Goal: Task Accomplishment & Management: Manage account settings

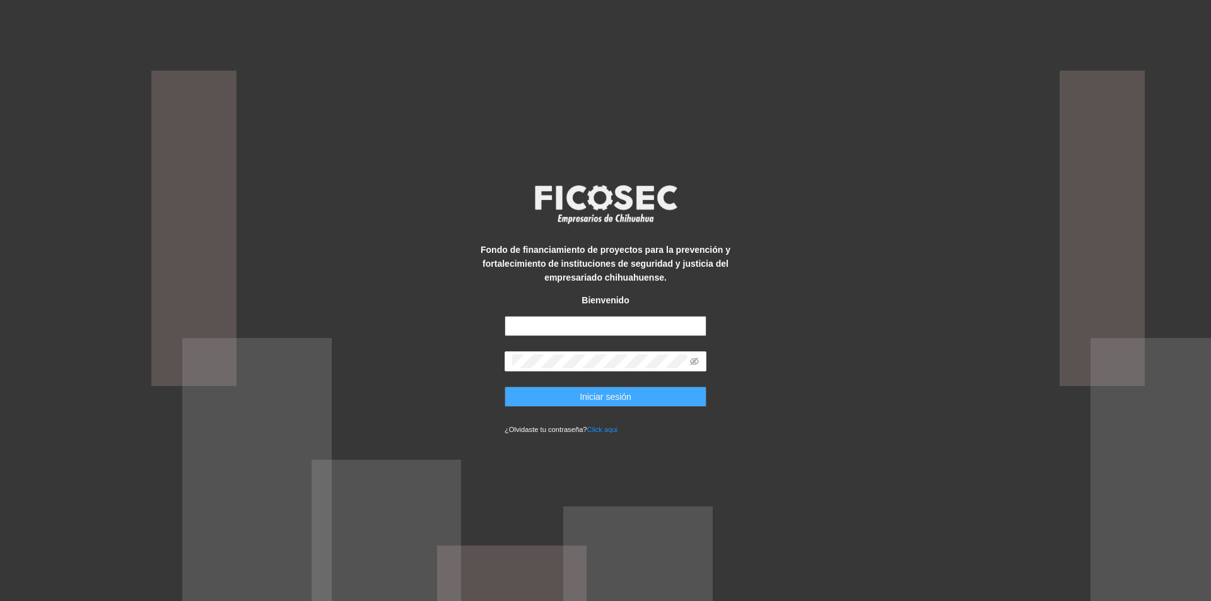
type input "**********"
click at [602, 400] on span "Iniciar sesión" at bounding box center [606, 397] width 52 height 14
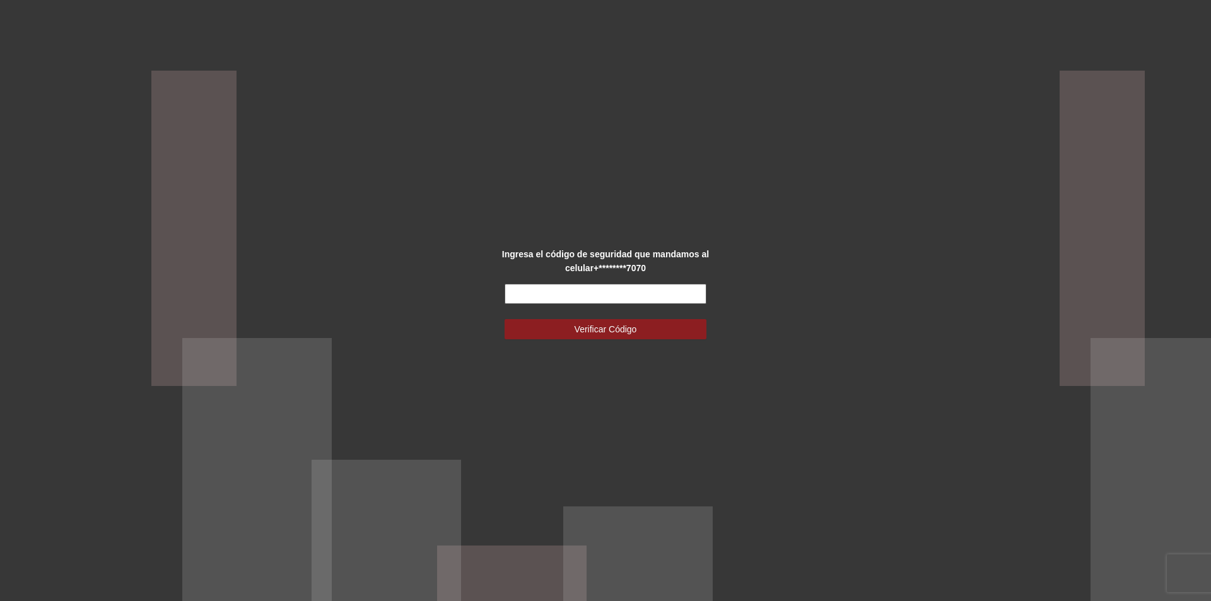
click at [607, 286] on input "text" at bounding box center [606, 294] width 202 height 20
type input "******"
click at [698, 325] on button "Verificar Código" at bounding box center [606, 329] width 202 height 20
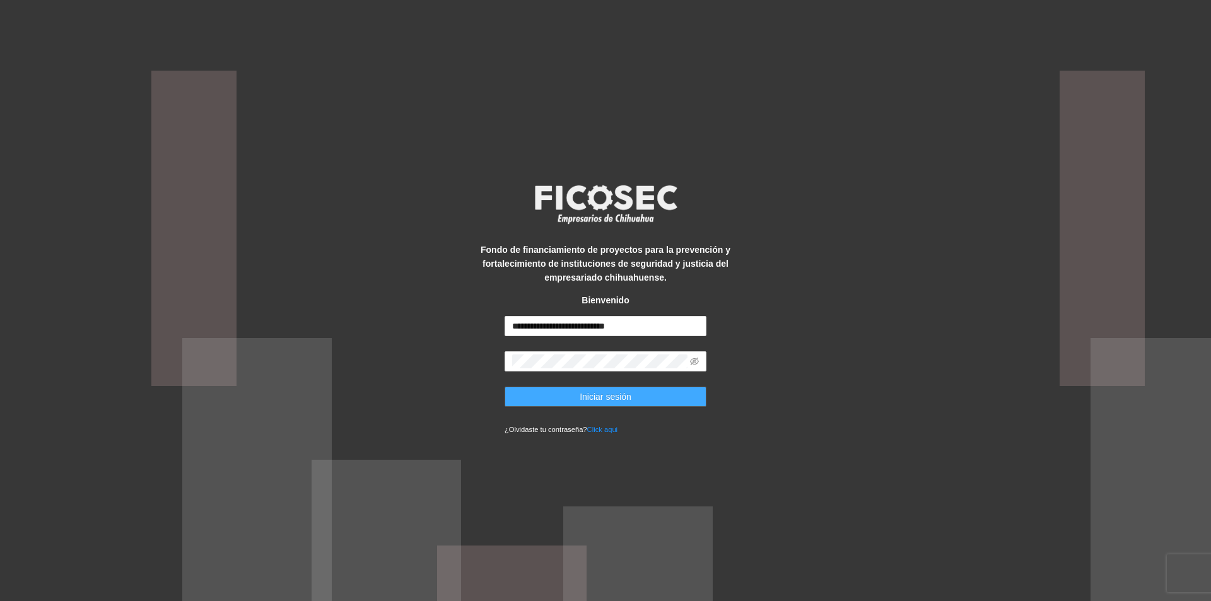
click at [531, 390] on button "Iniciar sesión" at bounding box center [606, 397] width 202 height 20
click at [568, 402] on button "Iniciar sesión" at bounding box center [606, 397] width 202 height 20
type input "**********"
click at [619, 403] on span "Iniciar sesión" at bounding box center [606, 397] width 52 height 14
click at [691, 361] on icon "eye-invisible" at bounding box center [694, 362] width 9 height 8
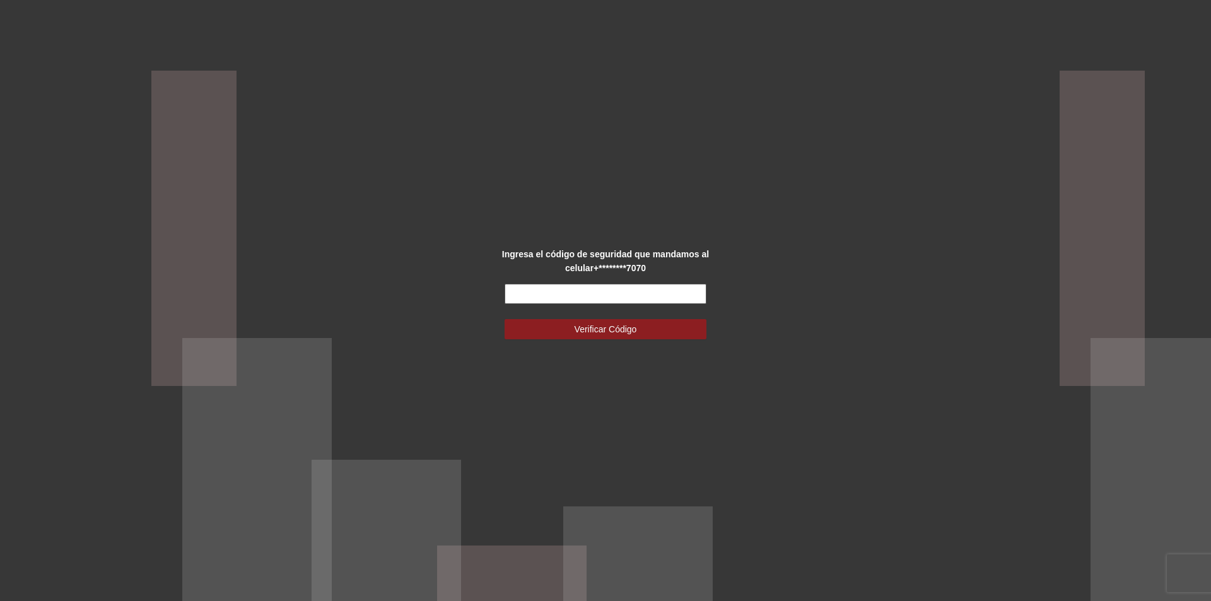
click at [648, 293] on input "text" at bounding box center [606, 294] width 202 height 20
type input "*"
type input "******"
click at [560, 330] on button "Verificar Código" at bounding box center [606, 329] width 202 height 20
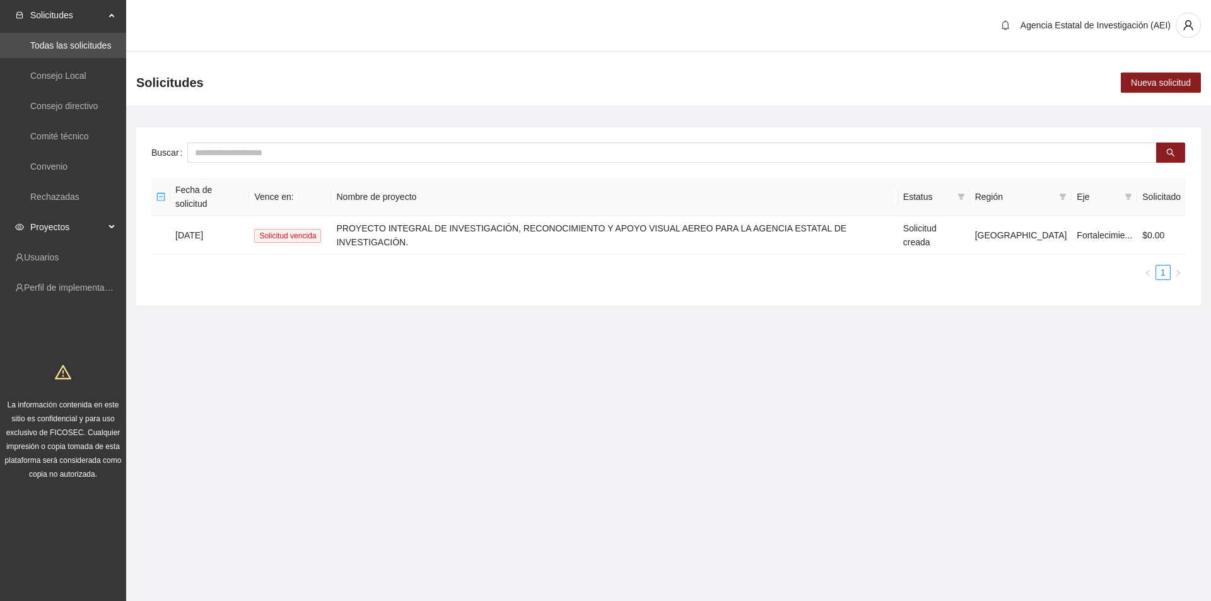
click at [114, 231] on div "Proyectos" at bounding box center [63, 226] width 126 height 25
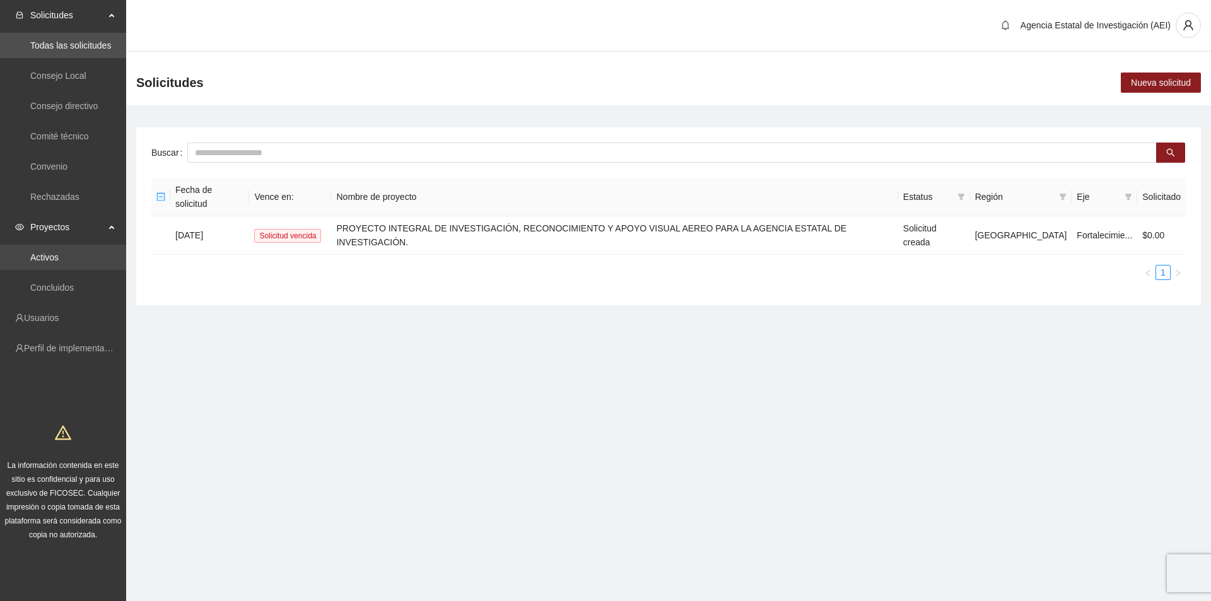
click at [59, 255] on link "Activos" at bounding box center [44, 257] width 28 height 10
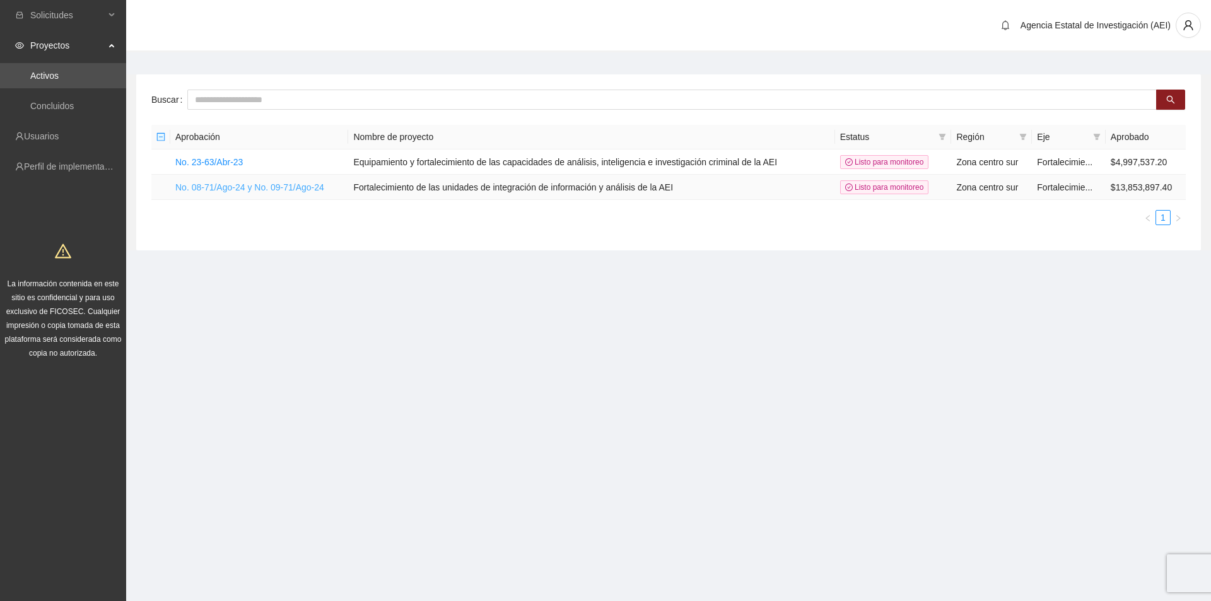
click at [303, 189] on link "No. 08-71/Ago-24 y No. 09-71/Ago-24" at bounding box center [249, 187] width 149 height 10
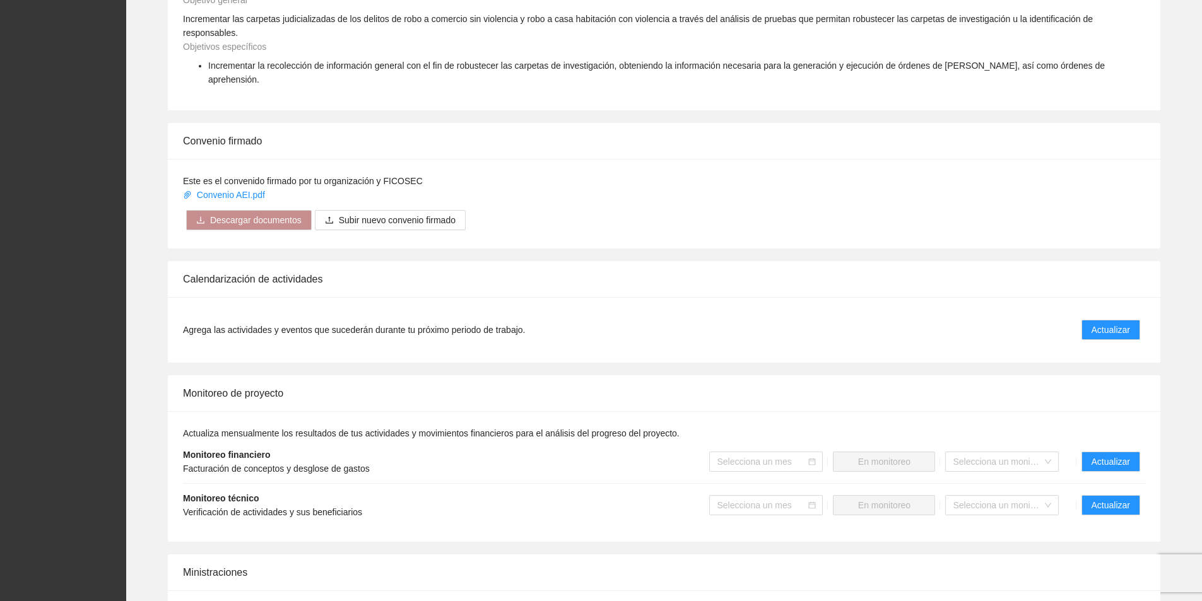
scroll to position [694, 0]
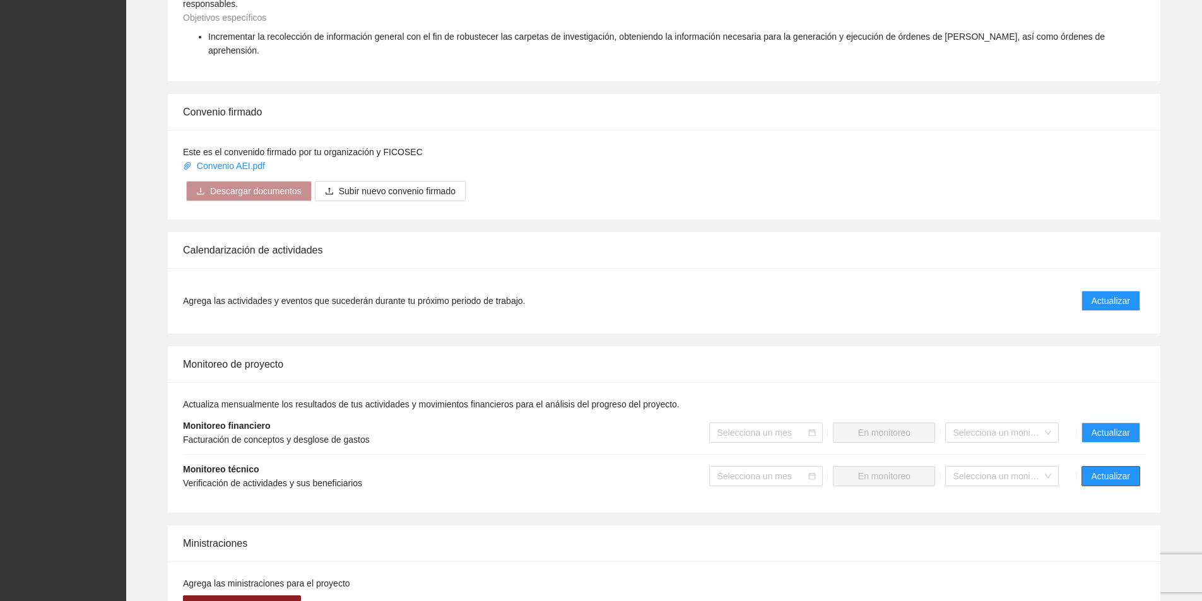
click at [1088, 466] on button "Actualizar" at bounding box center [1110, 476] width 59 height 20
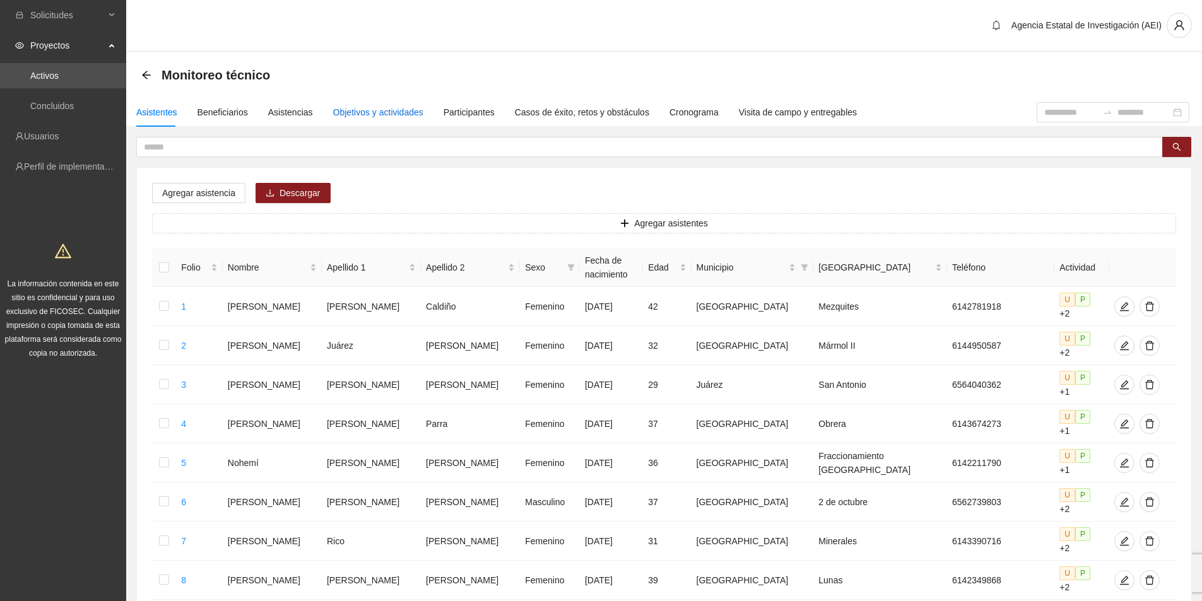
click at [387, 119] on div "Objetivos y actividades" at bounding box center [378, 112] width 90 height 14
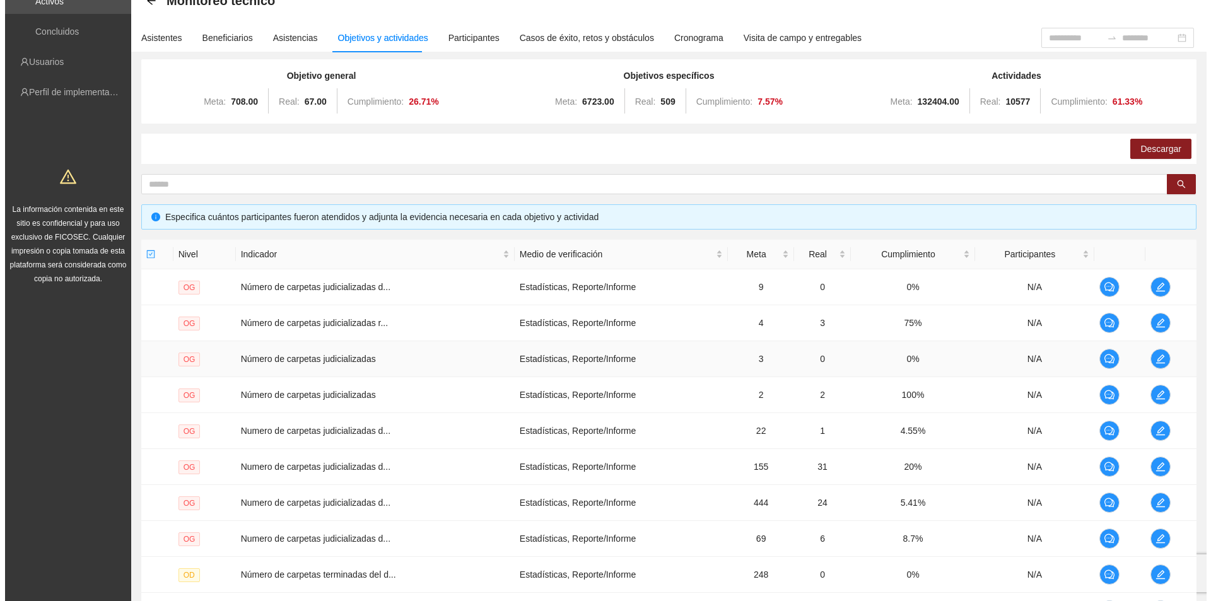
scroll to position [223, 0]
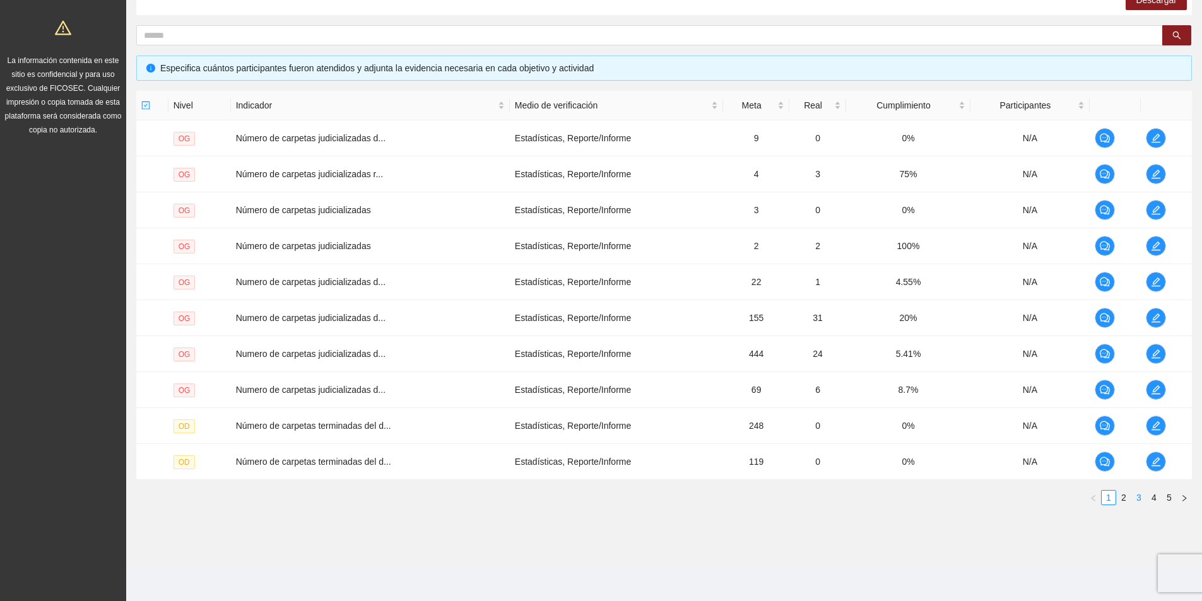
click at [1135, 502] on link "3" at bounding box center [1139, 498] width 14 height 14
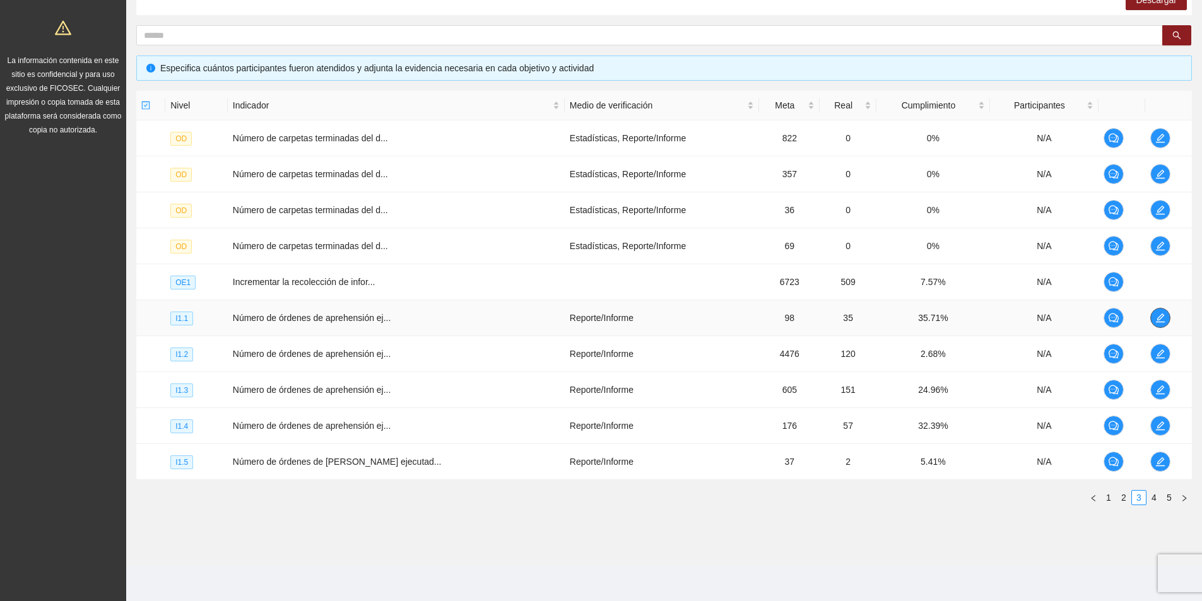
click at [1155, 322] on icon "edit" at bounding box center [1160, 318] width 10 height 10
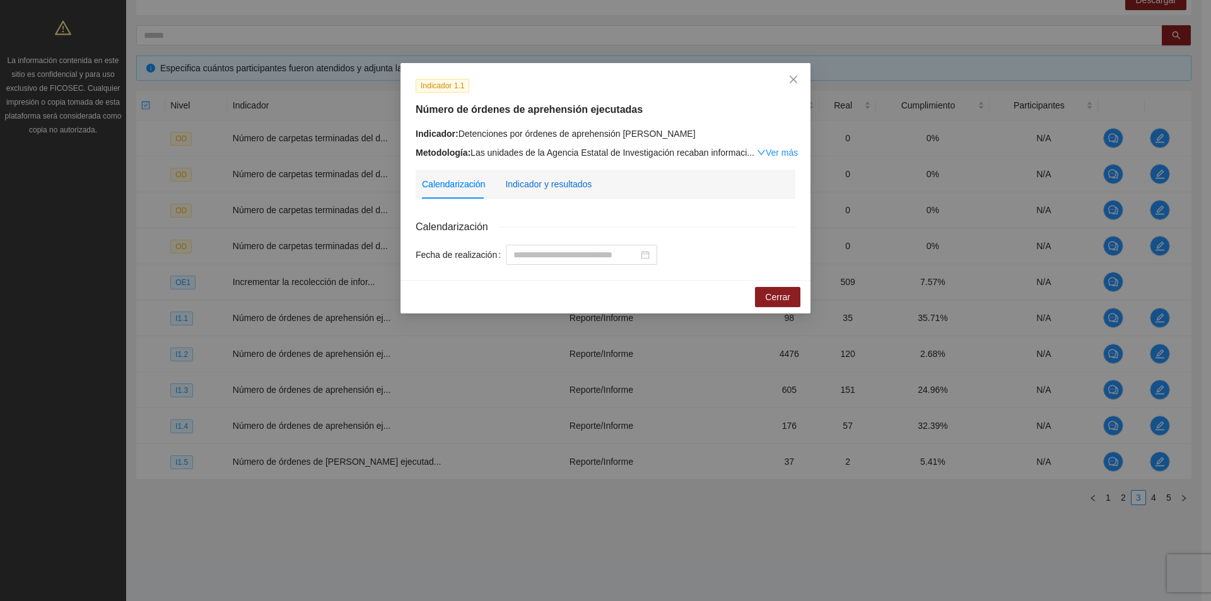
click at [543, 182] on div "Indicador y resultados" at bounding box center [548, 184] width 86 height 14
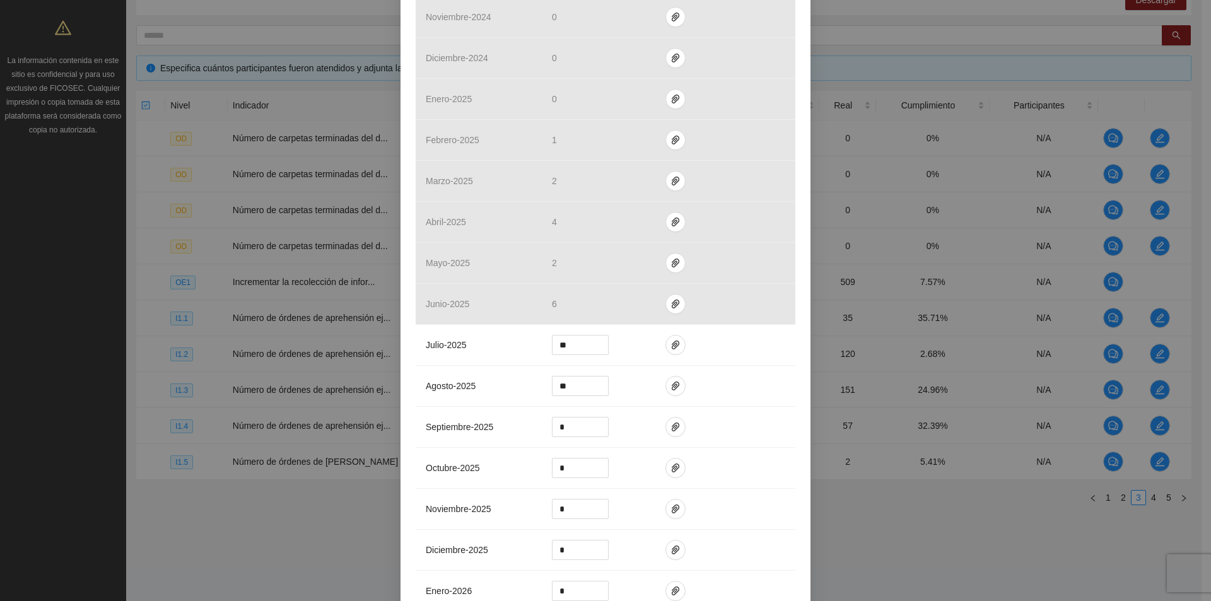
scroll to position [379, 0]
click at [671, 341] on icon "paper-clip" at bounding box center [676, 340] width 10 height 10
click at [672, 380] on icon "paper-clip" at bounding box center [676, 381] width 8 height 9
click at [705, 381] on td at bounding box center [725, 381] width 140 height 41
click at [671, 339] on icon "paper-clip" at bounding box center [676, 340] width 10 height 10
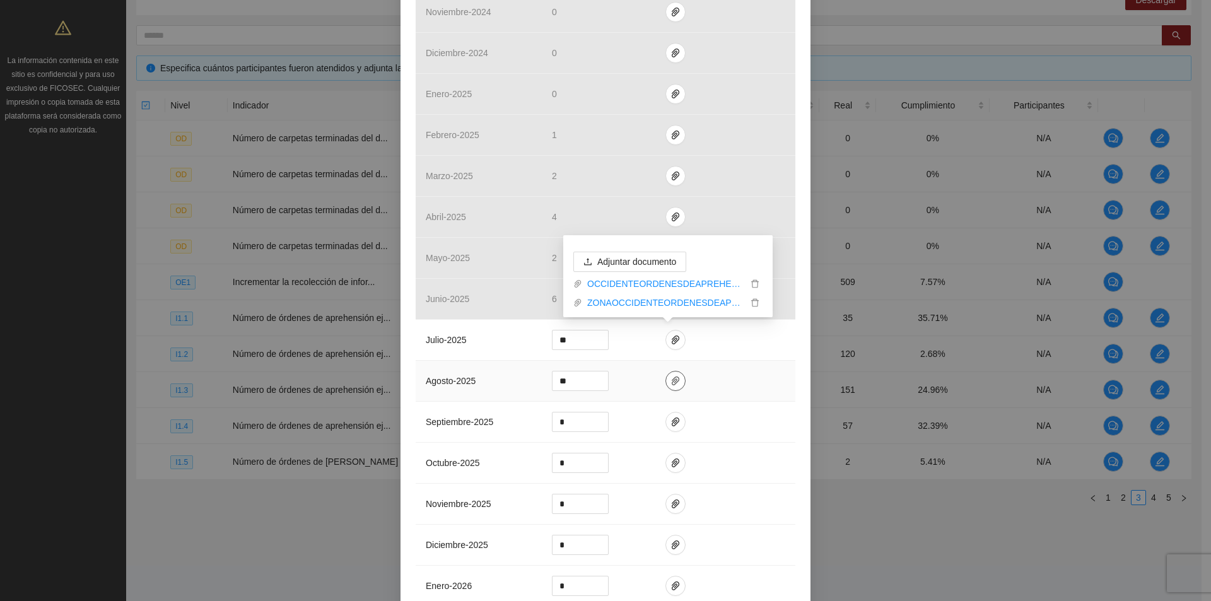
click at [671, 385] on icon "paper-clip" at bounding box center [676, 381] width 10 height 10
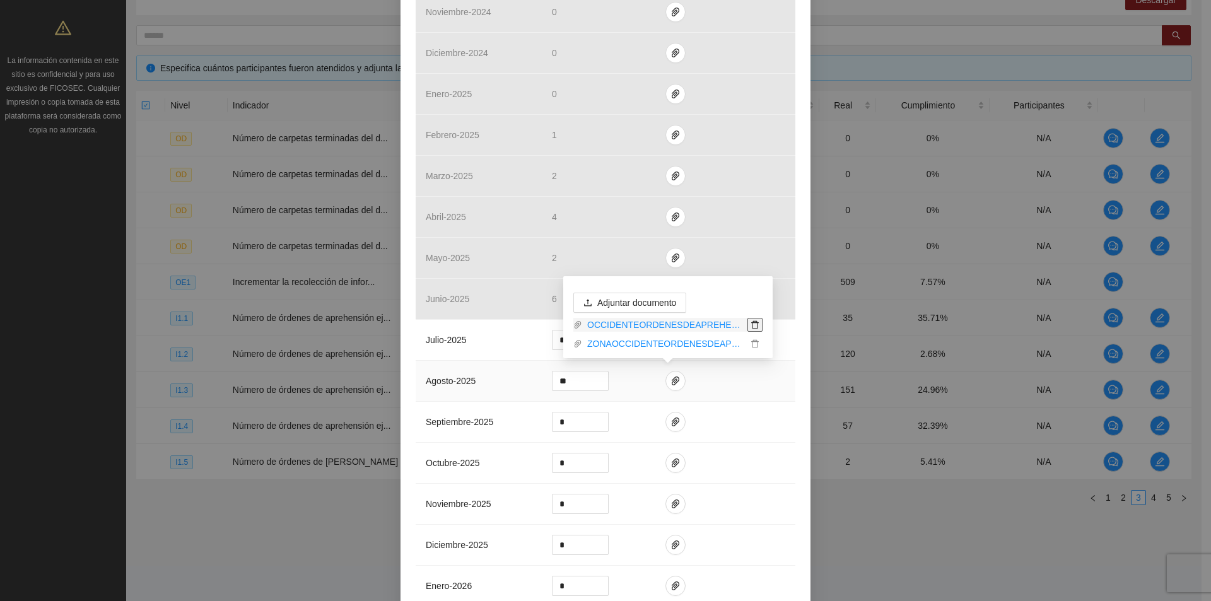
click at [754, 323] on icon "delete" at bounding box center [755, 325] width 8 height 8
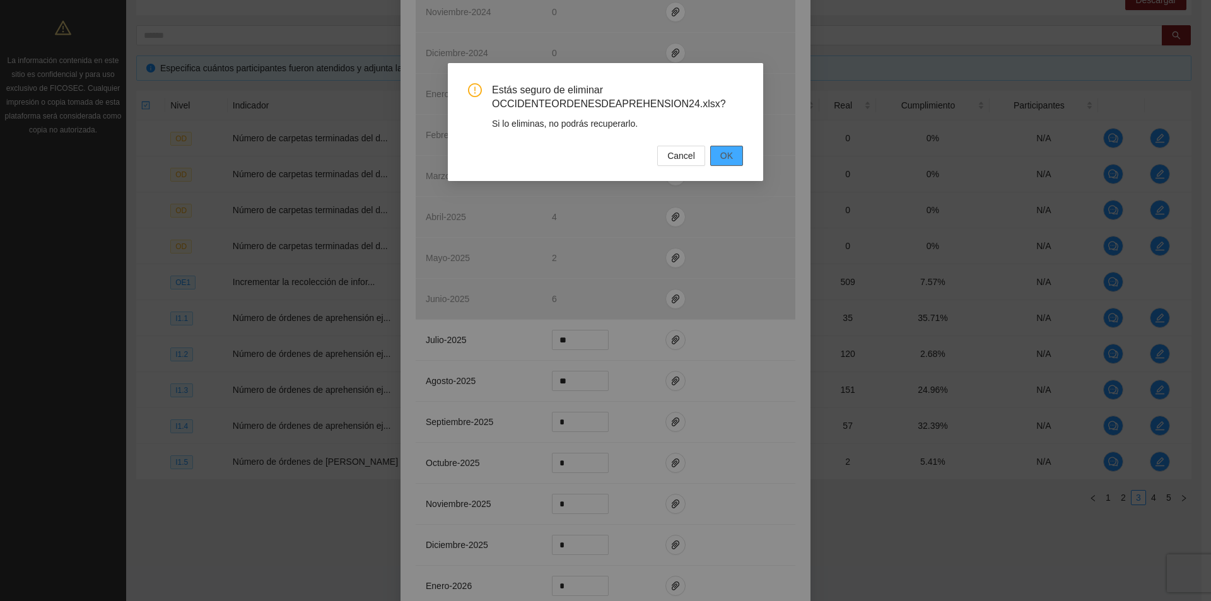
click at [727, 156] on span "OK" at bounding box center [726, 156] width 13 height 14
click at [666, 386] on div "Estás seguro de eliminar OCCIDENTEORDENESDEAPREHENSION24.xlsx? Si lo eliminas, …" at bounding box center [605, 300] width 1211 height 601
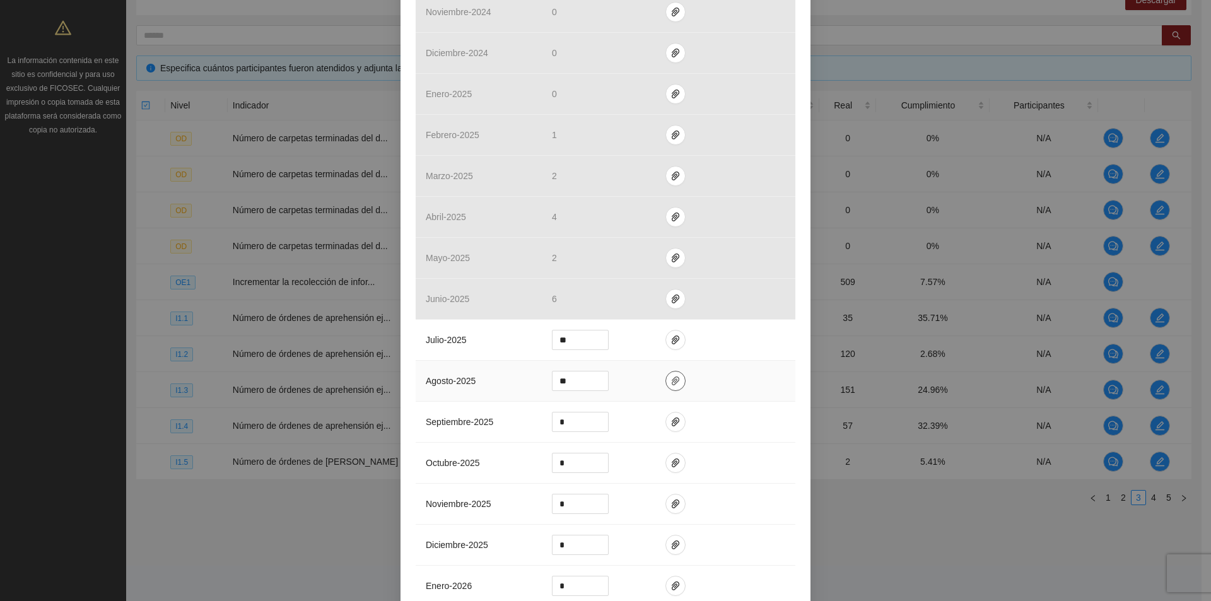
click at [676, 380] on span "paper-clip" at bounding box center [675, 381] width 19 height 10
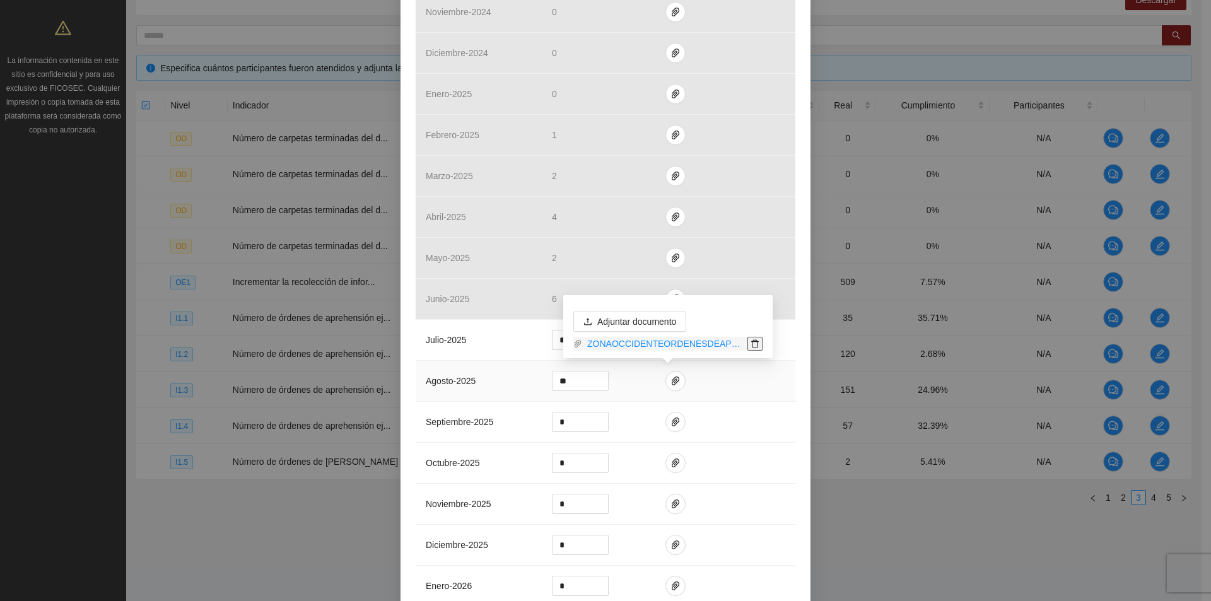
click at [756, 343] on icon "delete" at bounding box center [755, 343] width 9 height 9
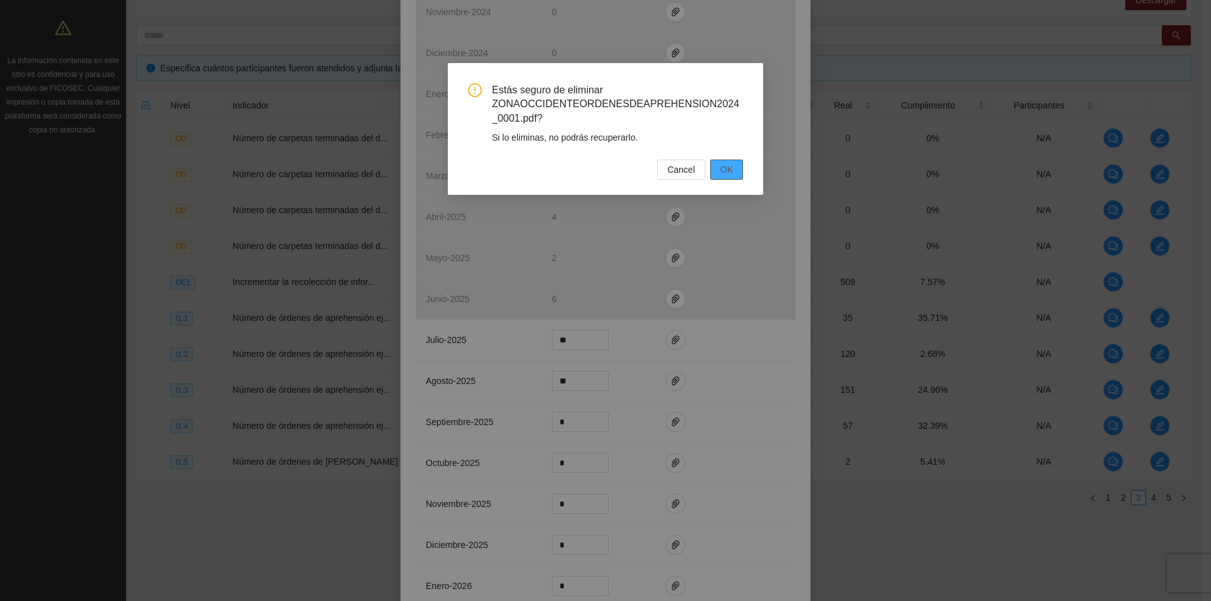
click at [727, 169] on span "OK" at bounding box center [726, 170] width 13 height 14
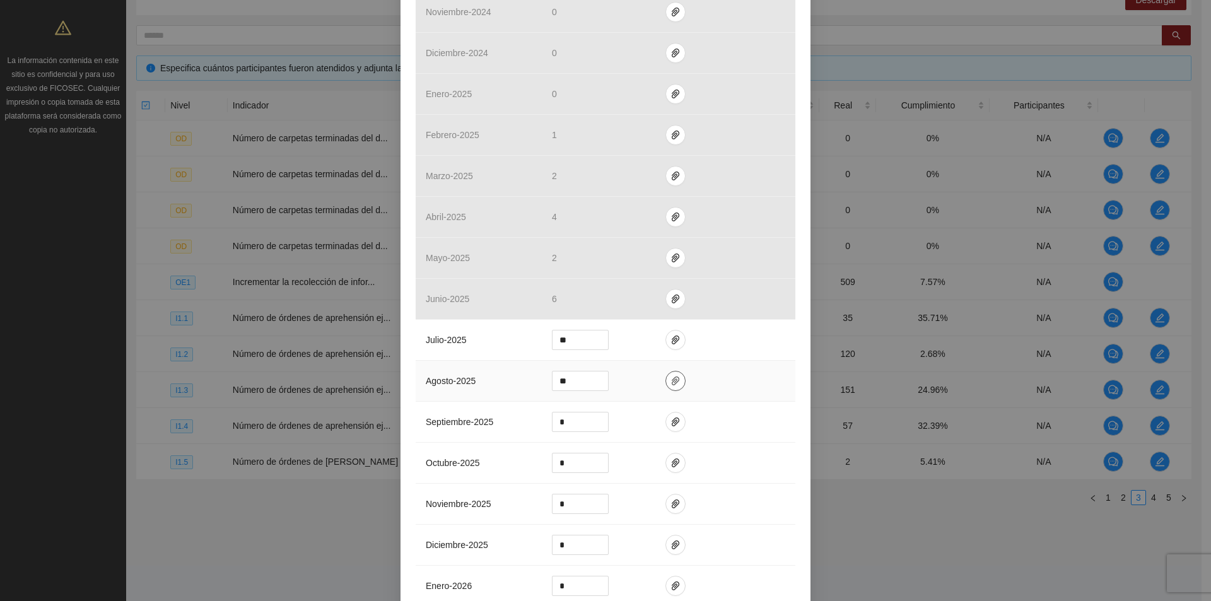
click at [671, 379] on icon "paper-clip" at bounding box center [676, 381] width 10 height 10
click at [645, 339] on span "Adjuntar documento" at bounding box center [636, 341] width 79 height 14
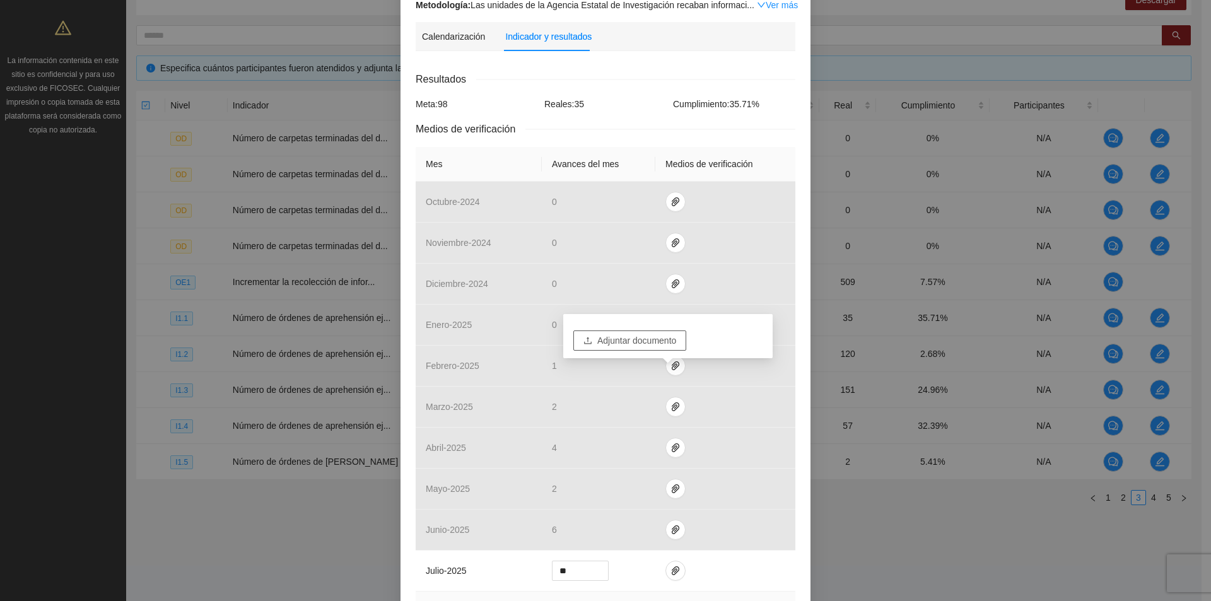
scroll to position [0, 0]
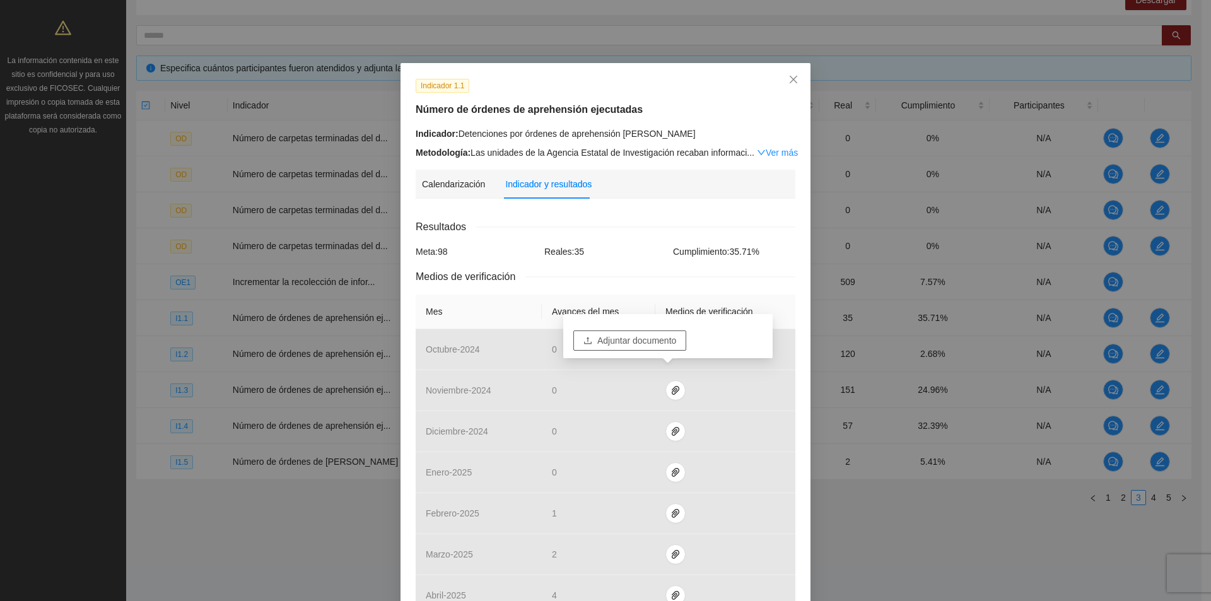
click at [590, 335] on button "Adjuntar documento" at bounding box center [629, 341] width 113 height 20
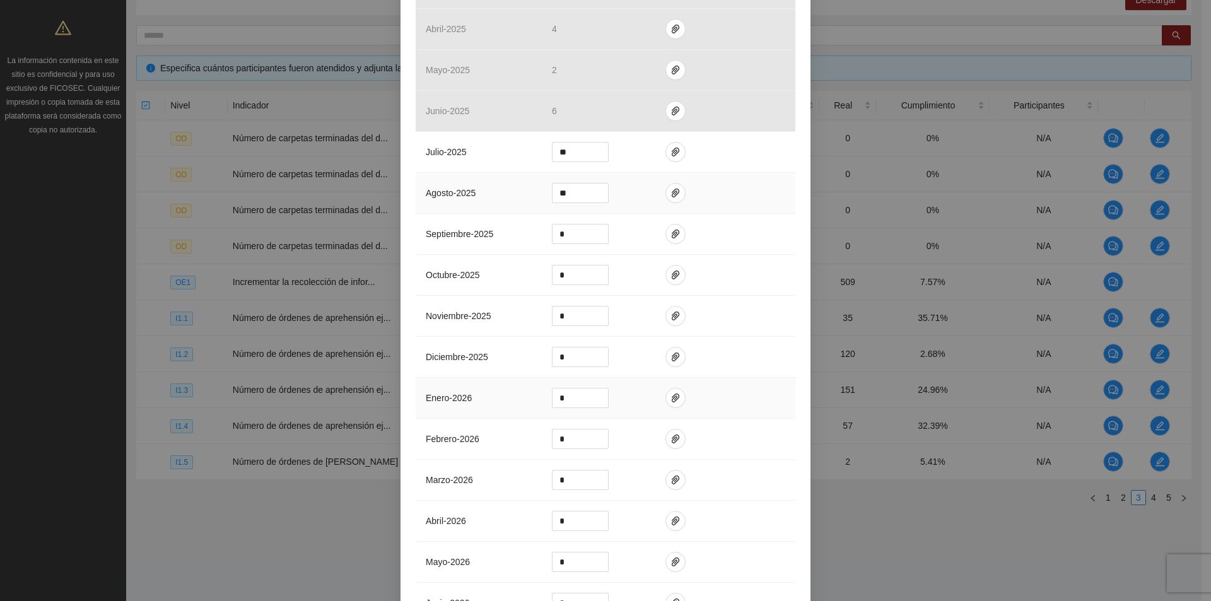
scroll to position [568, 0]
click at [671, 187] on icon "paper-clip" at bounding box center [676, 192] width 10 height 10
click at [668, 185] on button "button" at bounding box center [676, 192] width 20 height 20
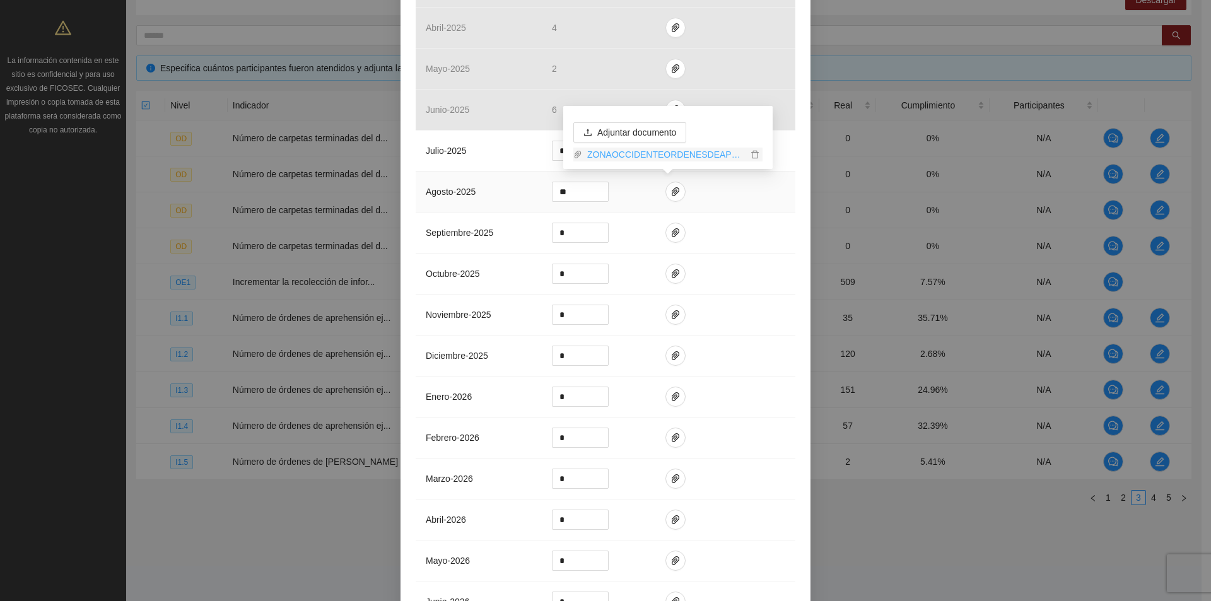
click at [637, 151] on link "ZONAOCCIDENTEORDENESDEAPREHENSION_0001.pdf" at bounding box center [664, 155] width 165 height 14
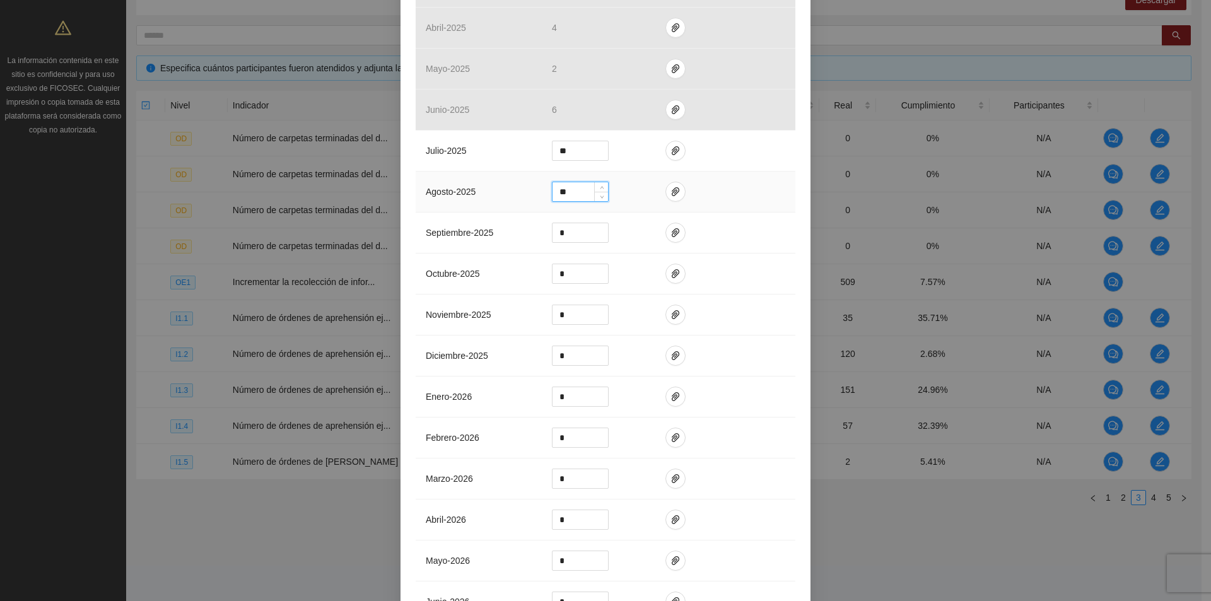
click at [570, 194] on input "**" at bounding box center [581, 191] width 56 height 19
type input "*"
click at [672, 191] on icon "paper-clip" at bounding box center [676, 191] width 8 height 9
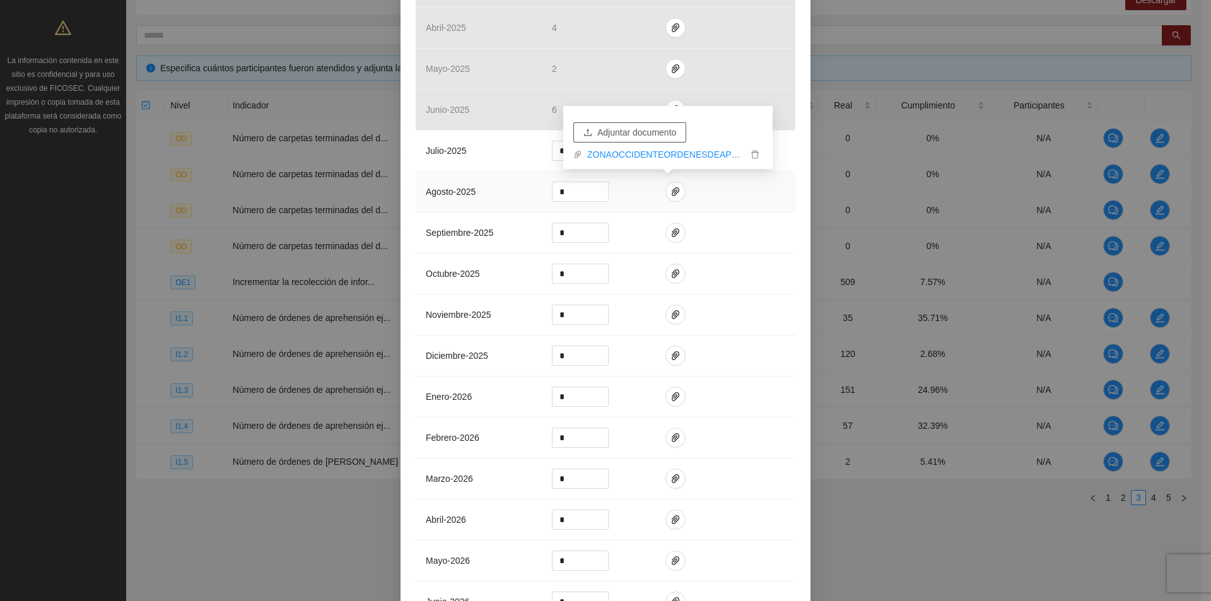
click at [660, 139] on span "Adjuntar documento" at bounding box center [636, 133] width 79 height 14
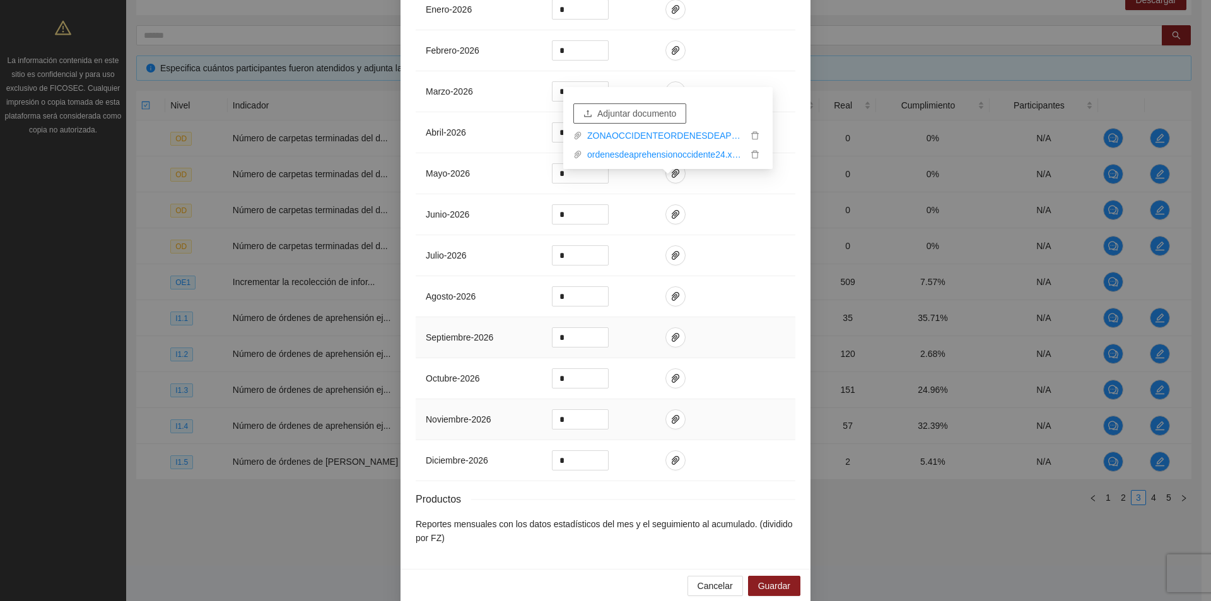
scroll to position [971, 0]
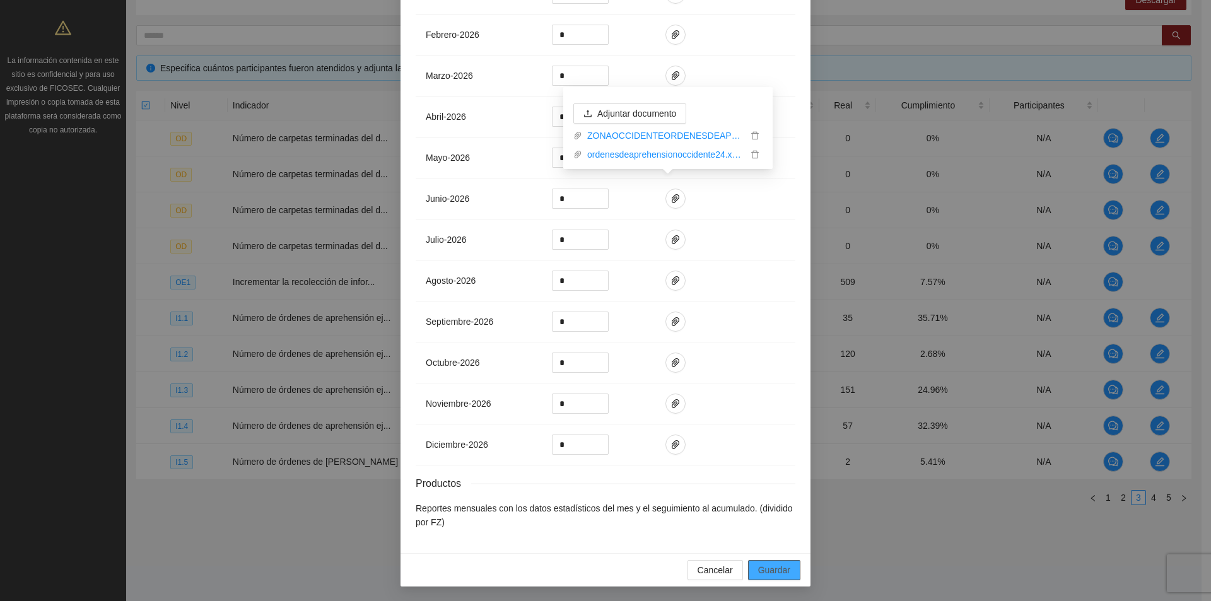
click at [768, 570] on span "Guardar" at bounding box center [774, 570] width 32 height 14
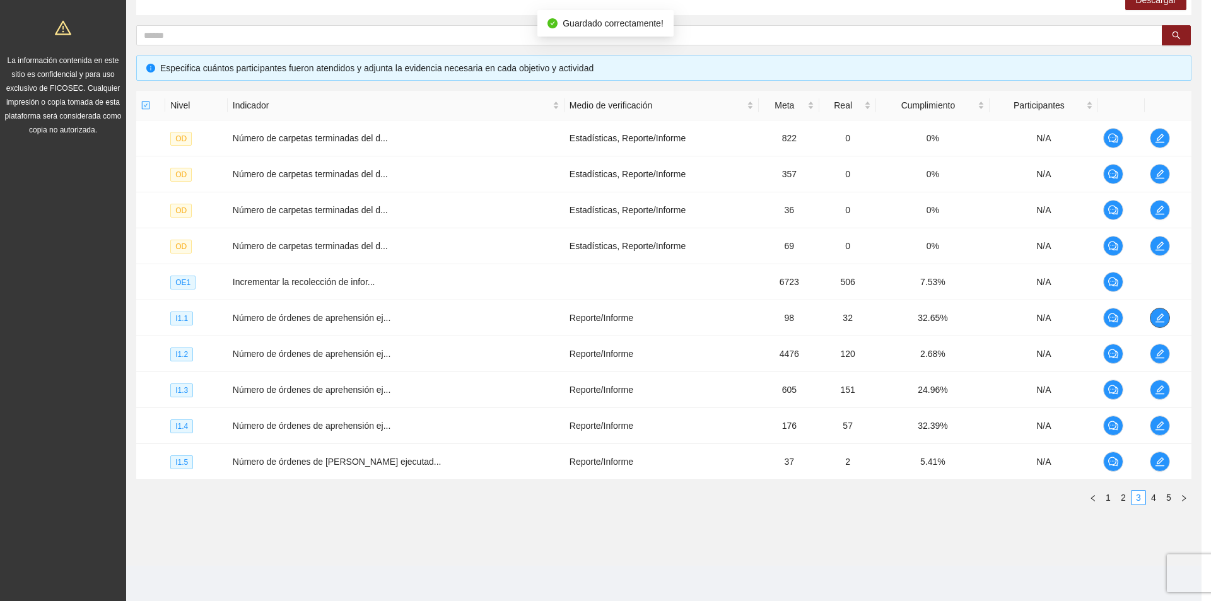
scroll to position [0, 0]
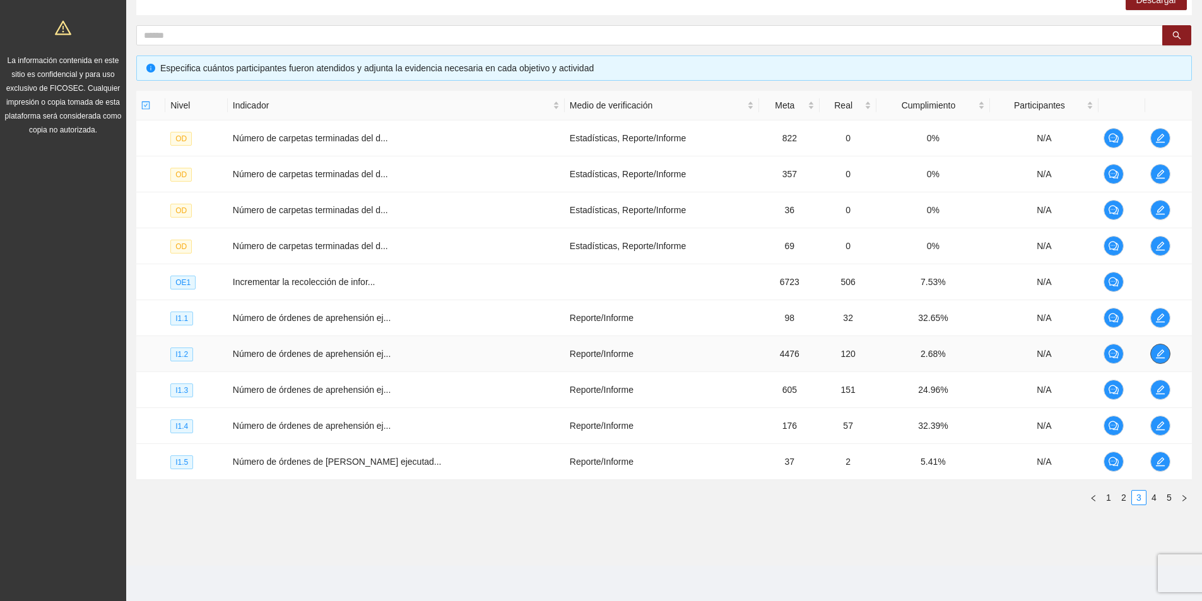
click at [1156, 353] on icon "edit" at bounding box center [1160, 353] width 9 height 9
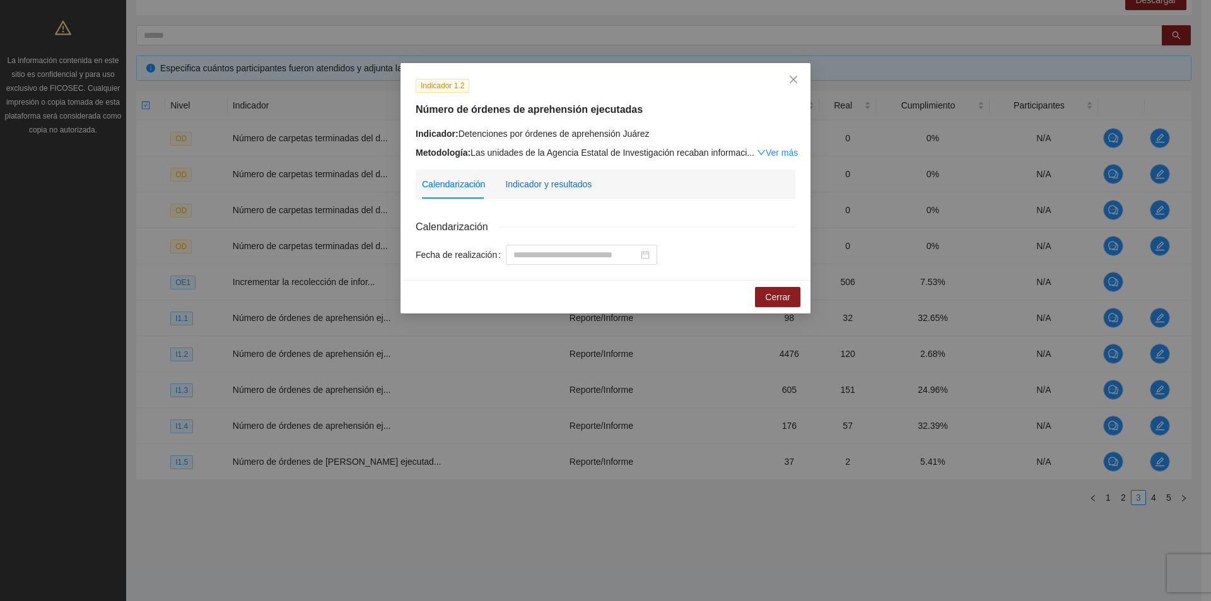
click at [549, 179] on div "Indicador y resultados" at bounding box center [548, 184] width 86 height 14
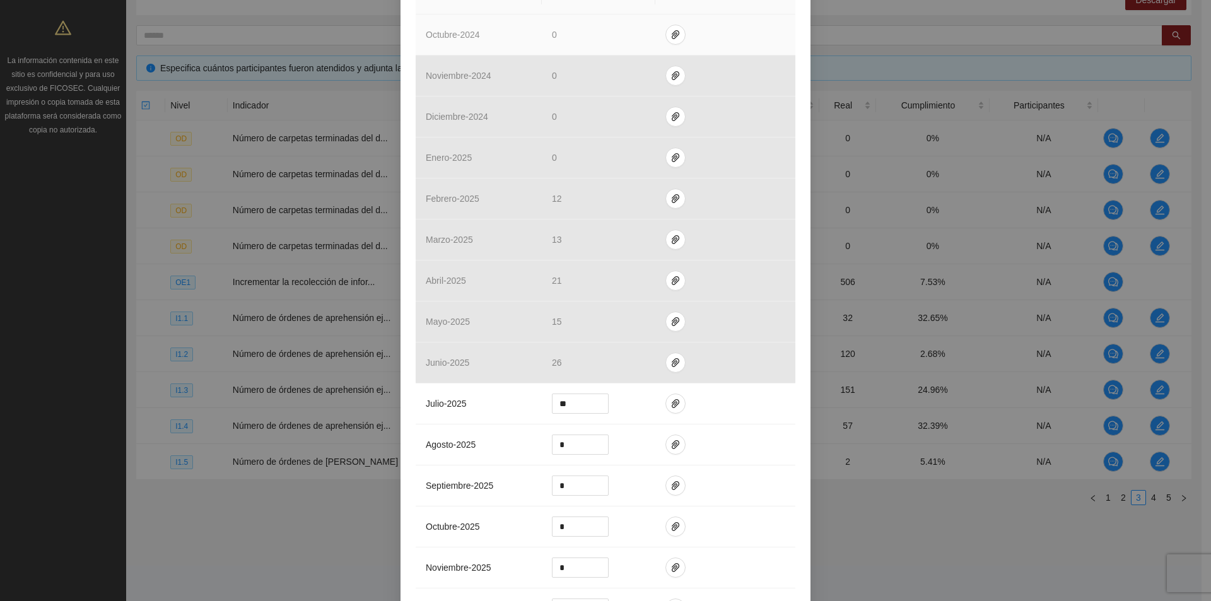
scroll to position [505, 0]
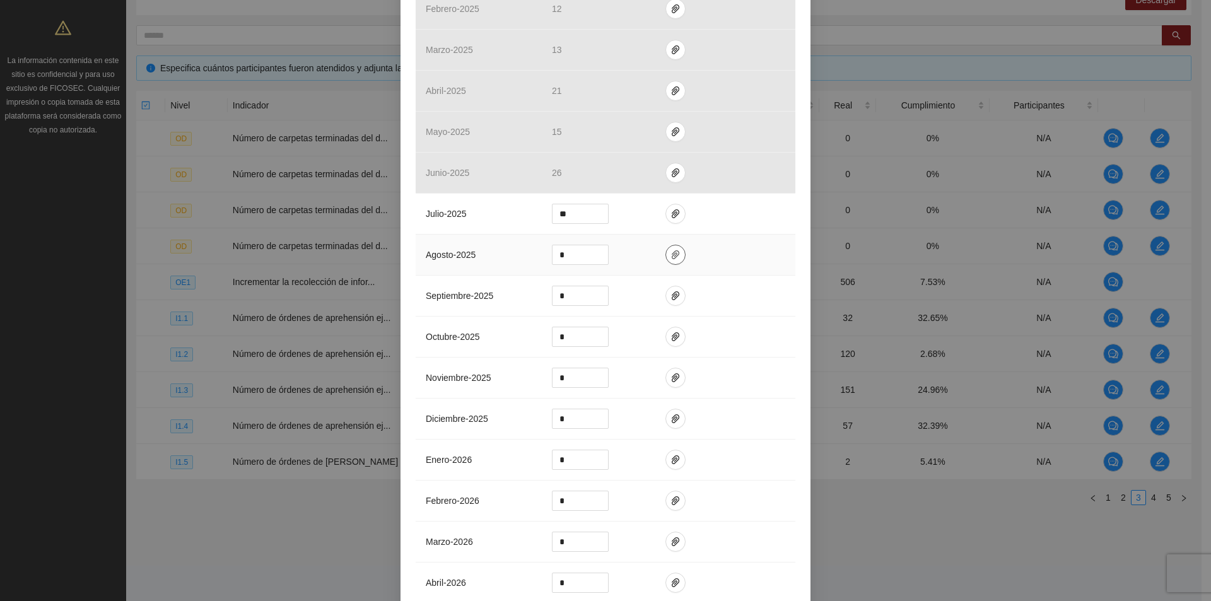
click at [667, 249] on button "button" at bounding box center [676, 255] width 20 height 20
click at [654, 222] on button "Adjuntar documento" at bounding box center [629, 214] width 113 height 20
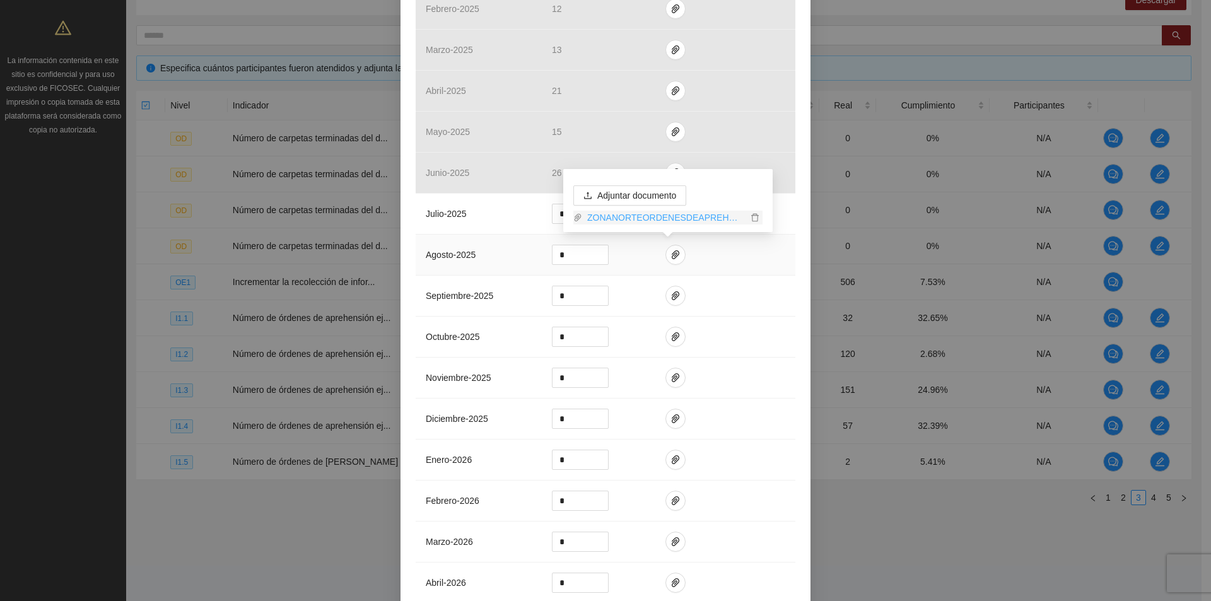
click at [659, 215] on link "ZONANORTEORDENESDEAPREHENSION_0001.pdf" at bounding box center [664, 218] width 165 height 14
click at [587, 254] on input "*" at bounding box center [581, 254] width 56 height 19
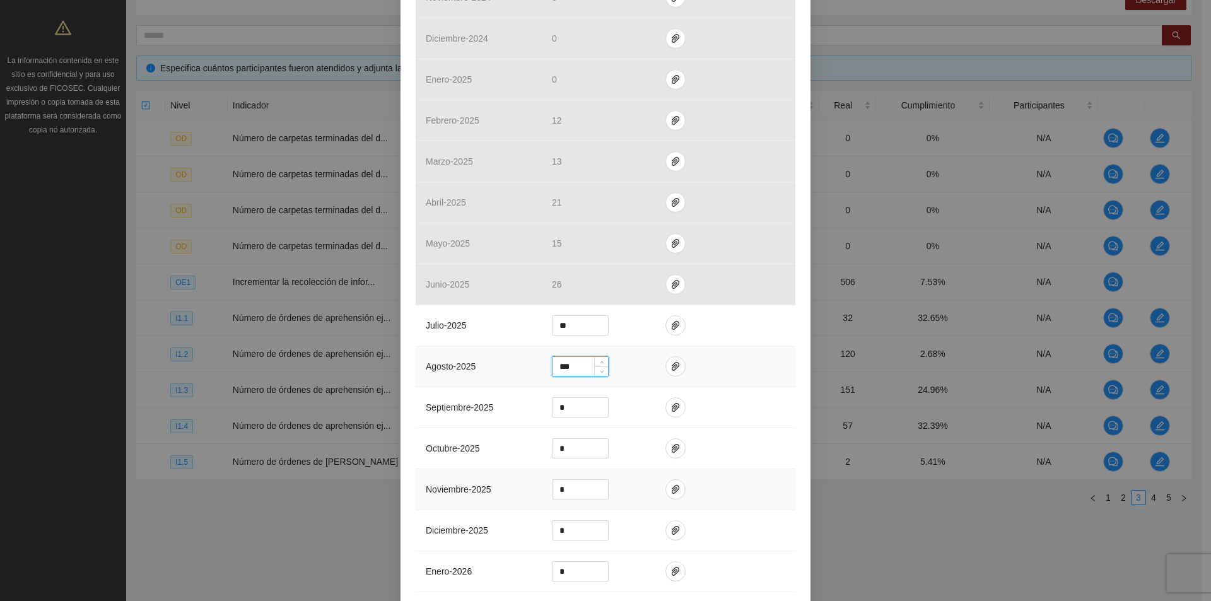
scroll to position [379, 0]
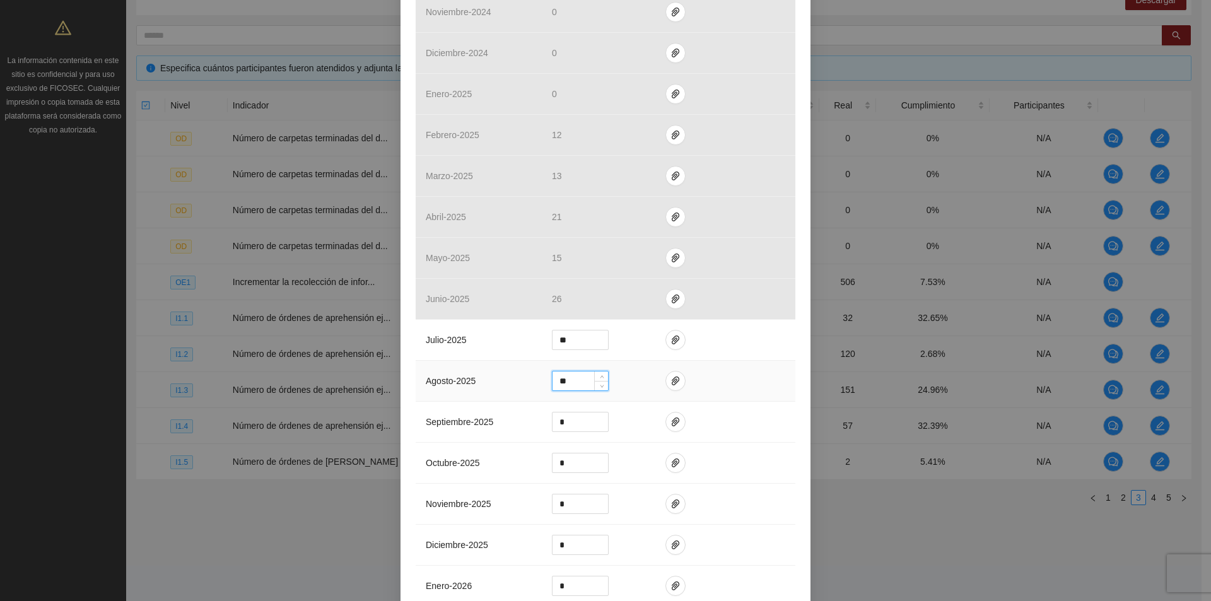
type input "*"
type input "**"
click at [666, 380] on span "paper-clip" at bounding box center [675, 381] width 19 height 10
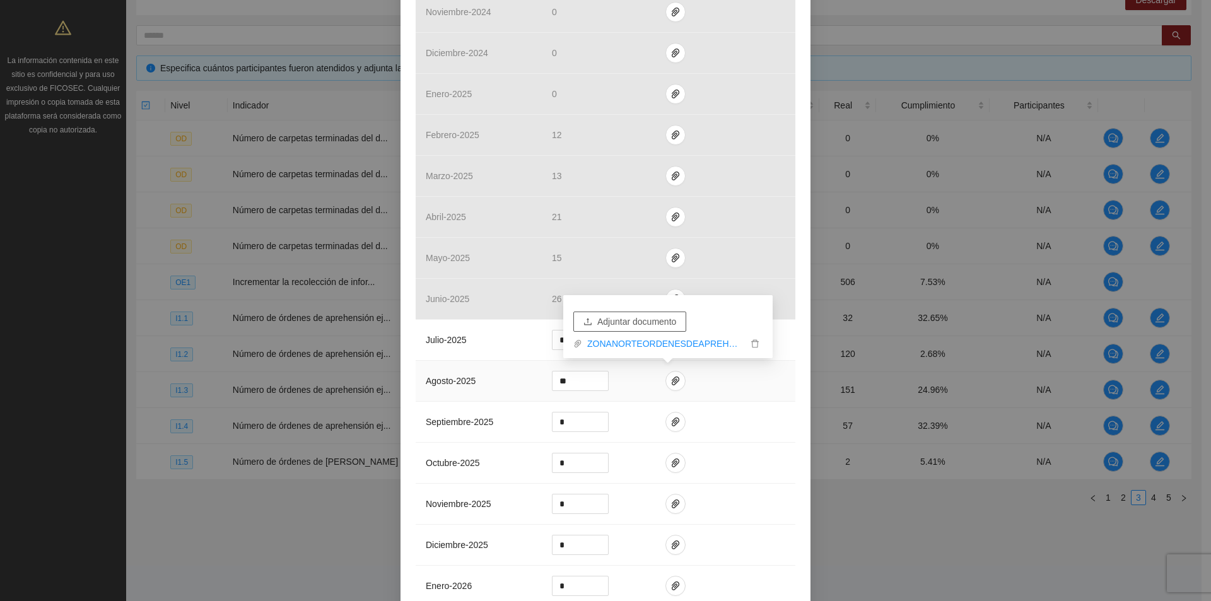
click at [662, 322] on span "Adjuntar documento" at bounding box center [636, 322] width 79 height 14
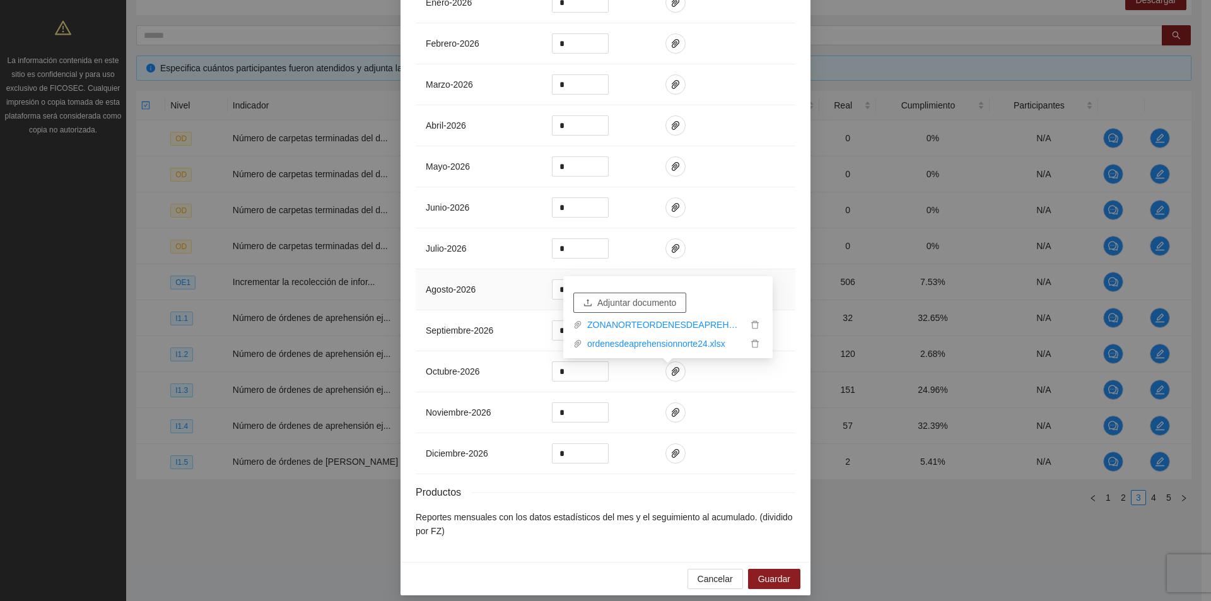
scroll to position [971, 0]
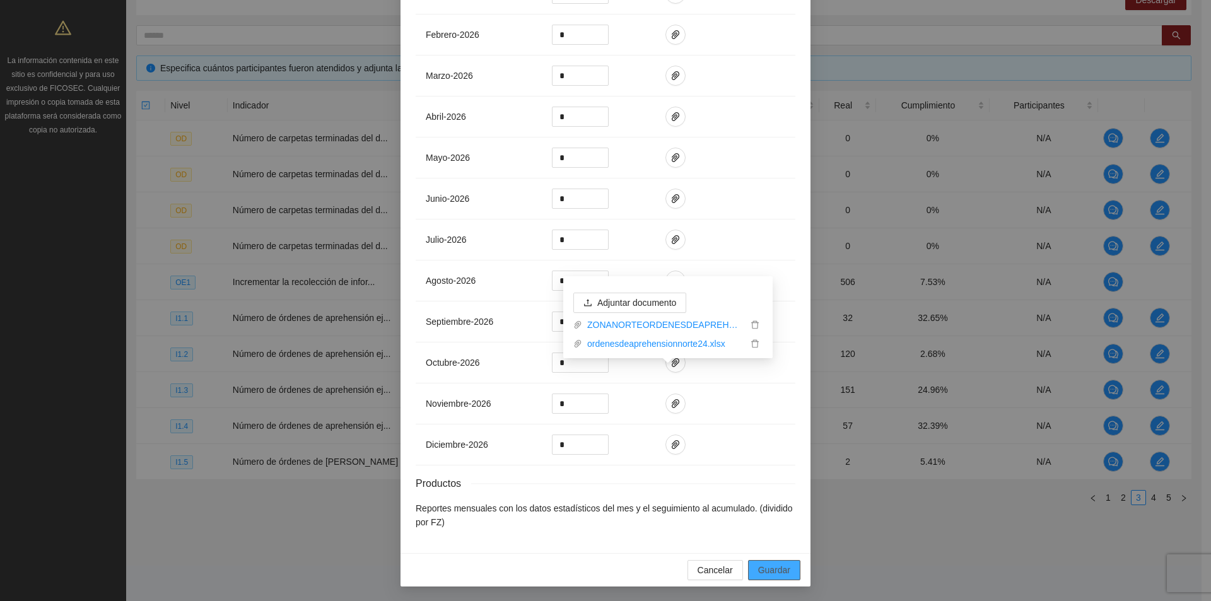
click at [778, 571] on span "Guardar" at bounding box center [774, 570] width 32 height 14
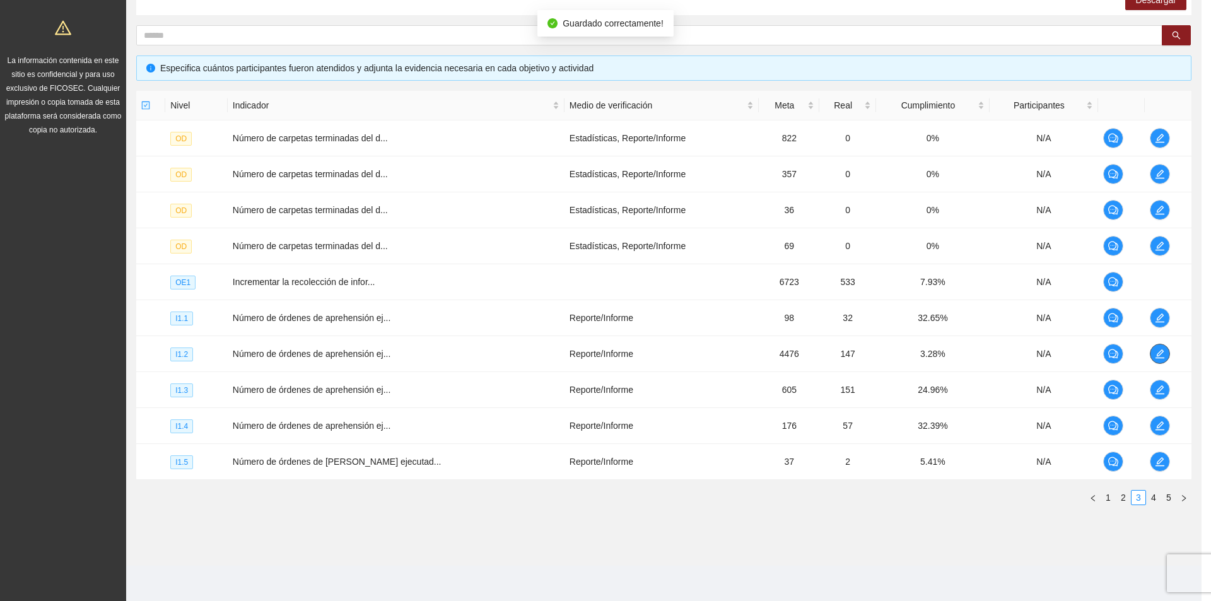
scroll to position [0, 0]
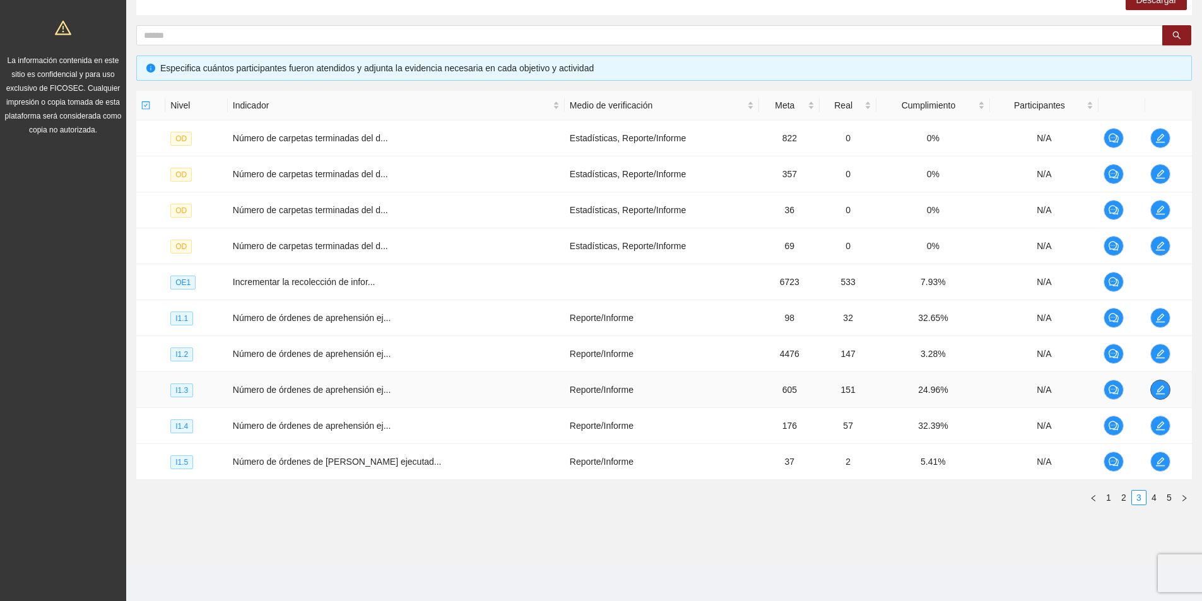
click at [1159, 390] on icon "edit" at bounding box center [1160, 390] width 10 height 10
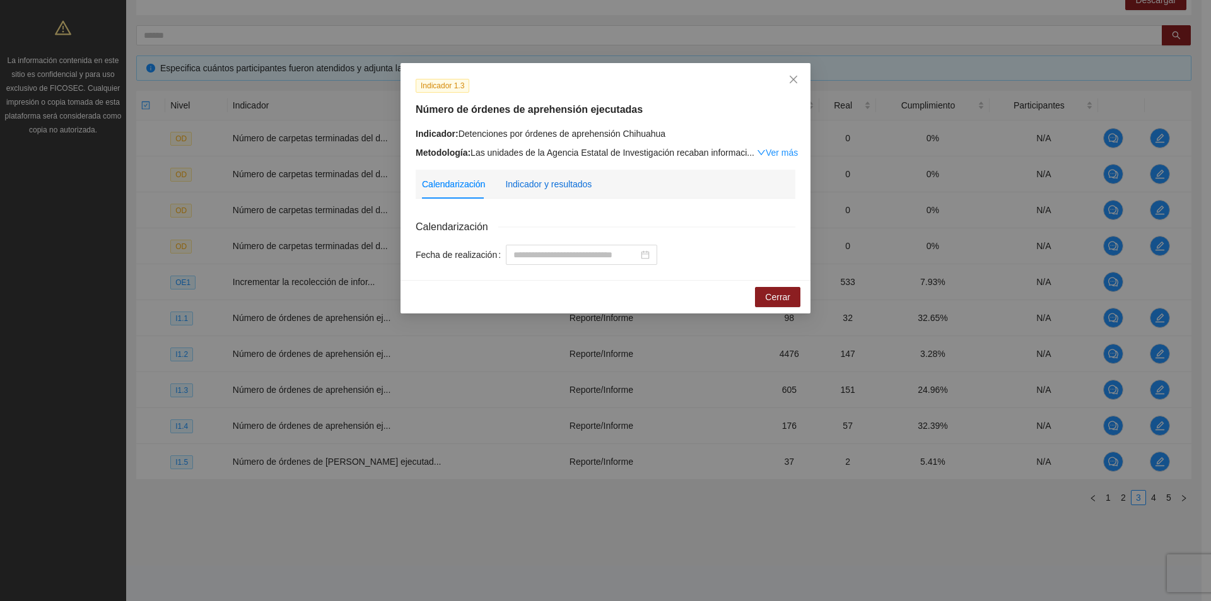
click at [539, 183] on div "Indicador y resultados" at bounding box center [548, 184] width 86 height 14
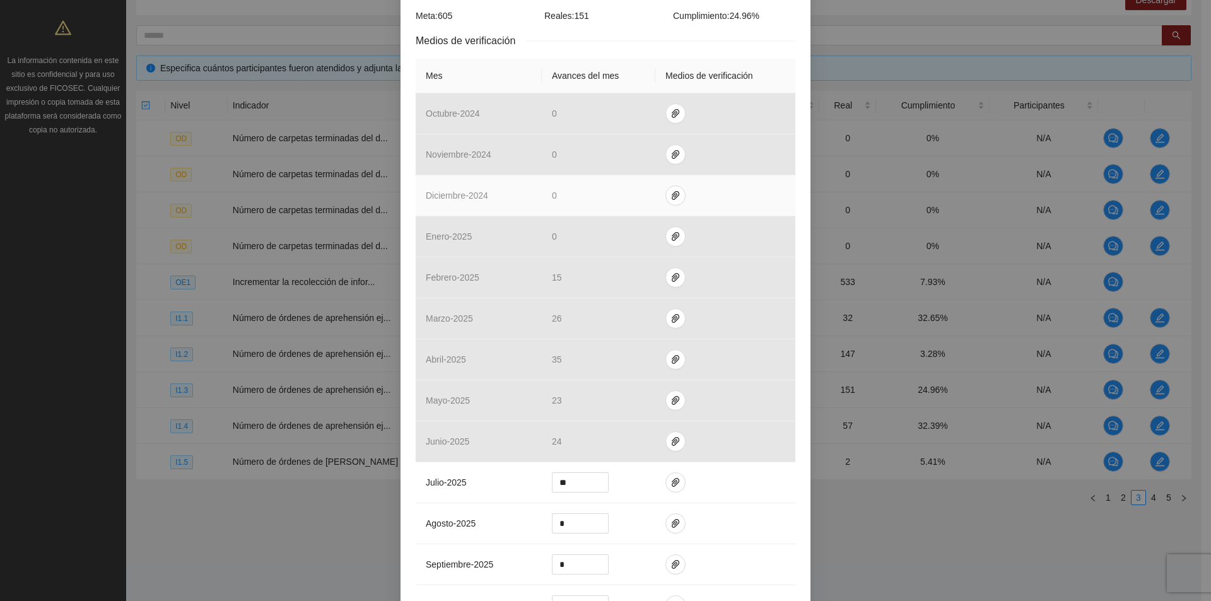
scroll to position [315, 0]
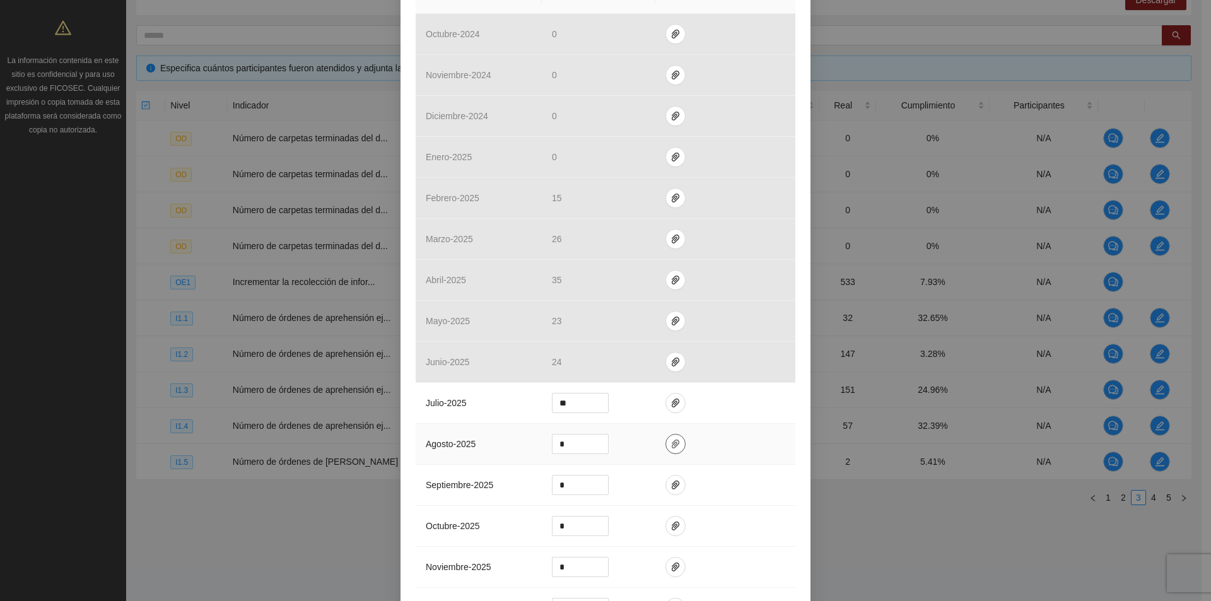
click at [672, 443] on icon "paper-clip" at bounding box center [676, 444] width 10 height 10
click at [650, 401] on span "Adjuntar documento" at bounding box center [636, 404] width 79 height 14
click at [628, 384] on span "Adjuntar documento" at bounding box center [636, 385] width 79 height 14
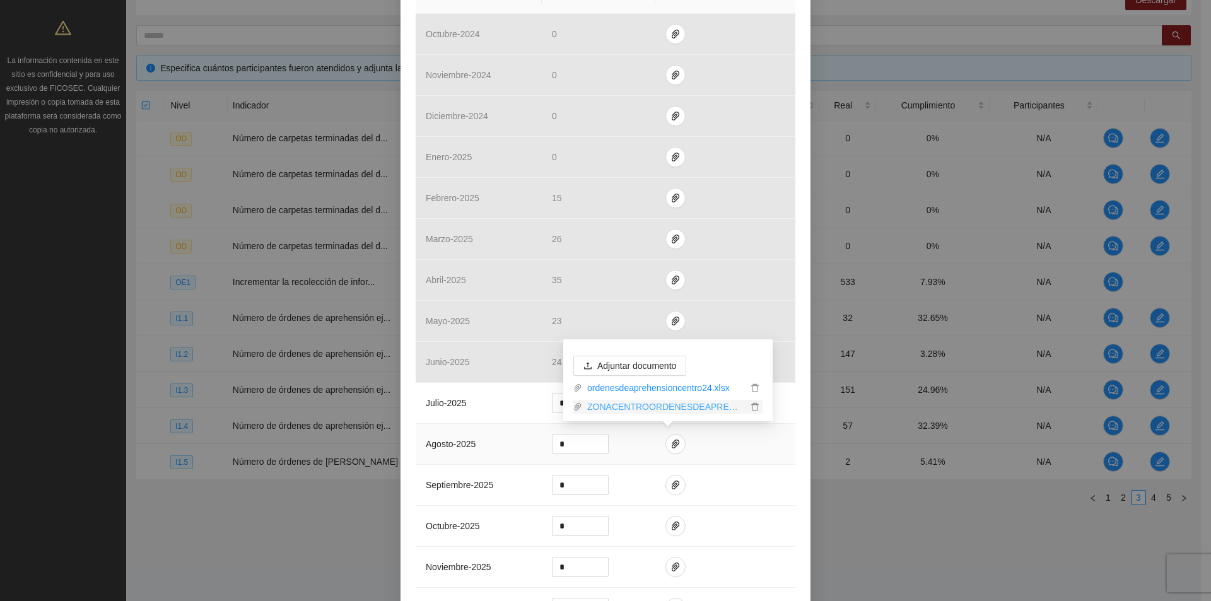
click at [621, 409] on link "ZONACENTROORDENESDEAPREHENSION_0001.pdf" at bounding box center [664, 407] width 165 height 14
click at [575, 447] on input "*" at bounding box center [581, 444] width 56 height 19
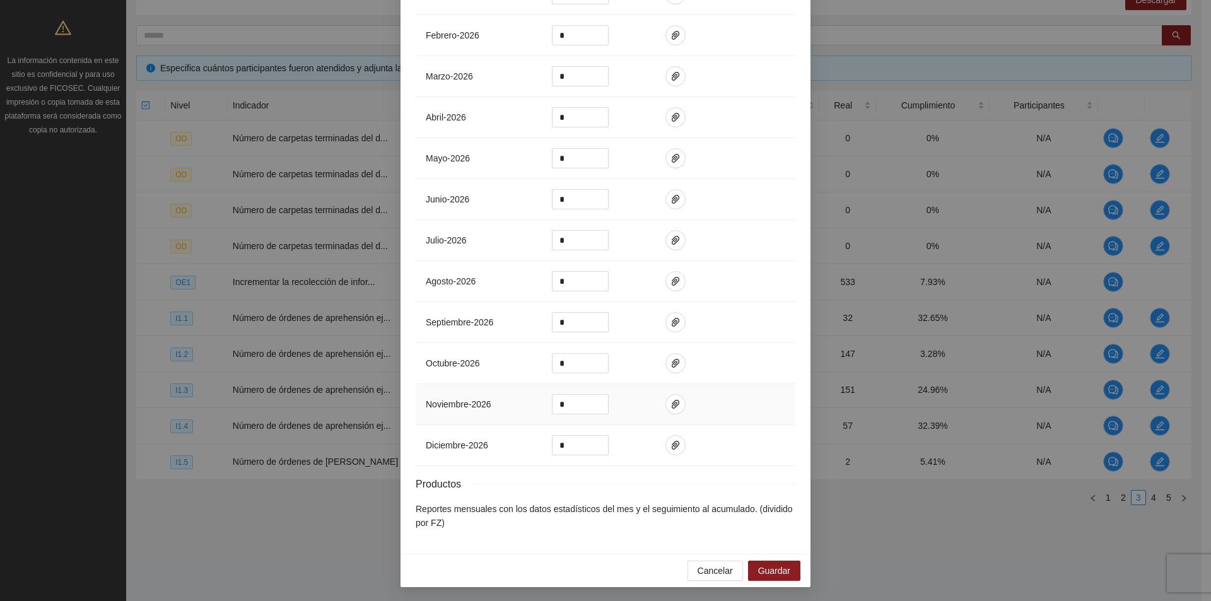
scroll to position [971, 0]
type input "**"
click at [770, 567] on span "Guardar" at bounding box center [774, 570] width 32 height 14
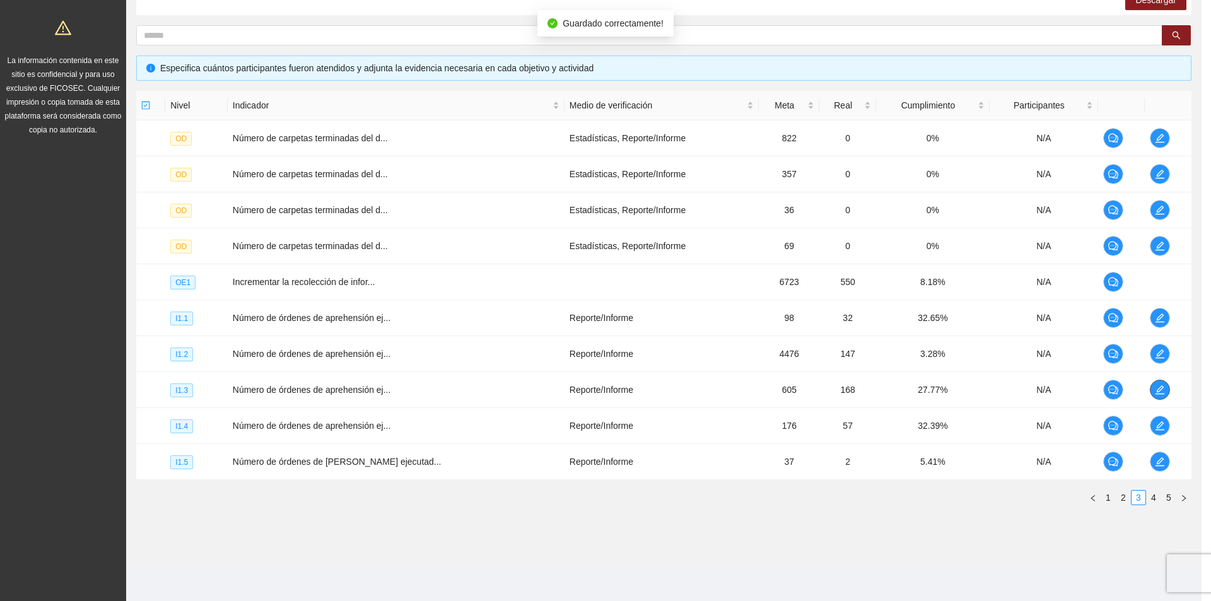
scroll to position [0, 0]
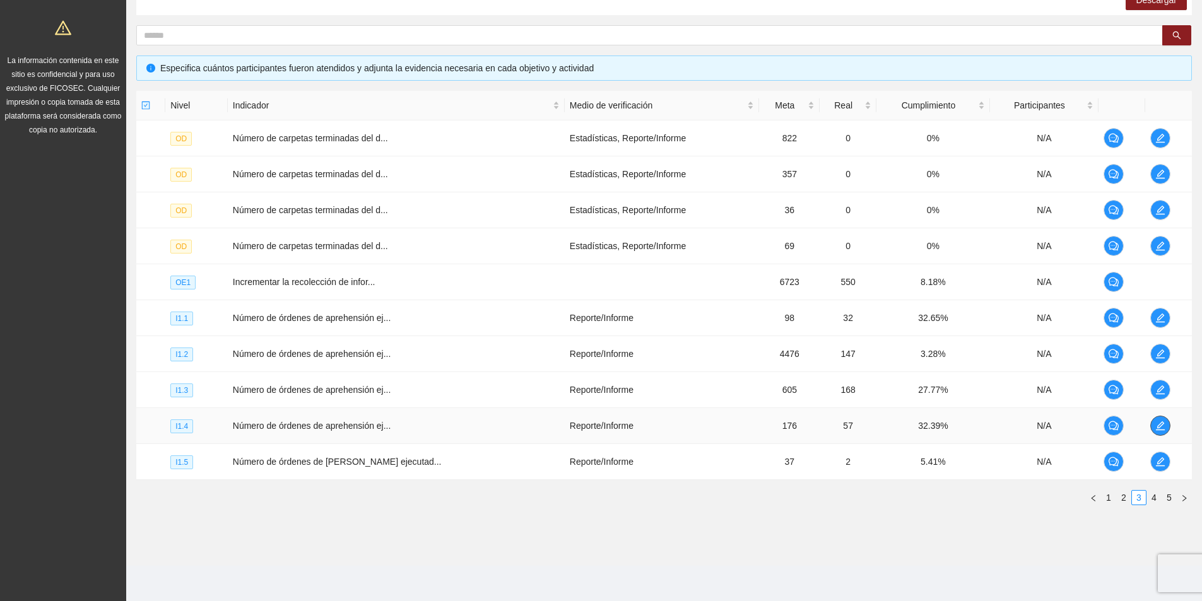
click at [1155, 424] on icon "edit" at bounding box center [1160, 426] width 10 height 10
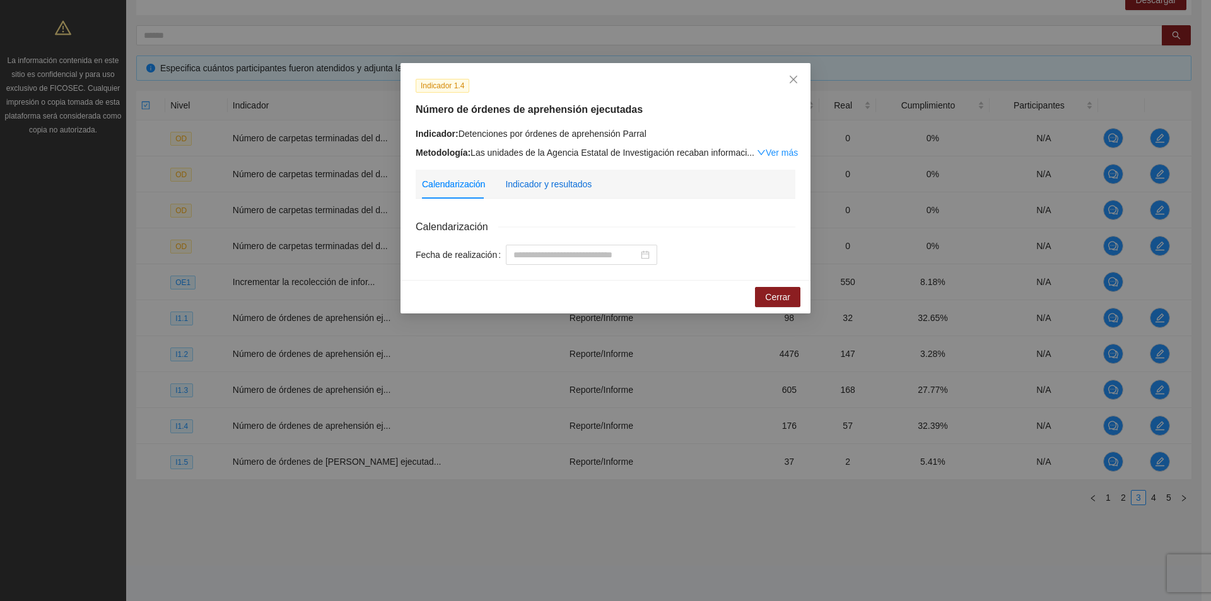
click at [573, 183] on div "Indicador y resultados" at bounding box center [548, 184] width 86 height 14
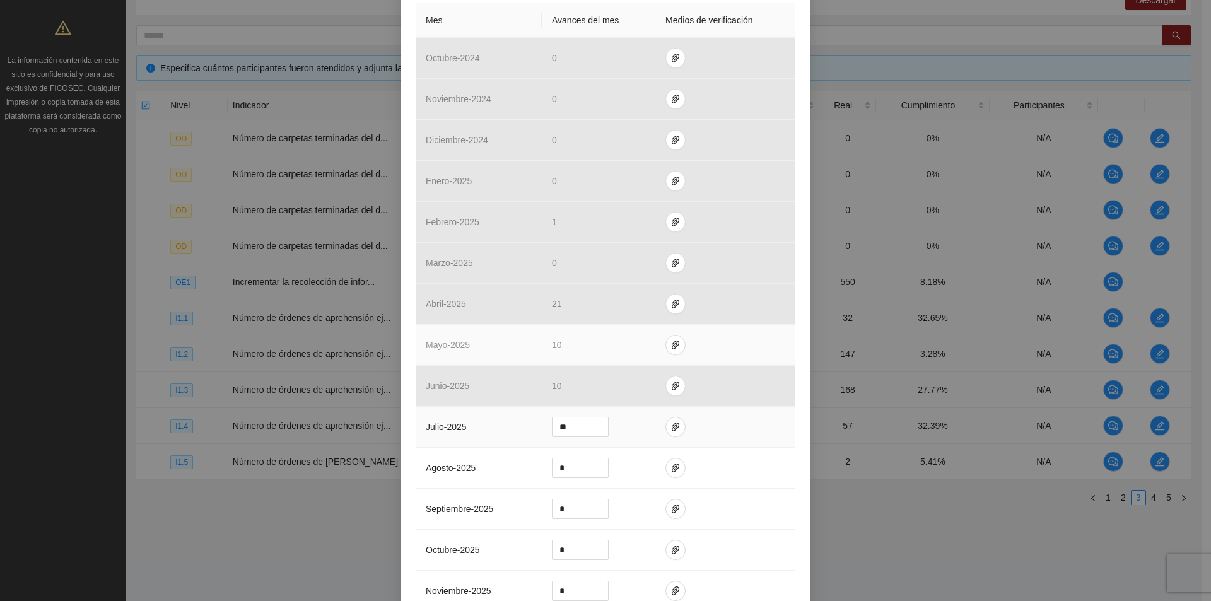
scroll to position [315, 0]
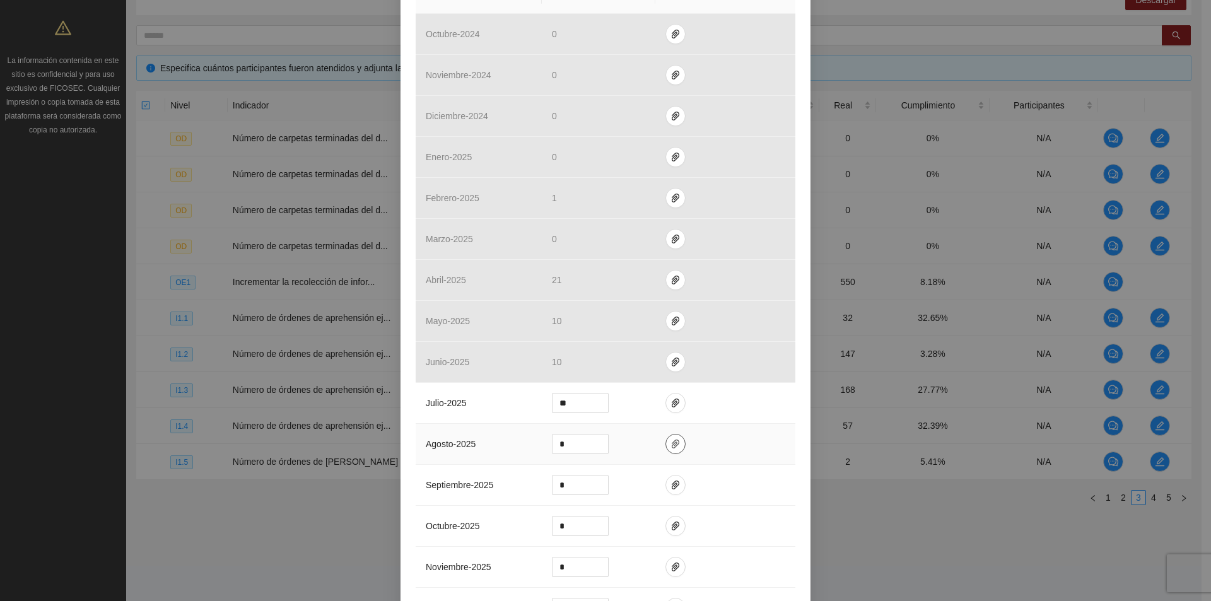
click at [671, 445] on icon "paper-clip" at bounding box center [676, 444] width 10 height 10
click at [649, 404] on span "Adjuntar documento" at bounding box center [636, 404] width 79 height 14
click at [603, 389] on span "Adjuntar documento" at bounding box center [636, 385] width 79 height 14
click at [612, 410] on link "ZONASURORDENESDEAPREHENSION_0001.pdf" at bounding box center [664, 407] width 165 height 14
click at [582, 439] on input "*" at bounding box center [581, 444] width 56 height 19
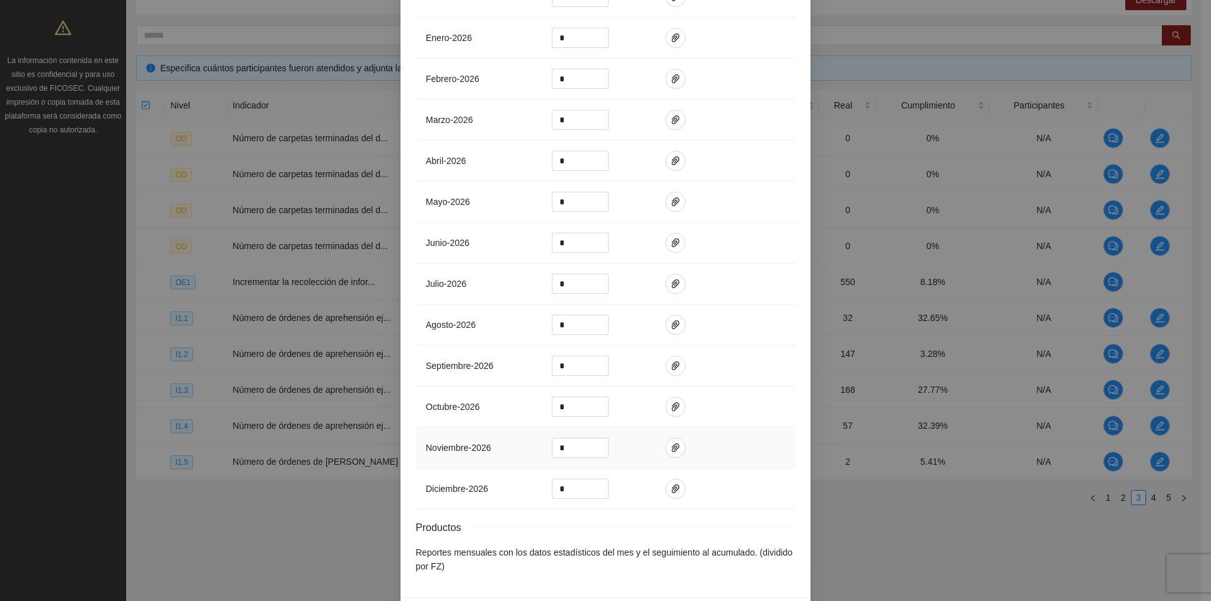
scroll to position [971, 0]
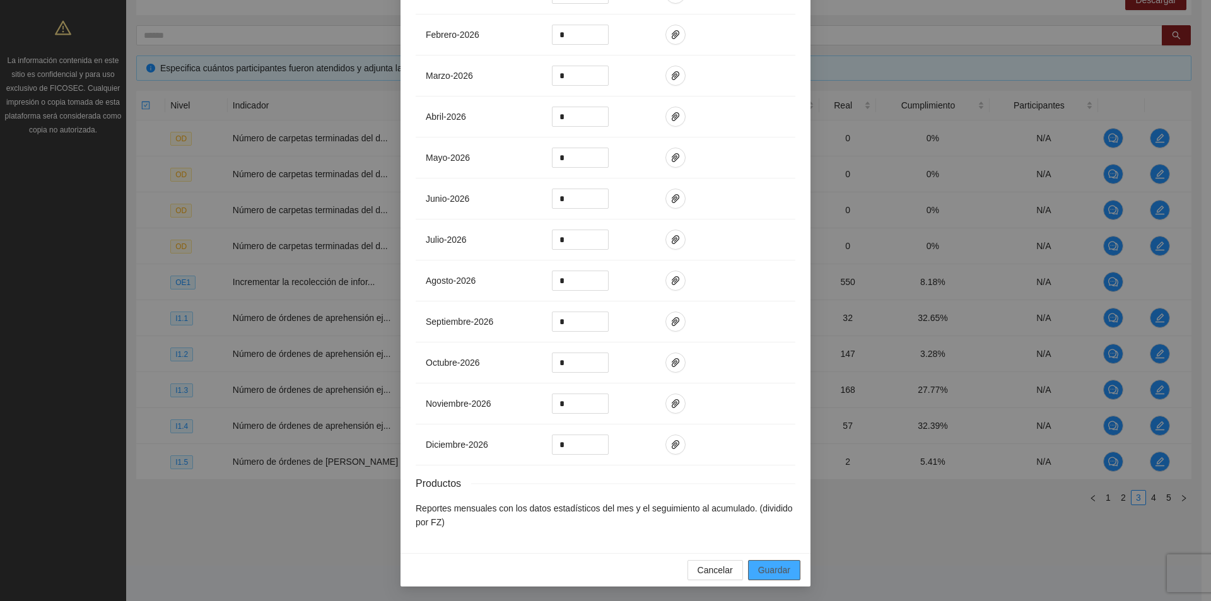
type input "*"
click at [758, 569] on span "Guardar" at bounding box center [774, 570] width 32 height 14
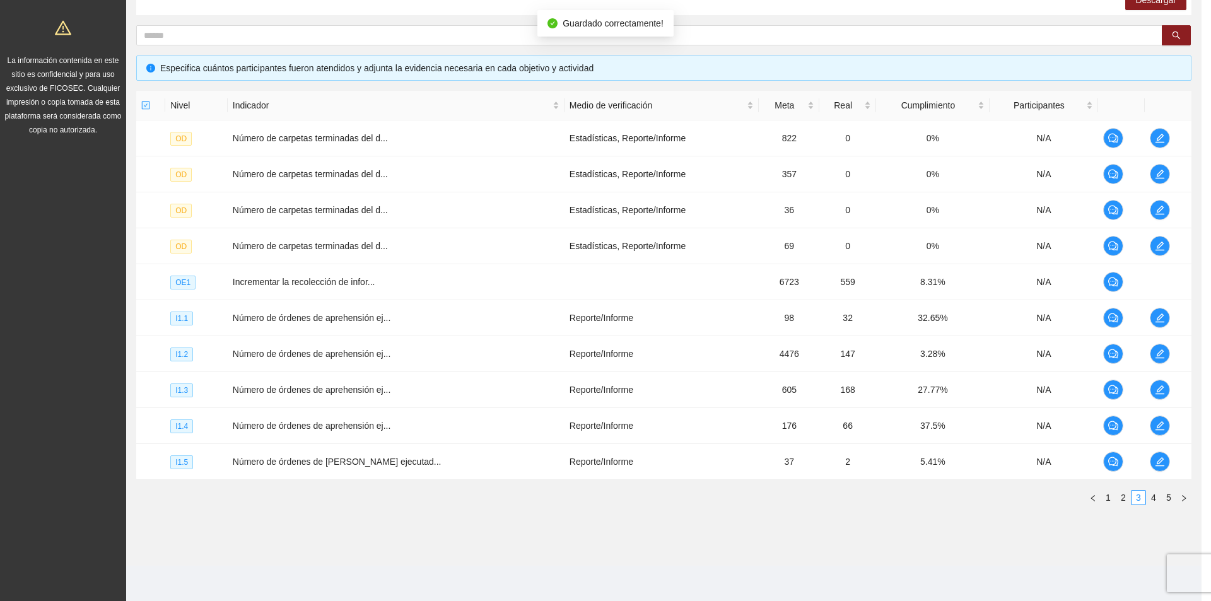
scroll to position [908, 0]
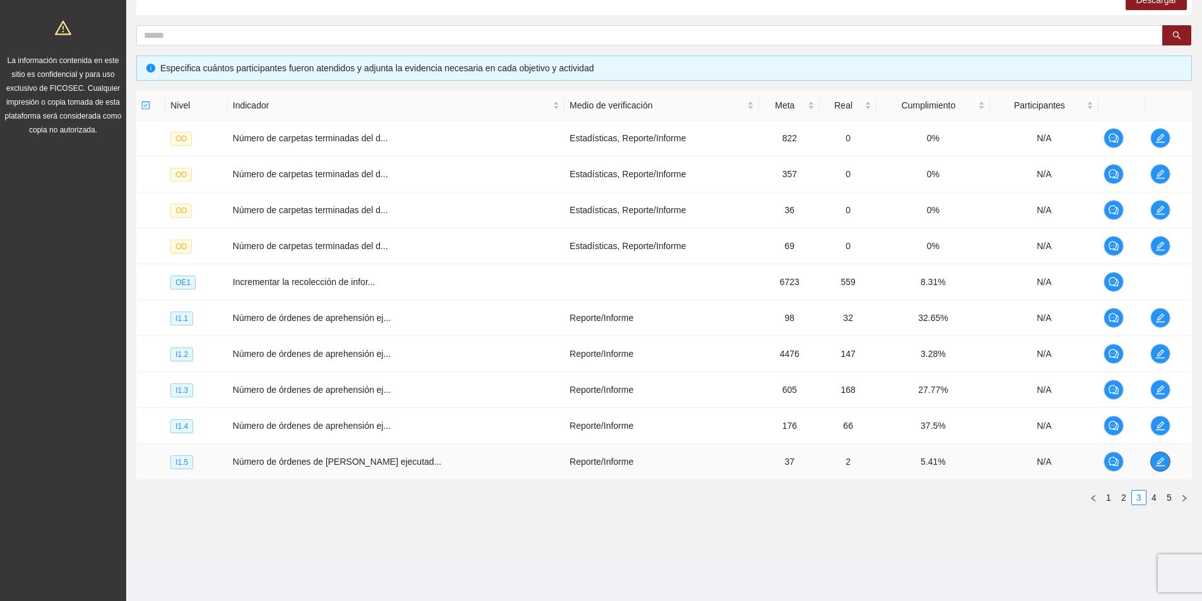
click at [1156, 466] on icon "edit" at bounding box center [1160, 461] width 9 height 9
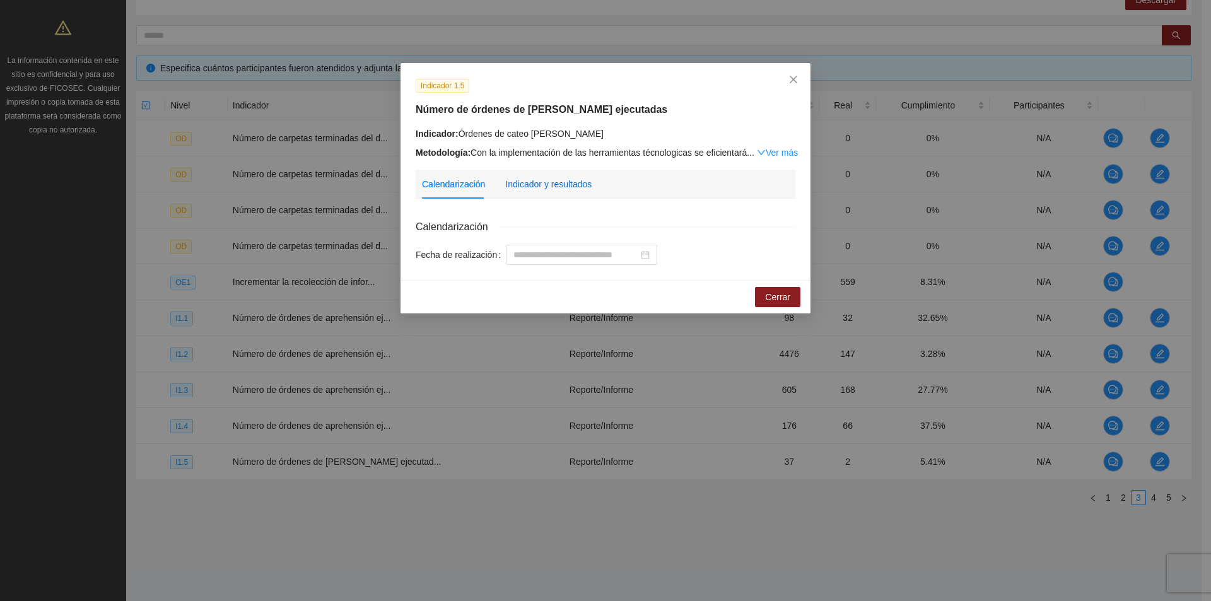
click at [562, 177] on div "Indicador y resultados" at bounding box center [548, 184] width 86 height 14
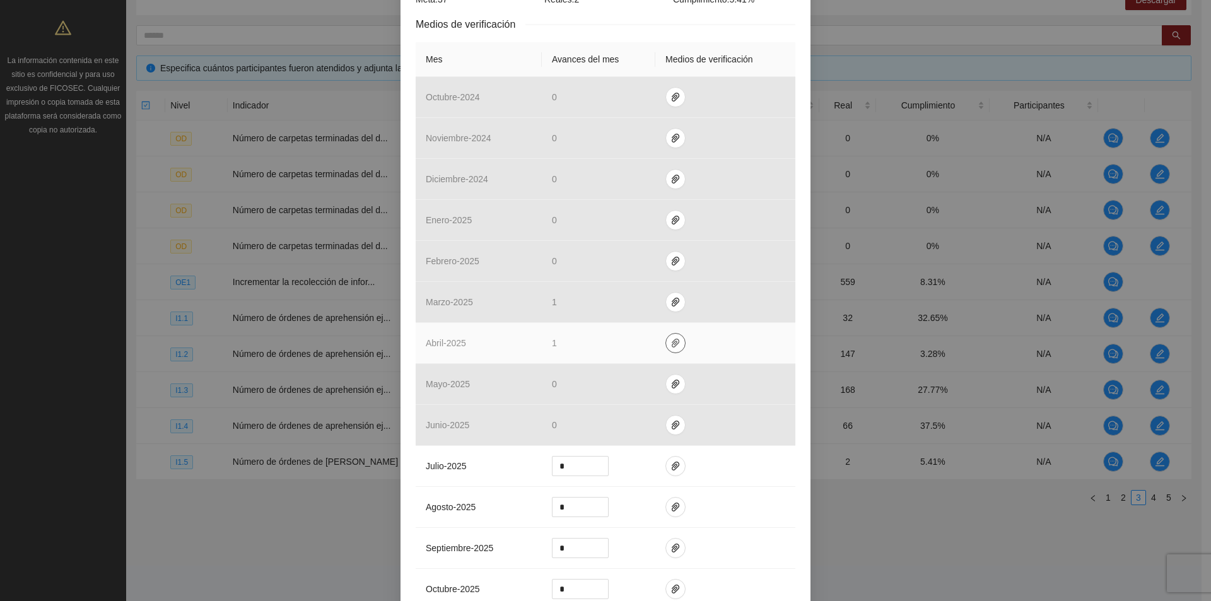
scroll to position [442, 0]
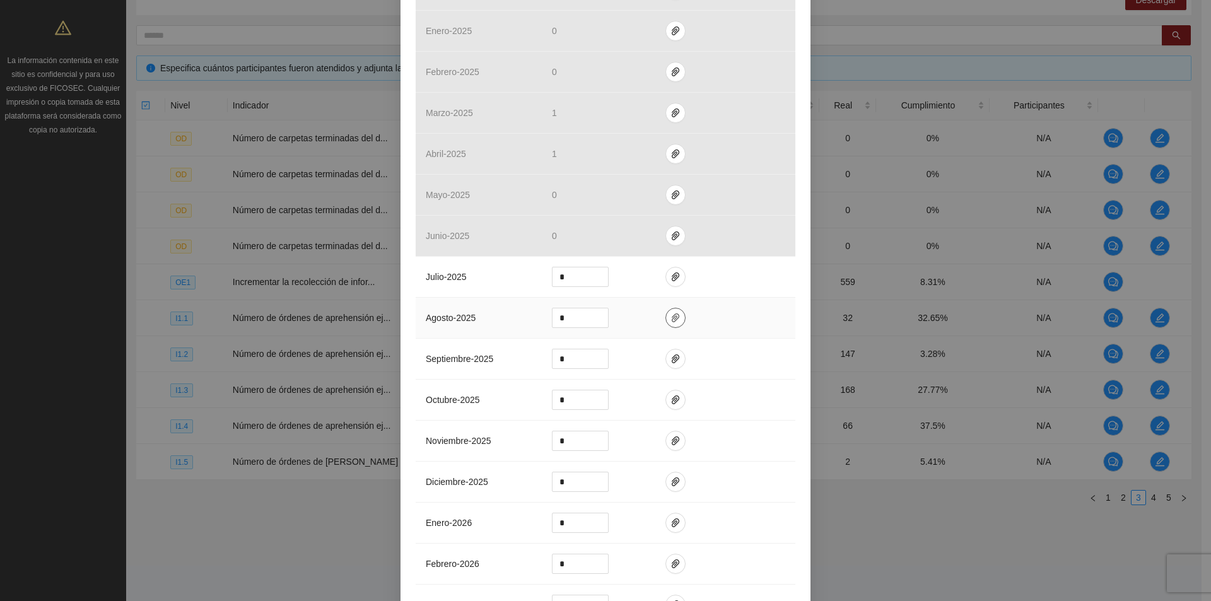
click at [672, 319] on icon "paper-clip" at bounding box center [676, 318] width 8 height 9
click at [643, 276] on span "Adjuntar documento" at bounding box center [636, 278] width 79 height 14
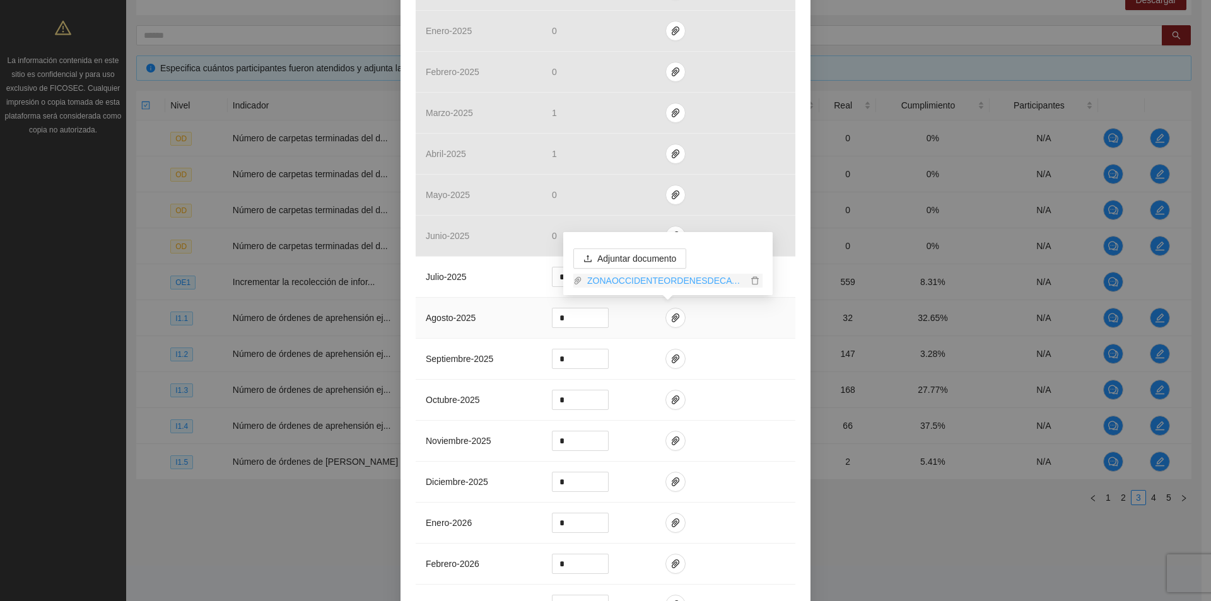
click at [655, 281] on link "ZONAOCCIDENTEORDENESDECATEO_0001.pdf" at bounding box center [664, 281] width 165 height 14
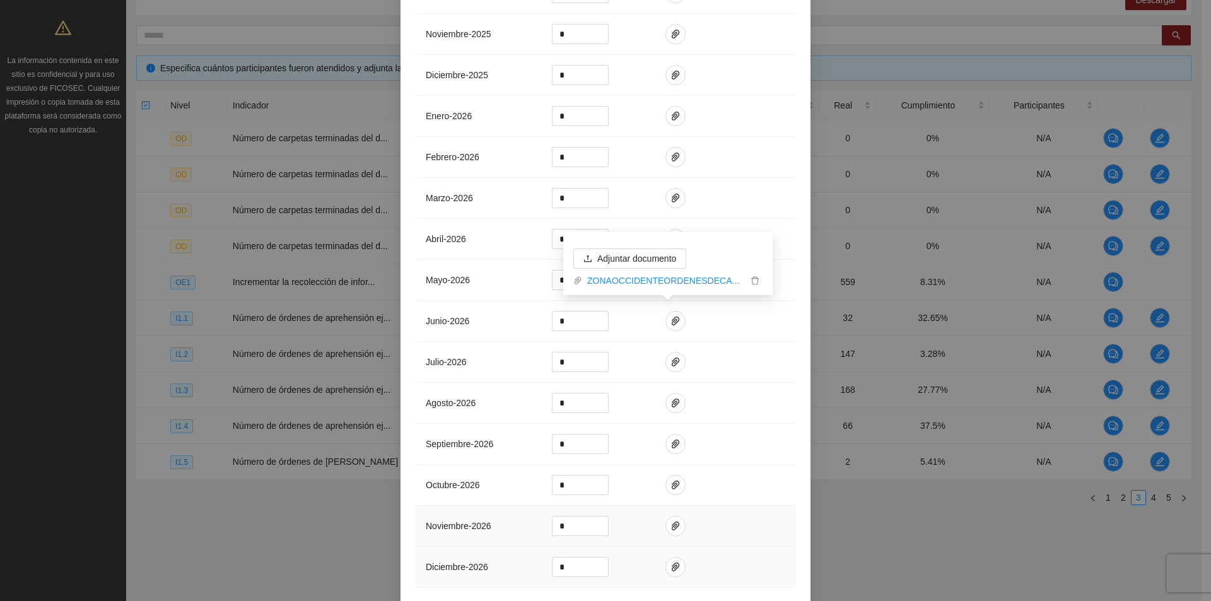
scroll to position [971, 0]
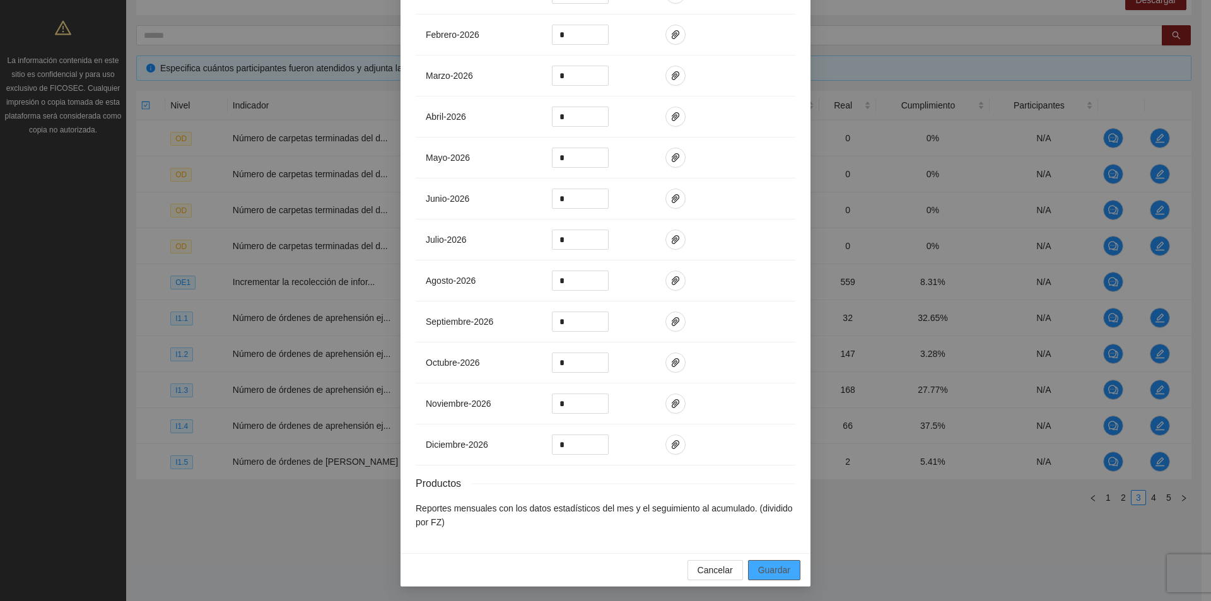
click at [780, 568] on span "Guardar" at bounding box center [774, 570] width 32 height 14
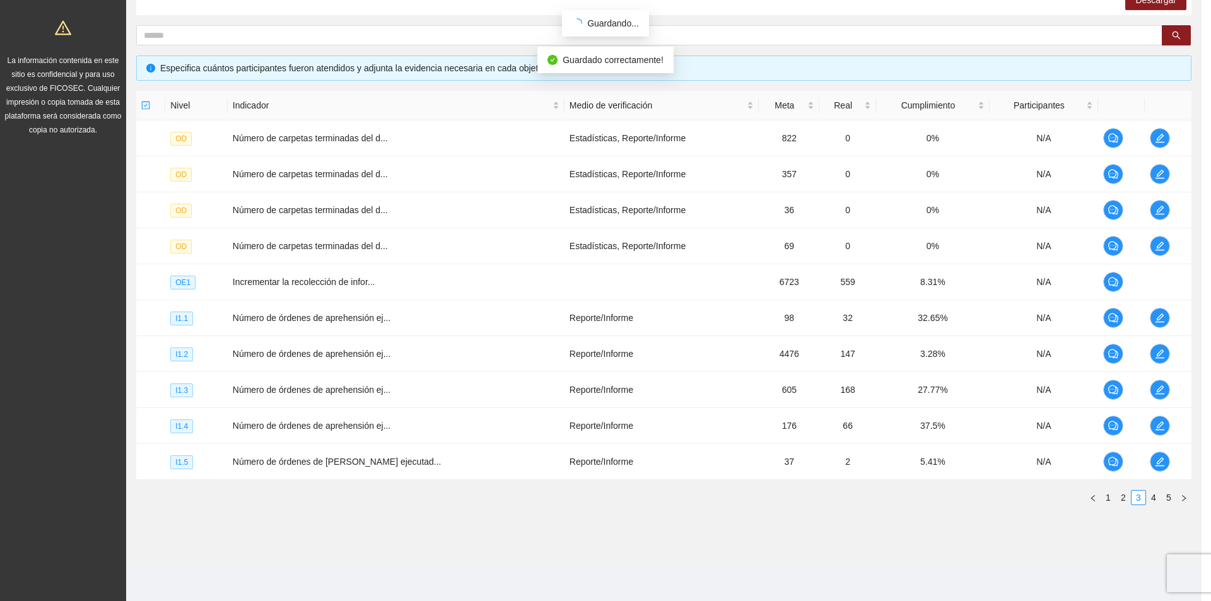
scroll to position [908, 0]
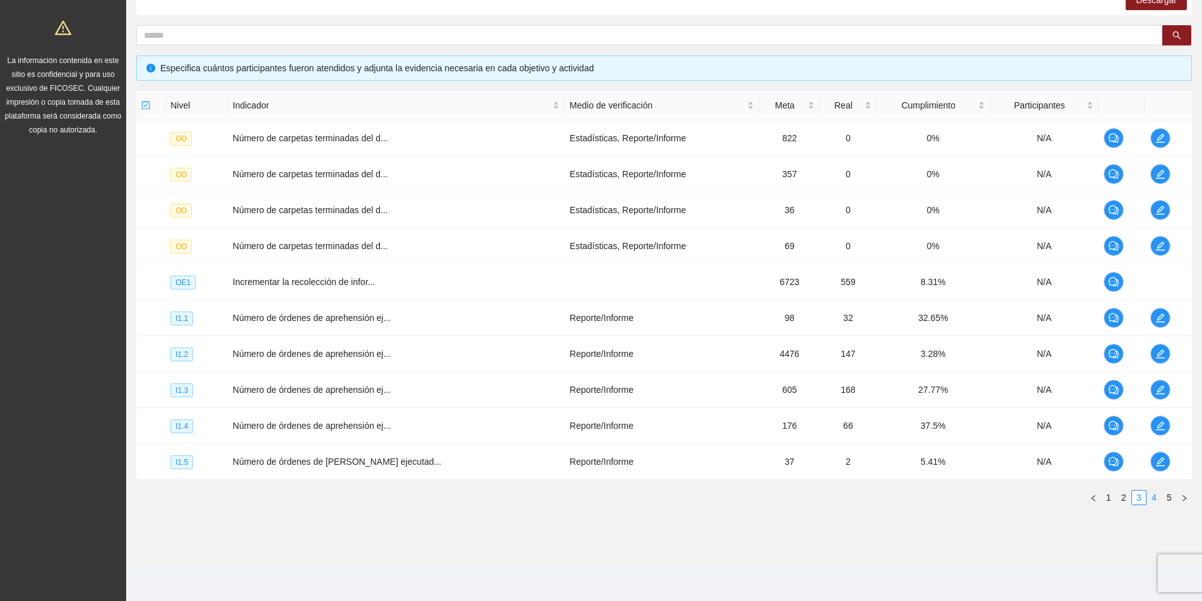
click at [1156, 498] on link "4" at bounding box center [1154, 498] width 14 height 14
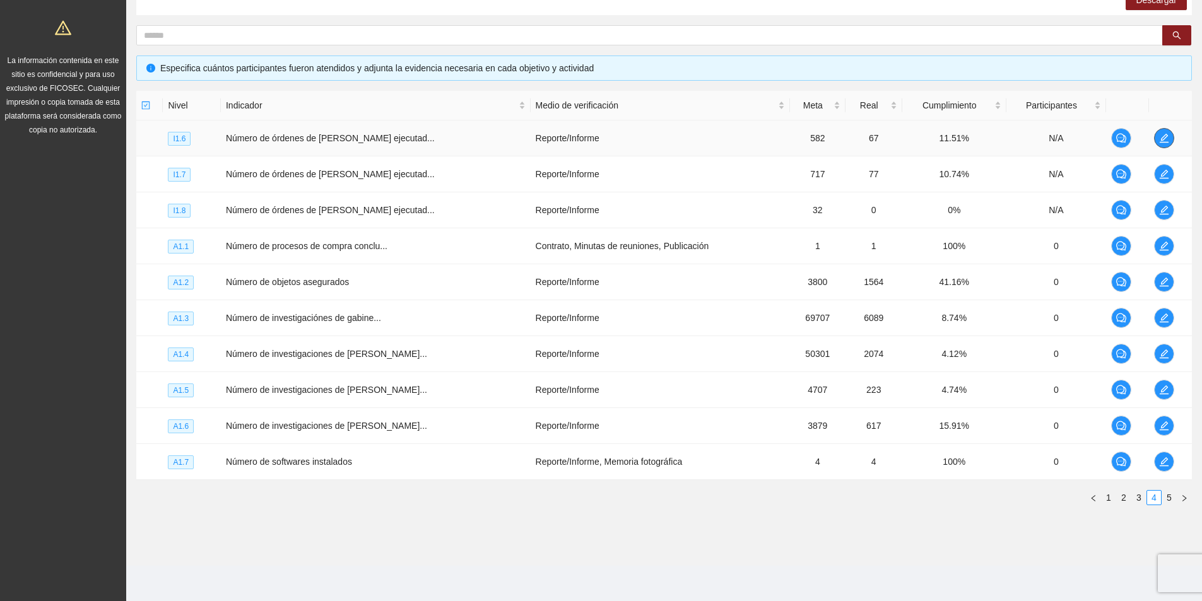
click at [1165, 136] on icon "edit" at bounding box center [1164, 138] width 10 height 10
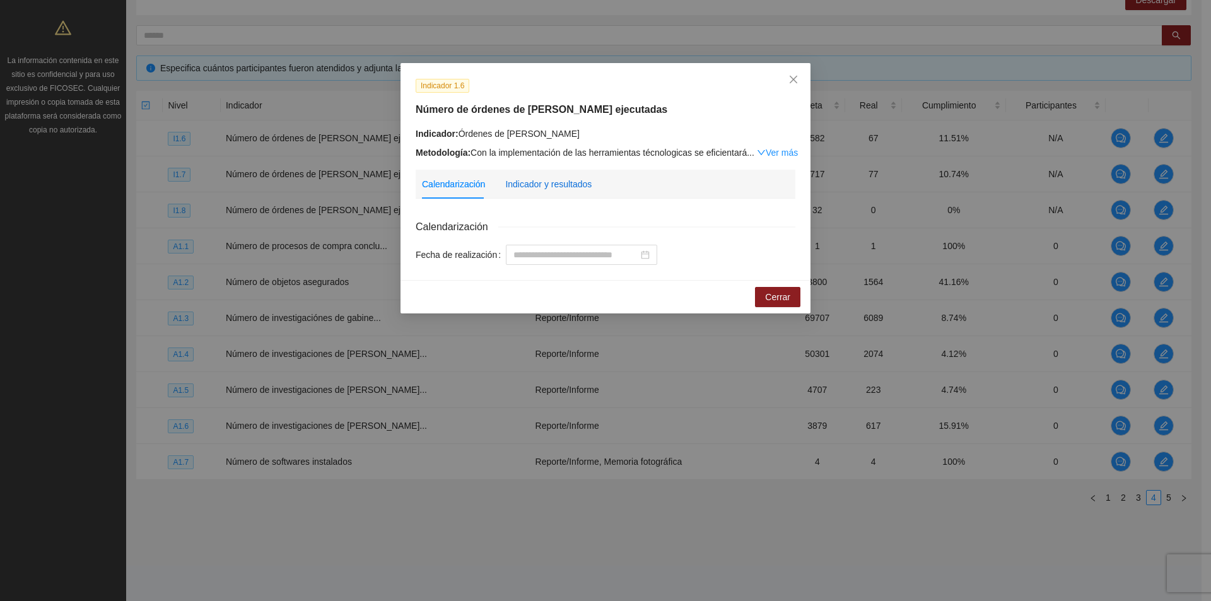
click at [549, 185] on div "Indicador y resultados" at bounding box center [548, 184] width 86 height 14
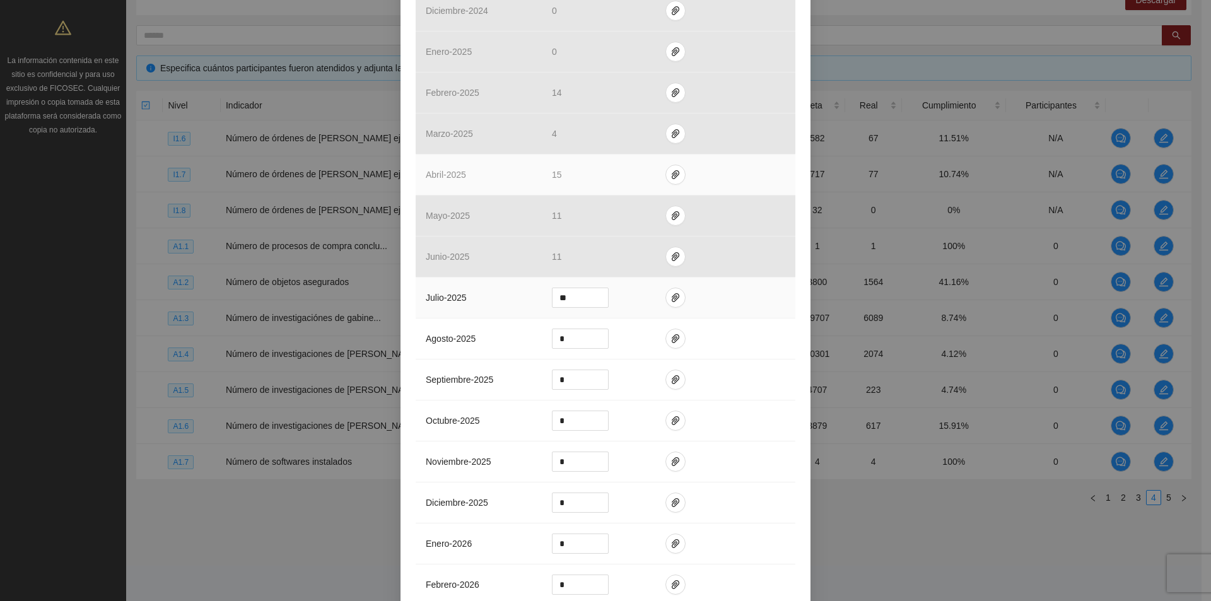
scroll to position [505, 0]
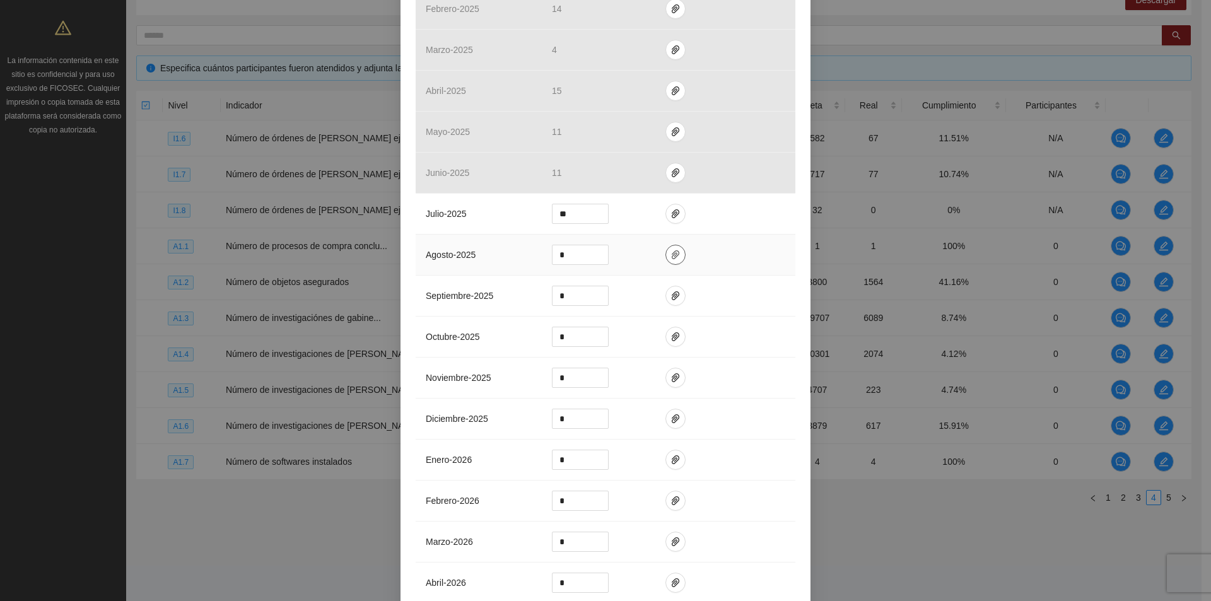
click at [672, 254] on icon "paper-clip" at bounding box center [676, 254] width 8 height 9
click at [638, 210] on span "Adjuntar documento" at bounding box center [636, 215] width 79 height 14
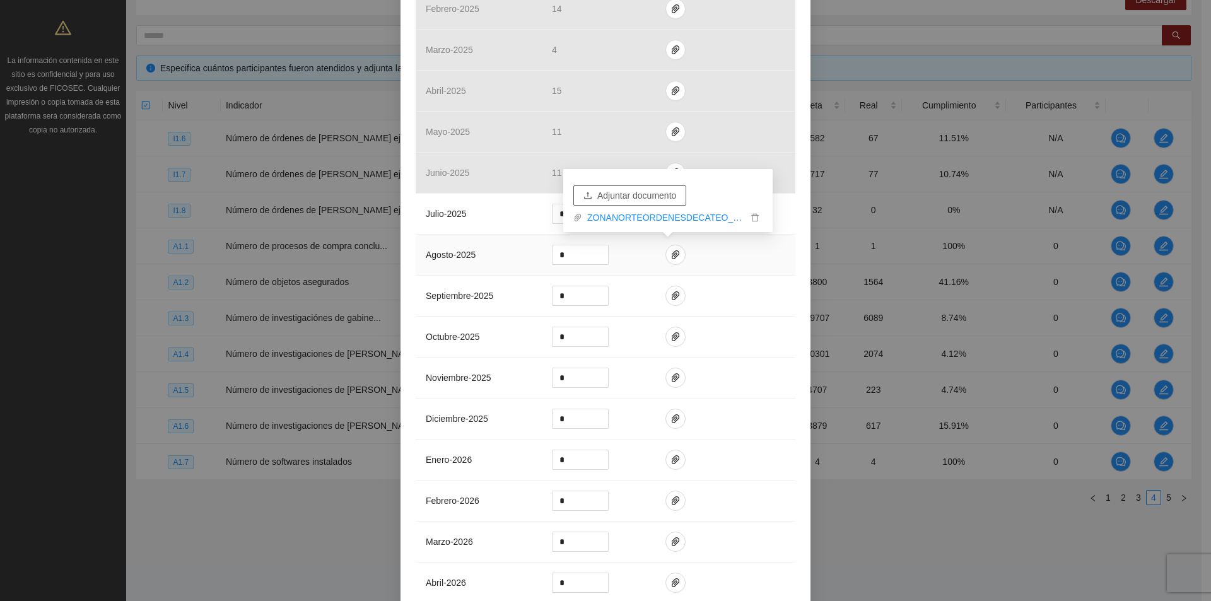
click at [615, 201] on span "Adjuntar documento" at bounding box center [636, 196] width 79 height 14
click at [734, 218] on link "INDICADORESINTELIGENCIAORDENESDECATEONORTEAGOSTO.docx" at bounding box center [664, 218] width 165 height 14
click at [752, 218] on icon "delete" at bounding box center [755, 217] width 9 height 9
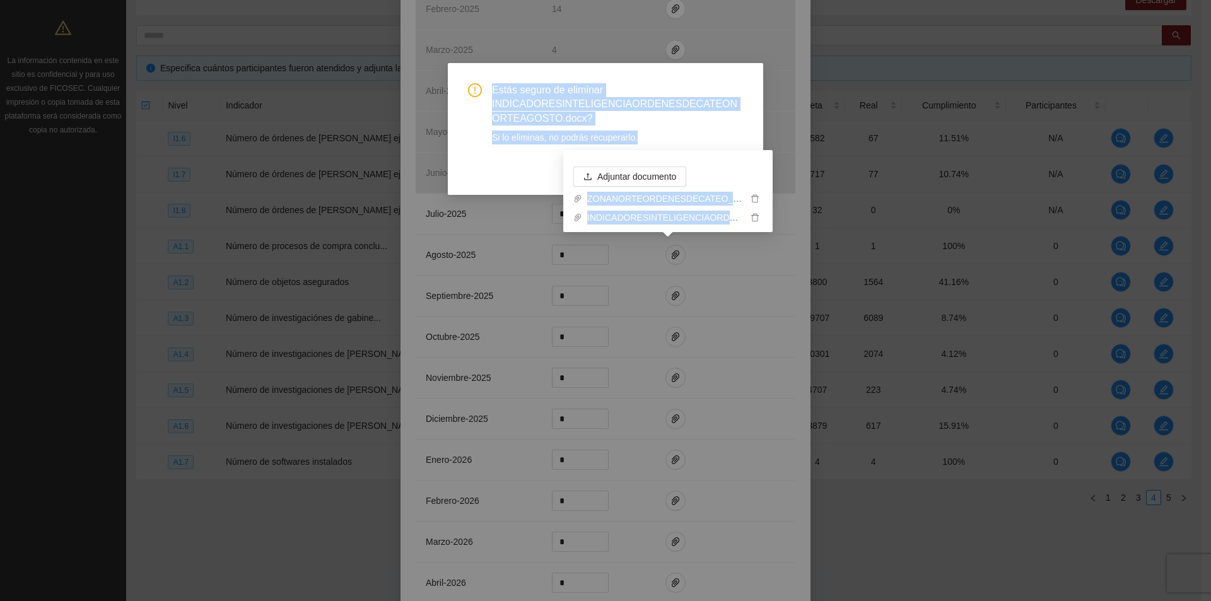
drag, startPoint x: 714, startPoint y: 164, endPoint x: 696, endPoint y: 127, distance: 41.2
click at [696, 127] on body "Solicitudes Proyectos Activos Concluidos Usuarios Perfil de implementadora La i…" at bounding box center [601, 77] width 1202 height 601
click at [710, 122] on span "Estás seguro de eliminar INDICADORESINTELIGENCIAORDENESDECATEONORTEAGOSTO.docx?" at bounding box center [617, 104] width 251 height 42
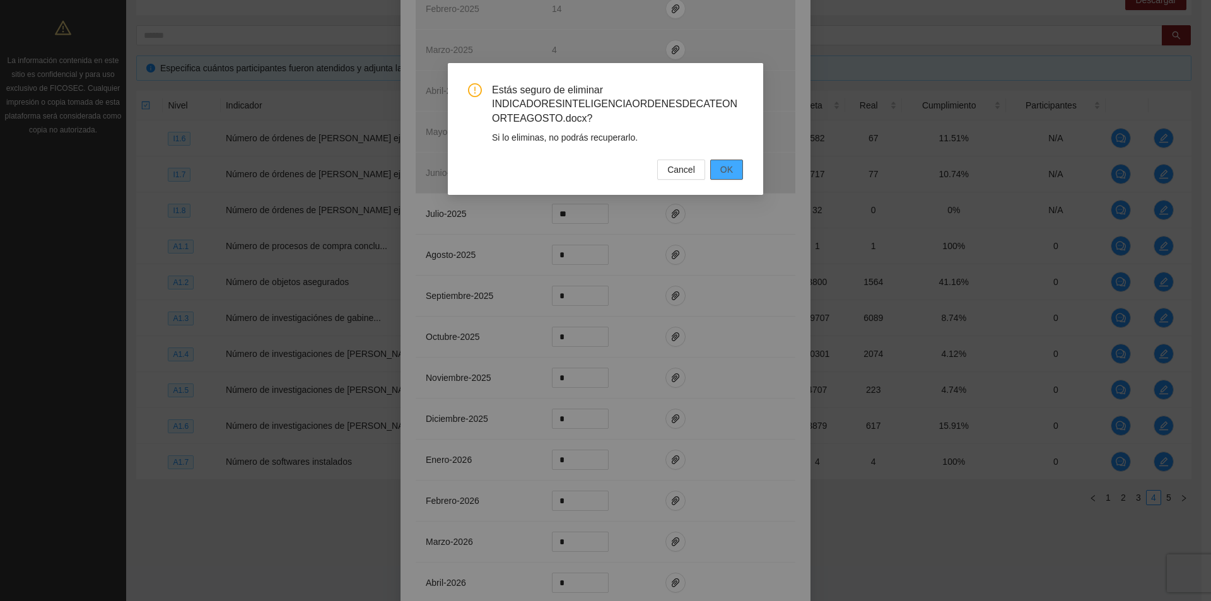
click at [722, 167] on span "OK" at bounding box center [726, 170] width 13 height 14
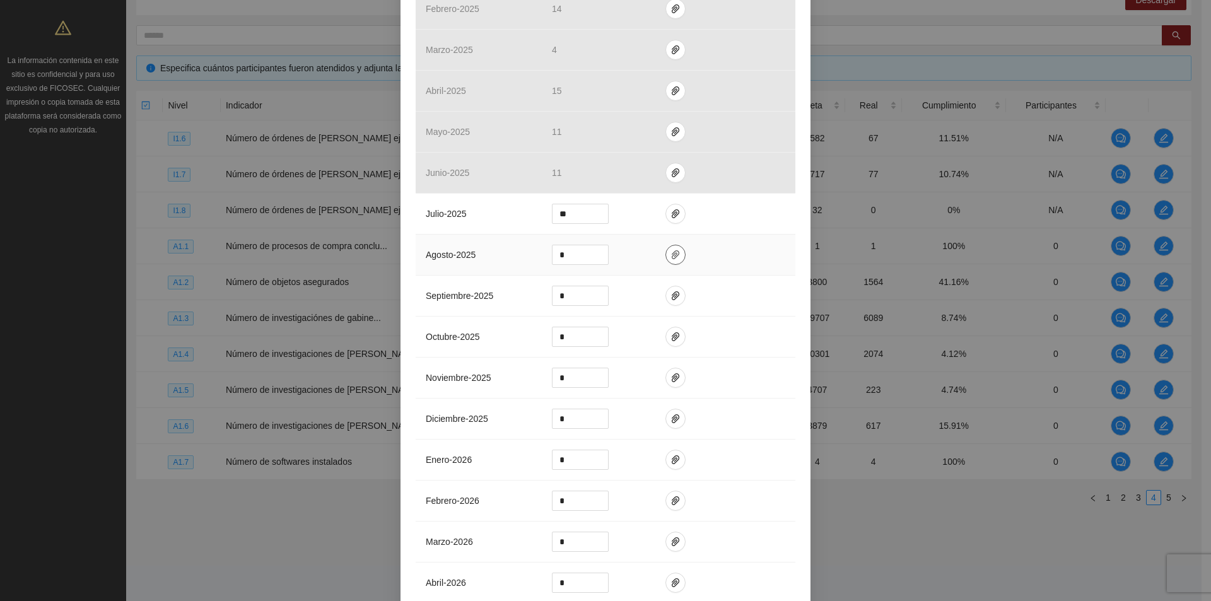
click at [671, 254] on icon "paper-clip" at bounding box center [676, 255] width 10 height 10
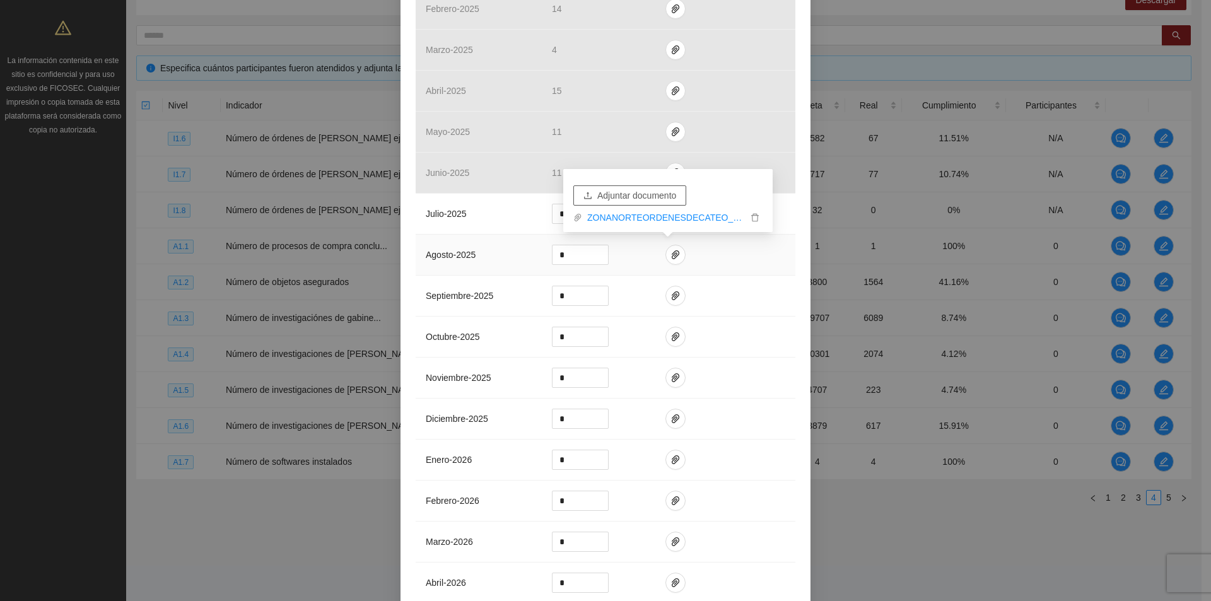
click at [624, 199] on span "Adjuntar documento" at bounding box center [636, 196] width 79 height 14
click at [685, 199] on link "ZONANORTEORDENESDECATEO_0001.pdf" at bounding box center [664, 199] width 165 height 14
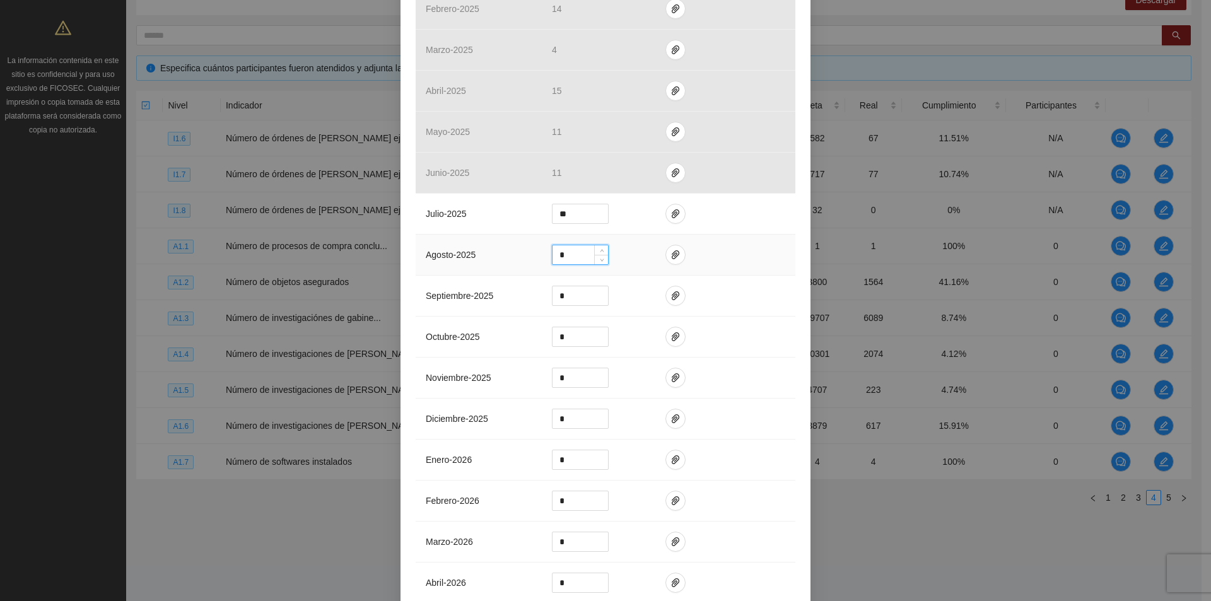
click at [565, 249] on input "*" at bounding box center [581, 254] width 56 height 19
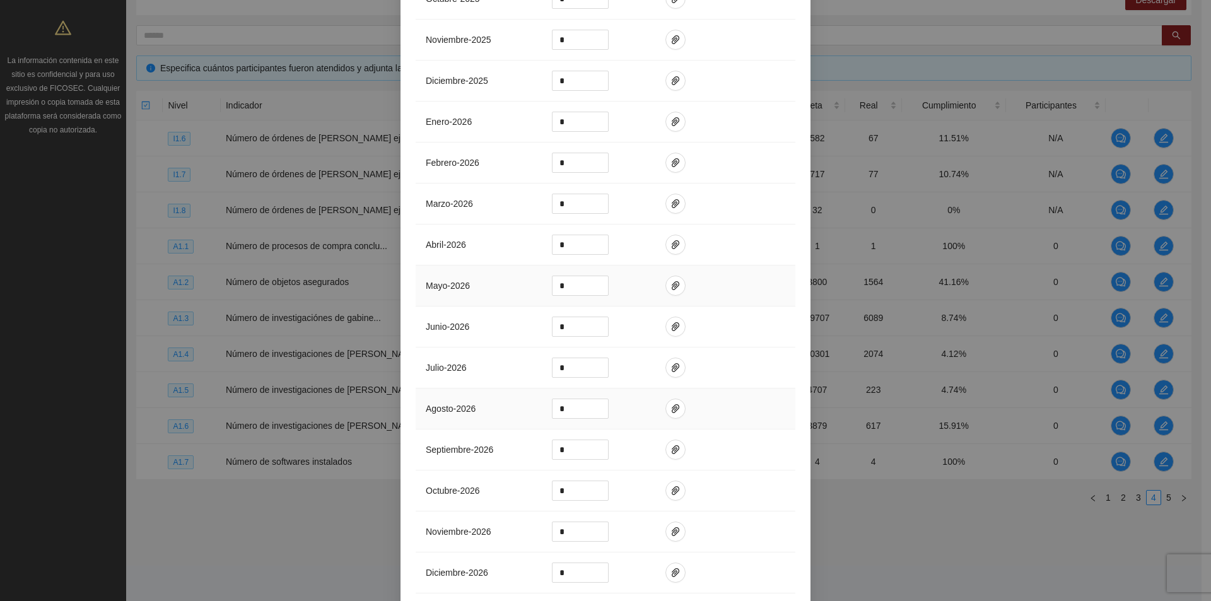
scroll to position [971, 0]
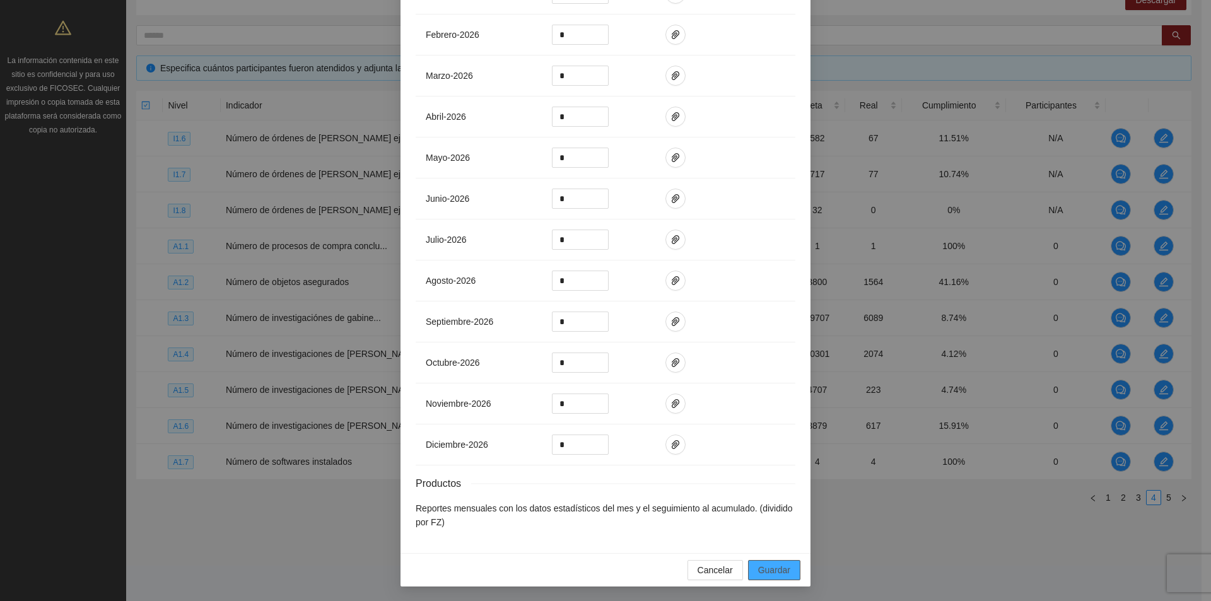
type input "**"
click at [773, 574] on span "Guardar" at bounding box center [774, 570] width 32 height 14
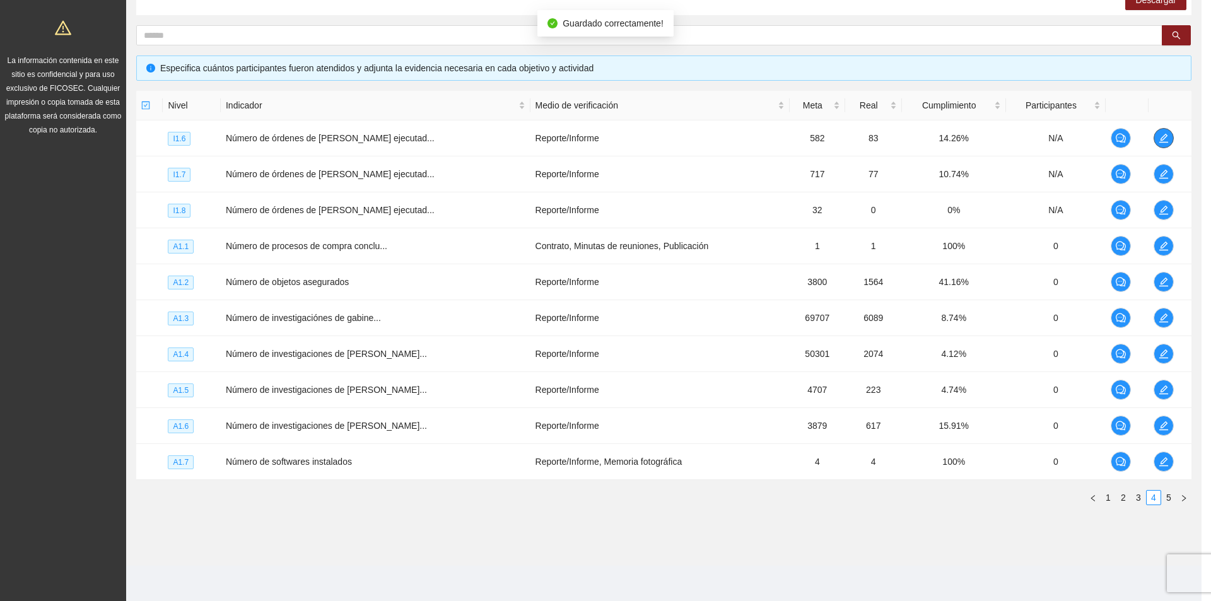
scroll to position [0, 0]
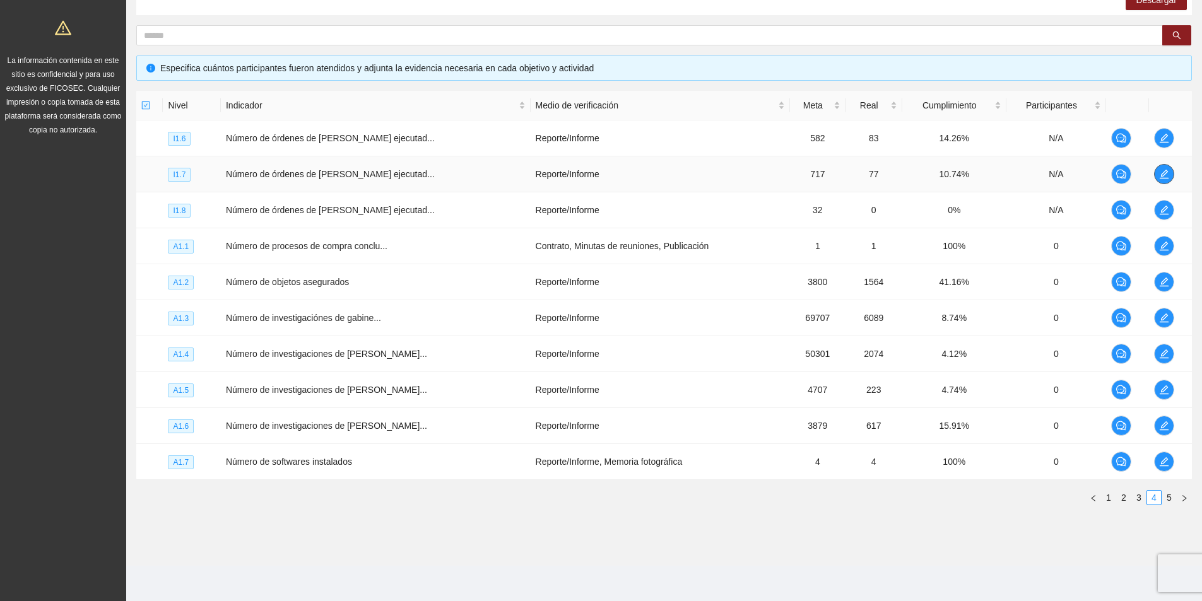
click at [1165, 174] on icon "edit" at bounding box center [1164, 174] width 10 height 10
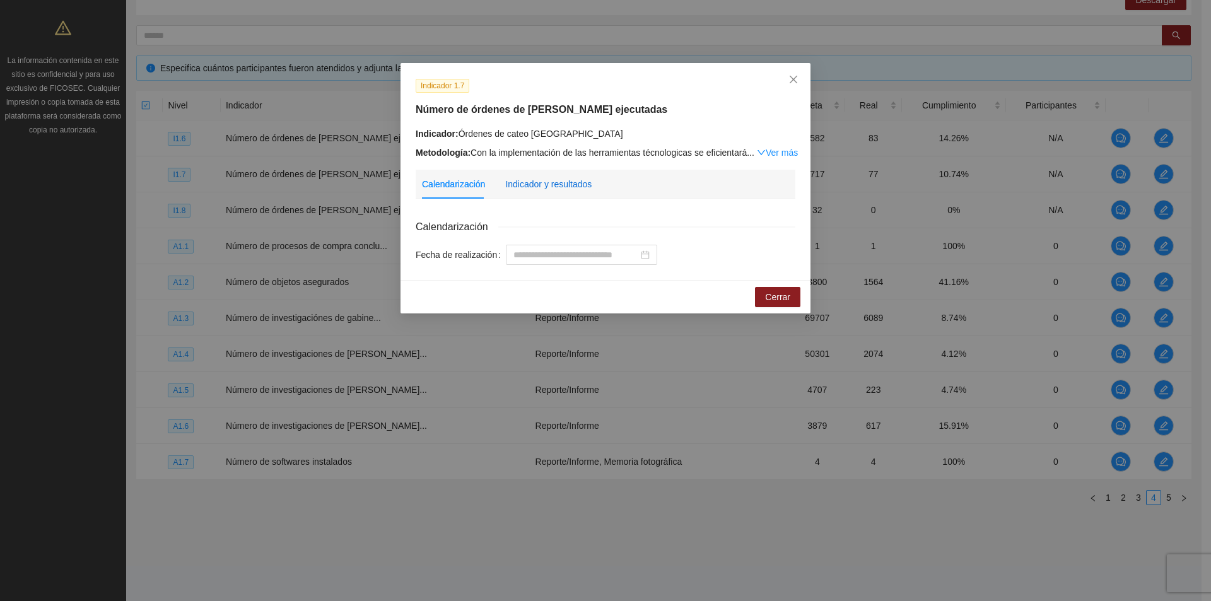
click at [554, 185] on div "Indicador y resultados" at bounding box center [548, 184] width 86 height 14
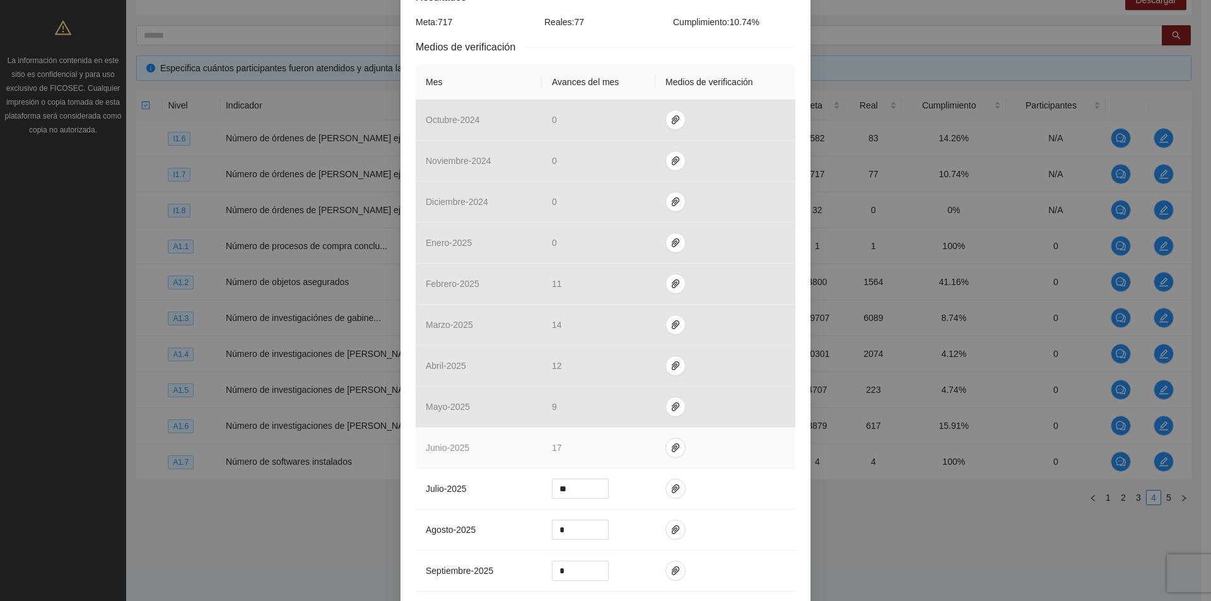
scroll to position [252, 0]
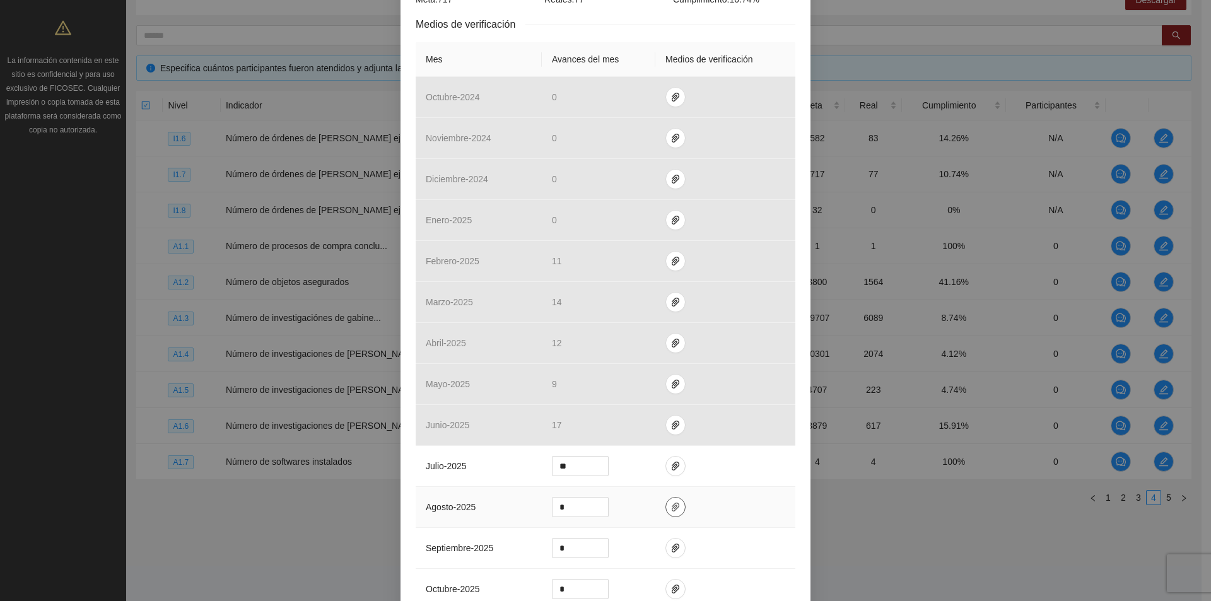
click at [676, 508] on span "paper-clip" at bounding box center [675, 507] width 19 height 10
click at [649, 474] on button "Adjuntar documento" at bounding box center [629, 467] width 113 height 20
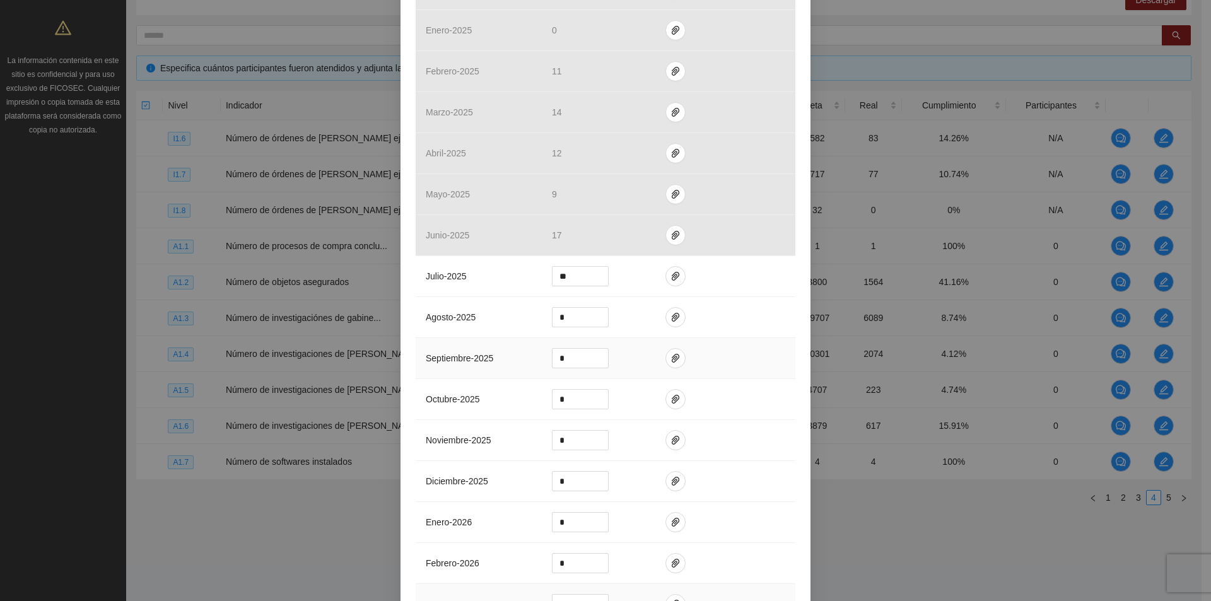
scroll to position [631, 0]
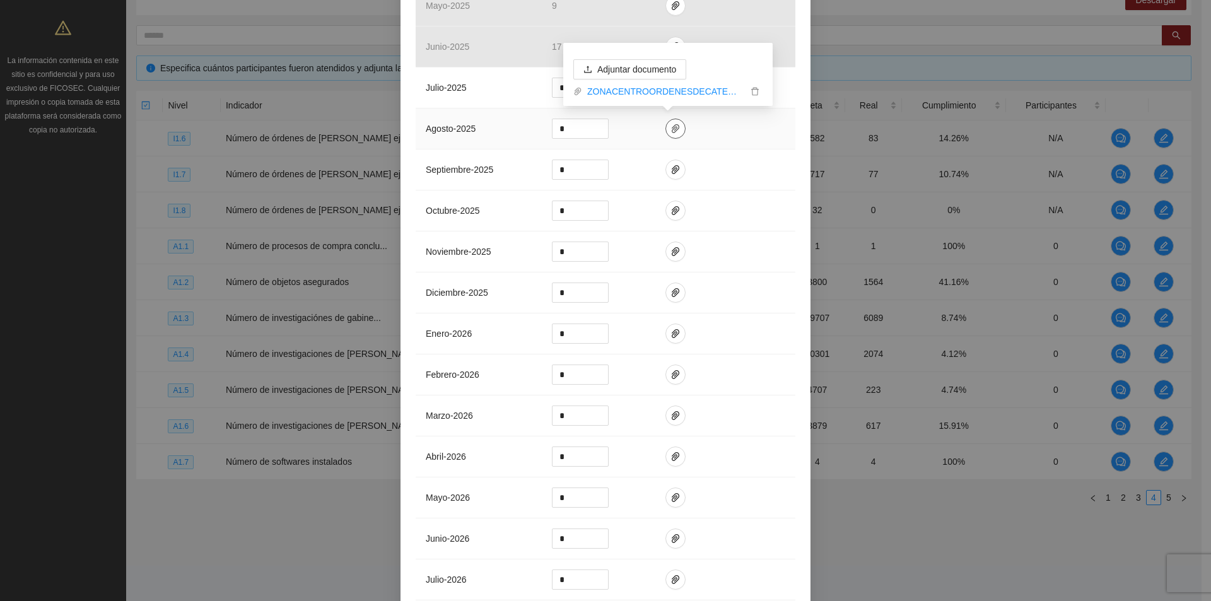
click at [671, 129] on icon "paper-clip" at bounding box center [676, 129] width 10 height 10
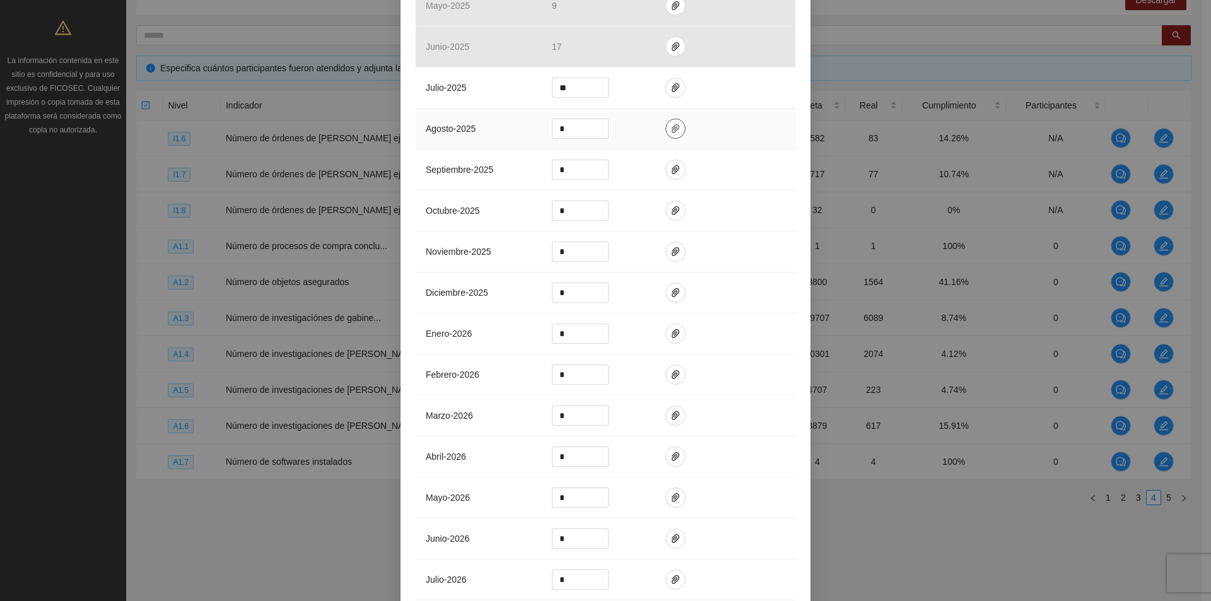
click at [671, 126] on icon "paper-clip" at bounding box center [676, 129] width 10 height 10
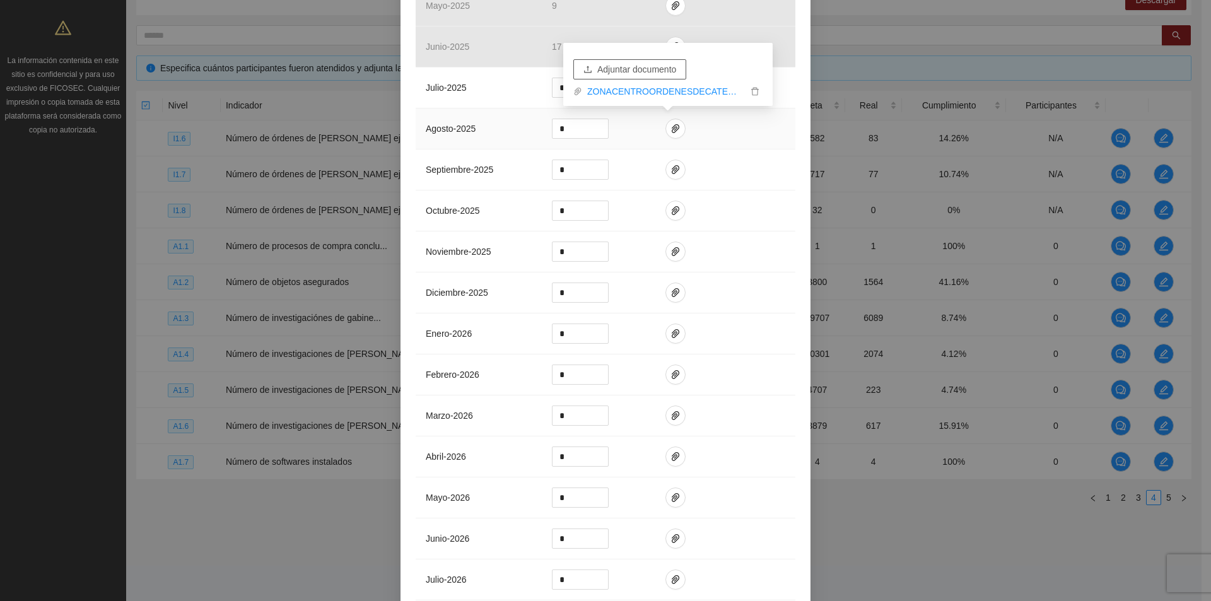
click at [642, 73] on span "Adjuntar documento" at bounding box center [636, 69] width 79 height 14
click at [628, 73] on link "ZONACENTROORDENESDECATEO_0001 (1).pdf" at bounding box center [664, 73] width 165 height 14
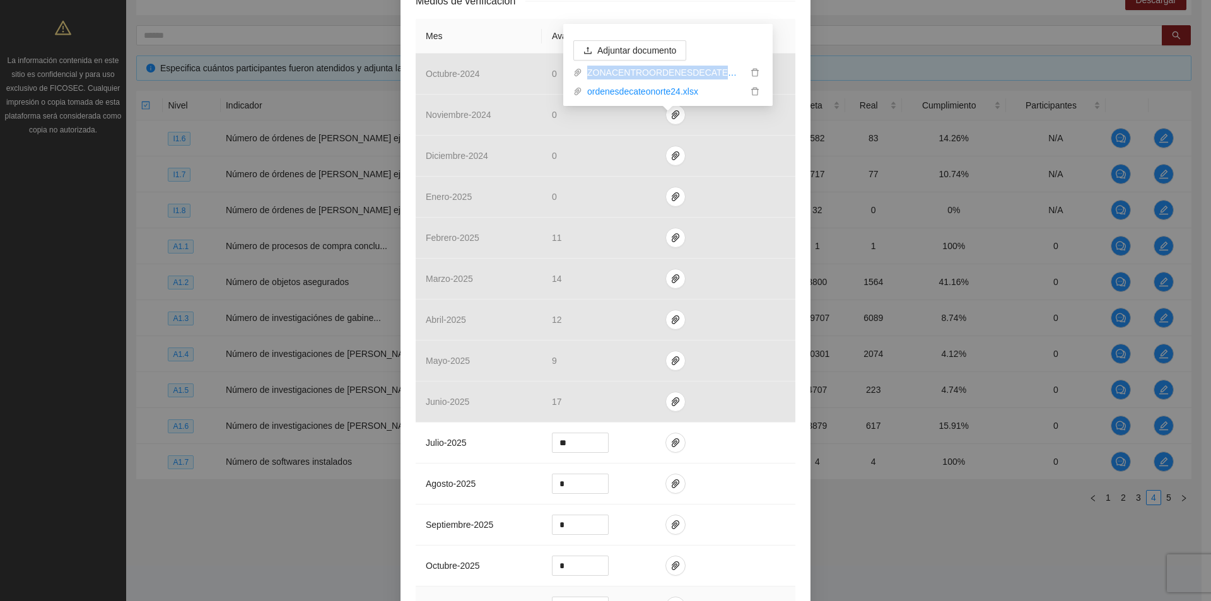
scroll to position [252, 0]
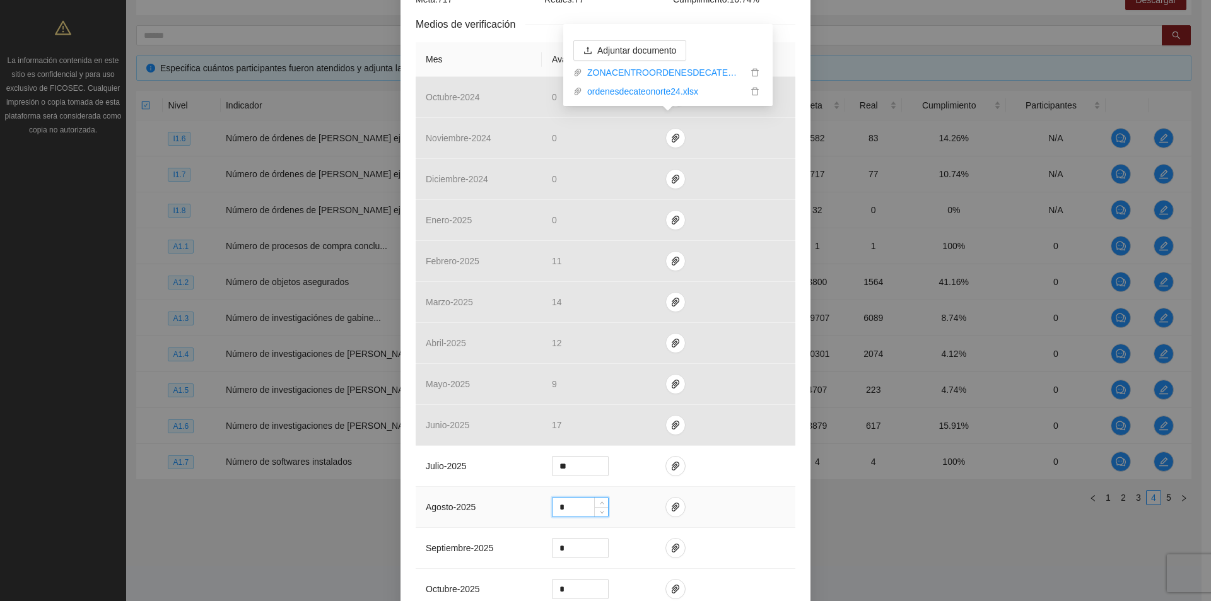
click at [575, 503] on input "*" at bounding box center [581, 507] width 56 height 19
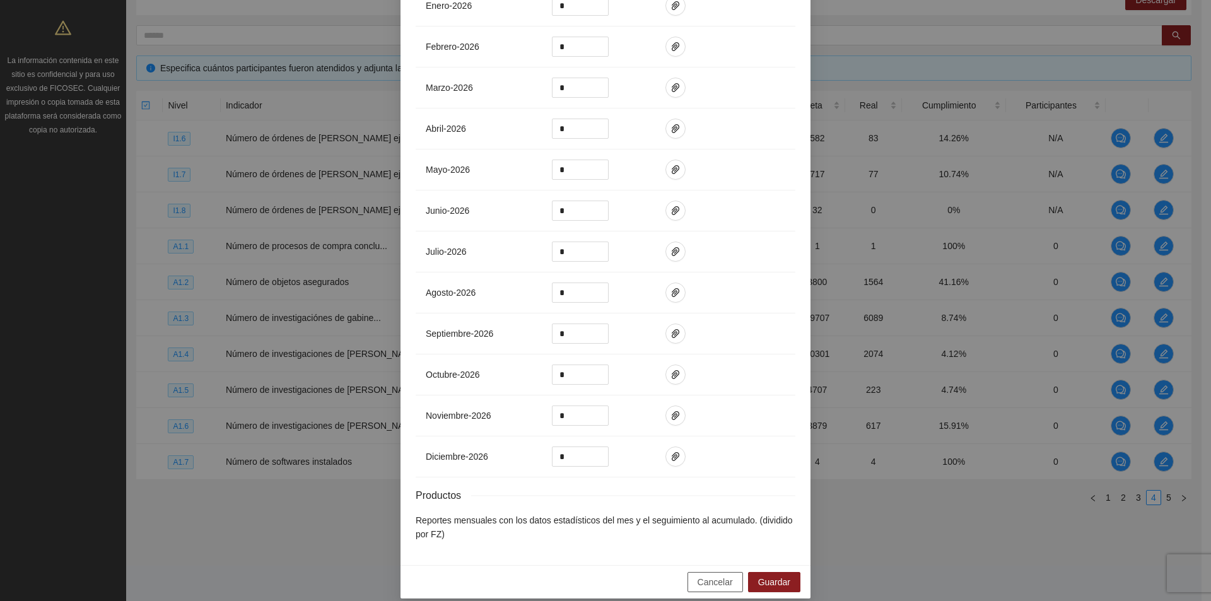
scroll to position [971, 0]
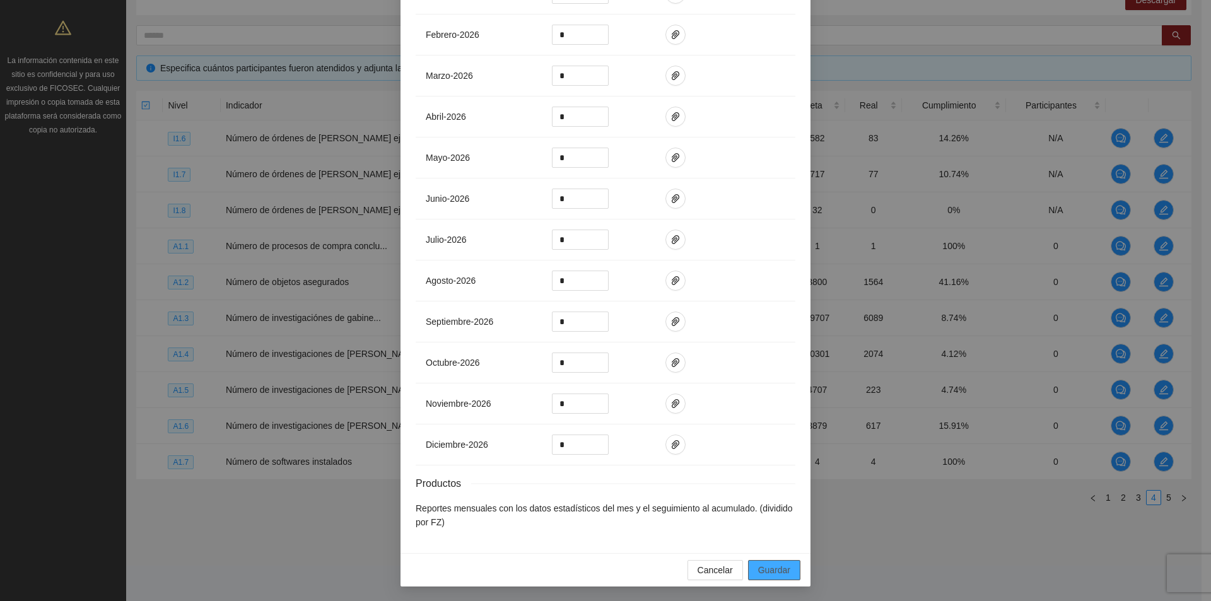
type input "**"
click at [760, 574] on span "Guardar" at bounding box center [774, 570] width 32 height 14
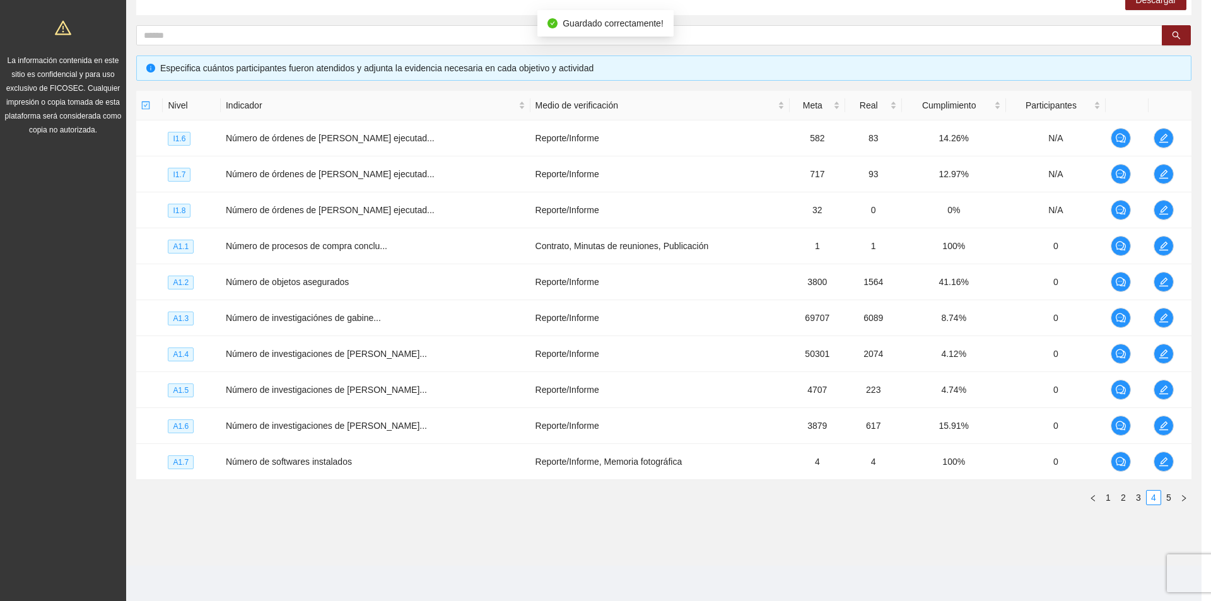
scroll to position [908, 0]
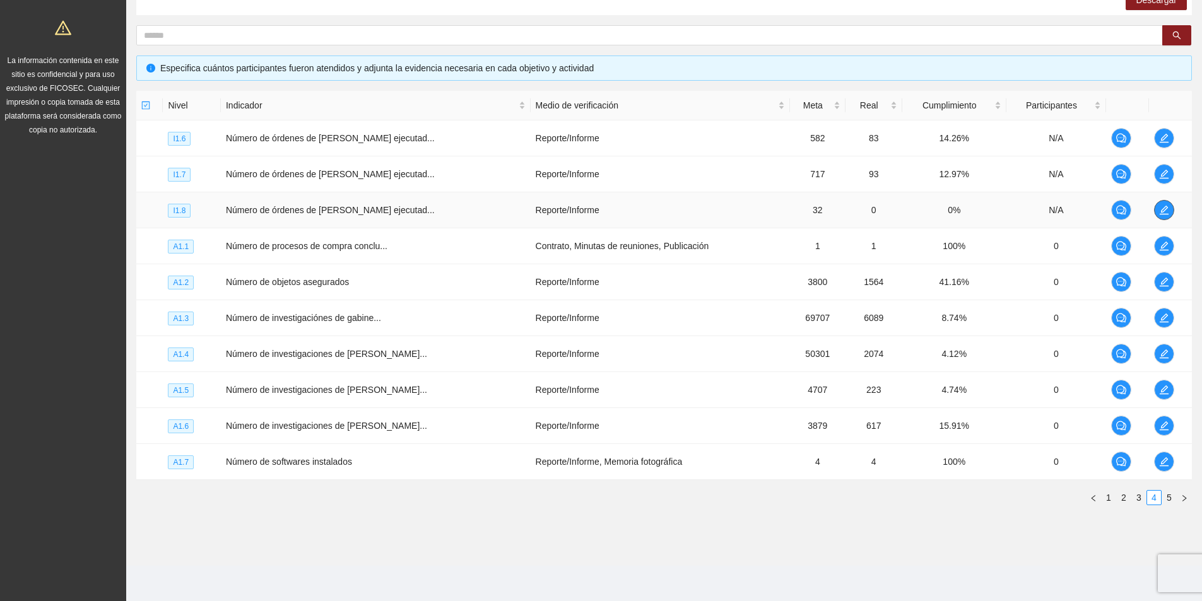
click at [1163, 206] on icon "edit" at bounding box center [1163, 210] width 9 height 9
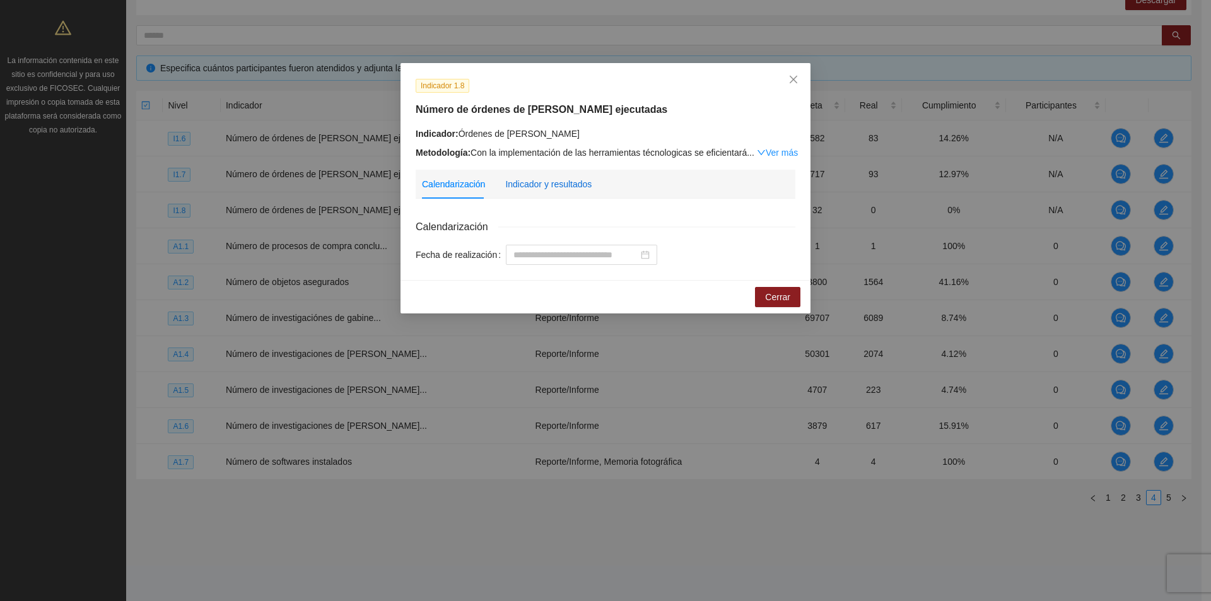
click at [527, 188] on div "Indicador y resultados" at bounding box center [548, 184] width 86 height 14
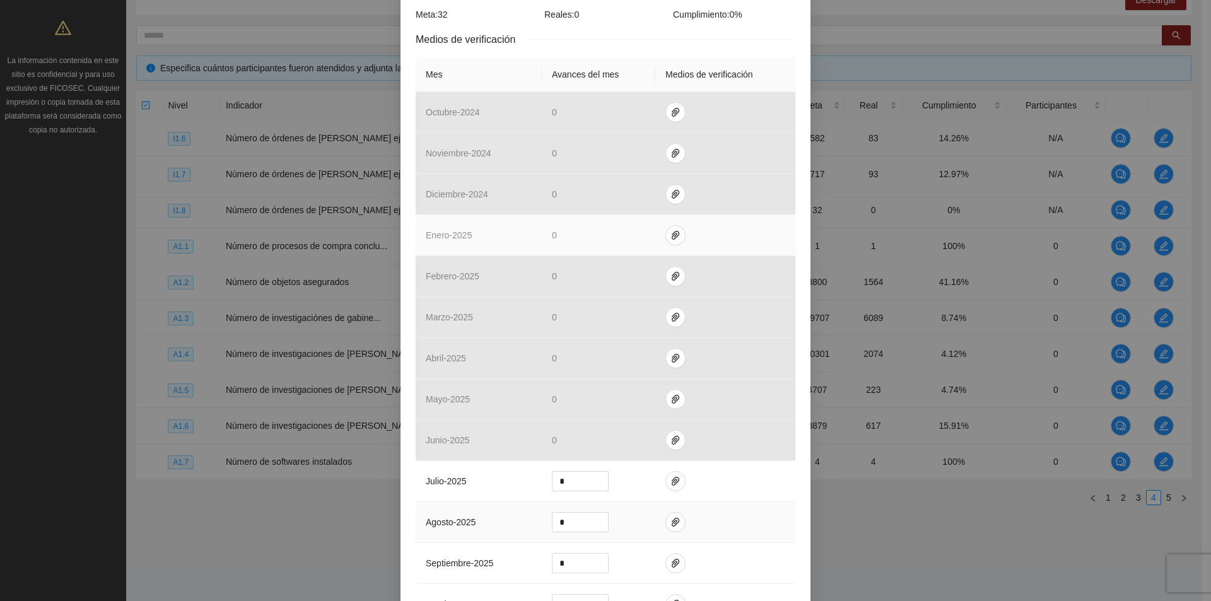
scroll to position [315, 0]
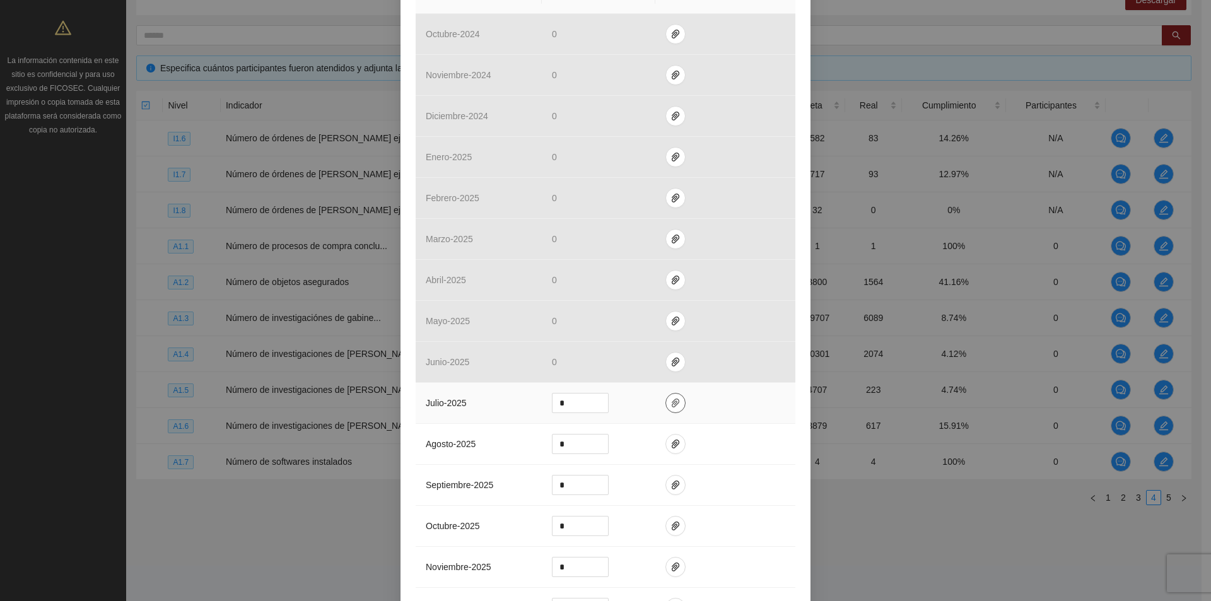
click at [671, 406] on icon "paper-clip" at bounding box center [676, 403] width 10 height 10
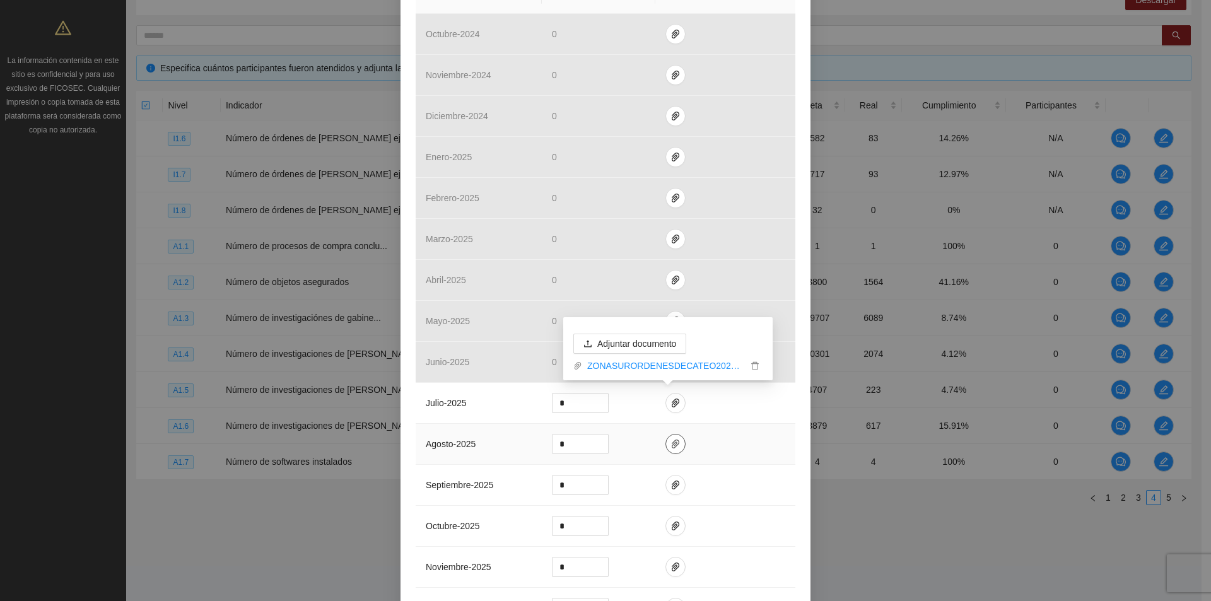
click at [672, 443] on icon "paper-clip" at bounding box center [676, 444] width 8 height 9
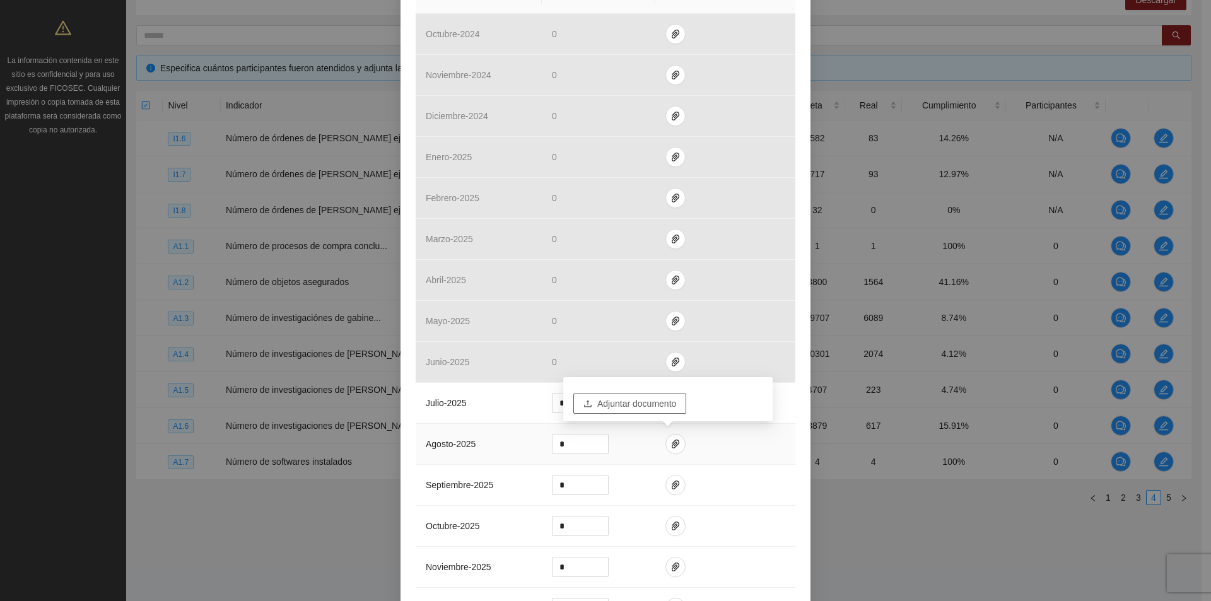
click at [644, 402] on span "Adjuntar documento" at bounding box center [636, 404] width 79 height 14
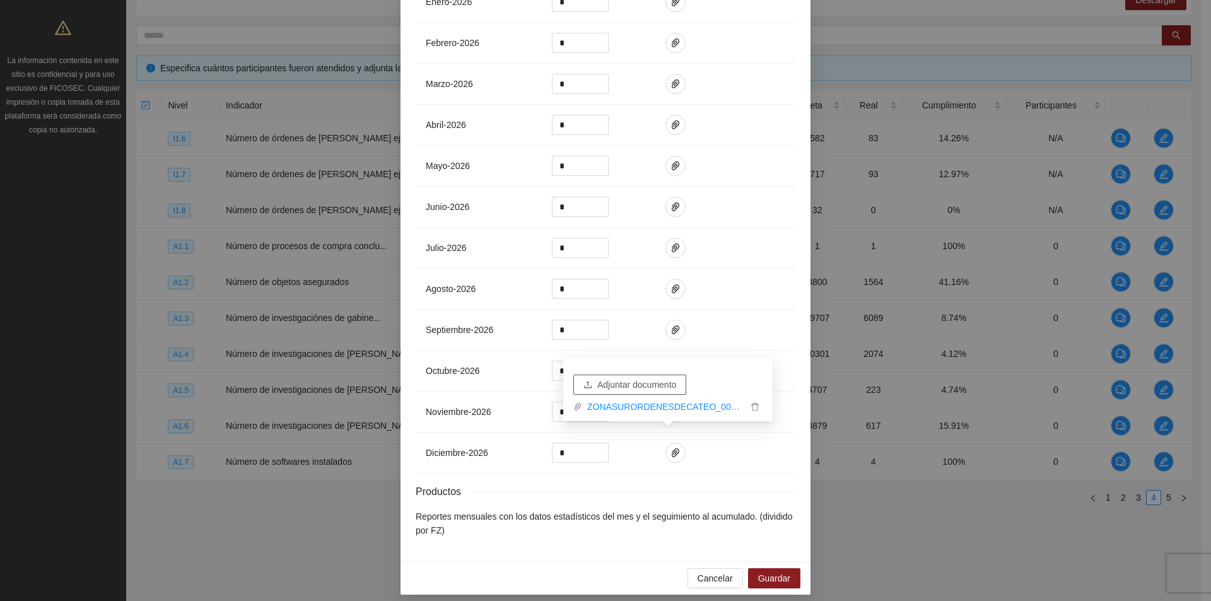
scroll to position [971, 0]
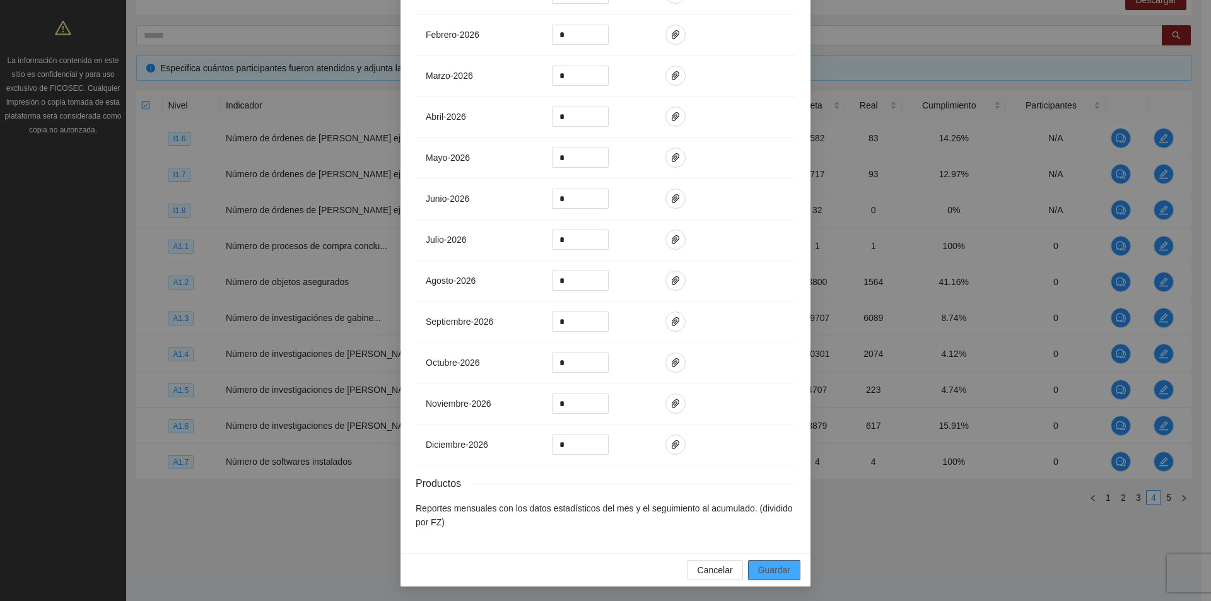
click at [782, 575] on span "Guardar" at bounding box center [774, 570] width 32 height 14
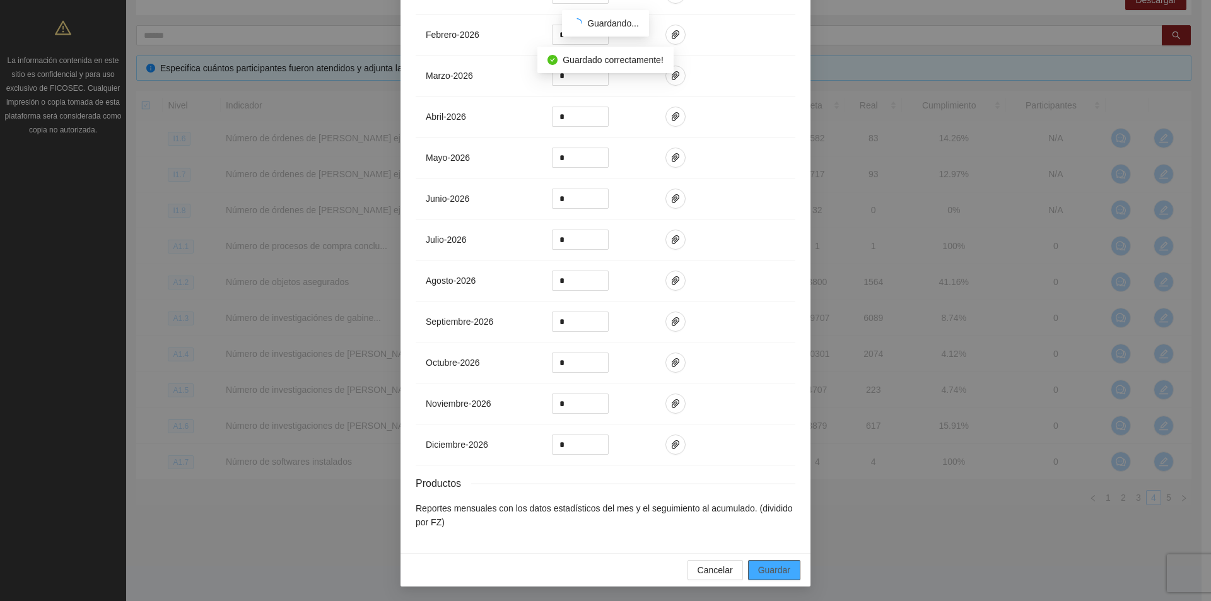
scroll to position [908, 0]
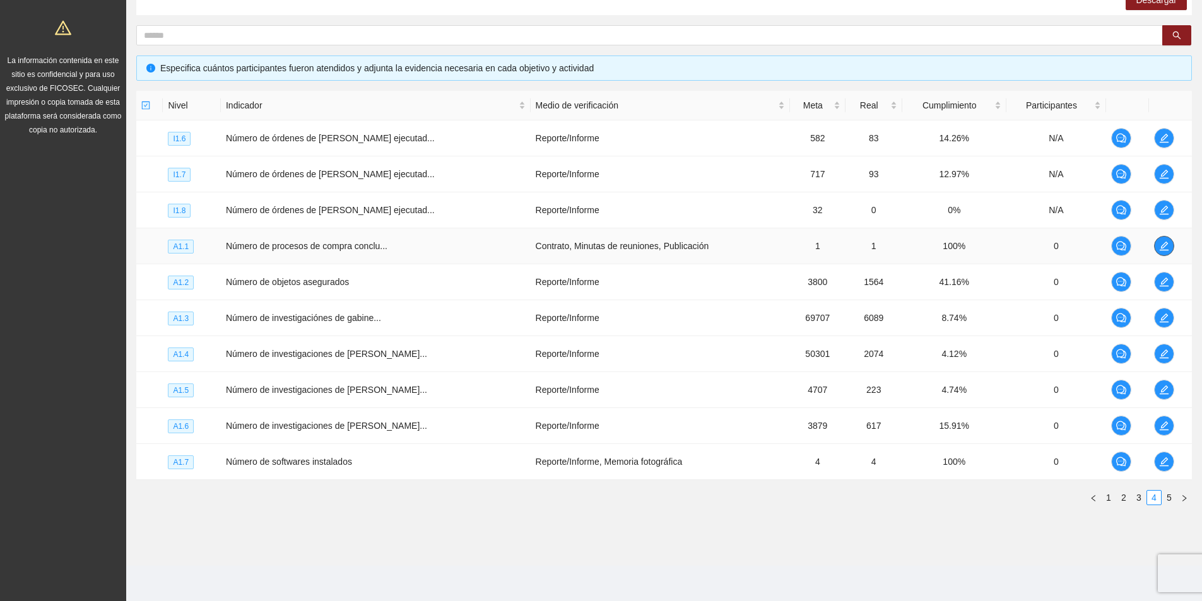
click at [1159, 245] on icon "edit" at bounding box center [1163, 246] width 9 height 9
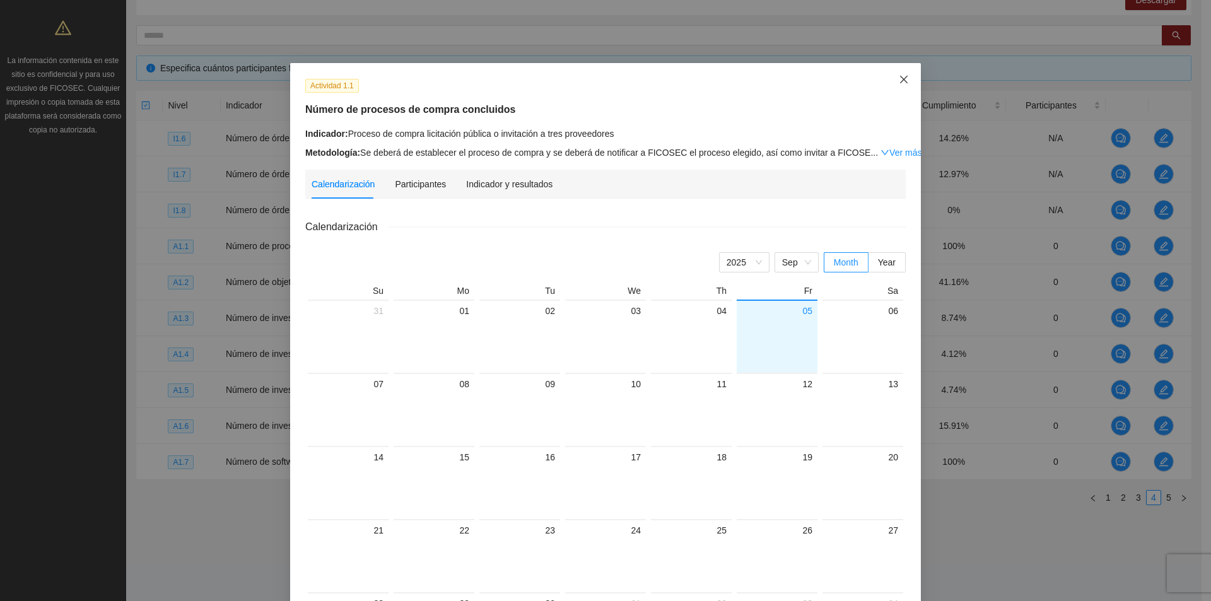
click at [900, 78] on icon "close" at bounding box center [904, 80] width 8 height 8
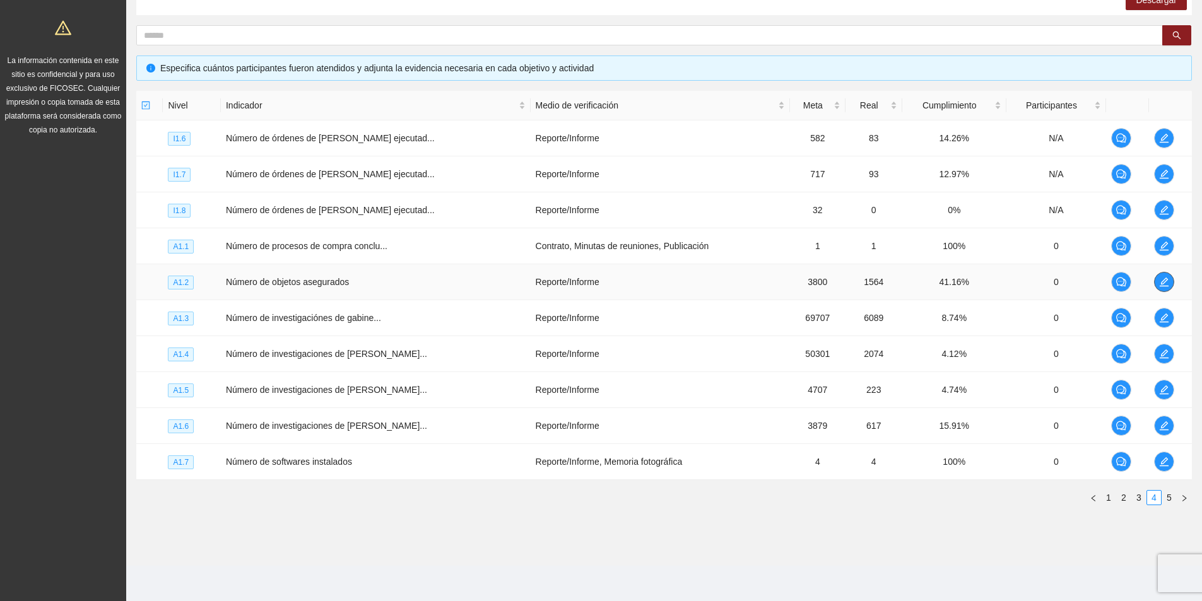
click at [1155, 284] on span "edit" at bounding box center [1163, 282] width 19 height 10
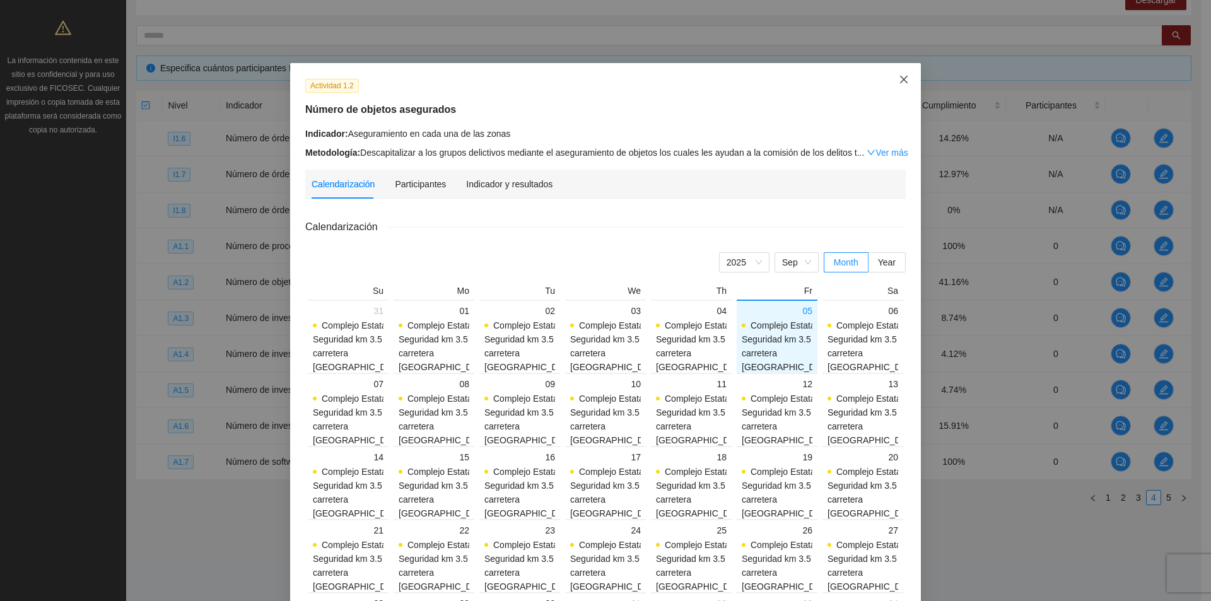
click at [900, 78] on icon "close" at bounding box center [904, 79] width 10 height 10
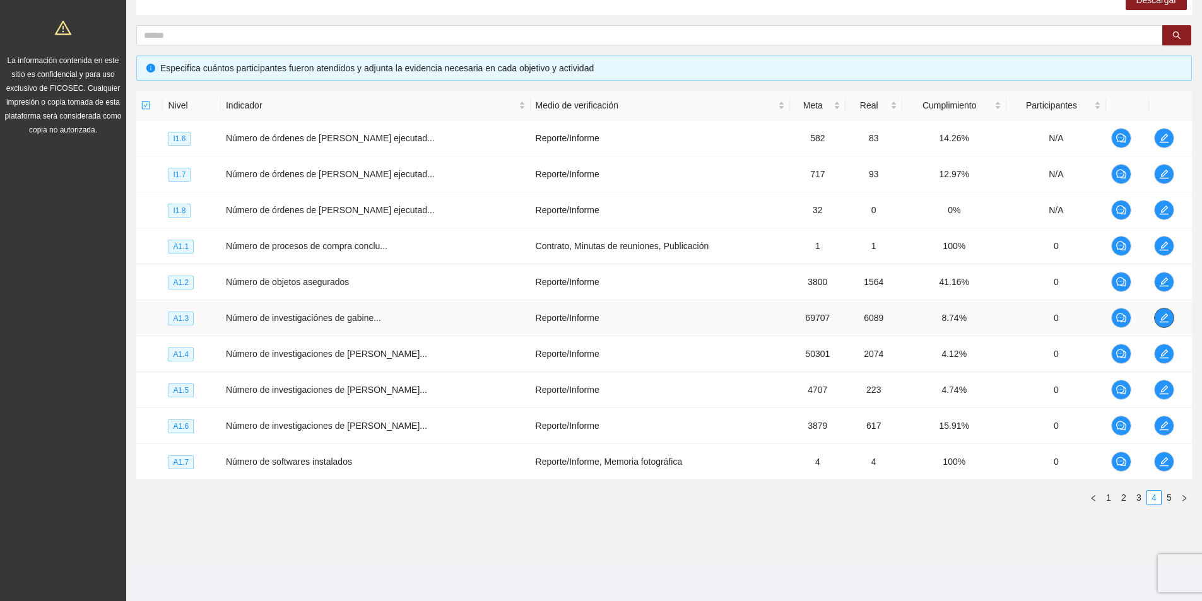
click at [1162, 317] on icon "edit" at bounding box center [1164, 318] width 10 height 10
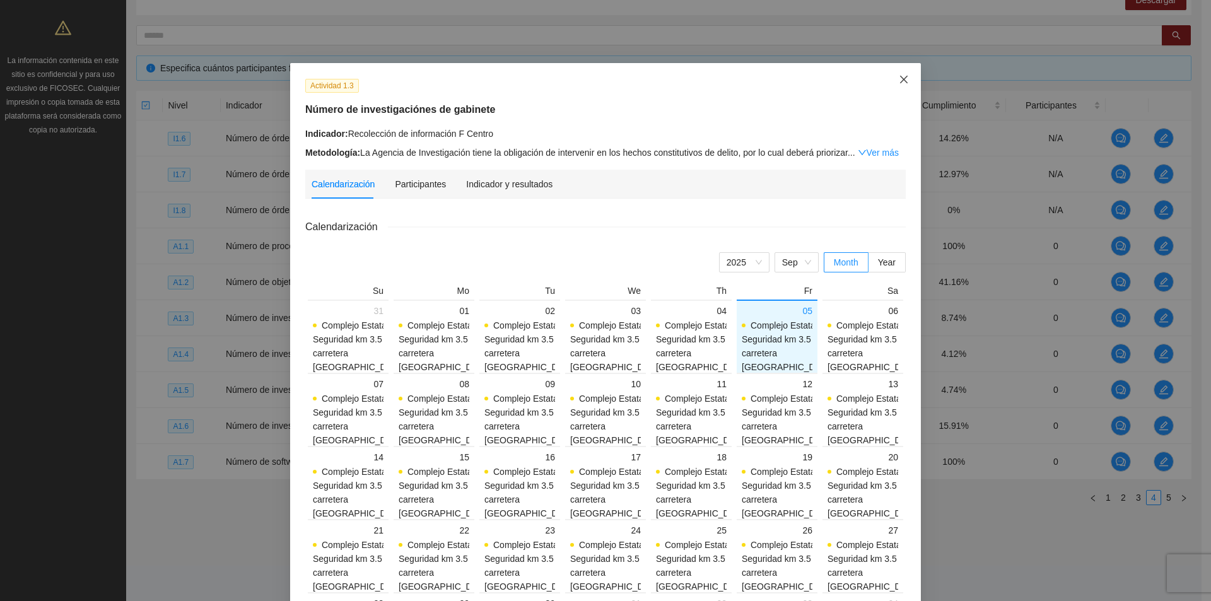
click at [899, 79] on icon "close" at bounding box center [904, 79] width 10 height 10
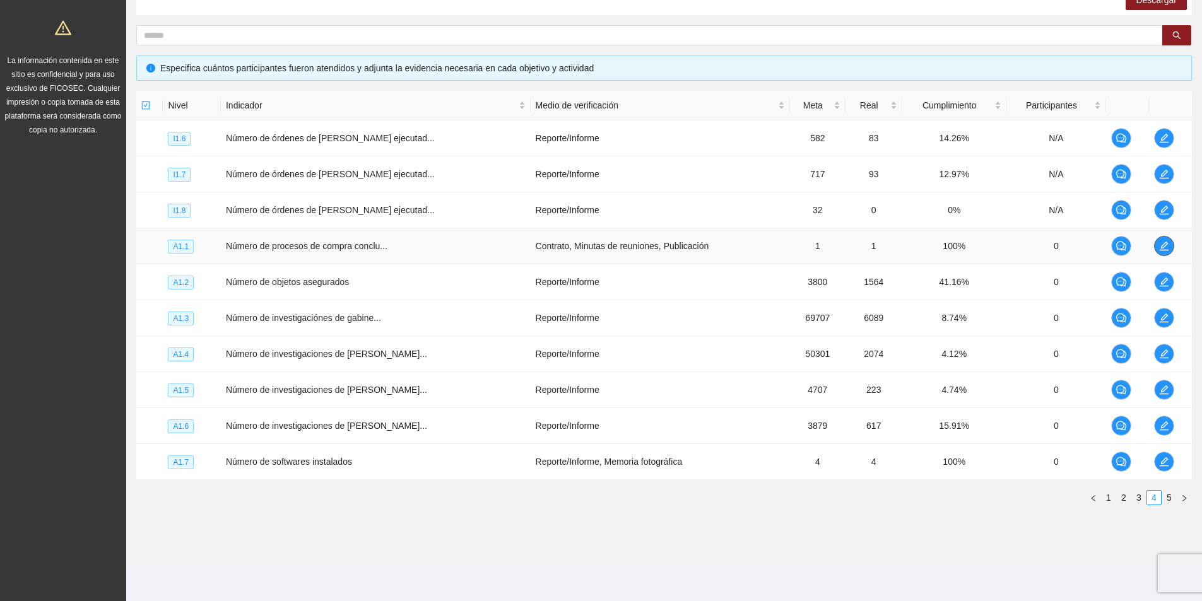
click at [1159, 246] on icon "edit" at bounding box center [1164, 246] width 10 height 10
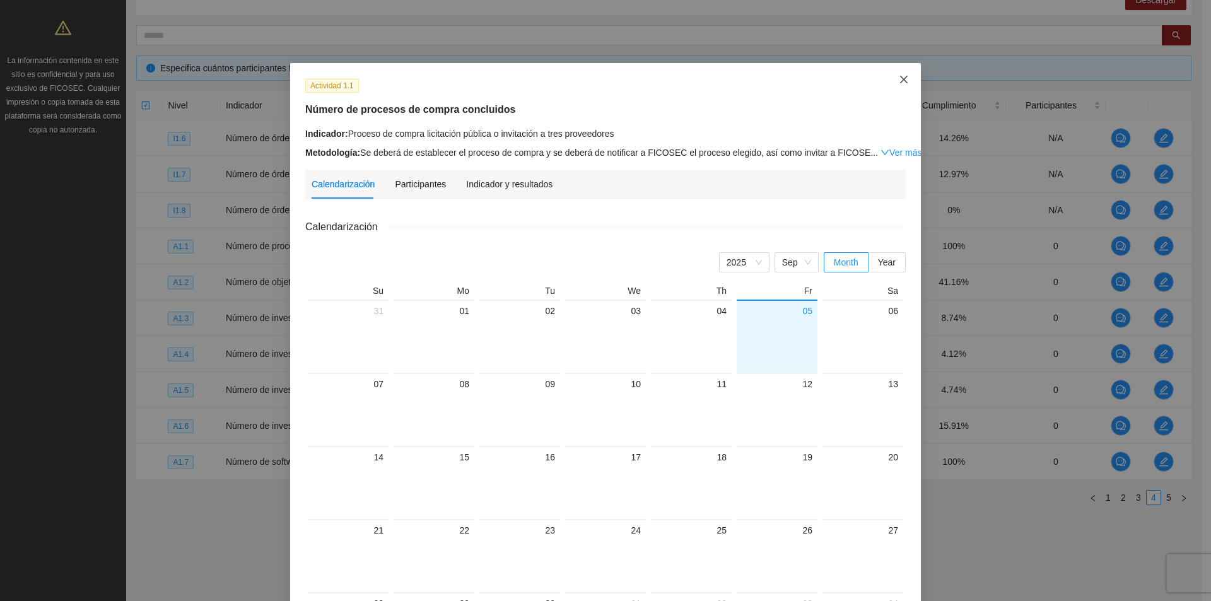
click at [899, 83] on icon "close" at bounding box center [904, 79] width 10 height 10
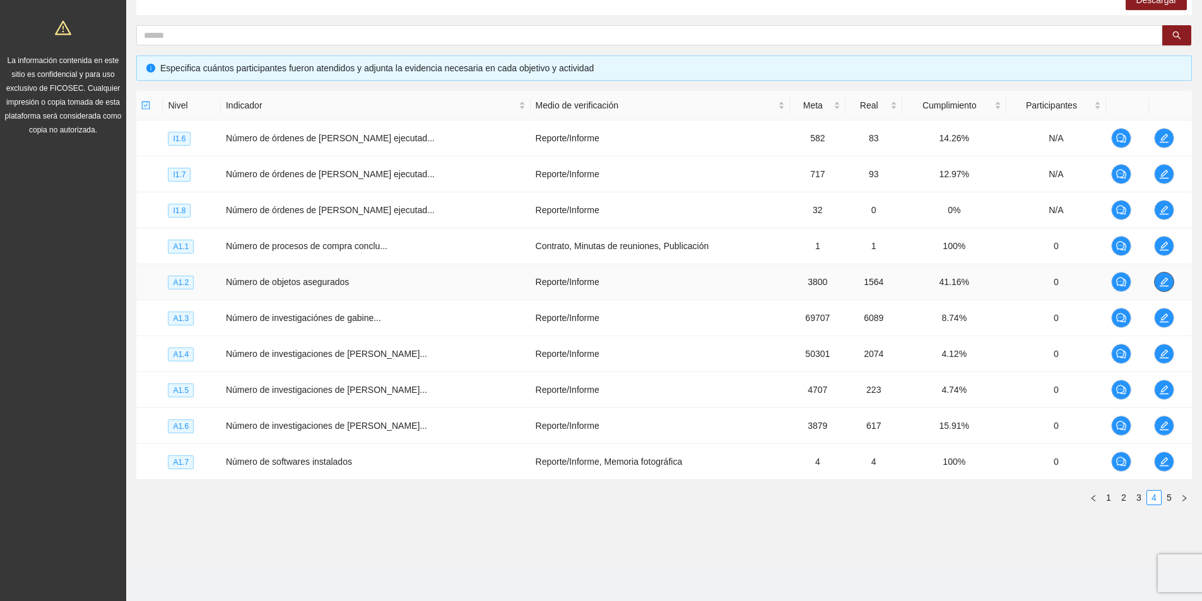
click at [1167, 285] on span "edit" at bounding box center [1163, 282] width 19 height 10
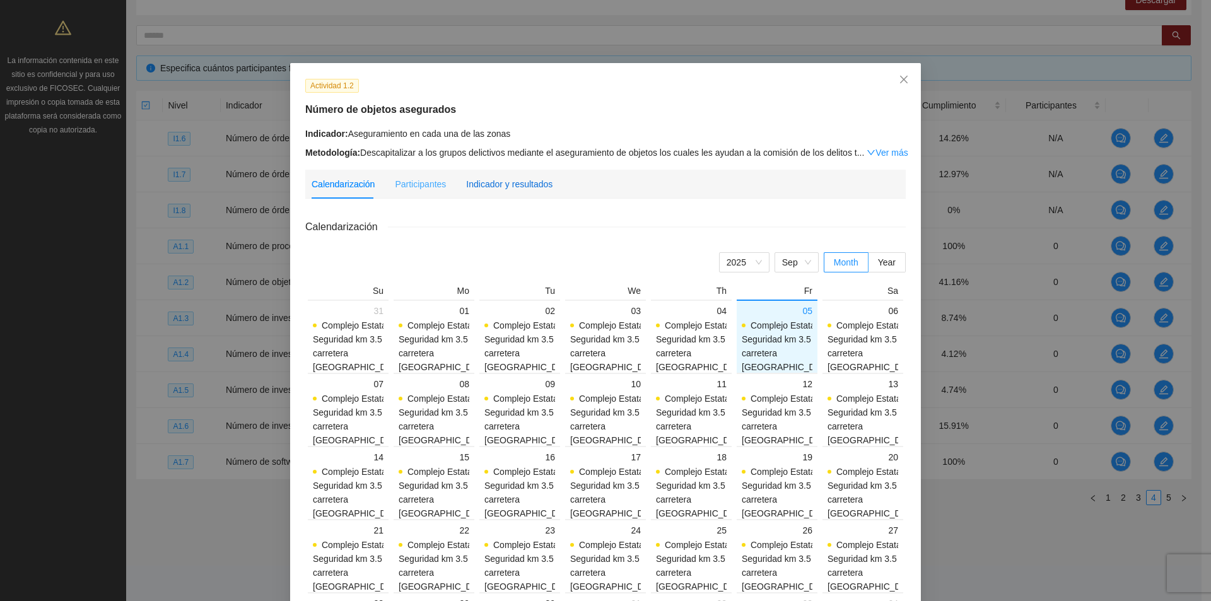
click at [512, 179] on div "Indicador y resultados" at bounding box center [509, 184] width 86 height 14
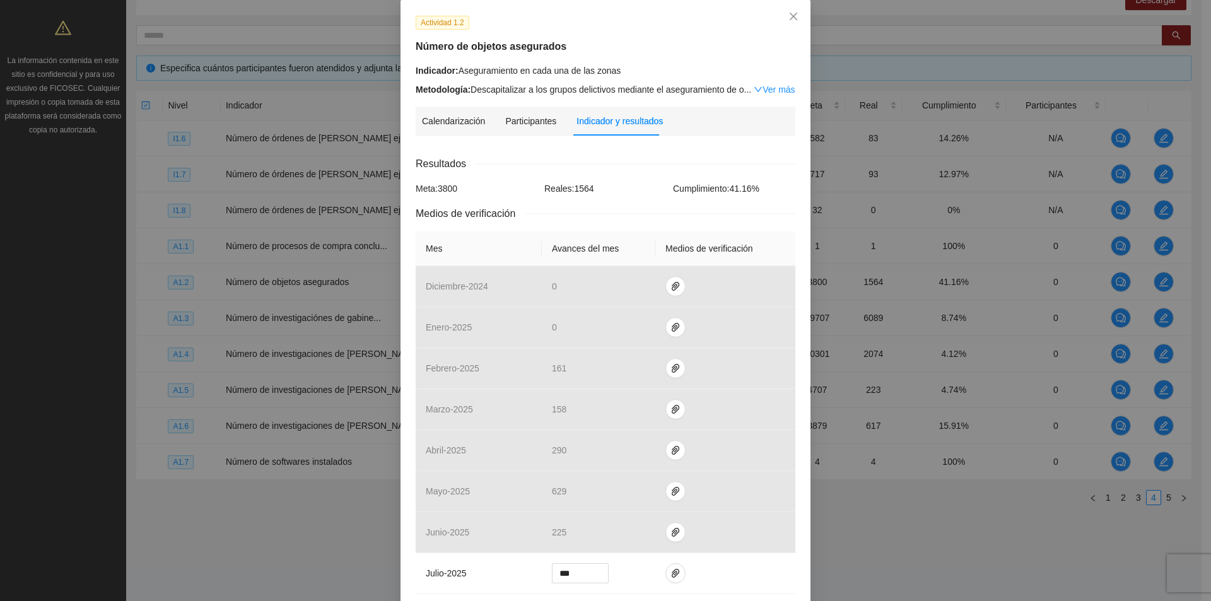
scroll to position [315, 0]
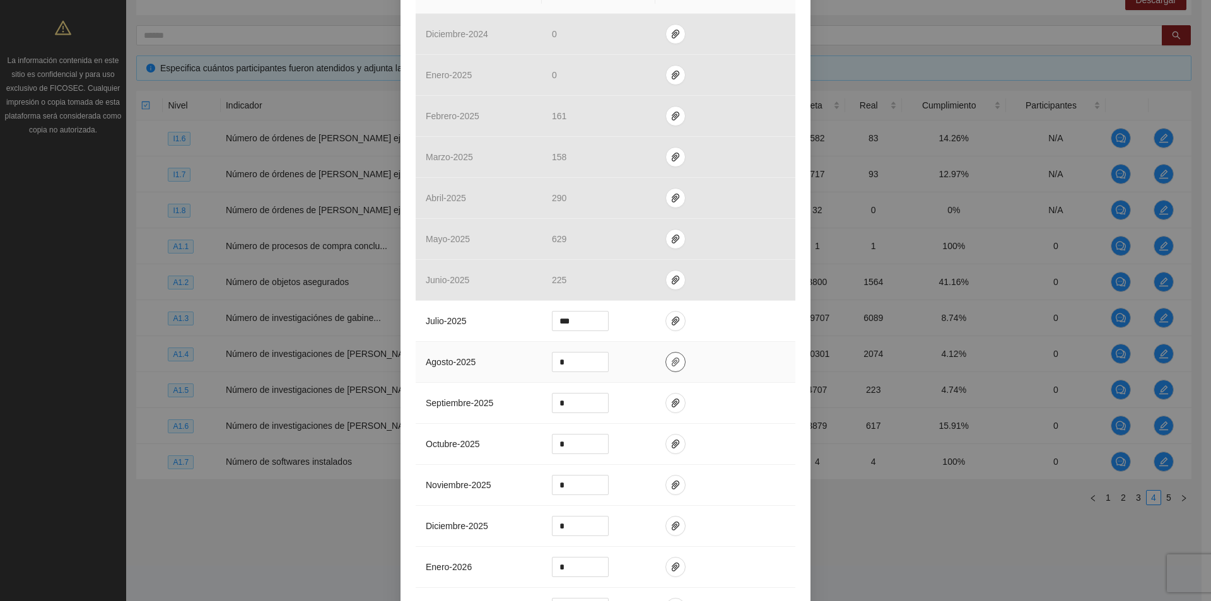
click at [671, 360] on icon "paper-clip" at bounding box center [676, 362] width 10 height 10
click at [656, 327] on span "Adjuntar documento" at bounding box center [636, 322] width 79 height 14
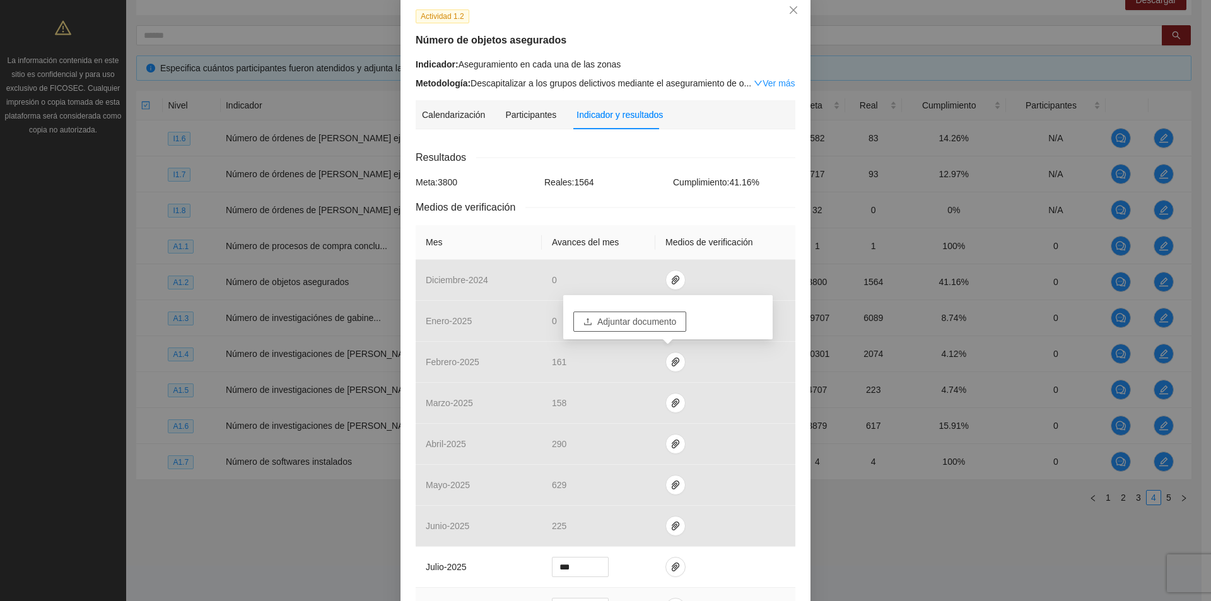
scroll to position [63, 0]
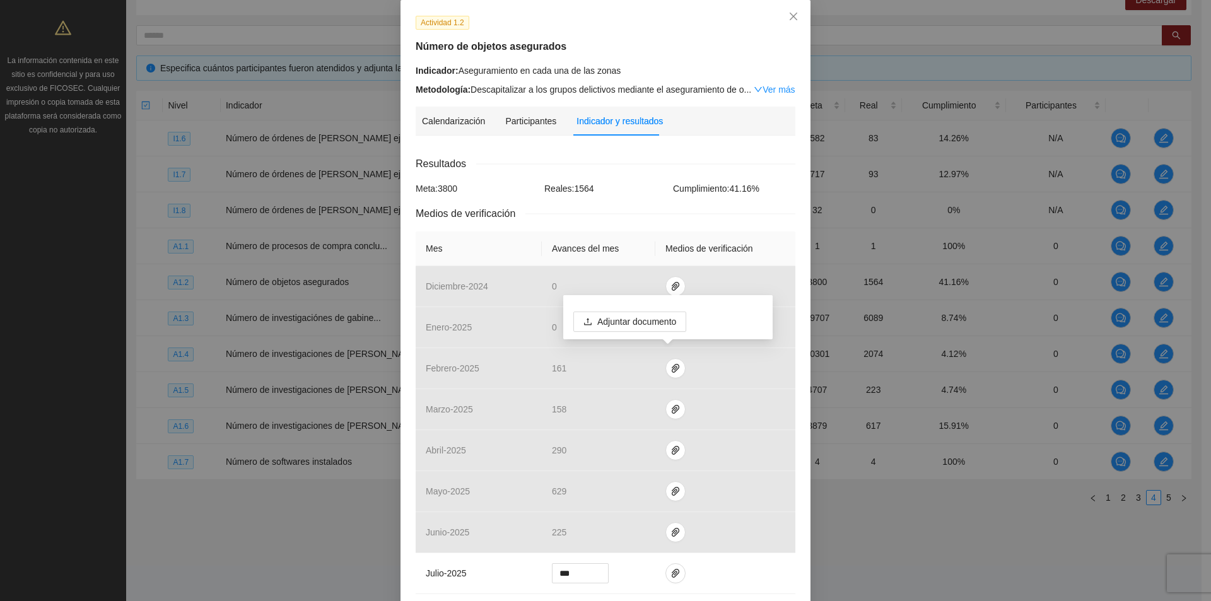
click at [754, 86] on icon "down" at bounding box center [758, 89] width 9 height 9
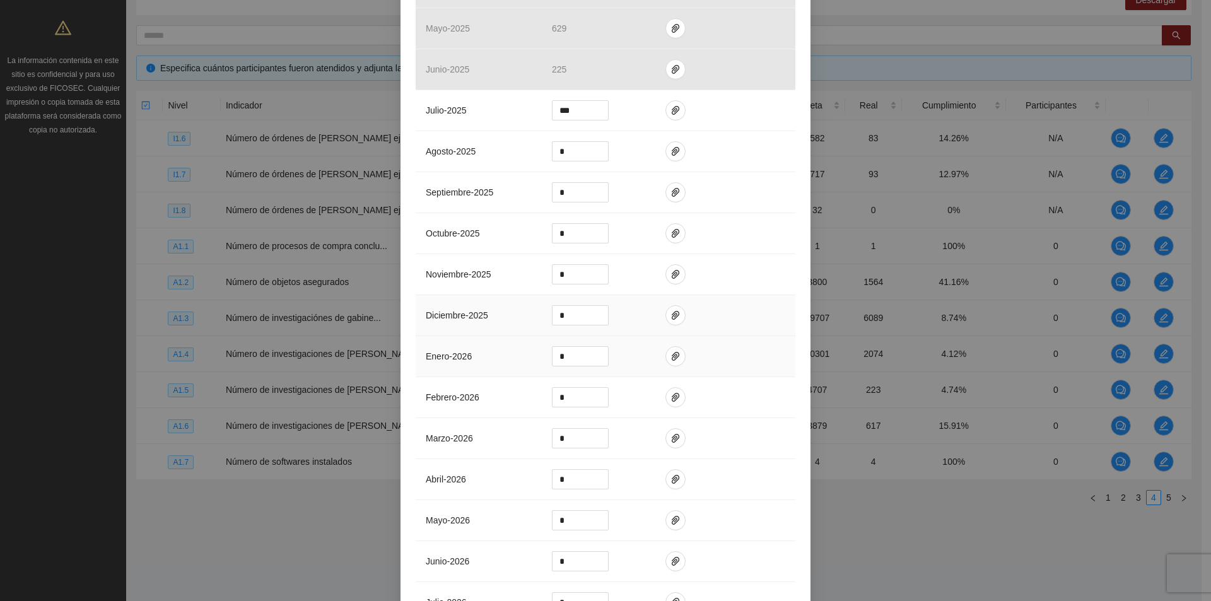
scroll to position [505, 0]
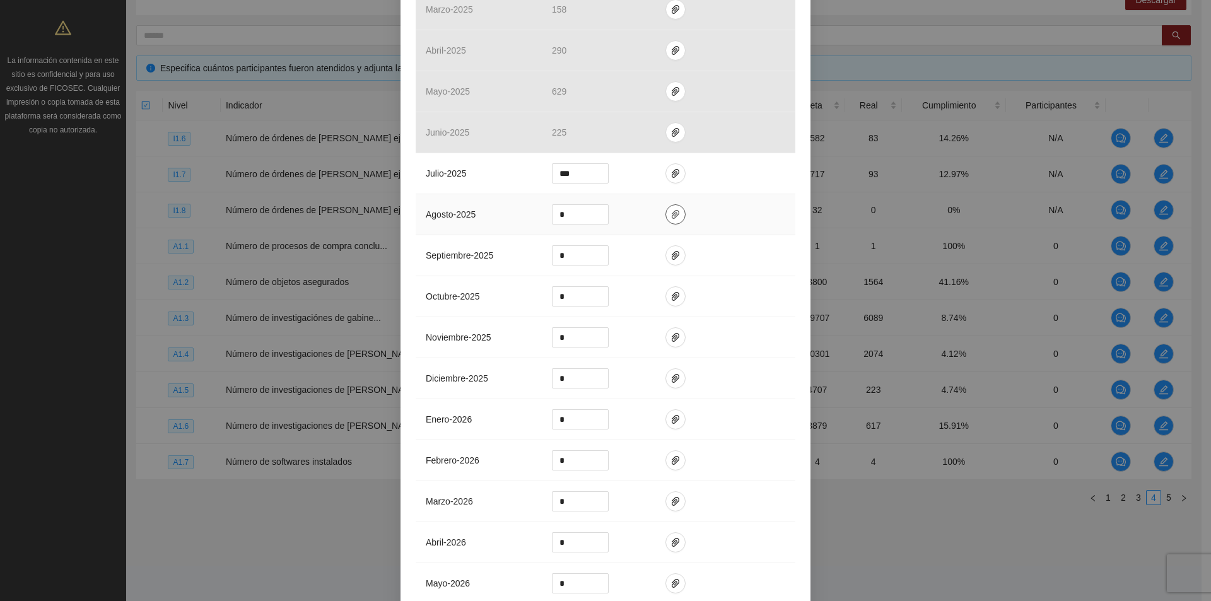
click at [671, 211] on icon "paper-clip" at bounding box center [676, 214] width 10 height 10
click at [629, 174] on span "Adjuntar documento" at bounding box center [636, 174] width 79 height 14
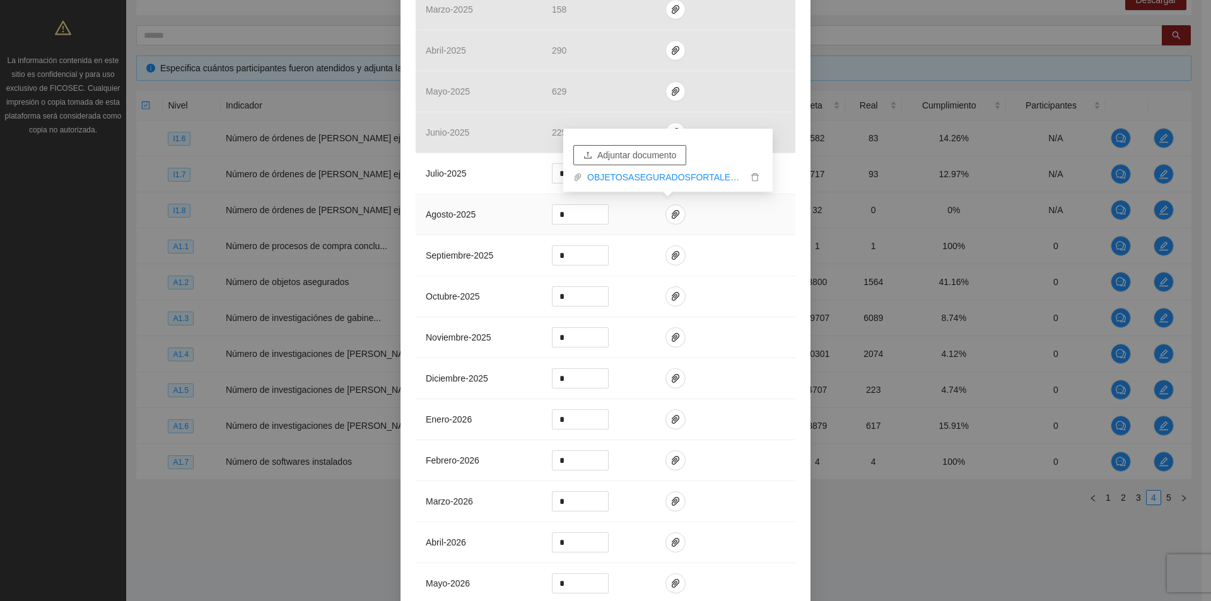
click at [649, 162] on button "Adjuntar documento" at bounding box center [629, 155] width 113 height 20
click at [596, 154] on button "Adjuntar documento" at bounding box center [629, 155] width 113 height 20
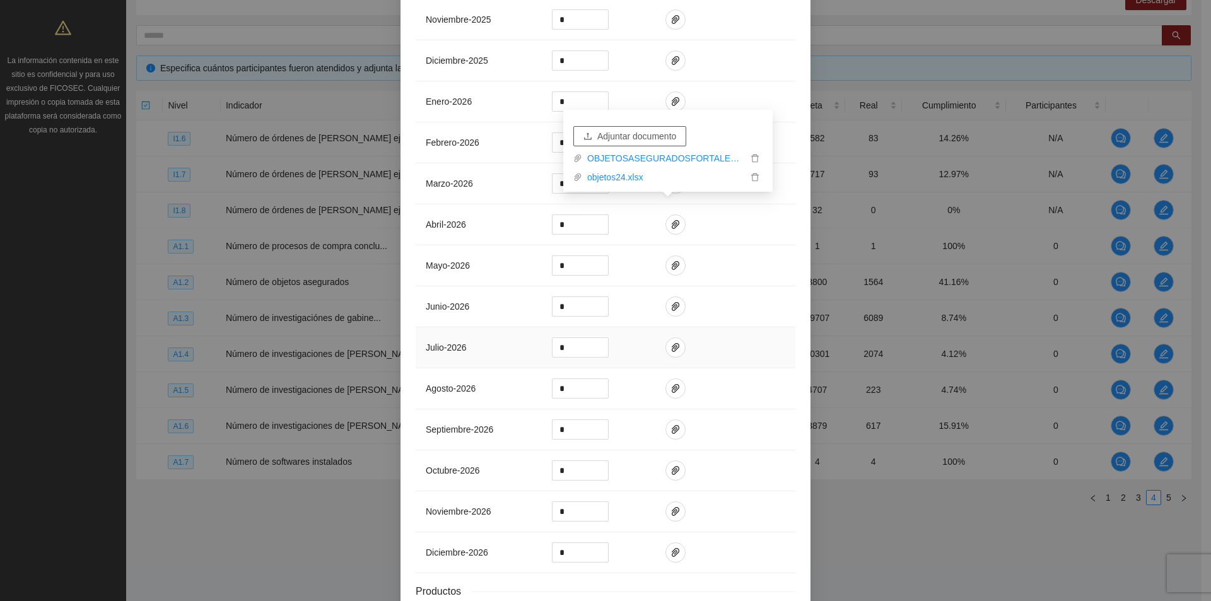
scroll to position [917, 0]
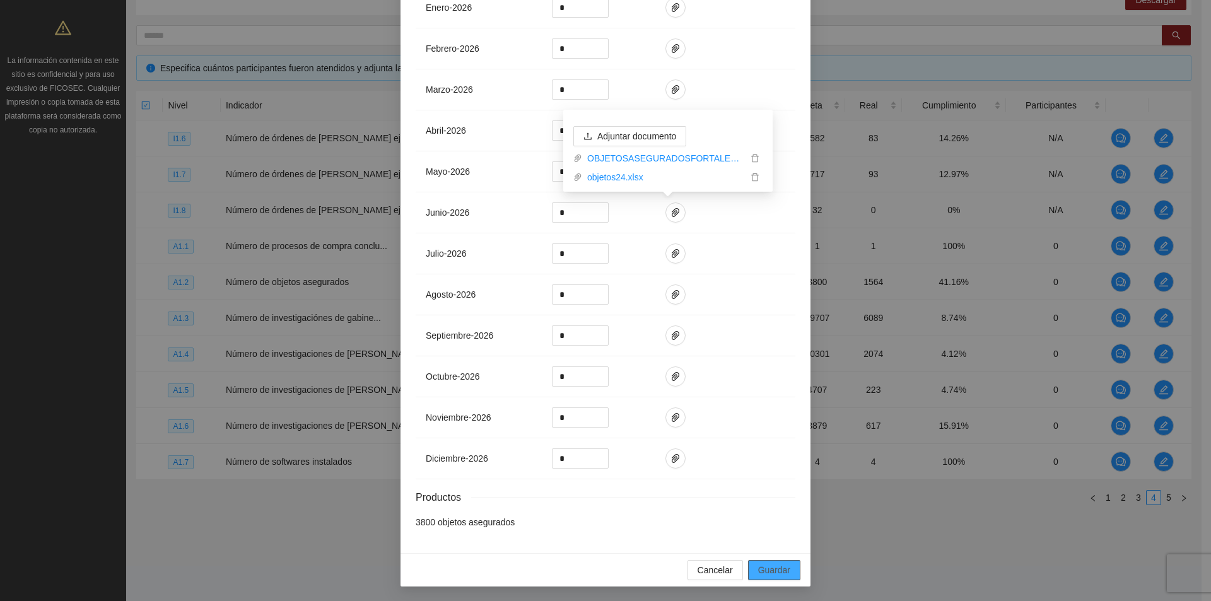
click at [767, 567] on span "Guardar" at bounding box center [774, 570] width 32 height 14
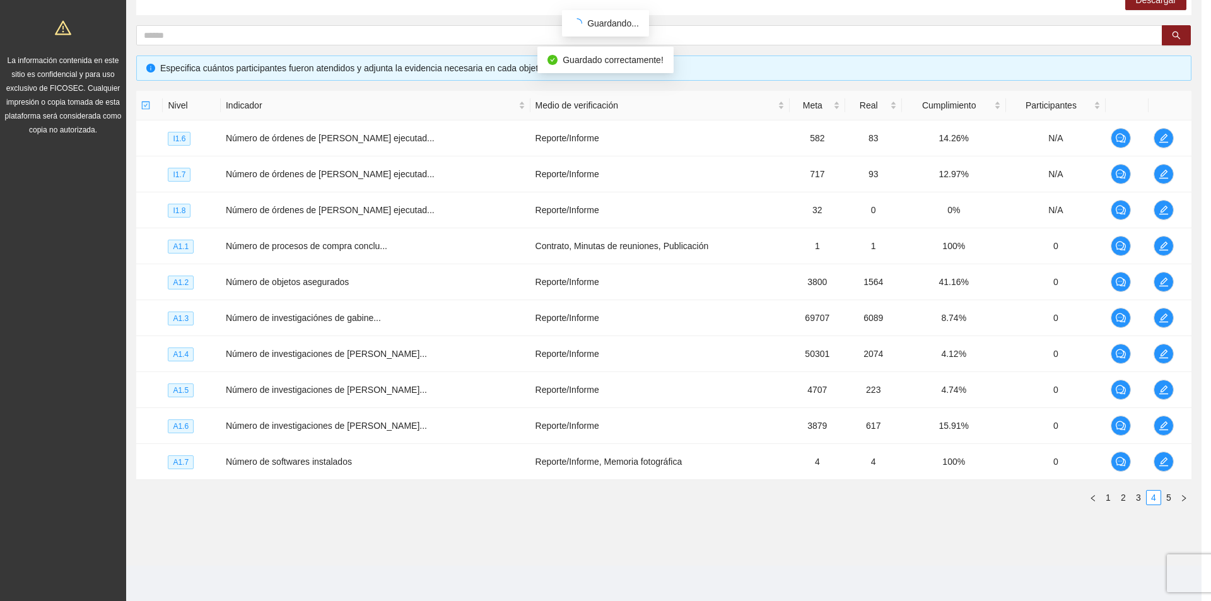
scroll to position [854, 0]
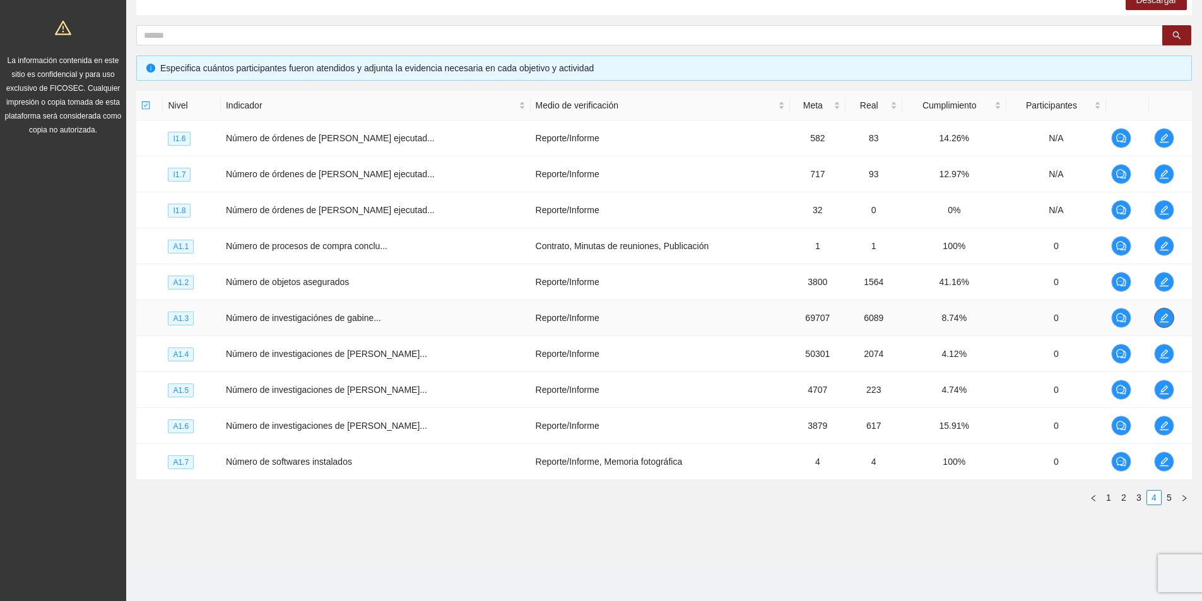
click at [1159, 316] on icon "edit" at bounding box center [1164, 318] width 10 height 10
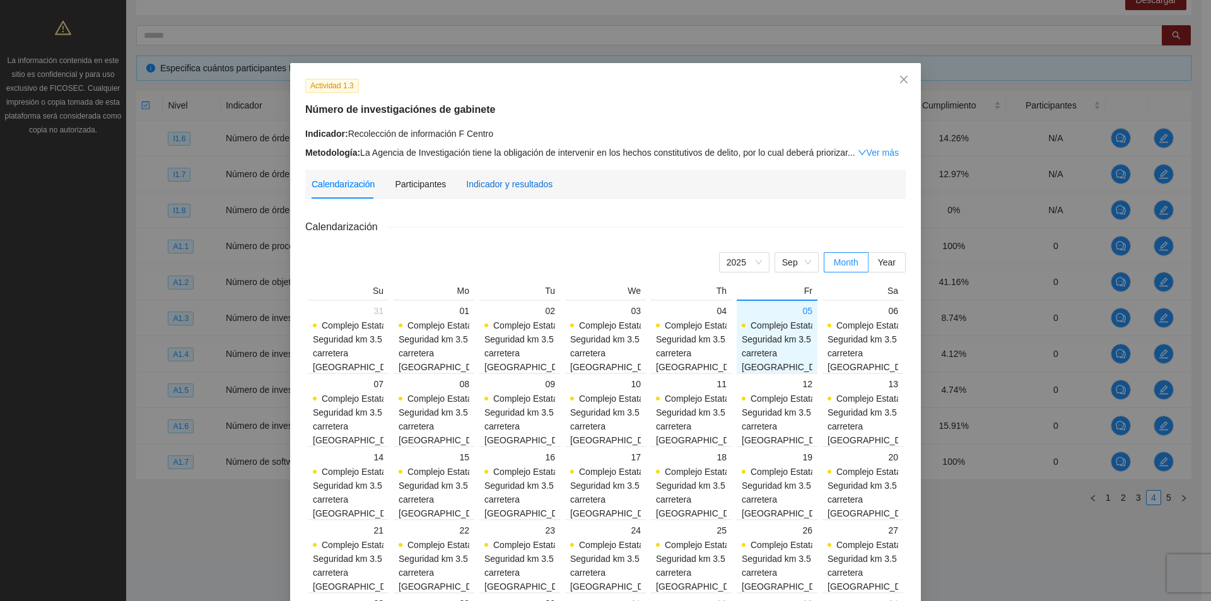
click at [522, 185] on div "Indicador y resultados" at bounding box center [509, 184] width 86 height 14
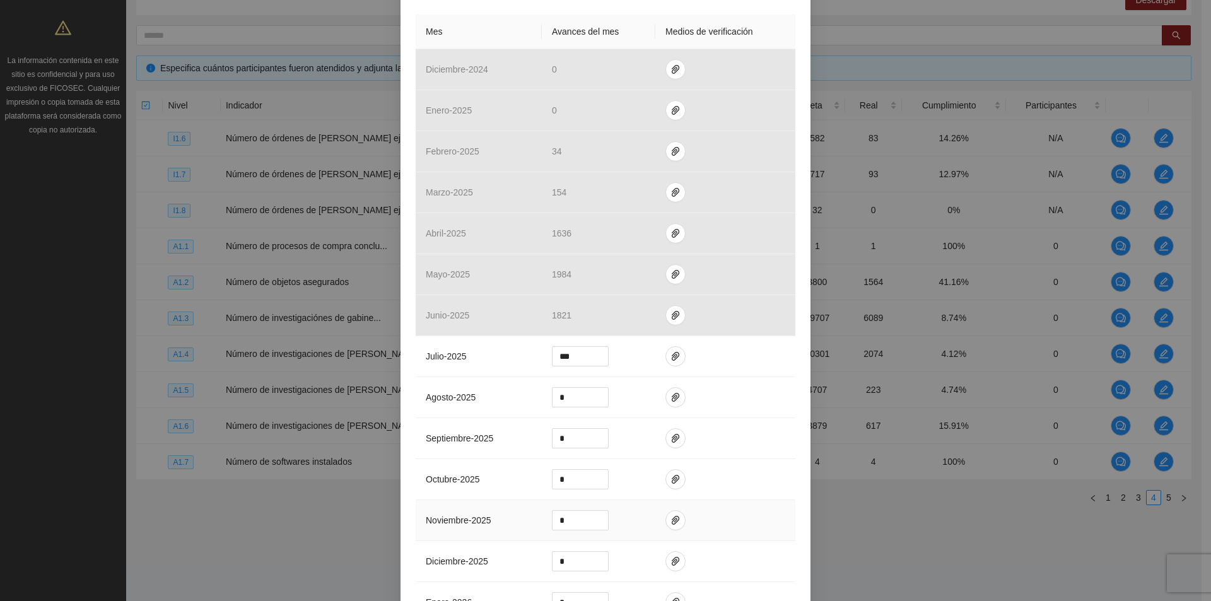
scroll to position [379, 0]
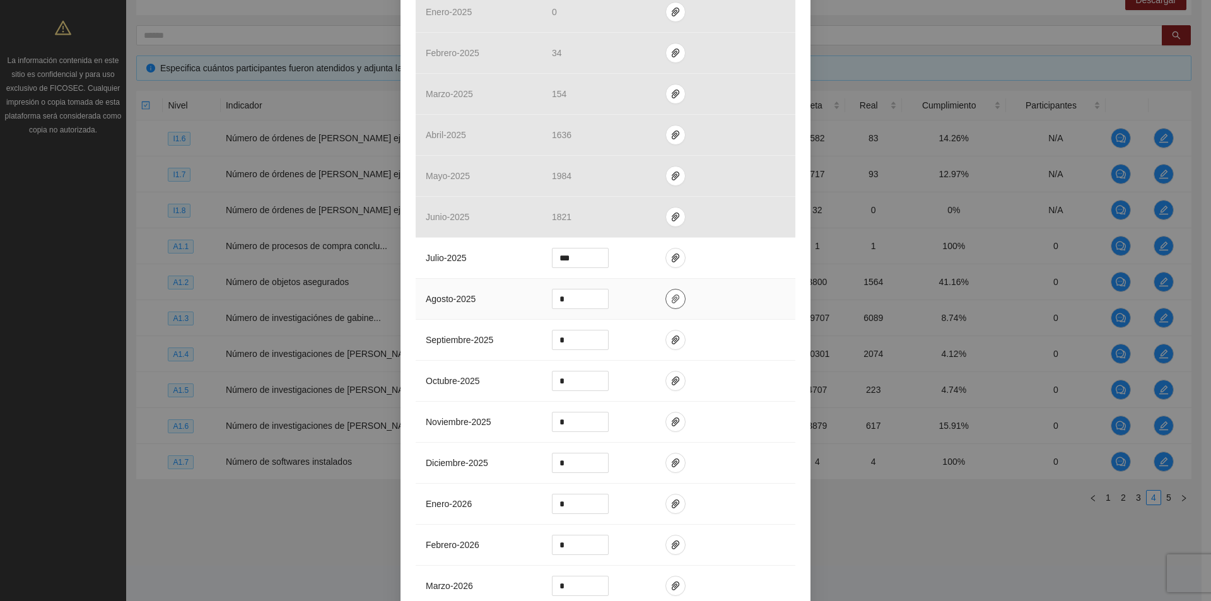
click at [671, 303] on icon "paper-clip" at bounding box center [676, 299] width 10 height 10
click at [647, 261] on span "Adjuntar documento" at bounding box center [636, 259] width 79 height 14
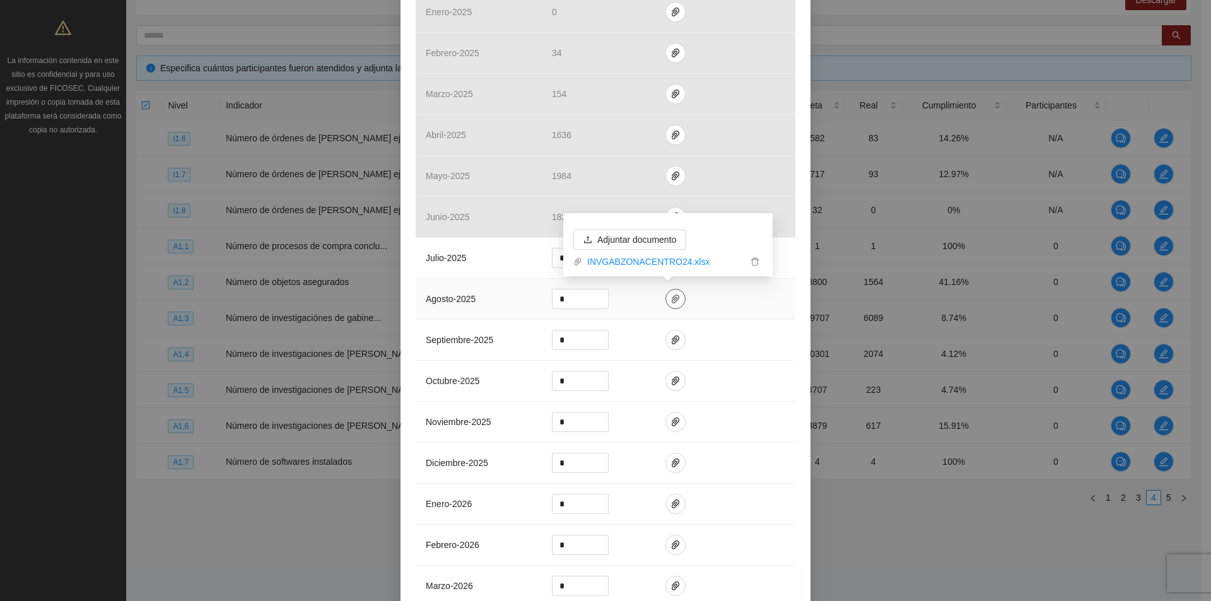
click at [671, 294] on icon "paper-clip" at bounding box center [676, 299] width 10 height 10
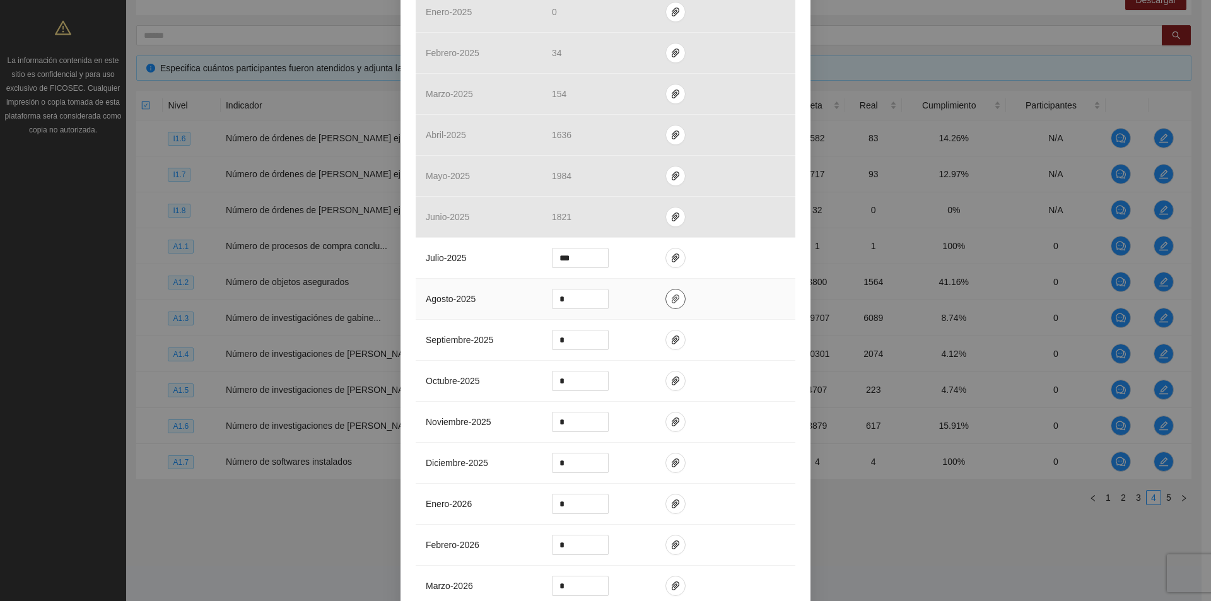
click at [674, 300] on span "paper-clip" at bounding box center [675, 299] width 19 height 10
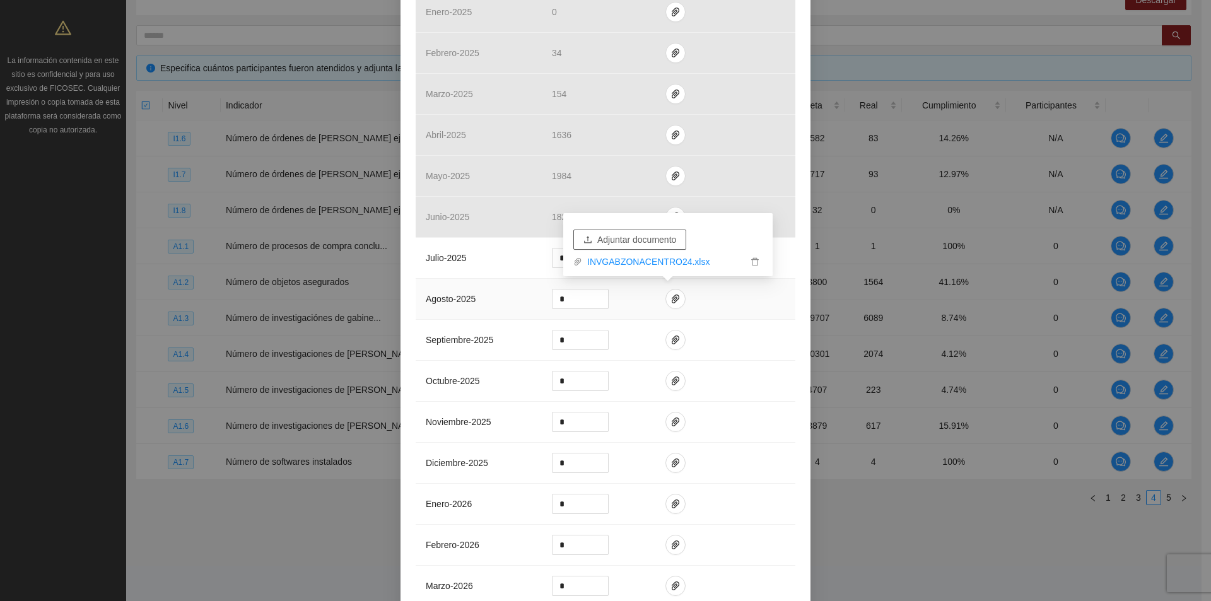
click at [661, 241] on span "Adjuntar documento" at bounding box center [636, 240] width 79 height 14
click at [685, 266] on link "ZONACENTROINVESTIGACIONDEGABINETE_0001.pdf" at bounding box center [664, 262] width 165 height 14
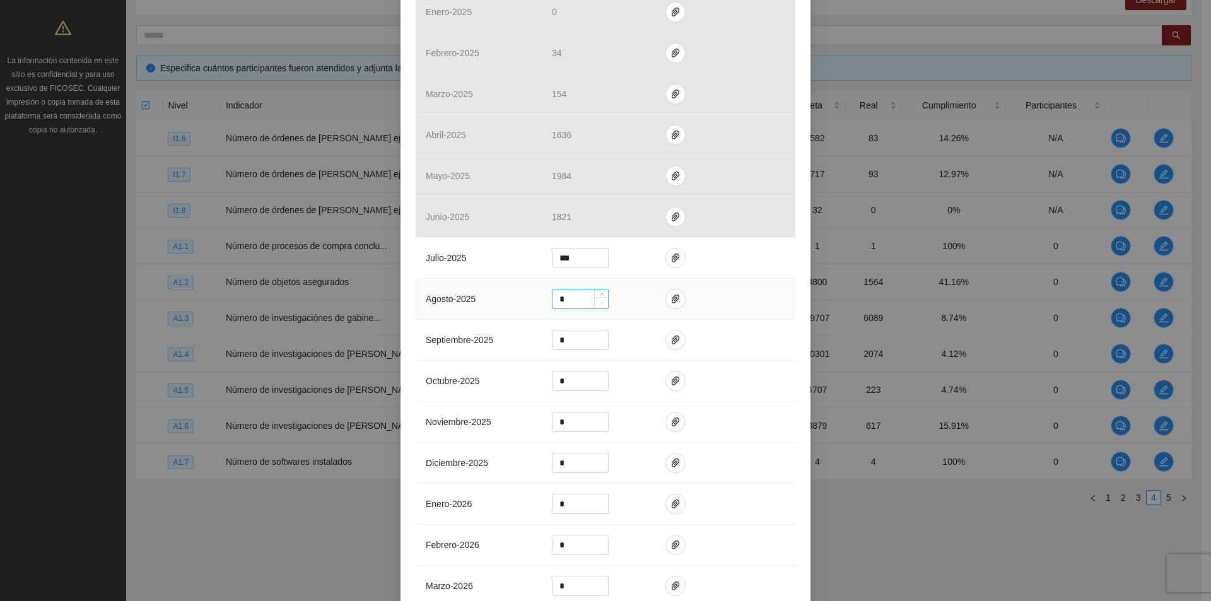
click at [598, 305] on span "down" at bounding box center [602, 304] width 8 height 8
click at [578, 300] on input "*" at bounding box center [581, 299] width 56 height 19
type input "****"
click at [671, 301] on icon "paper-clip" at bounding box center [676, 299] width 10 height 10
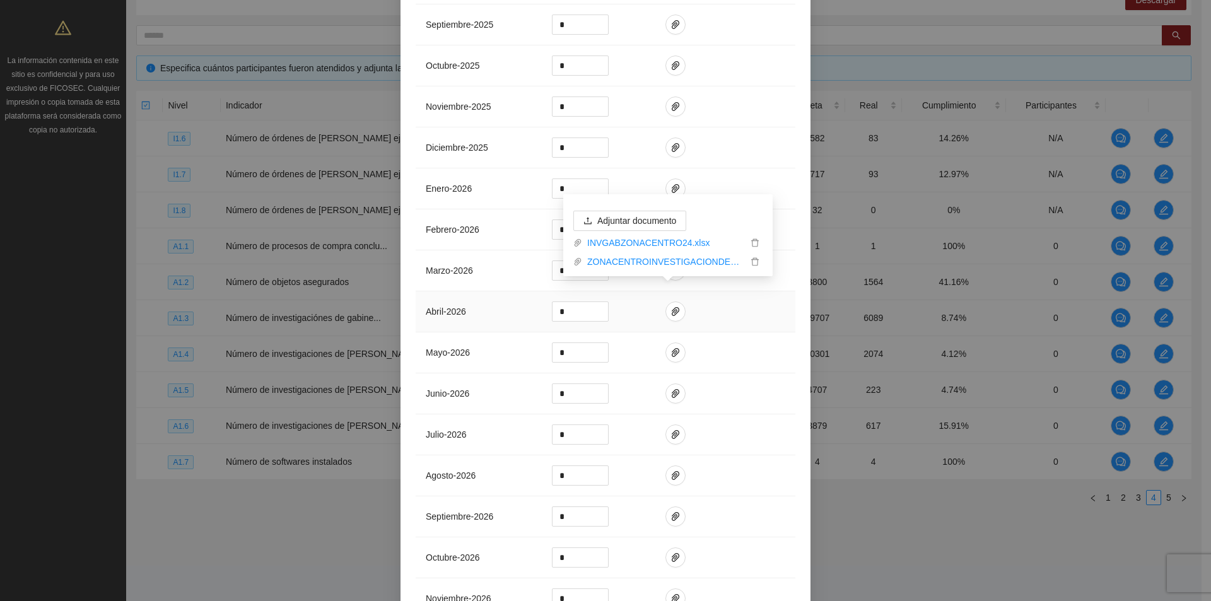
scroll to position [875, 0]
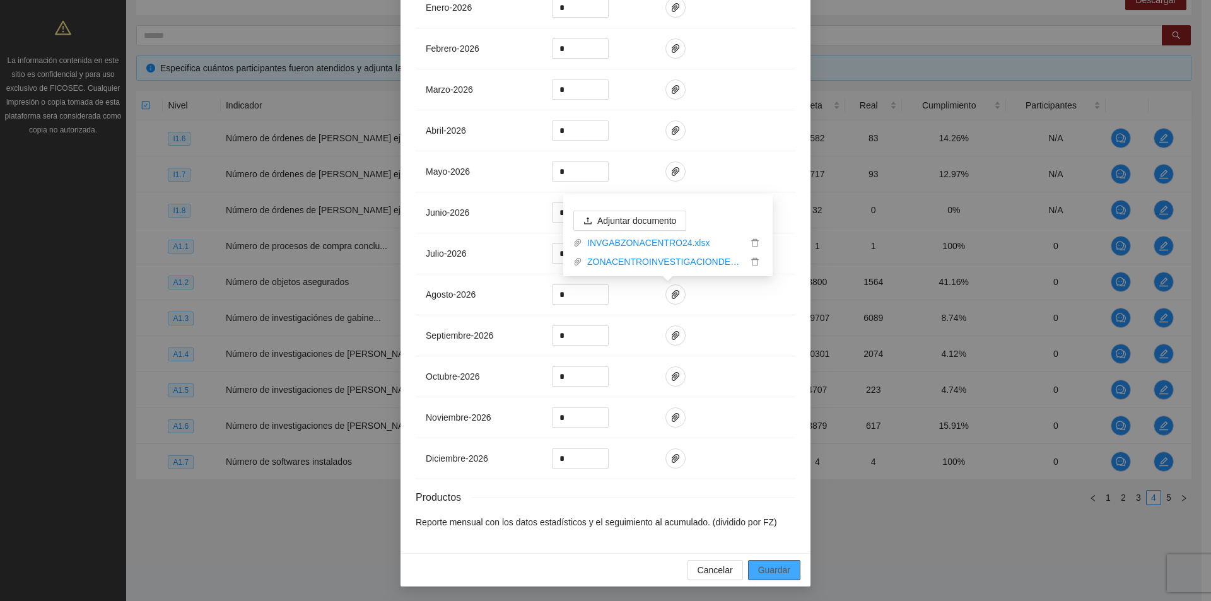
click at [758, 563] on span "Guardar" at bounding box center [774, 570] width 32 height 14
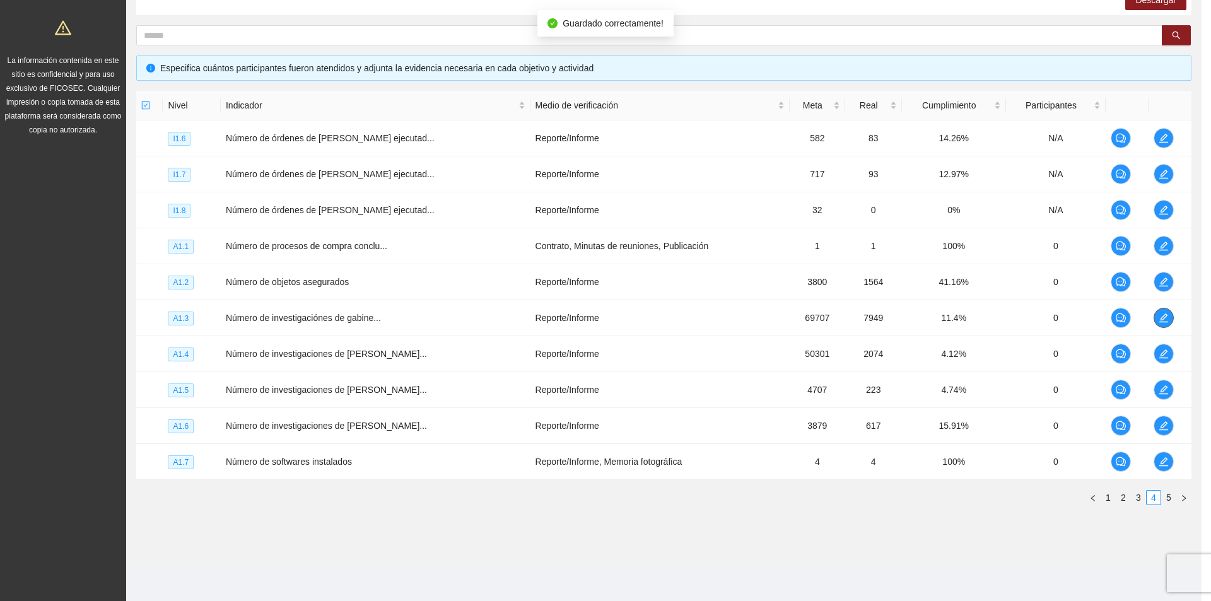
scroll to position [0, 0]
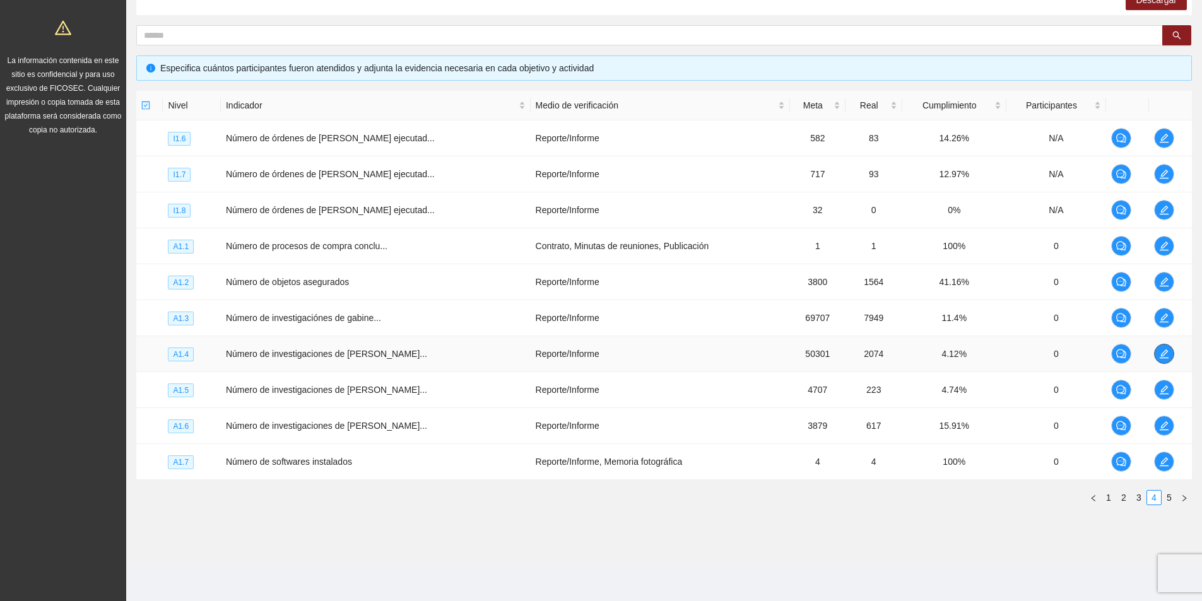
click at [1159, 352] on icon "edit" at bounding box center [1164, 354] width 10 height 10
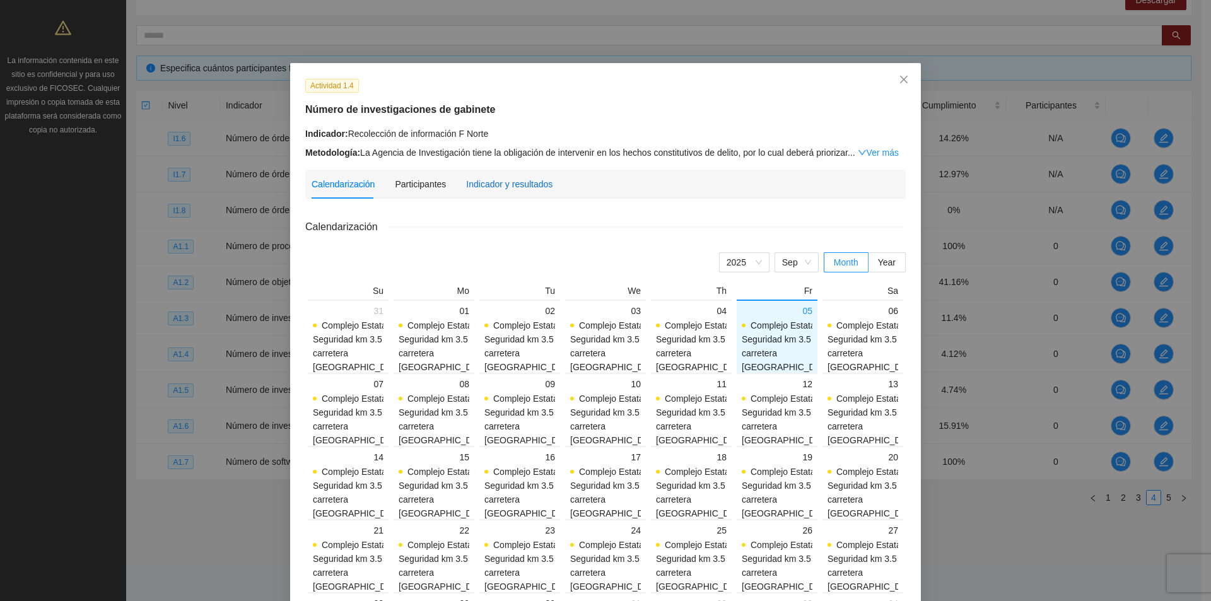
click at [498, 186] on div "Indicador y resultados" at bounding box center [509, 184] width 86 height 14
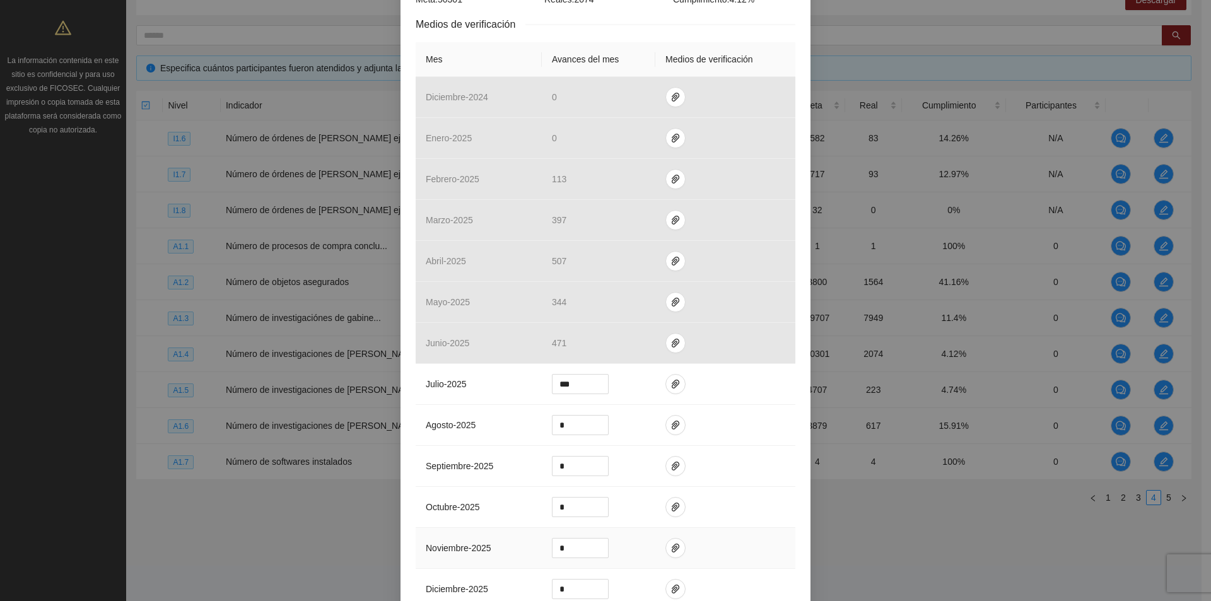
scroll to position [442, 0]
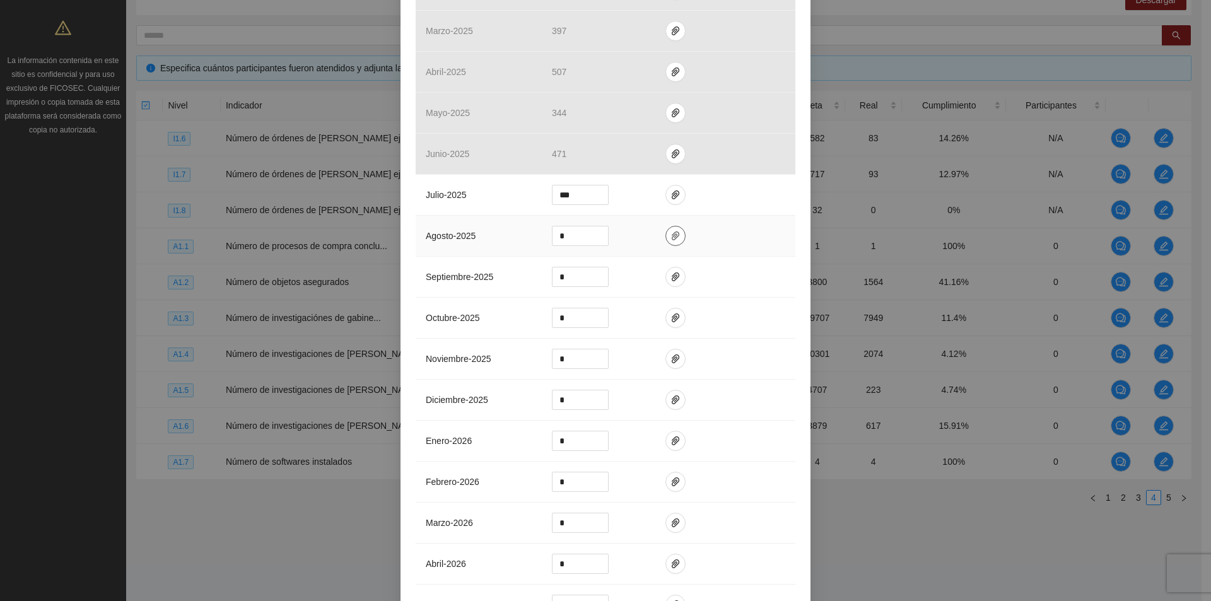
click at [671, 237] on icon "paper-clip" at bounding box center [676, 236] width 10 height 10
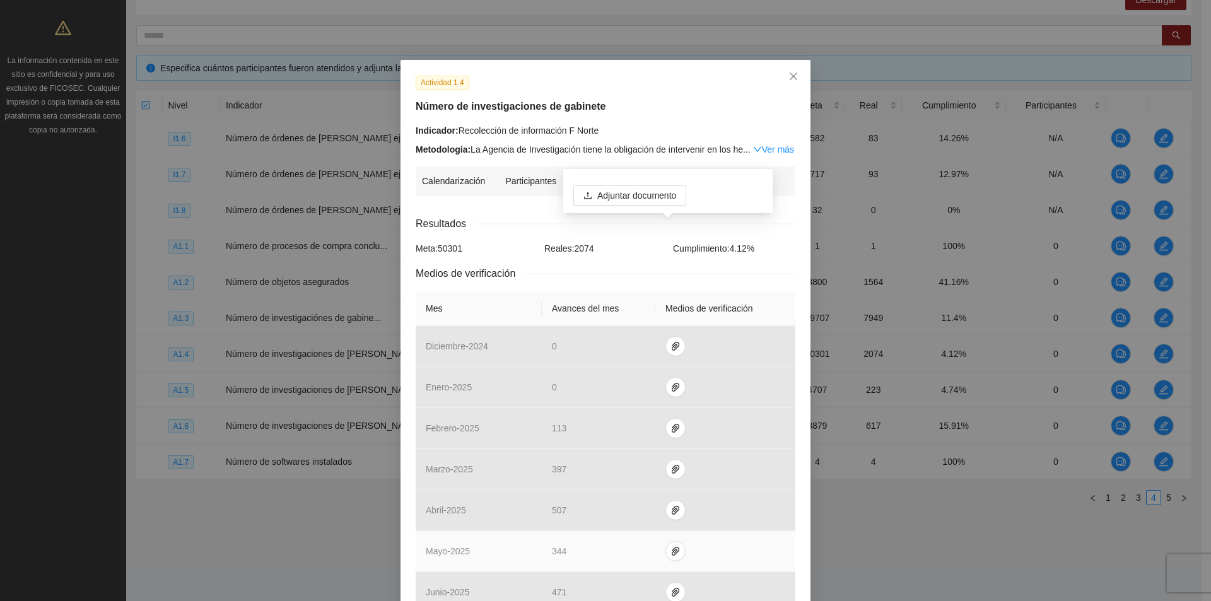
scroll to position [0, 0]
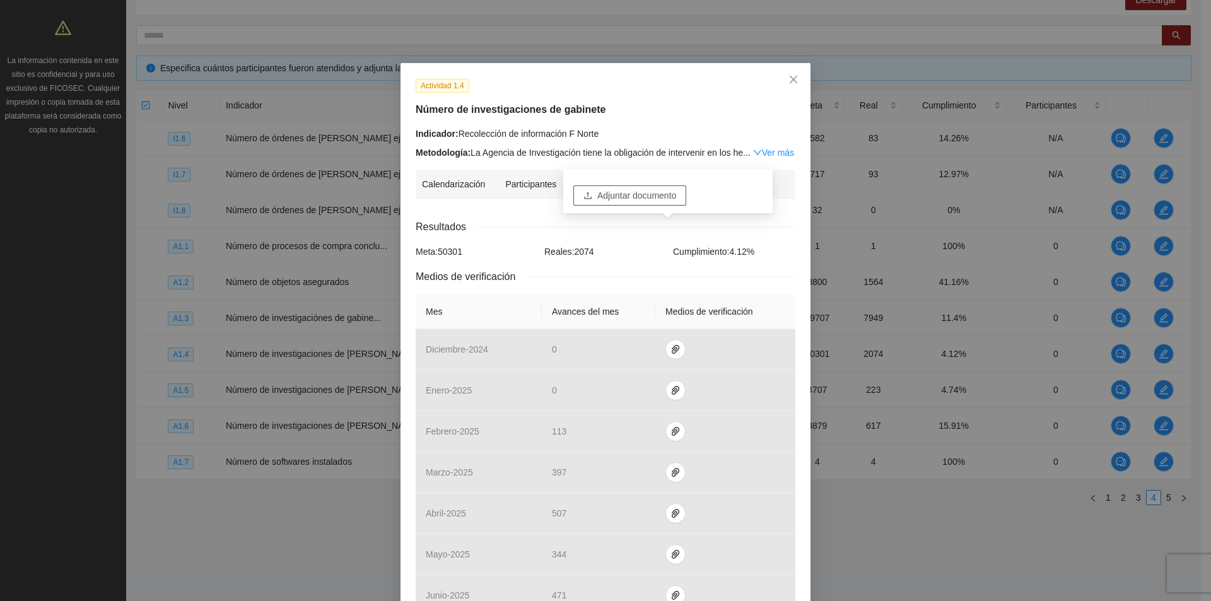
click at [654, 192] on span "Adjuntar documento" at bounding box center [636, 196] width 79 height 14
click at [606, 194] on span "Adjuntar documento" at bounding box center [636, 196] width 79 height 14
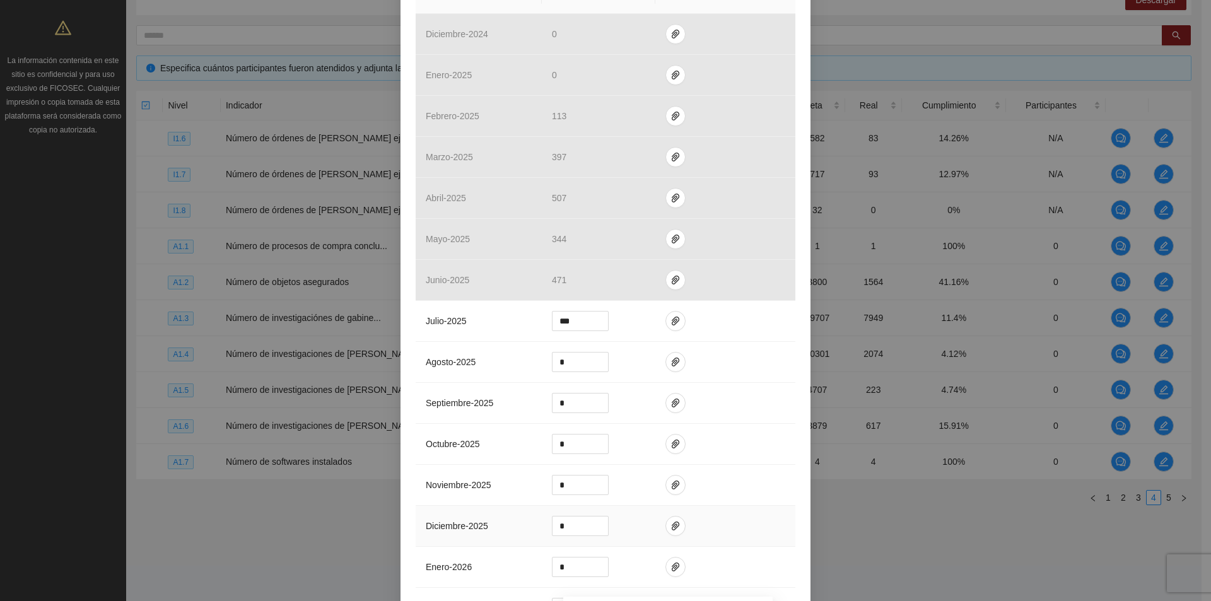
scroll to position [379, 0]
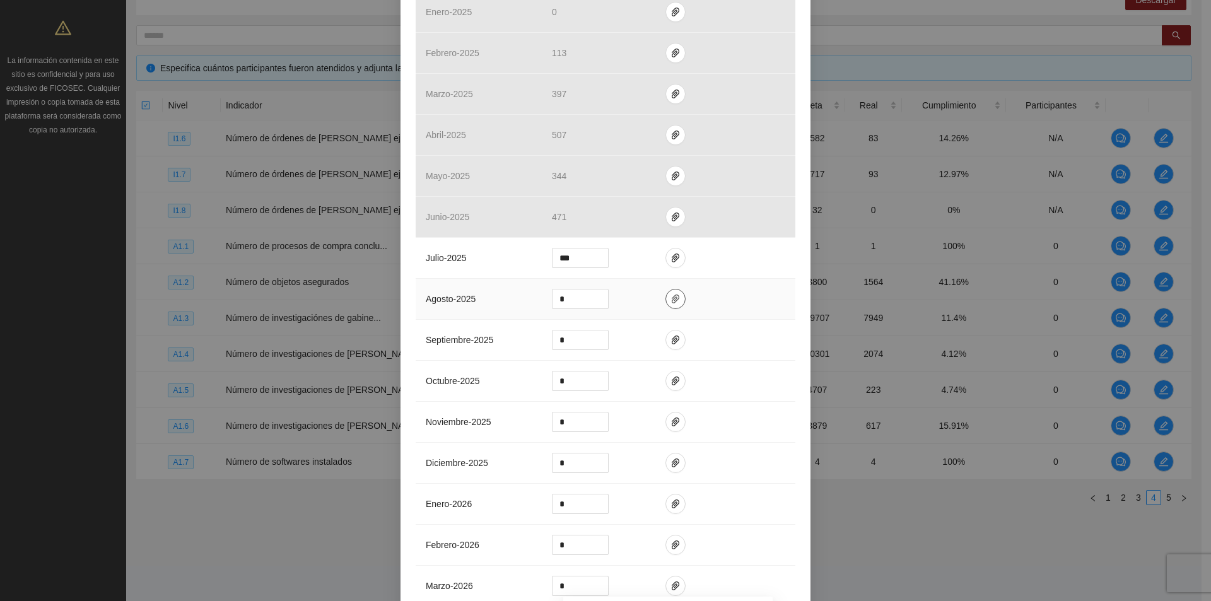
click at [671, 295] on icon "paper-clip" at bounding box center [676, 299] width 10 height 10
click at [671, 302] on icon "paper-clip" at bounding box center [676, 299] width 10 height 10
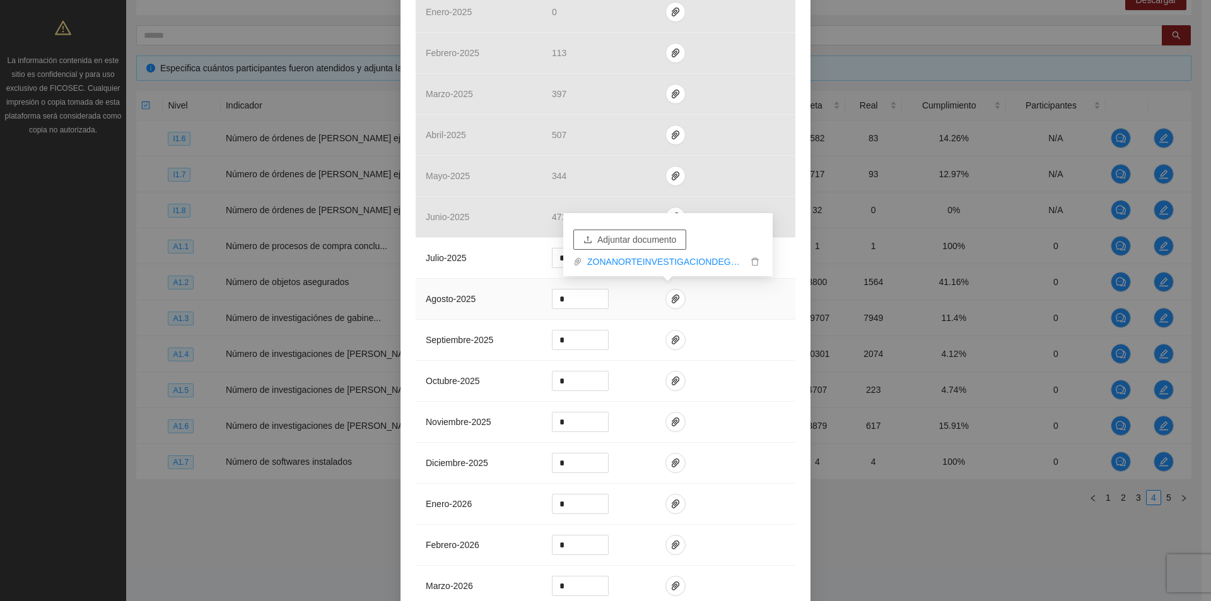
click at [645, 244] on span "Adjuntar documento" at bounding box center [636, 240] width 79 height 14
click at [700, 264] on link "INVGABZONANORTE24.xlsx" at bounding box center [664, 262] width 165 height 14
click at [585, 296] on input "*" at bounding box center [581, 299] width 56 height 19
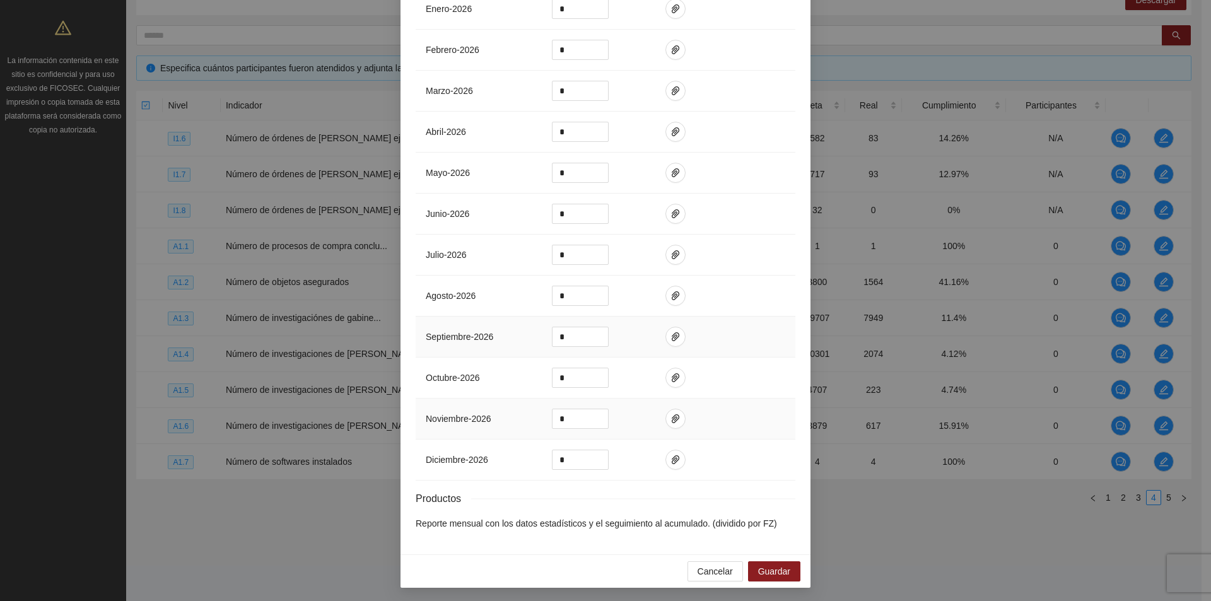
scroll to position [875, 0]
type input "***"
click at [771, 576] on span "Guardar" at bounding box center [774, 570] width 32 height 14
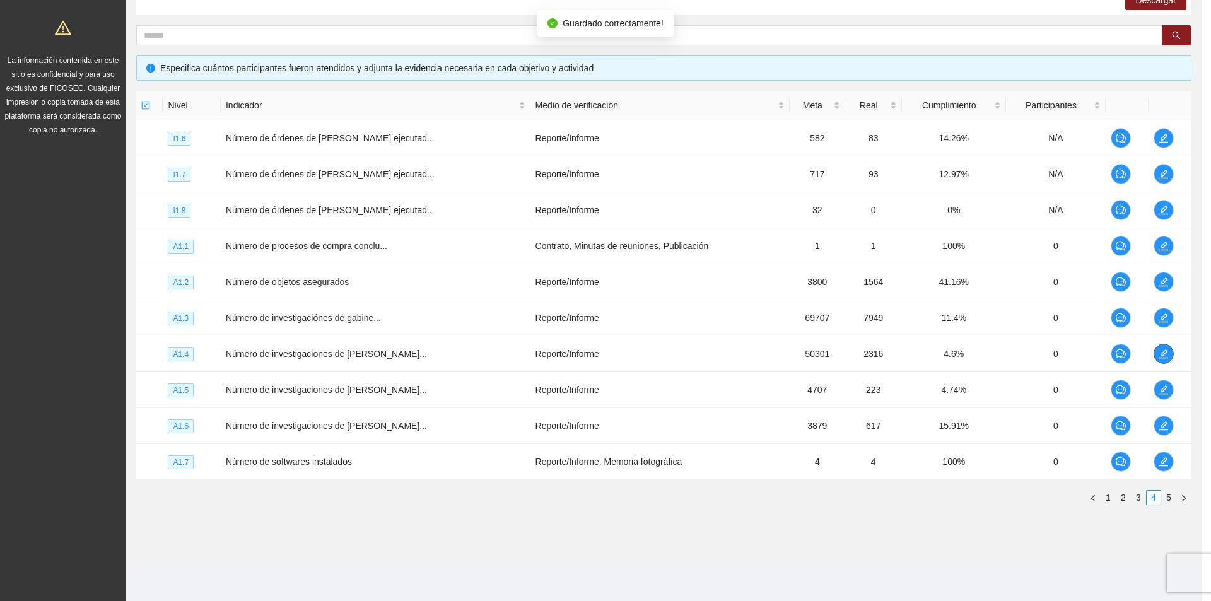
scroll to position [0, 0]
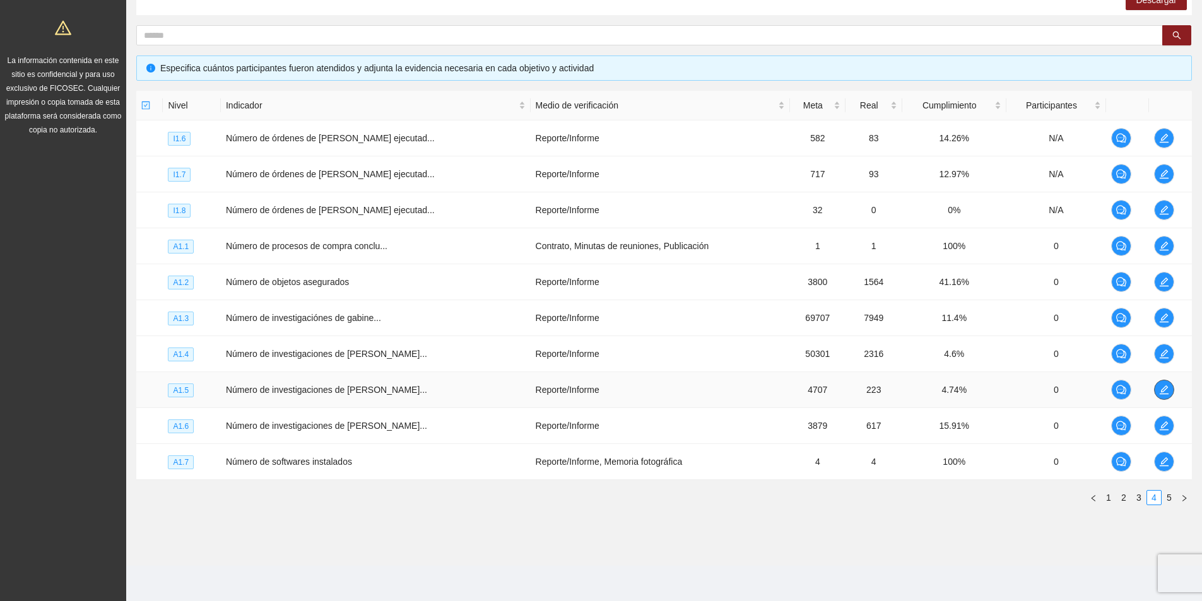
click at [1163, 387] on icon "edit" at bounding box center [1164, 390] width 10 height 10
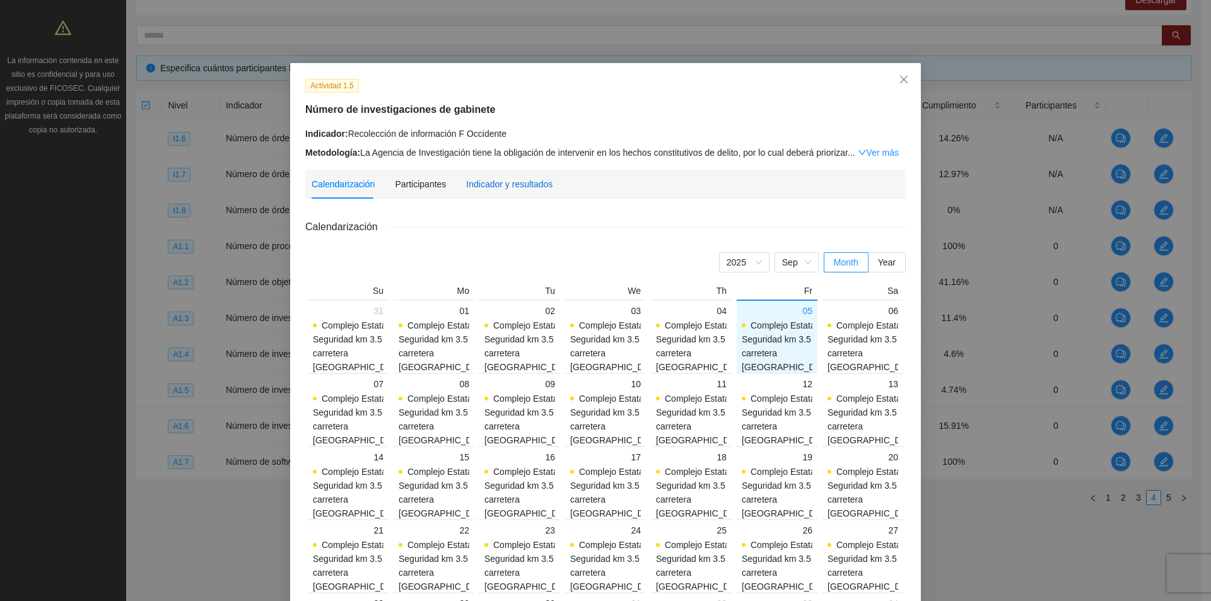
click at [491, 181] on div "Indicador y resultados" at bounding box center [509, 184] width 86 height 14
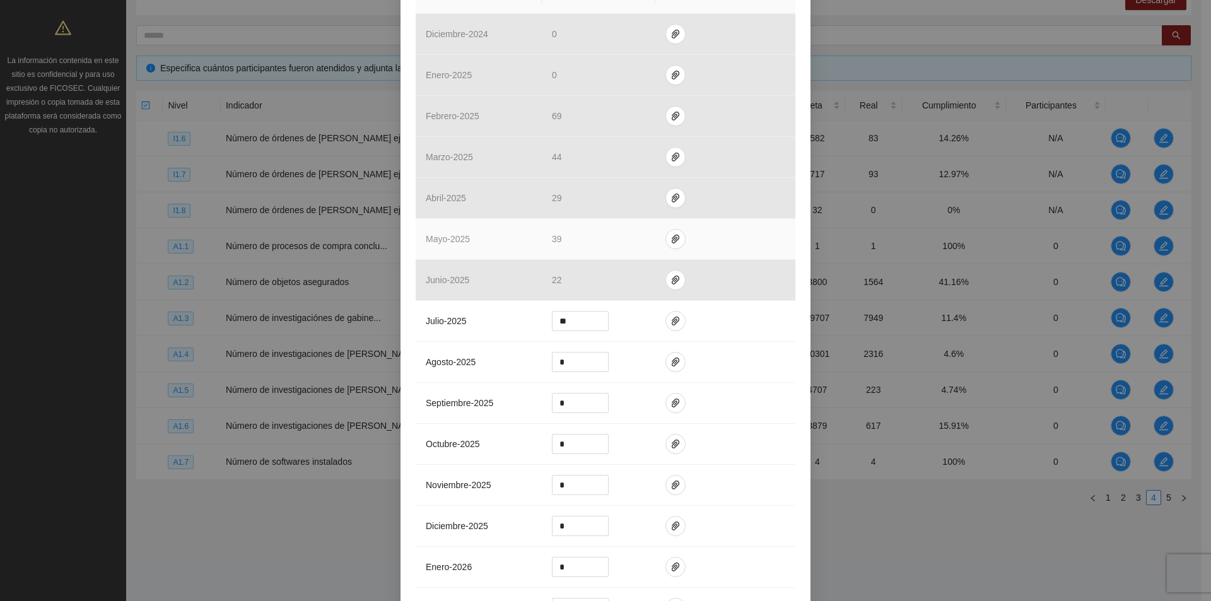
scroll to position [379, 0]
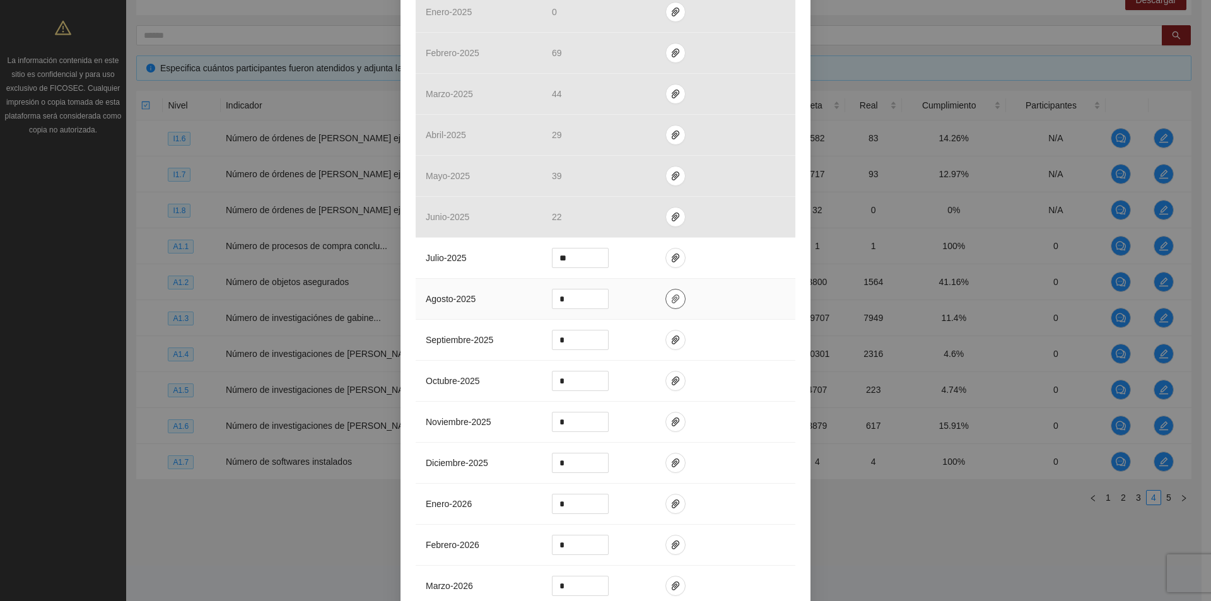
click at [671, 299] on icon "paper-clip" at bounding box center [676, 299] width 10 height 10
click at [647, 264] on span "Adjuntar documento" at bounding box center [636, 259] width 79 height 14
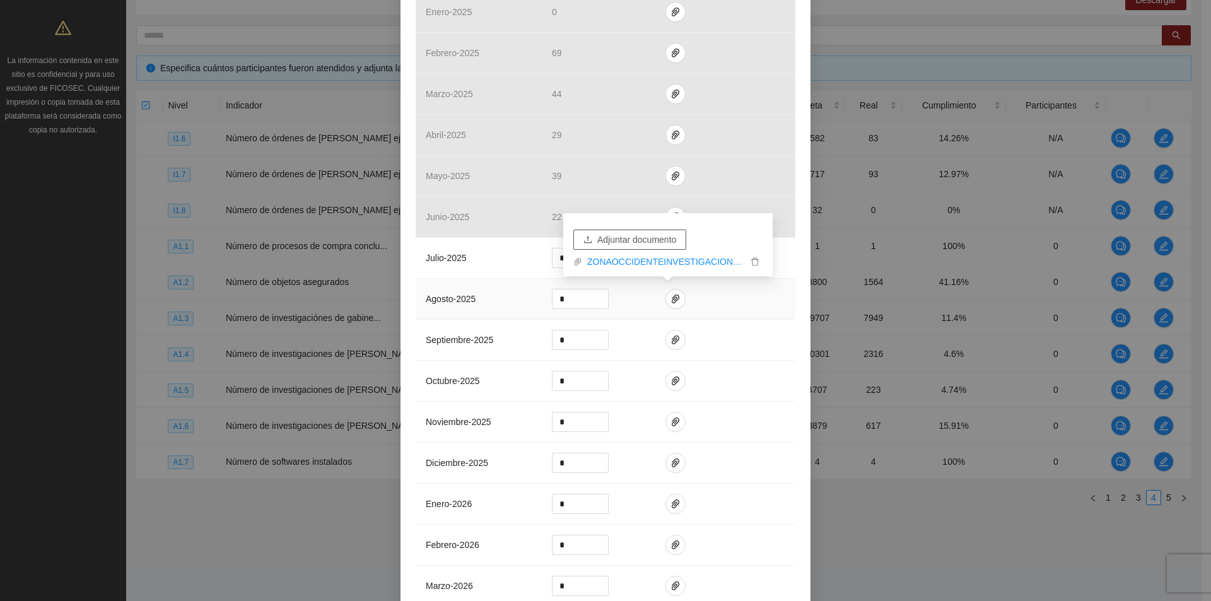
click at [636, 232] on button "Adjuntar documento" at bounding box center [629, 240] width 113 height 20
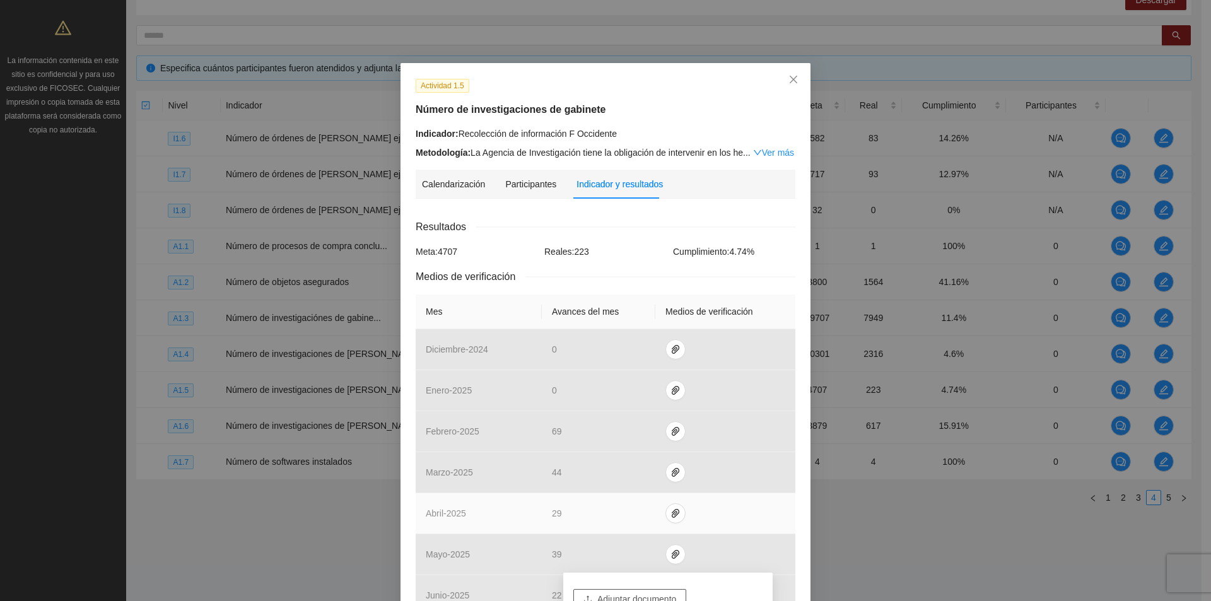
scroll to position [126, 0]
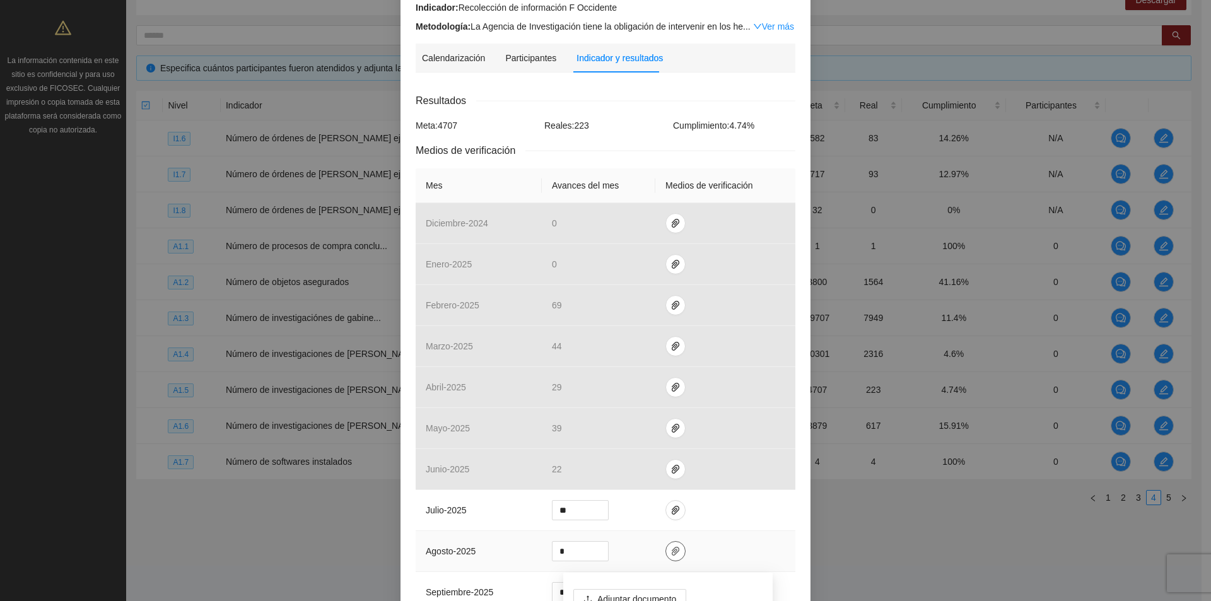
click at [671, 549] on icon "paper-clip" at bounding box center [676, 551] width 10 height 10
click at [672, 549] on icon "paper-clip" at bounding box center [676, 551] width 8 height 9
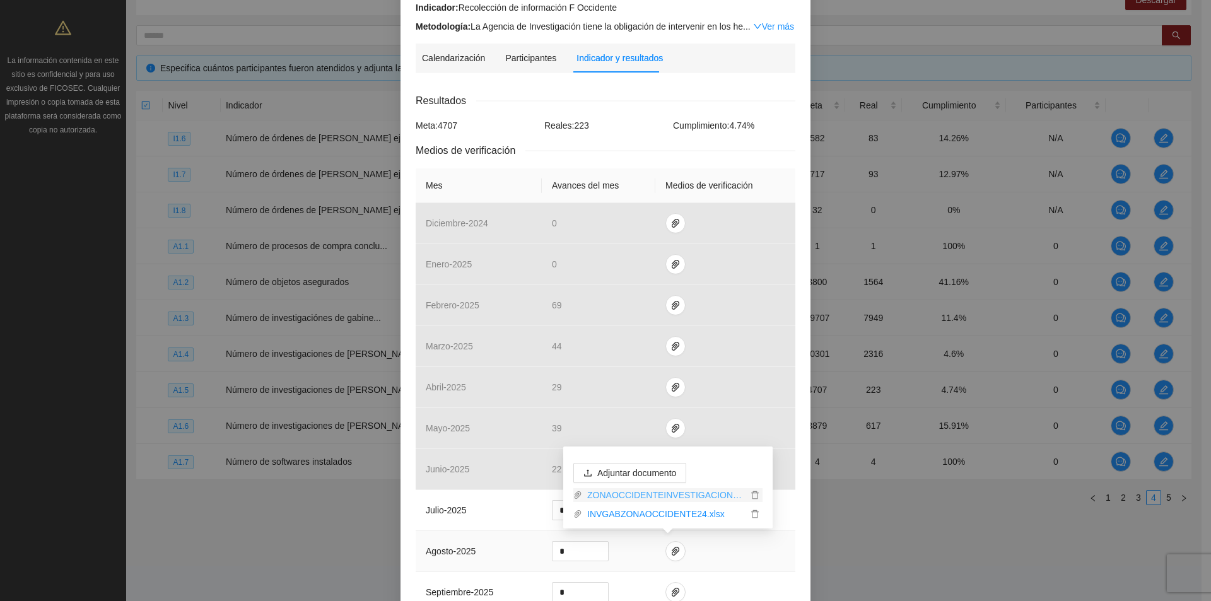
click at [687, 494] on link "ZONAOCCIDENTEINVESTIGACIONDEGABINETE_0001.pdf" at bounding box center [664, 495] width 165 height 14
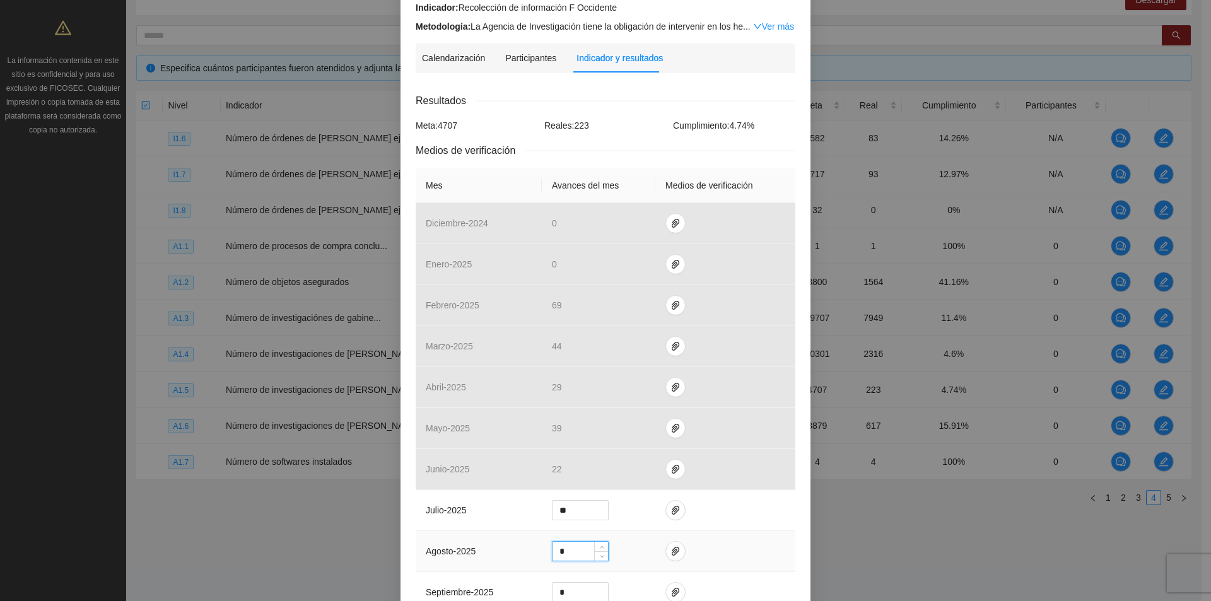
click at [580, 552] on input "*" at bounding box center [581, 551] width 56 height 19
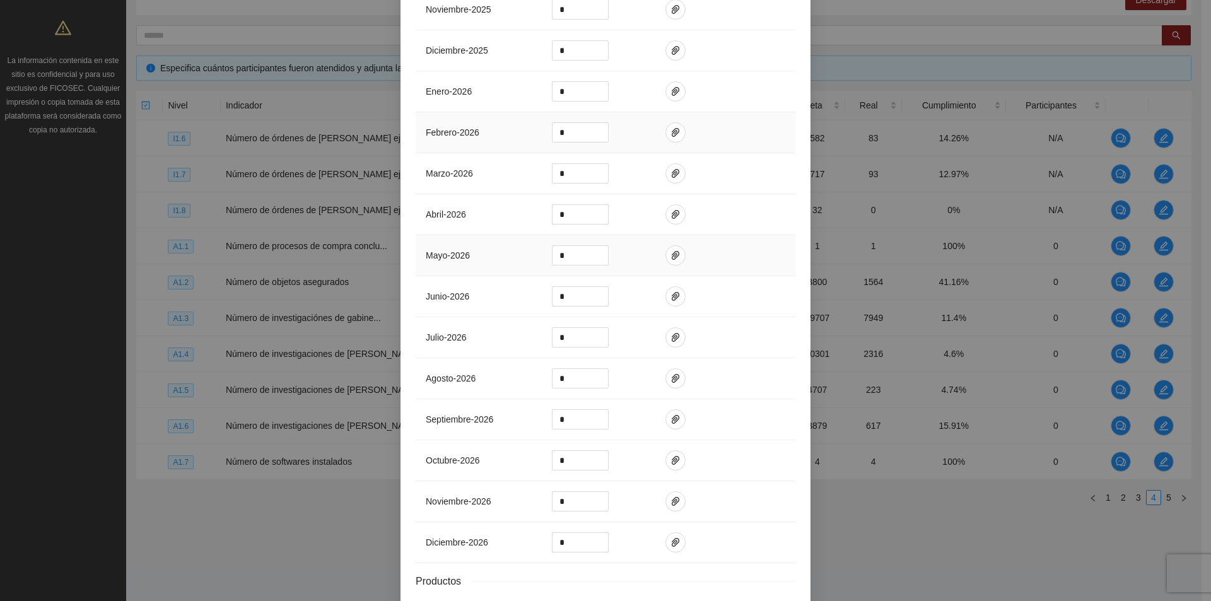
scroll to position [875, 0]
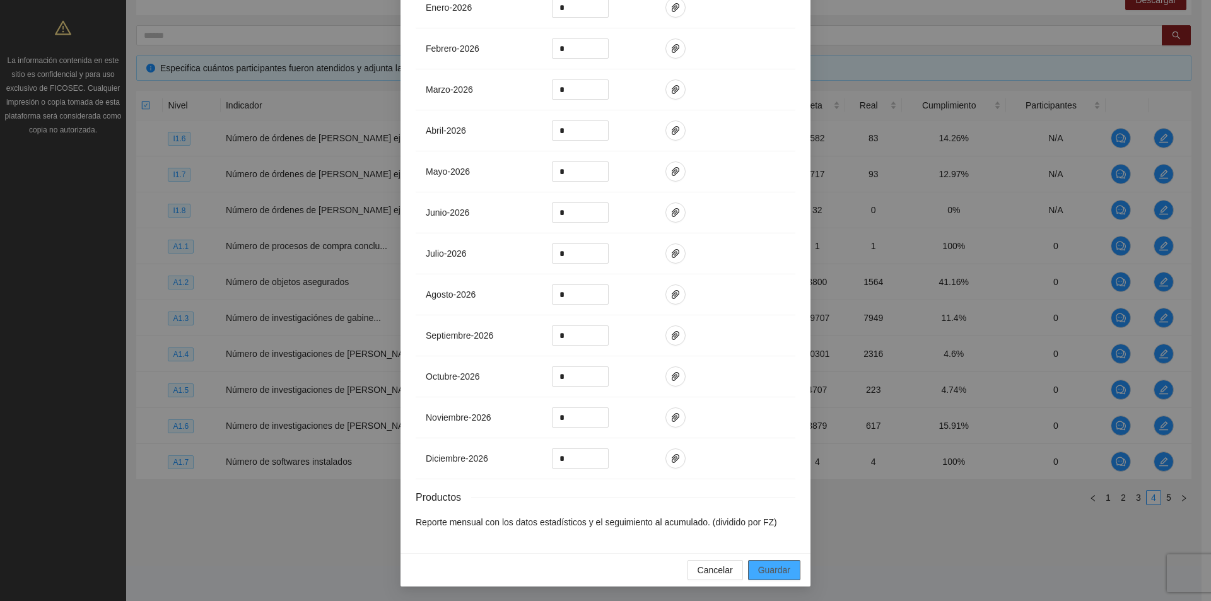
type input "**"
click at [784, 564] on span "Guardar" at bounding box center [774, 570] width 32 height 14
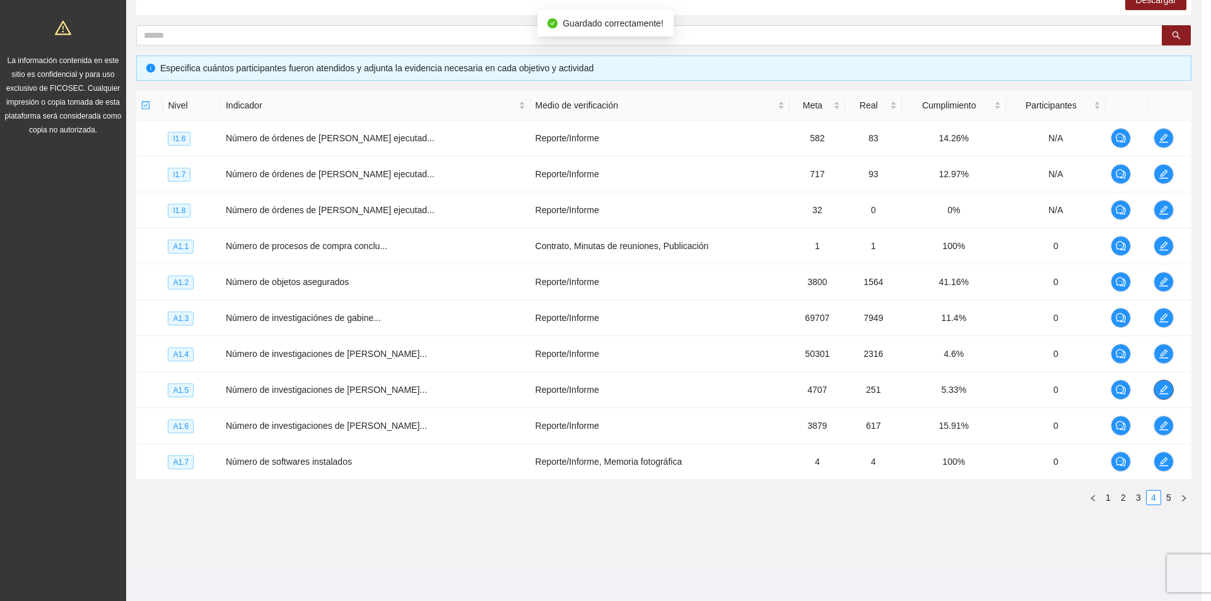
scroll to position [0, 0]
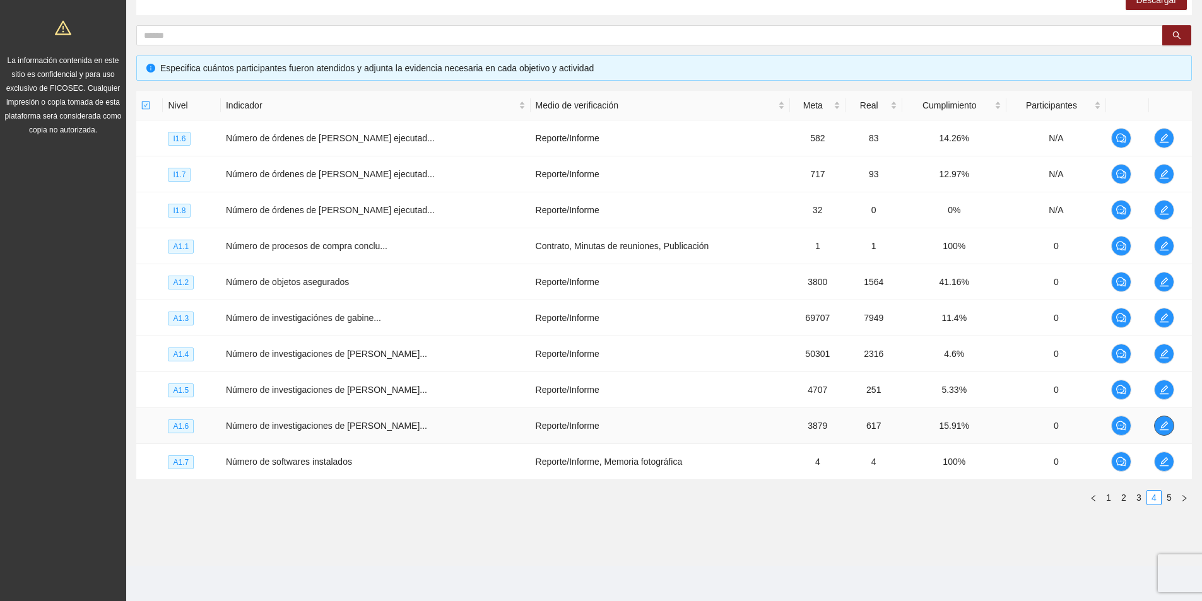
click at [1159, 425] on icon "edit" at bounding box center [1164, 426] width 10 height 10
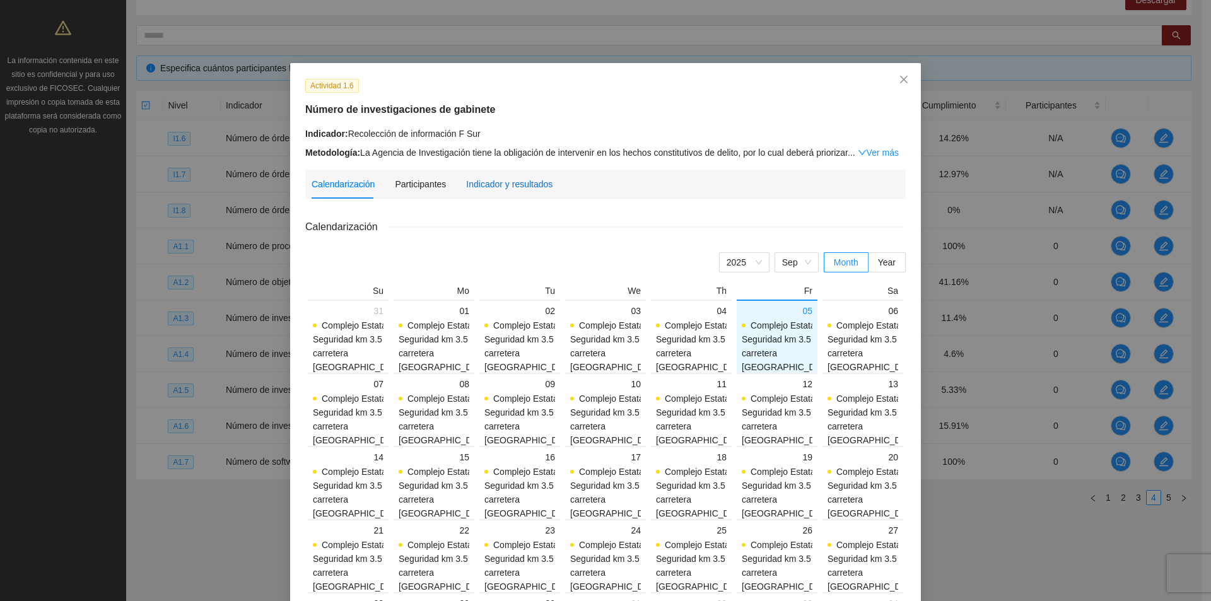
click at [495, 182] on div "Indicador y resultados" at bounding box center [509, 184] width 86 height 14
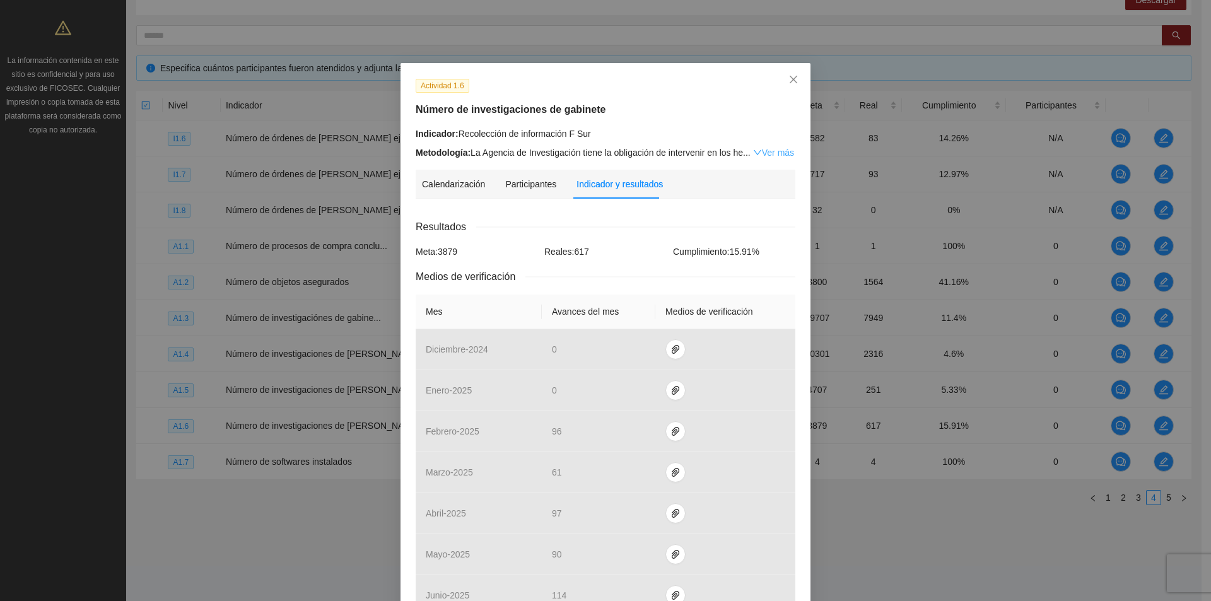
click at [758, 152] on link "Ver más" at bounding box center [773, 153] width 41 height 10
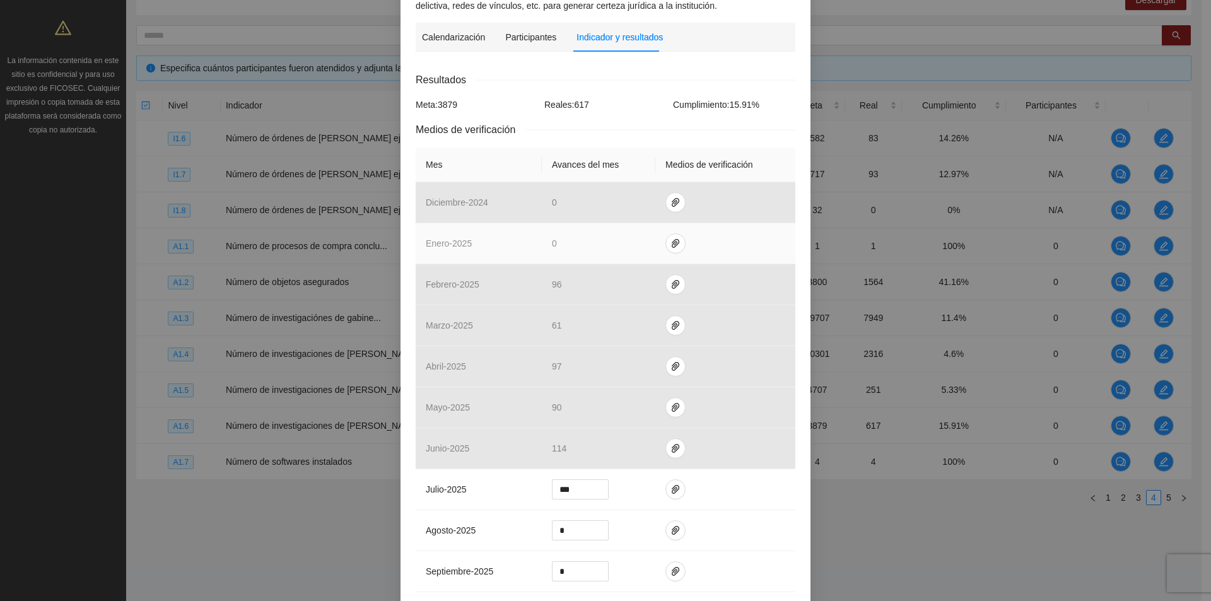
scroll to position [315, 0]
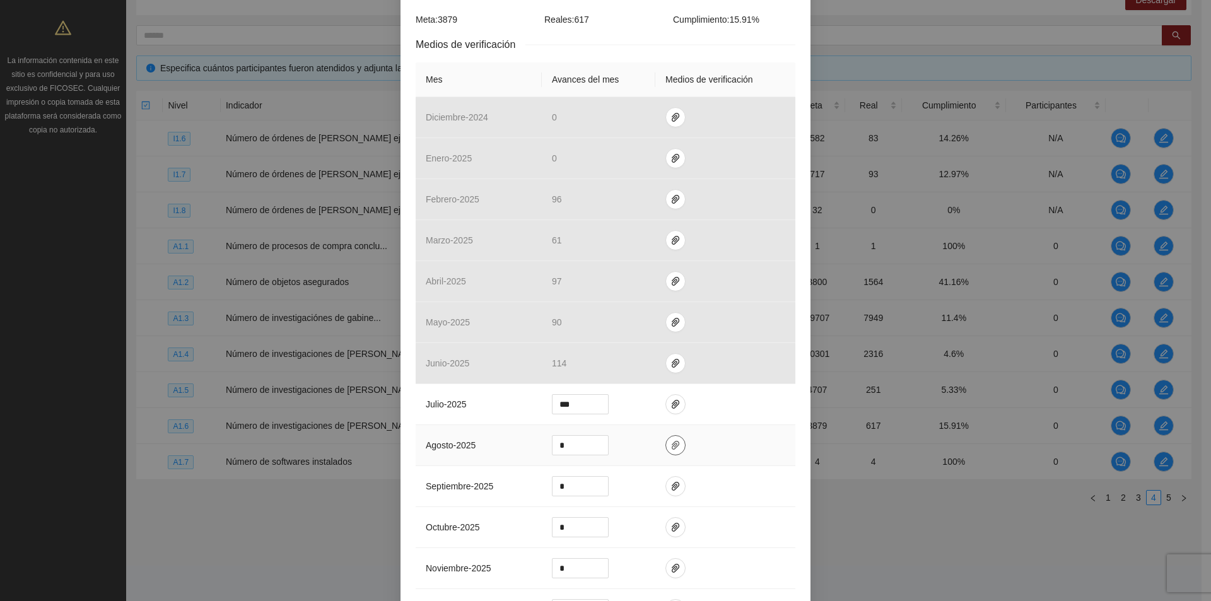
click at [671, 443] on icon "paper-clip" at bounding box center [676, 445] width 10 height 10
click at [653, 397] on button "Adjuntar documento" at bounding box center [629, 405] width 113 height 20
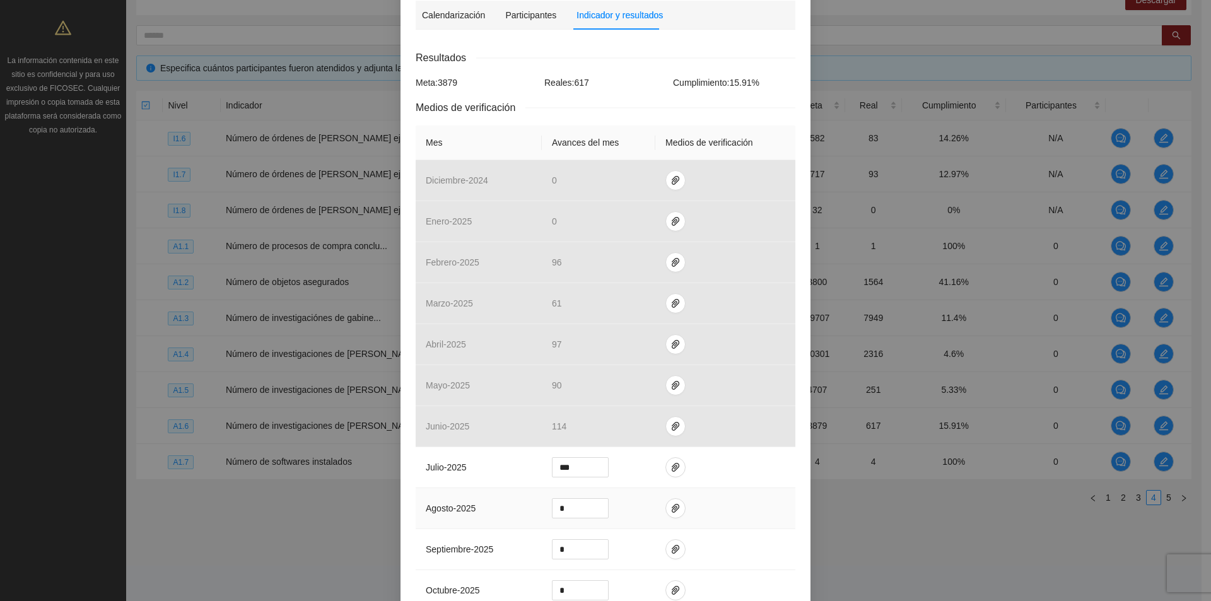
scroll to position [442, 0]
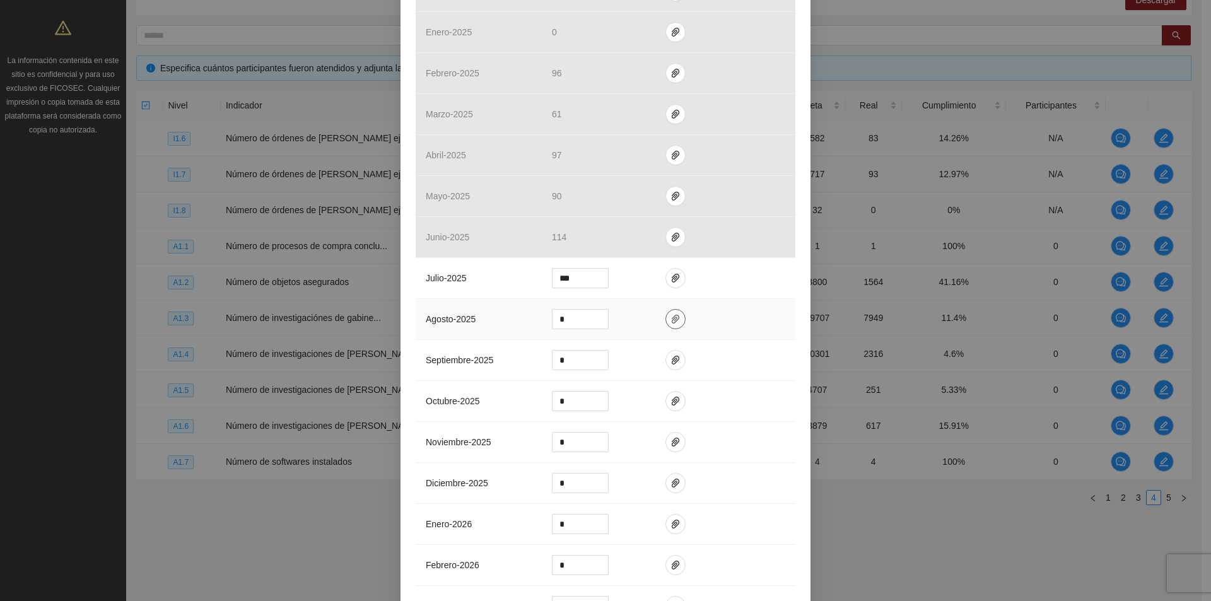
click at [671, 317] on icon "paper-clip" at bounding box center [676, 319] width 10 height 10
click at [674, 324] on button "button" at bounding box center [676, 319] width 20 height 20
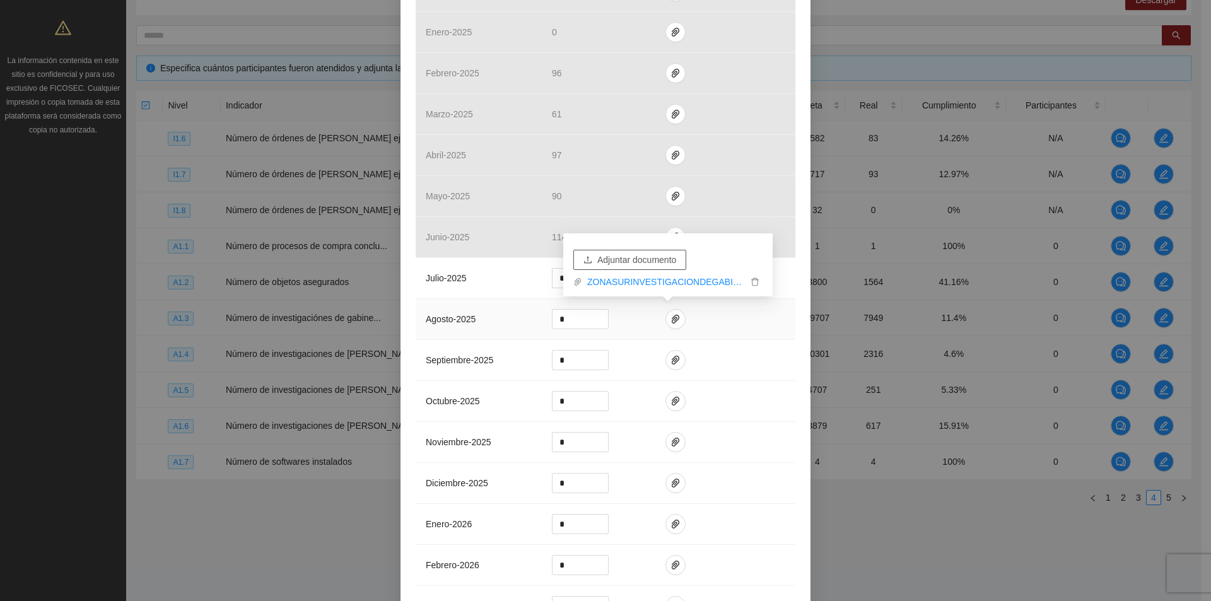
click at [623, 250] on button "Adjuntar documento" at bounding box center [629, 260] width 113 height 20
click at [695, 261] on link "ZONASURINVESTIGACIONDEGABINETE_0001.pdf" at bounding box center [664, 263] width 165 height 14
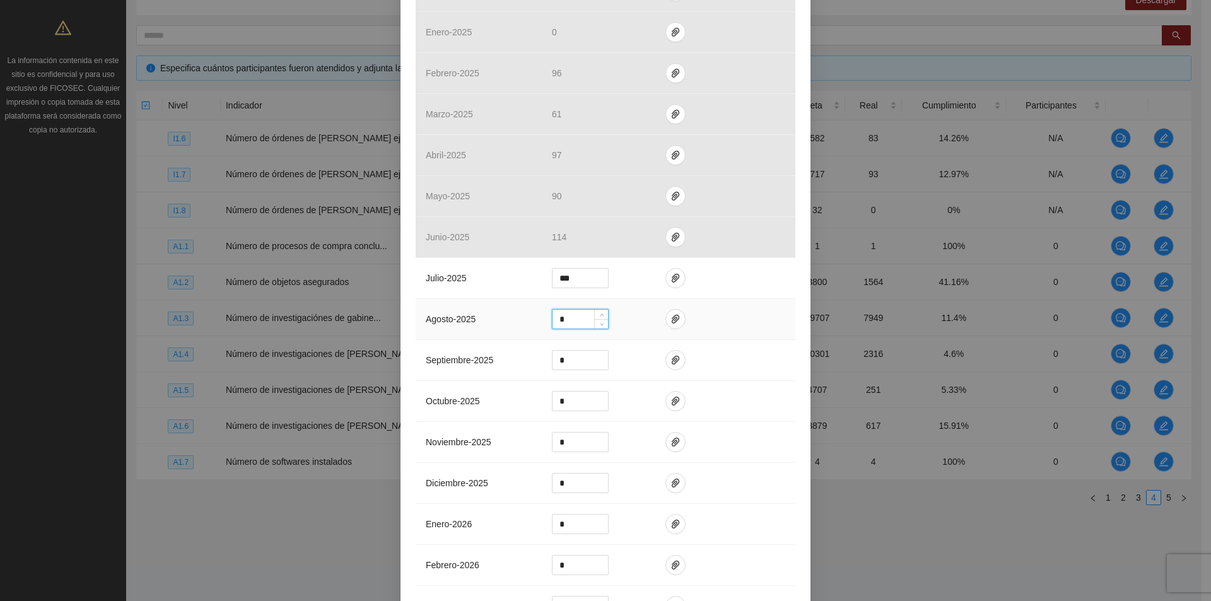
click at [566, 317] on input "*" at bounding box center [581, 319] width 56 height 19
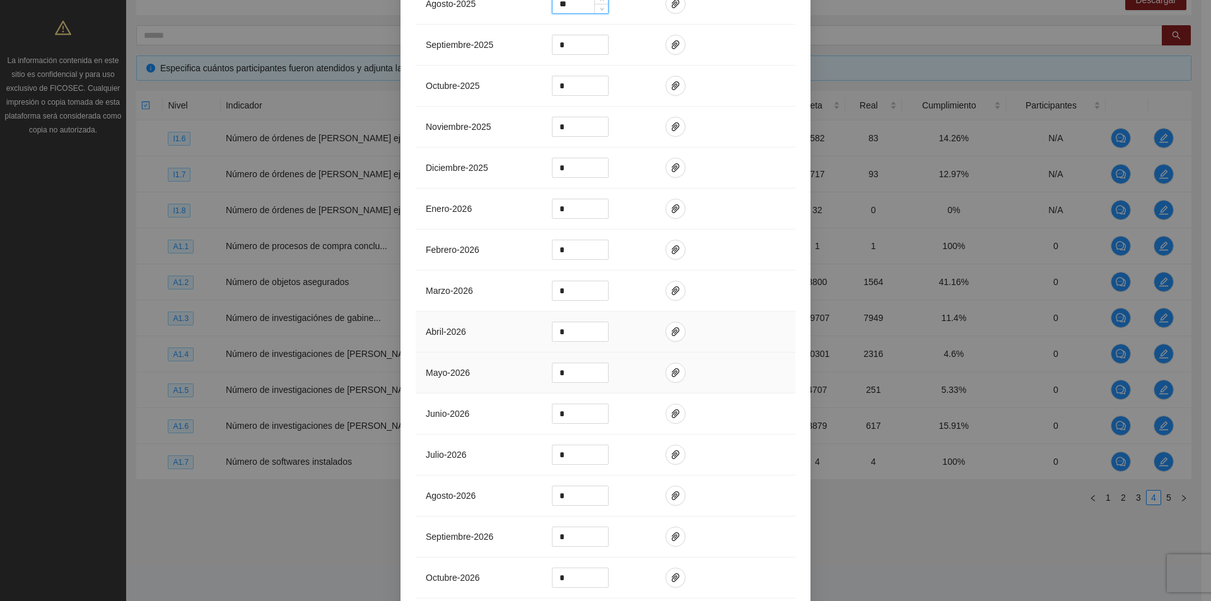
scroll to position [958, 0]
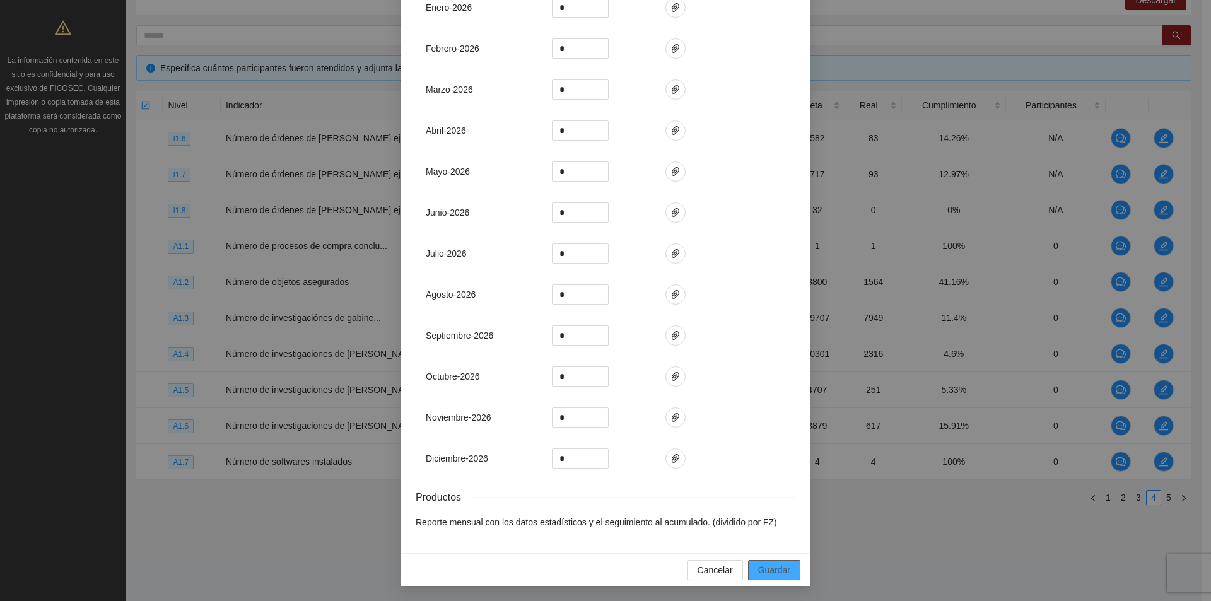
type input "**"
click at [775, 572] on span "Guardar" at bounding box center [774, 570] width 32 height 14
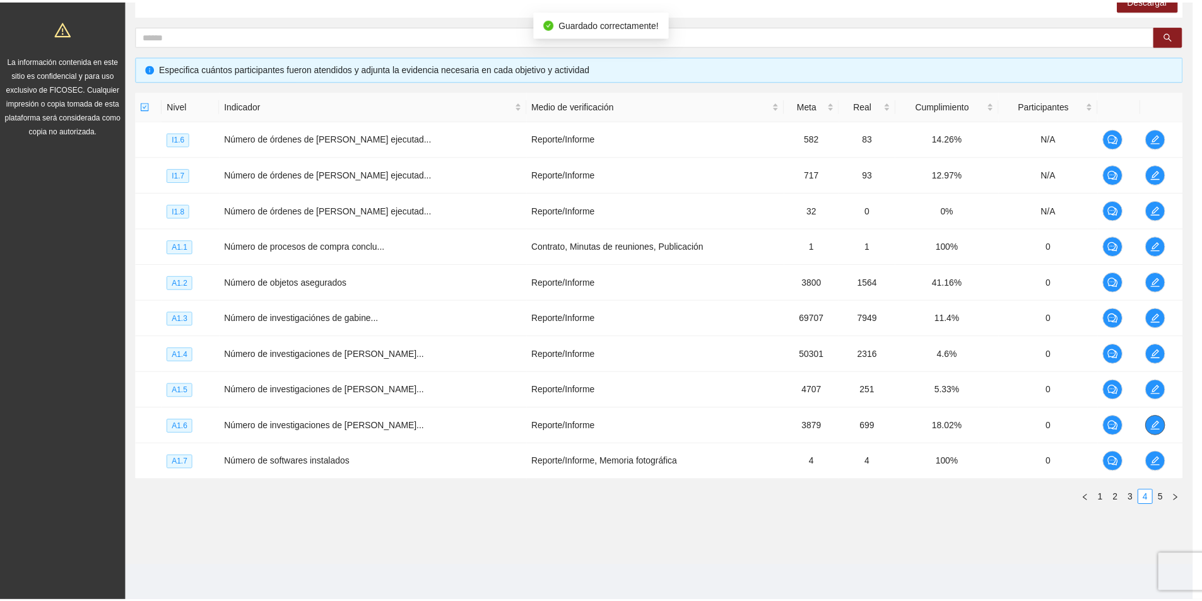
scroll to position [0, 0]
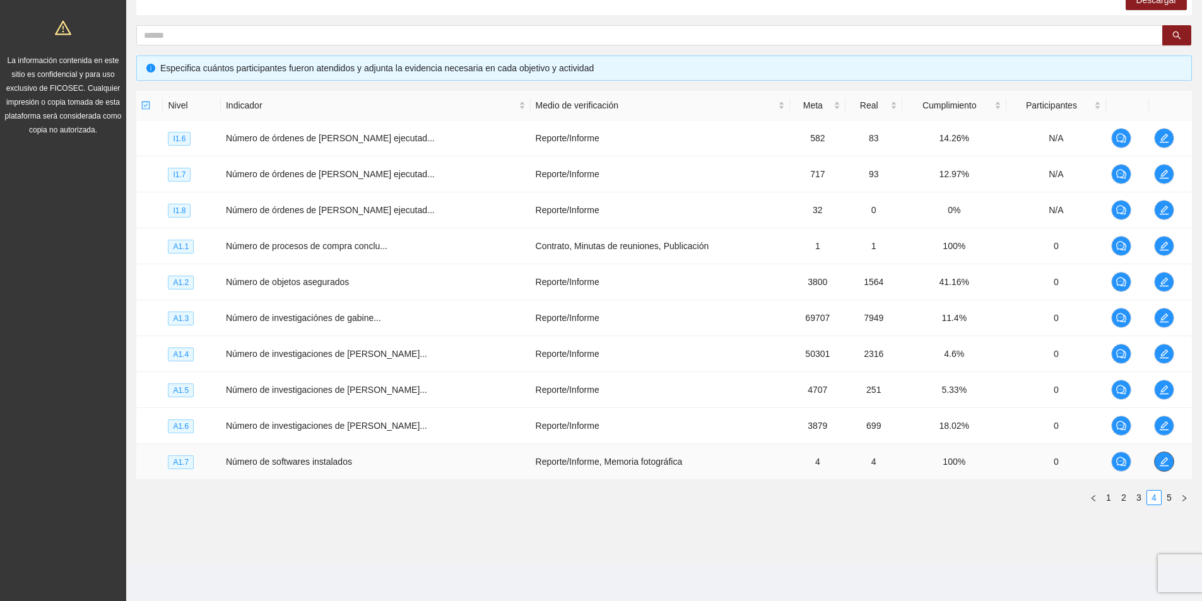
click at [1168, 462] on span "edit" at bounding box center [1163, 462] width 19 height 10
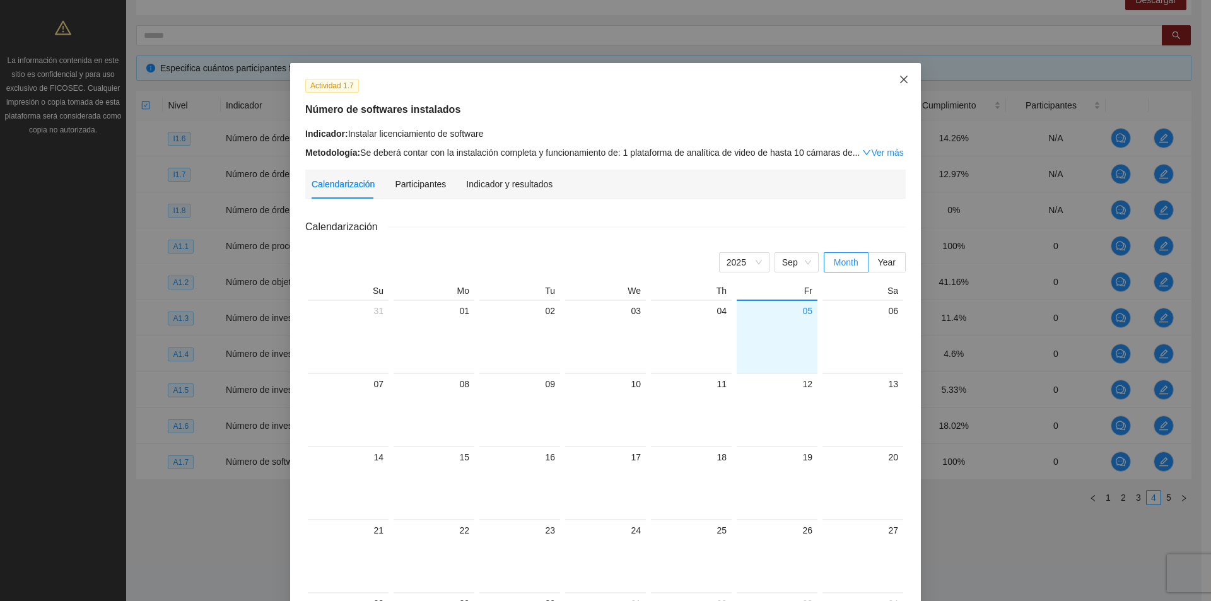
click at [901, 82] on icon "close" at bounding box center [904, 80] width 8 height 8
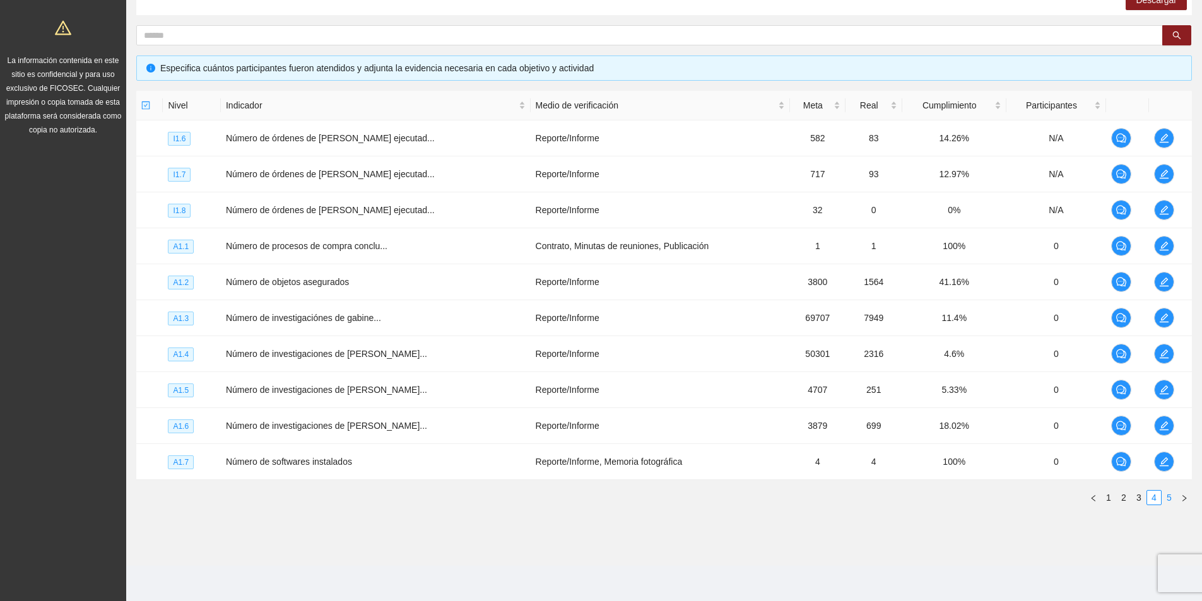
click at [1168, 497] on link "5" at bounding box center [1169, 498] width 14 height 14
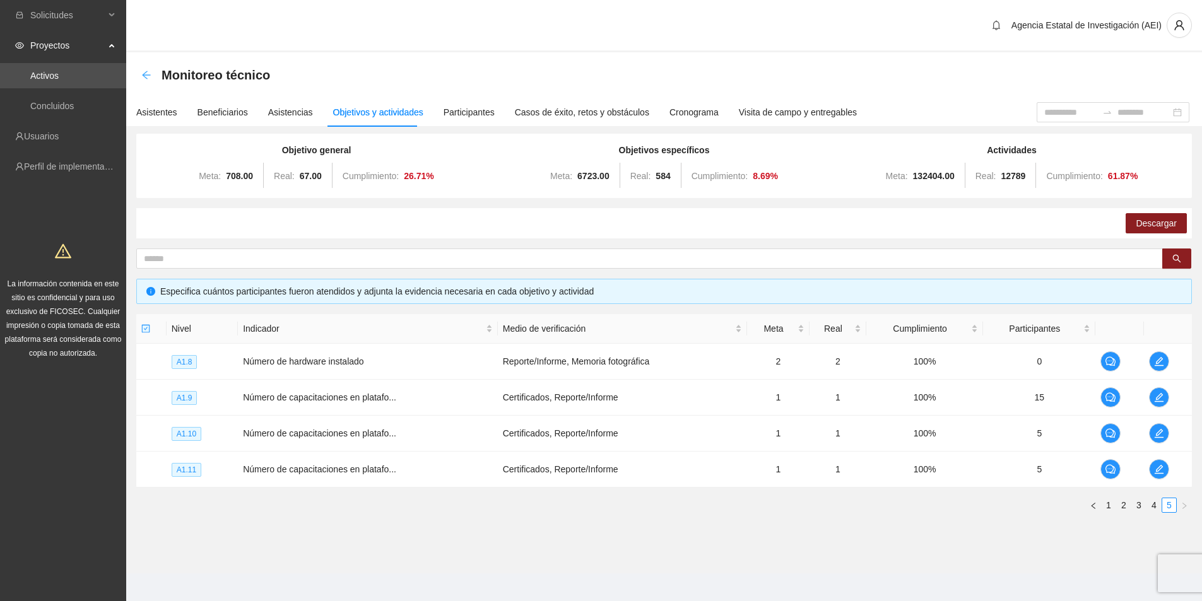
click at [145, 72] on icon "arrow-left" at bounding box center [146, 75] width 10 height 10
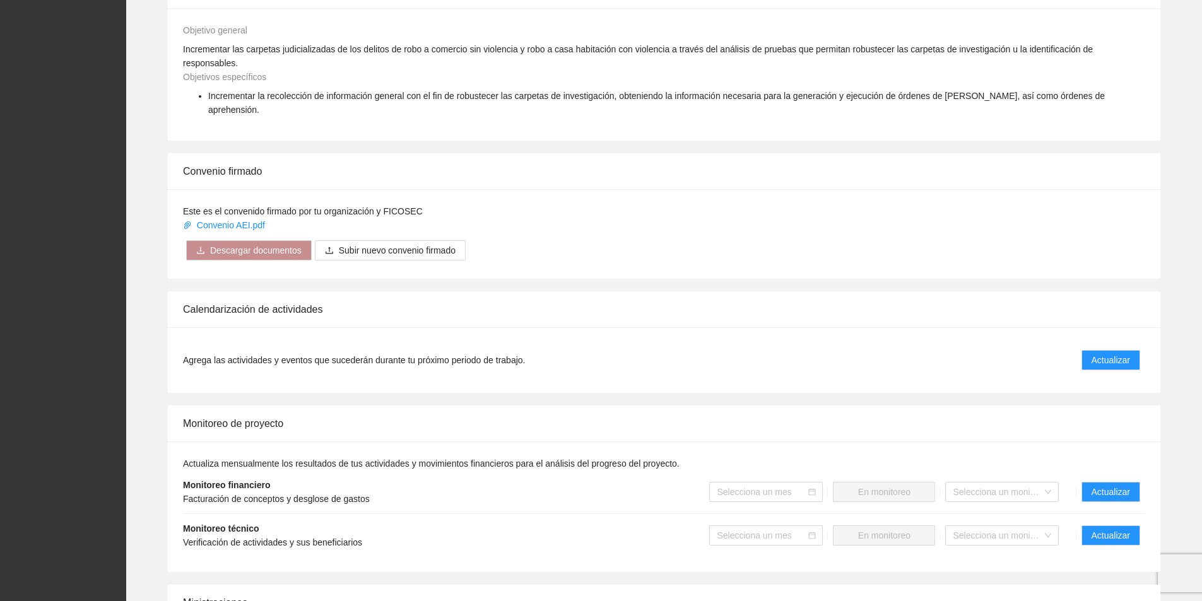
scroll to position [757, 0]
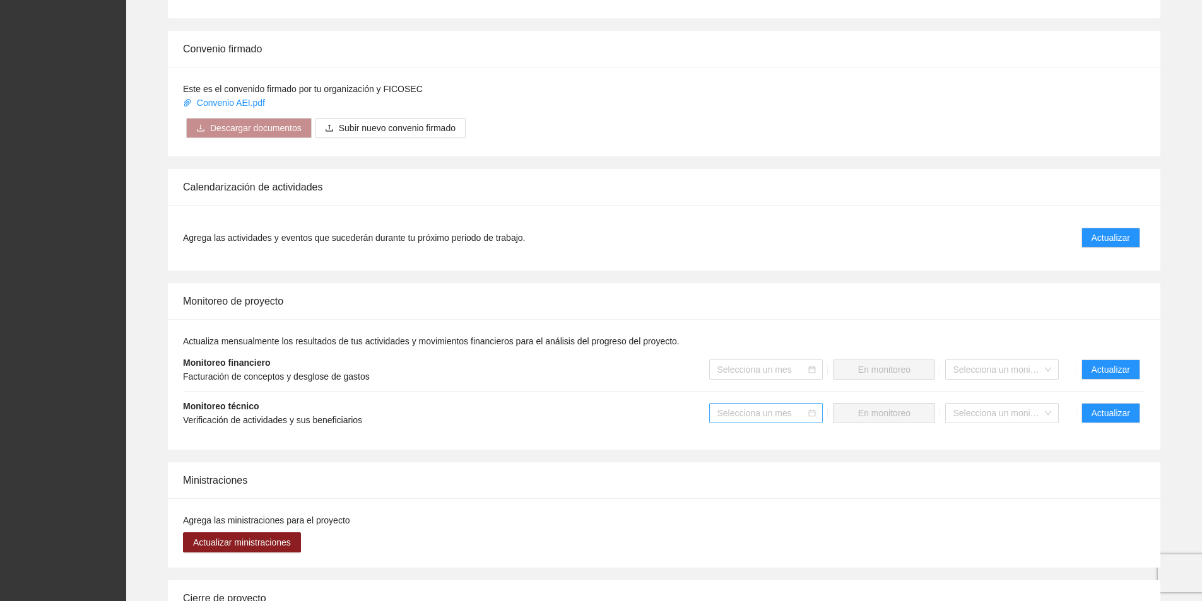
click at [811, 409] on icon "calendar" at bounding box center [812, 413] width 8 height 8
click at [811, 410] on icon "calendar" at bounding box center [812, 413] width 7 height 7
click at [811, 409] on icon "calendar" at bounding box center [812, 413] width 8 height 8
click at [787, 404] on input "search" at bounding box center [762, 413] width 90 height 19
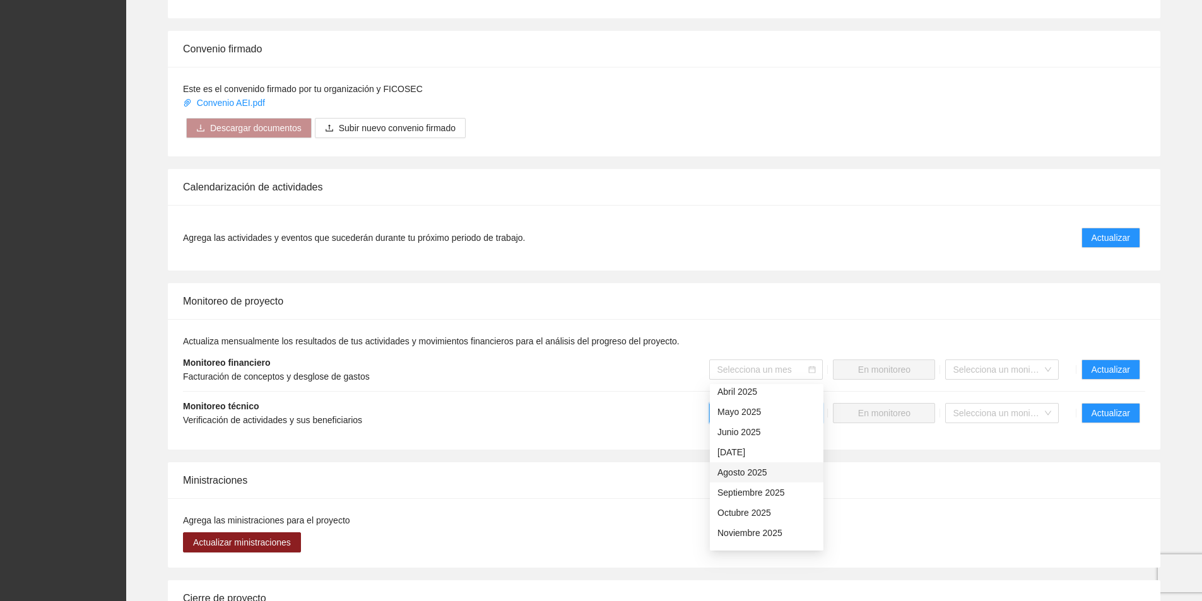
click at [744, 474] on div "Agosto 2025" at bounding box center [766, 473] width 98 height 14
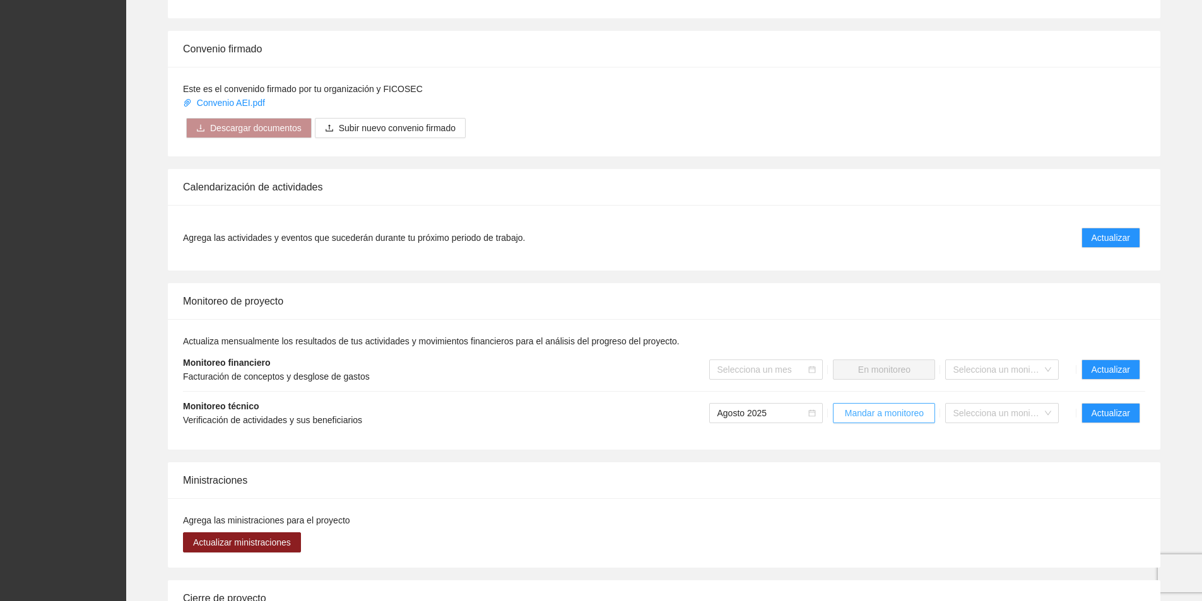
click at [881, 406] on span "Mandar a monitoreo" at bounding box center [884, 413] width 79 height 14
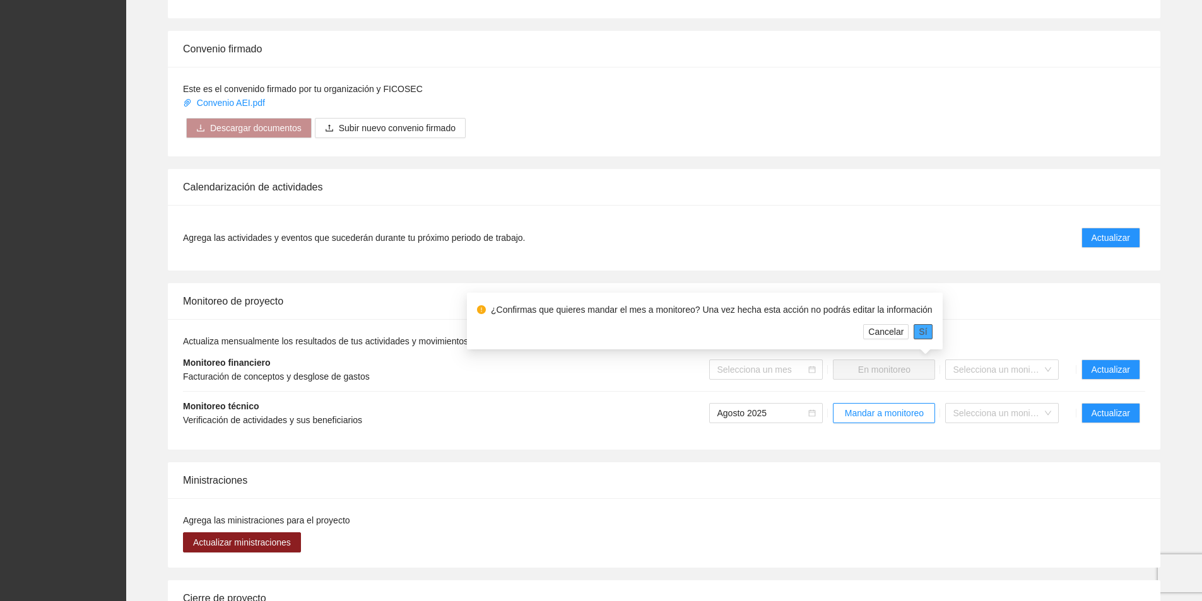
click at [913, 334] on button "Sí" at bounding box center [922, 331] width 18 height 15
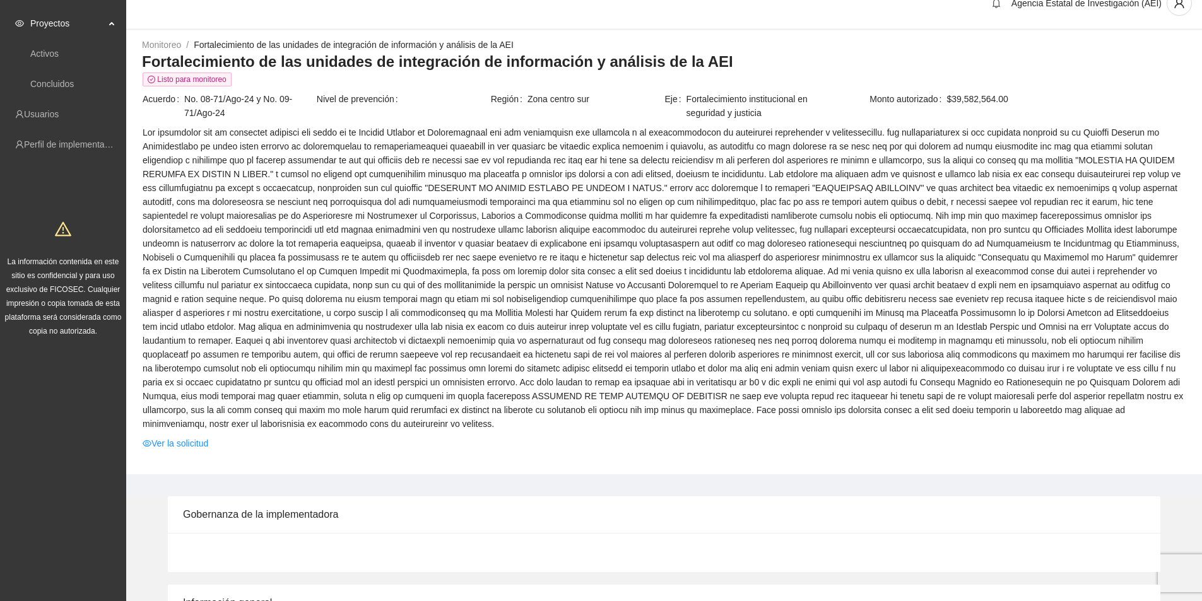
scroll to position [0, 0]
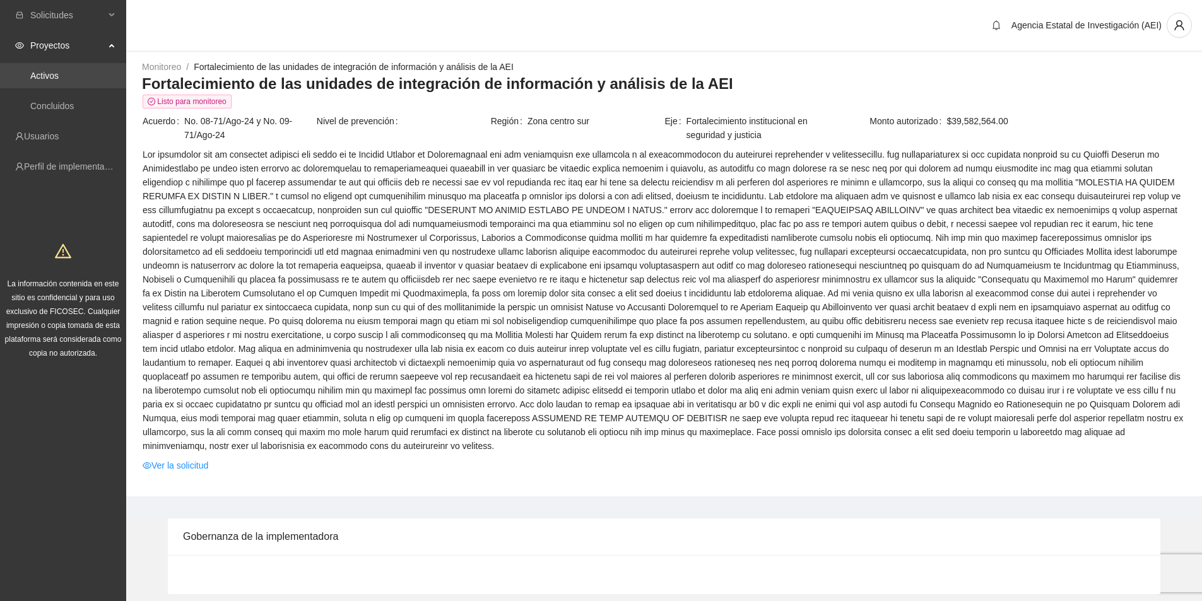
click at [59, 81] on link "Activos" at bounding box center [44, 76] width 28 height 10
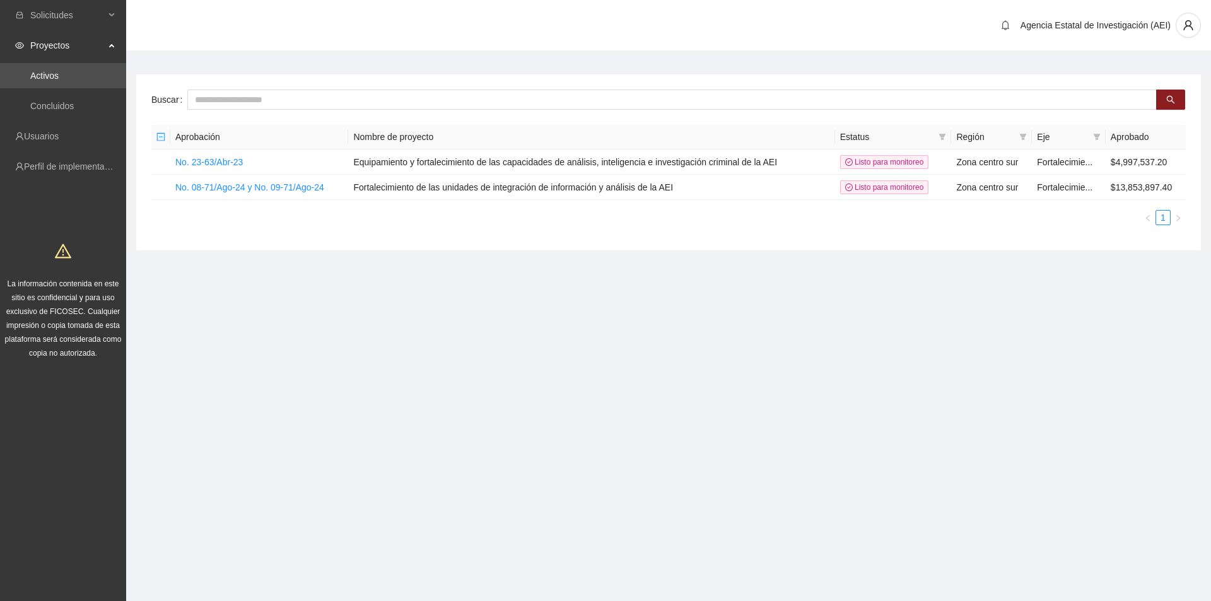
click at [59, 78] on link "Activos" at bounding box center [44, 76] width 28 height 10
click at [232, 159] on link "No. 23-63/Abr-23" at bounding box center [208, 162] width 67 height 10
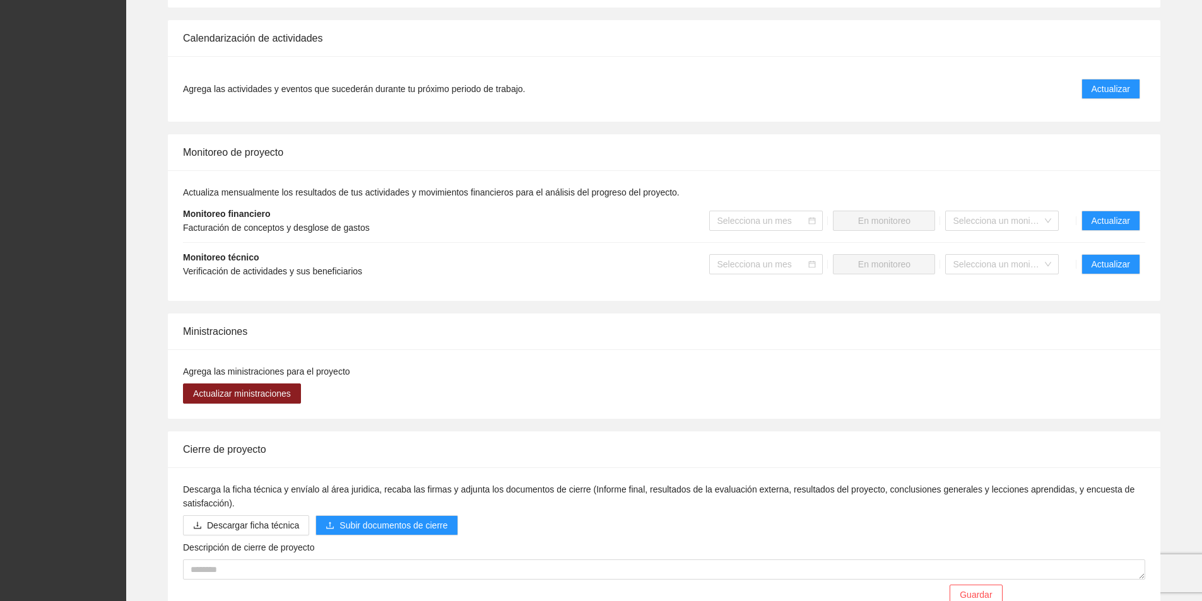
scroll to position [561, 0]
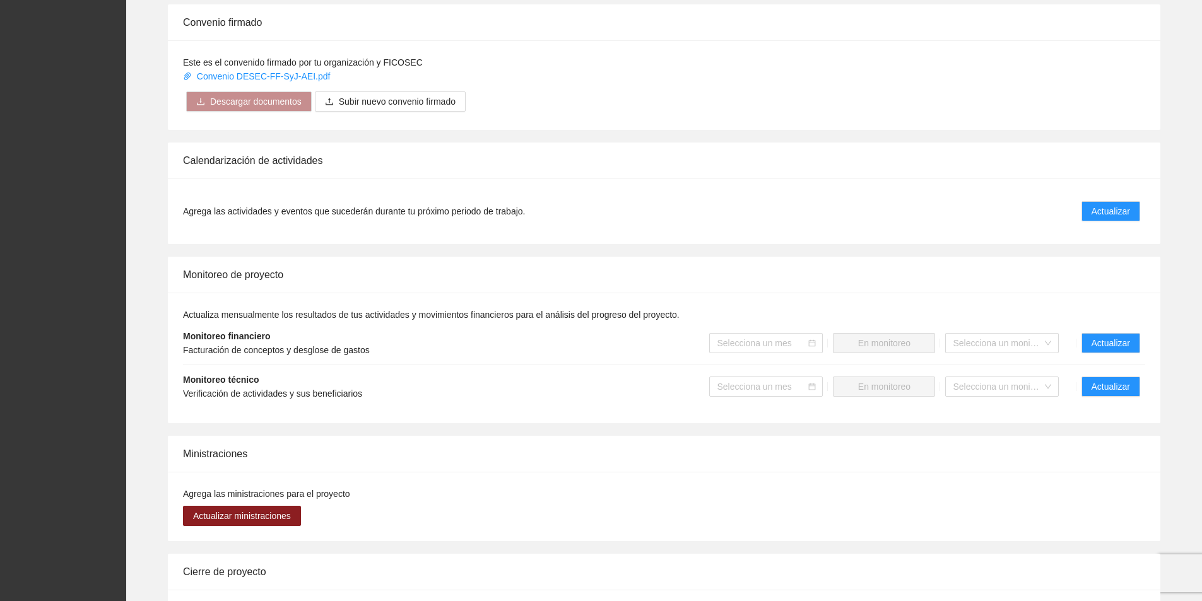
click at [208, 382] on strong "Monitoreo técnico" at bounding box center [221, 380] width 76 height 10
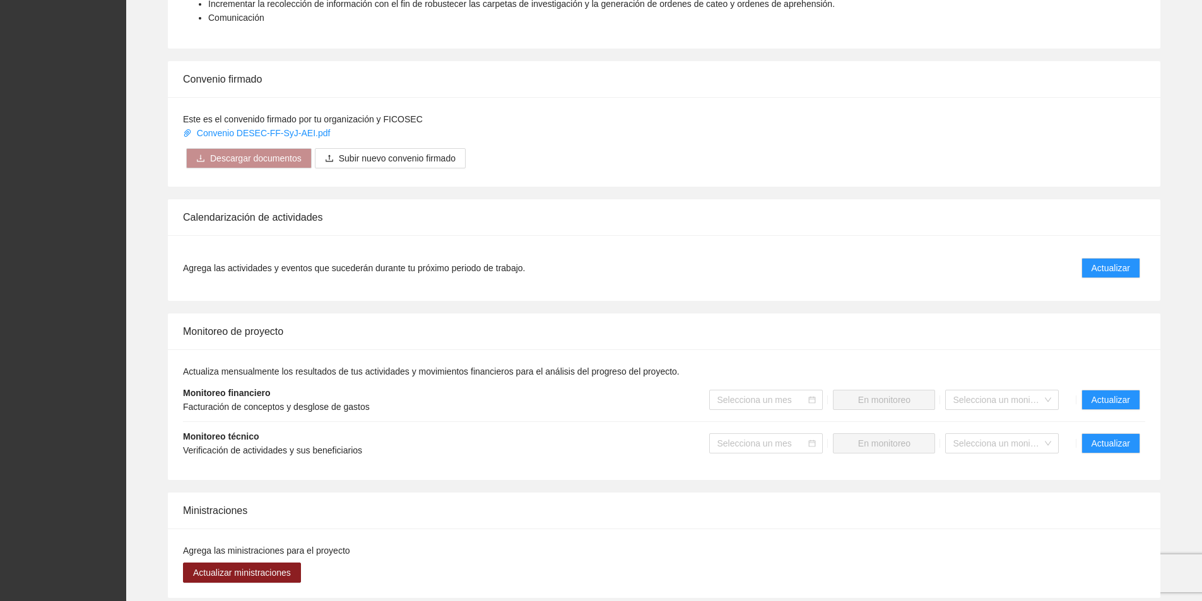
scroll to position [694, 0]
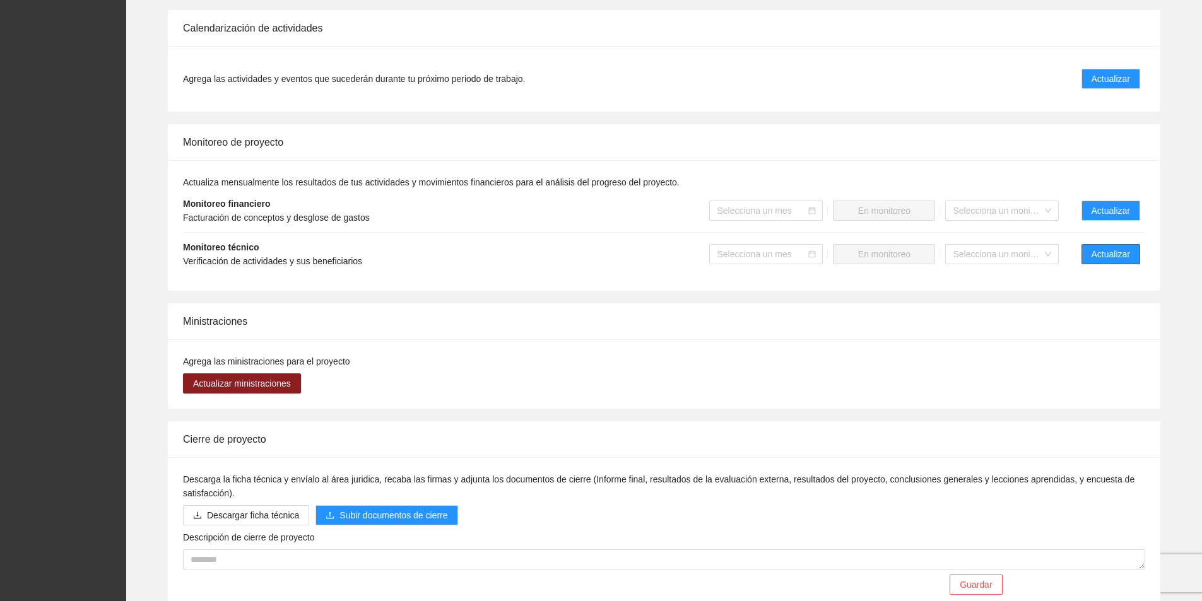
click at [1100, 253] on span "Actualizar" at bounding box center [1110, 254] width 38 height 14
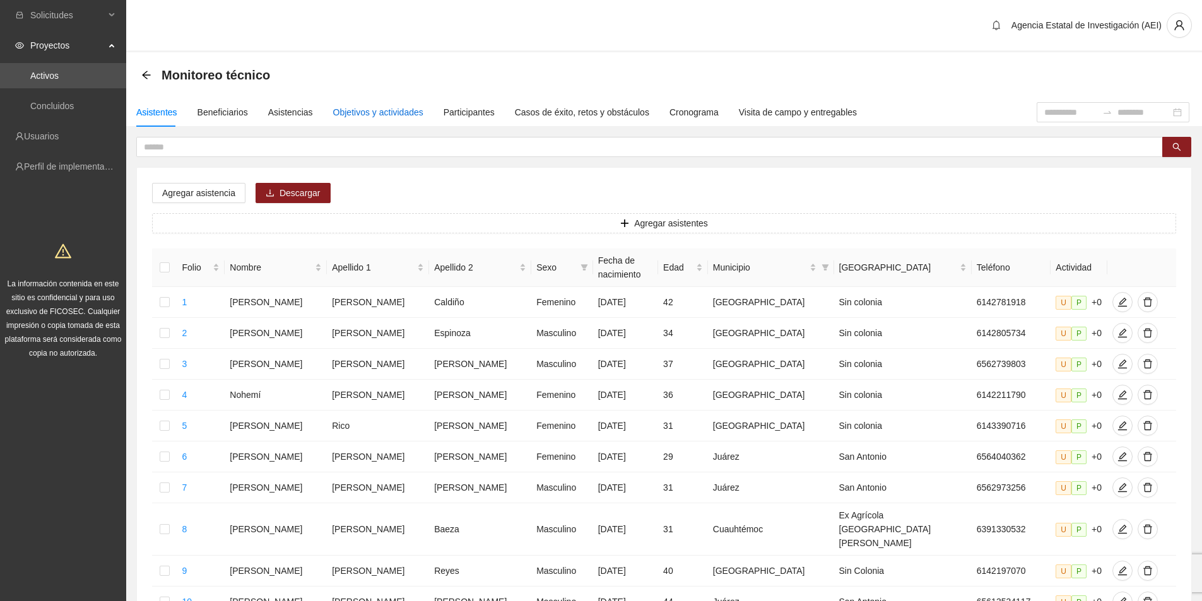
click at [394, 110] on div "Objetivos y actividades" at bounding box center [378, 112] width 90 height 14
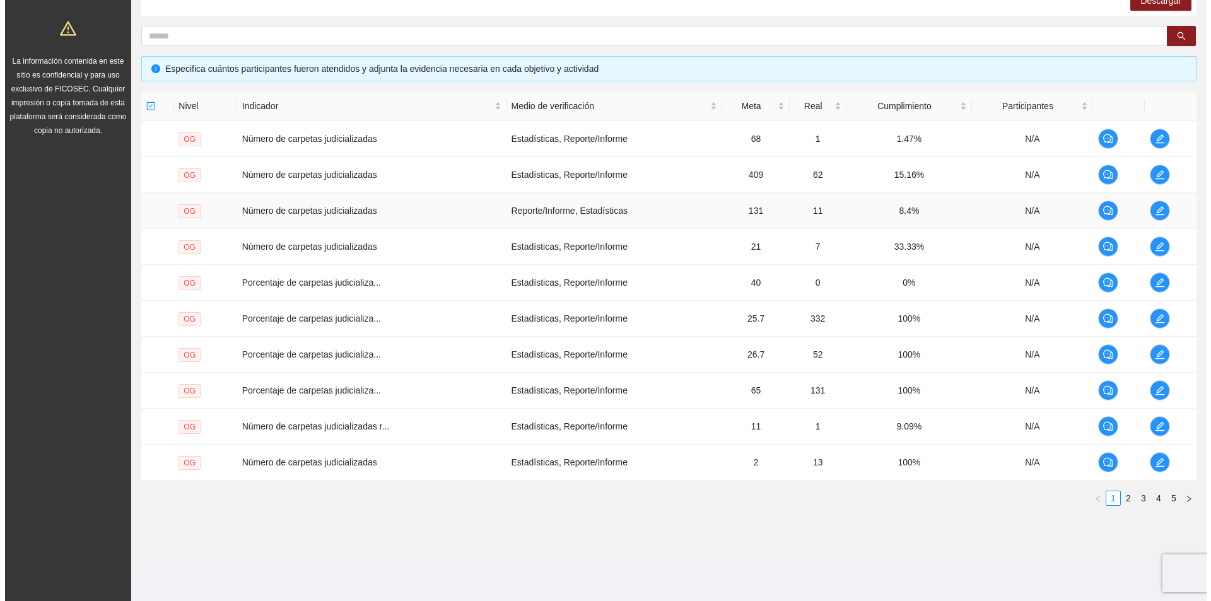
scroll to position [223, 0]
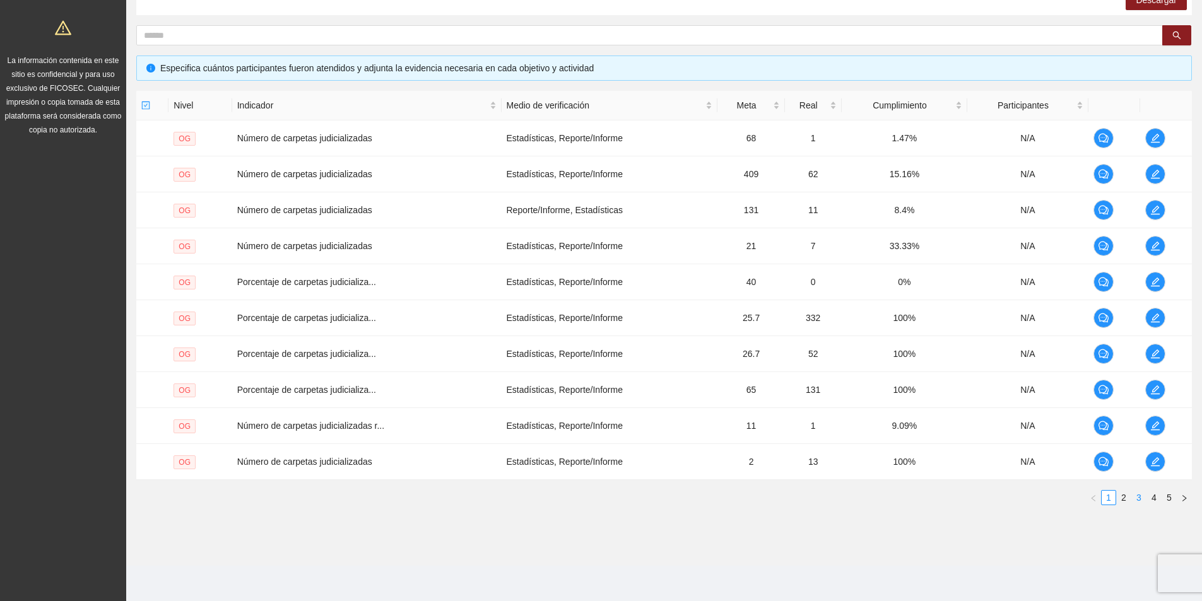
click at [1138, 498] on link "3" at bounding box center [1139, 498] width 14 height 14
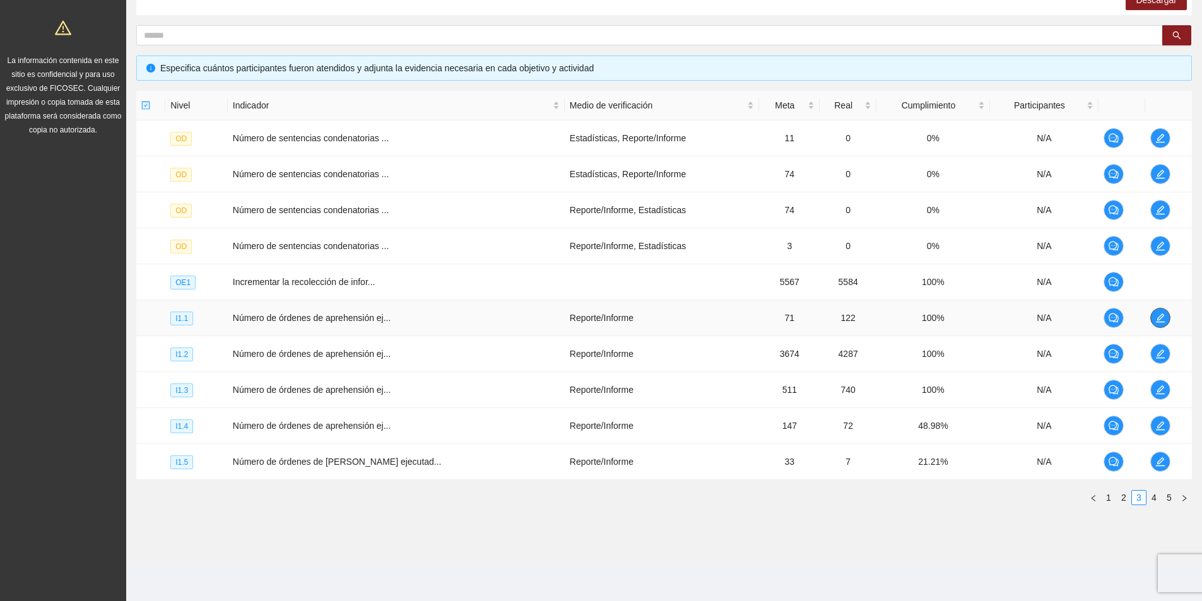
click at [1163, 316] on span "edit" at bounding box center [1160, 318] width 19 height 10
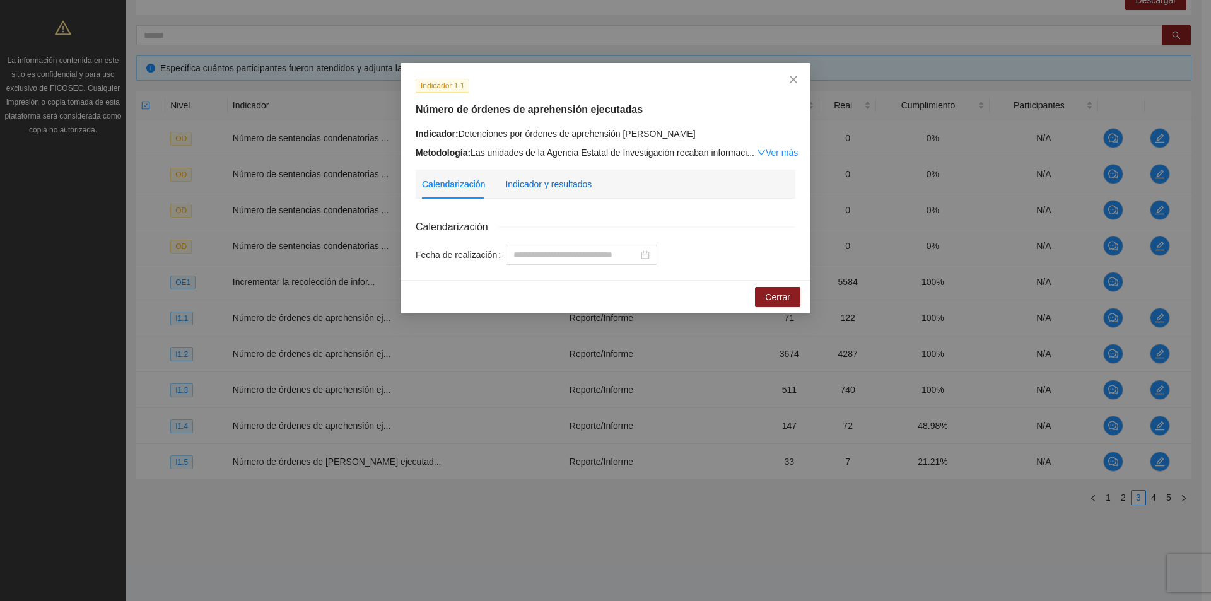
click at [519, 178] on div "Indicador y resultados" at bounding box center [548, 184] width 86 height 14
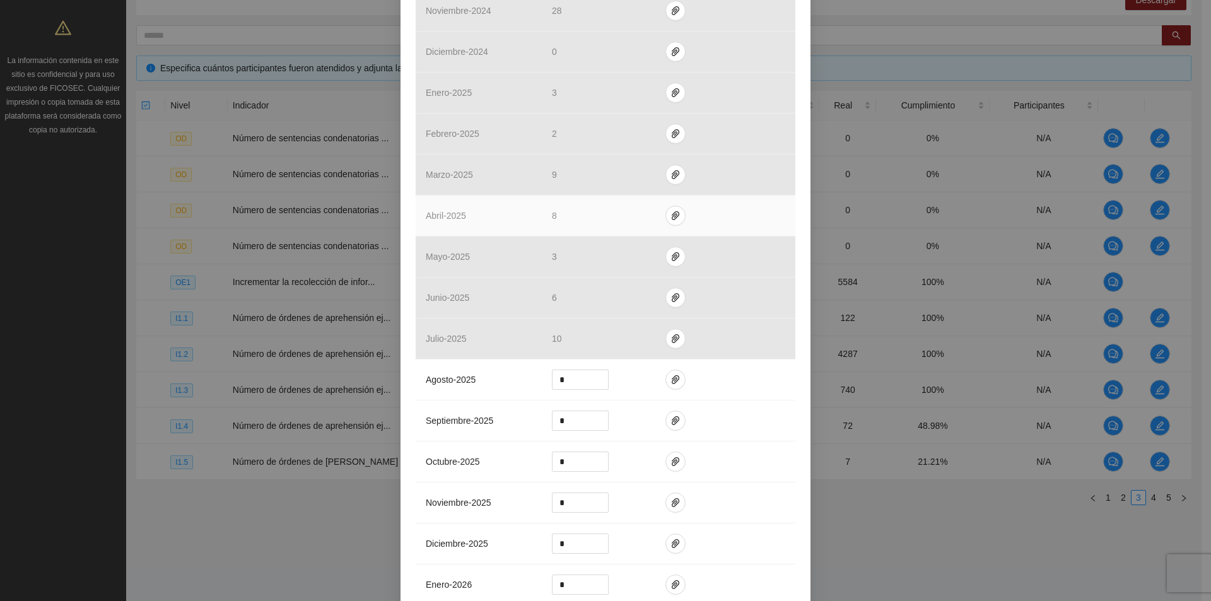
scroll to position [1009, 0]
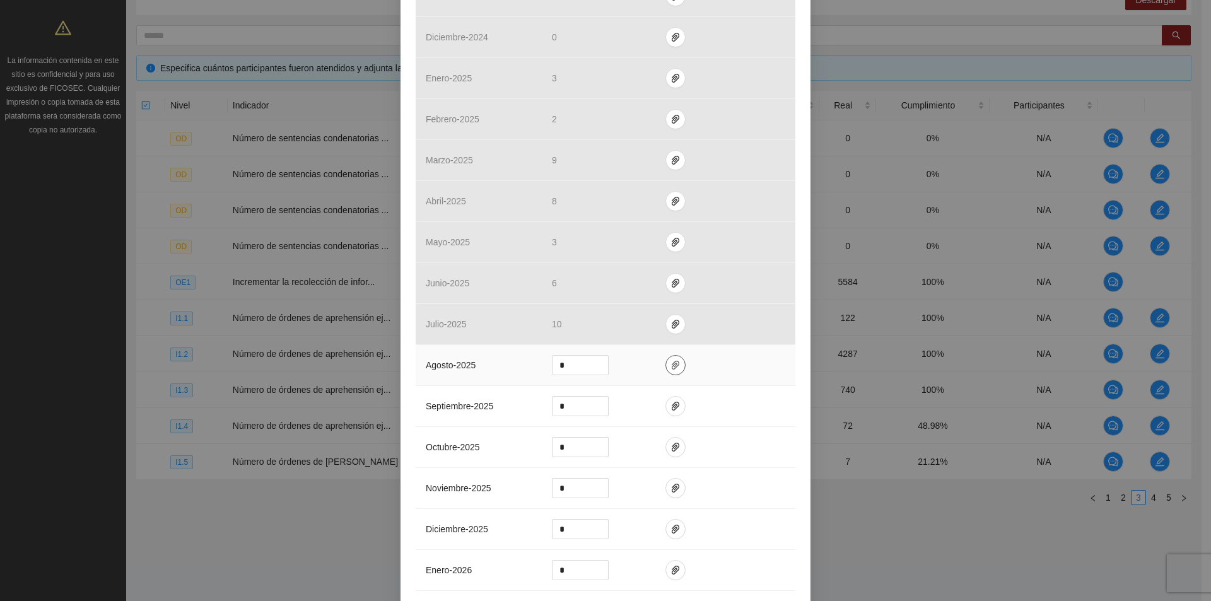
click at [673, 360] on icon "paper-clip" at bounding box center [676, 365] width 10 height 10
click at [638, 322] on span "Adjuntar documento" at bounding box center [636, 325] width 79 height 14
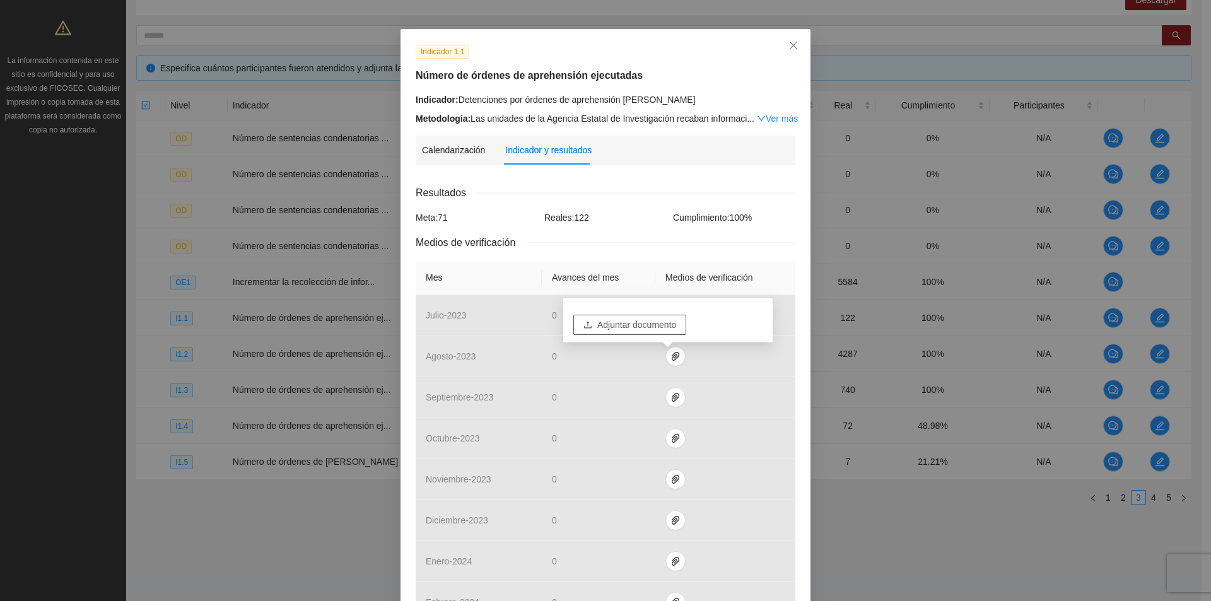
scroll to position [0, 0]
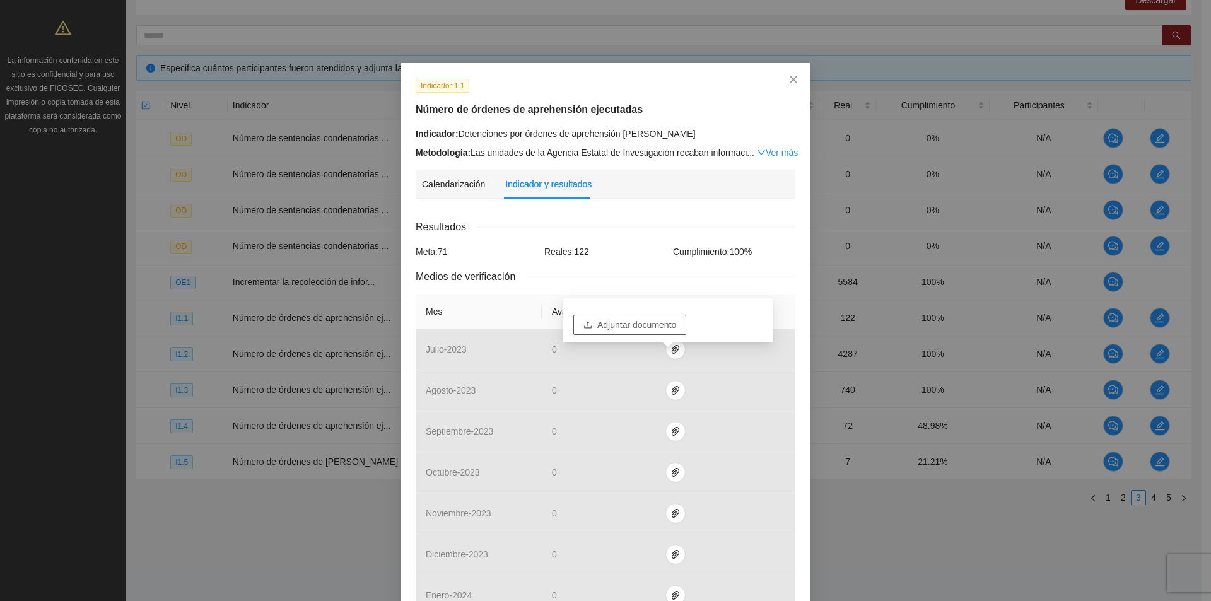
click at [636, 322] on span "Adjuntar documento" at bounding box center [636, 325] width 79 height 14
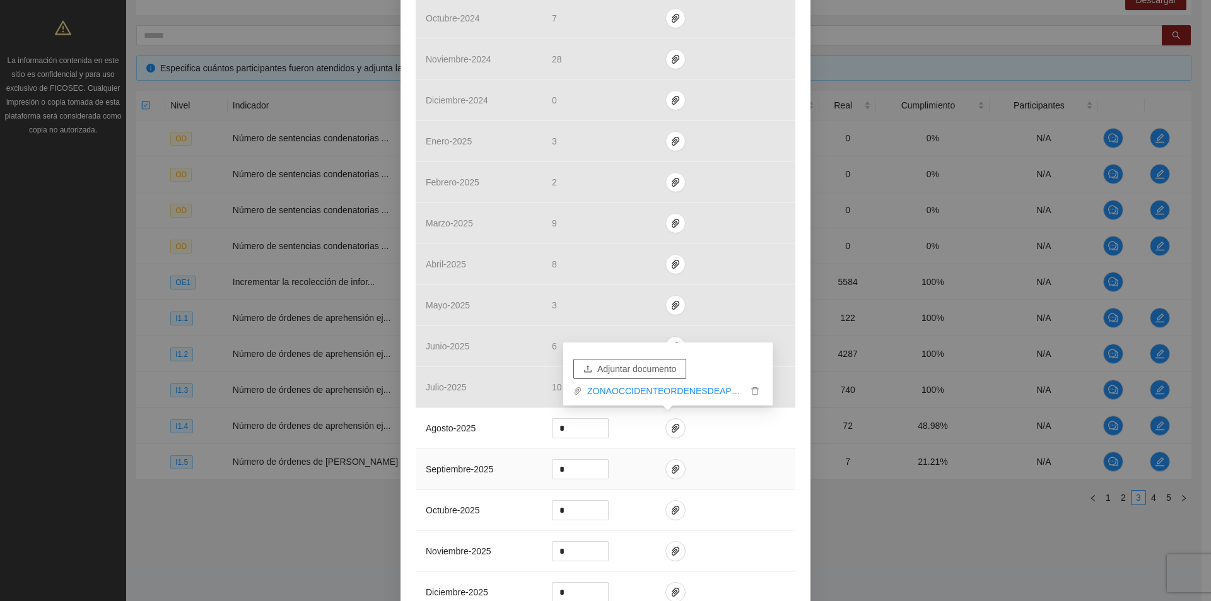
scroll to position [1009, 0]
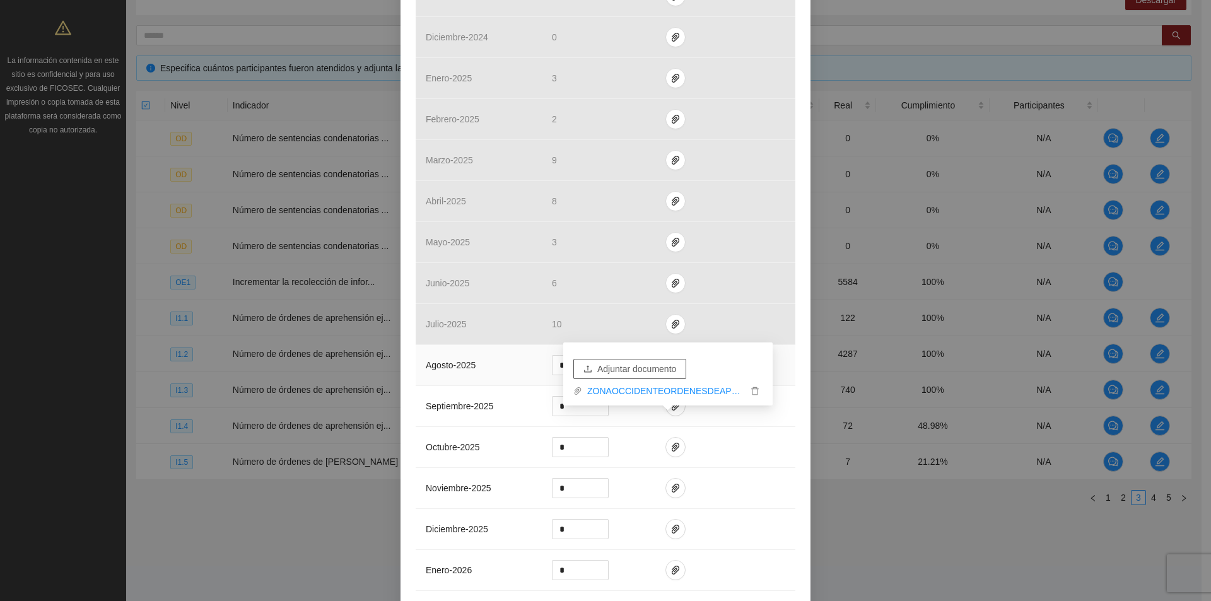
click at [659, 373] on span "Adjuntar documento" at bounding box center [636, 369] width 79 height 14
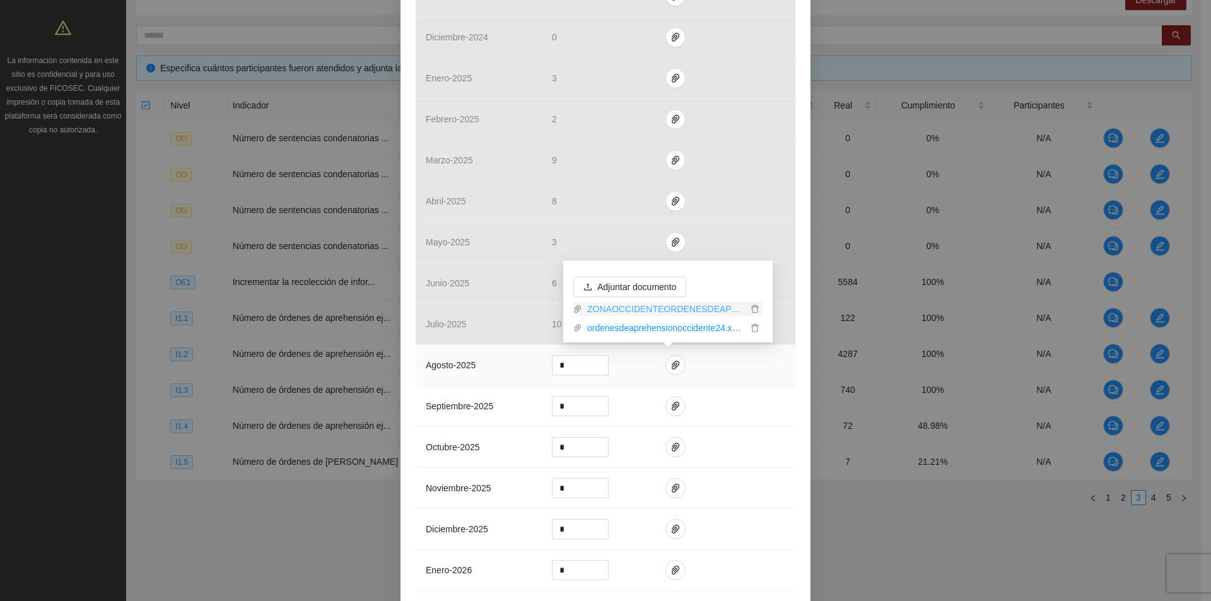
click at [640, 307] on link "ZONAOCCIDENTEORDENESDEAPREHENSION_0001 (1).pdf" at bounding box center [664, 309] width 165 height 14
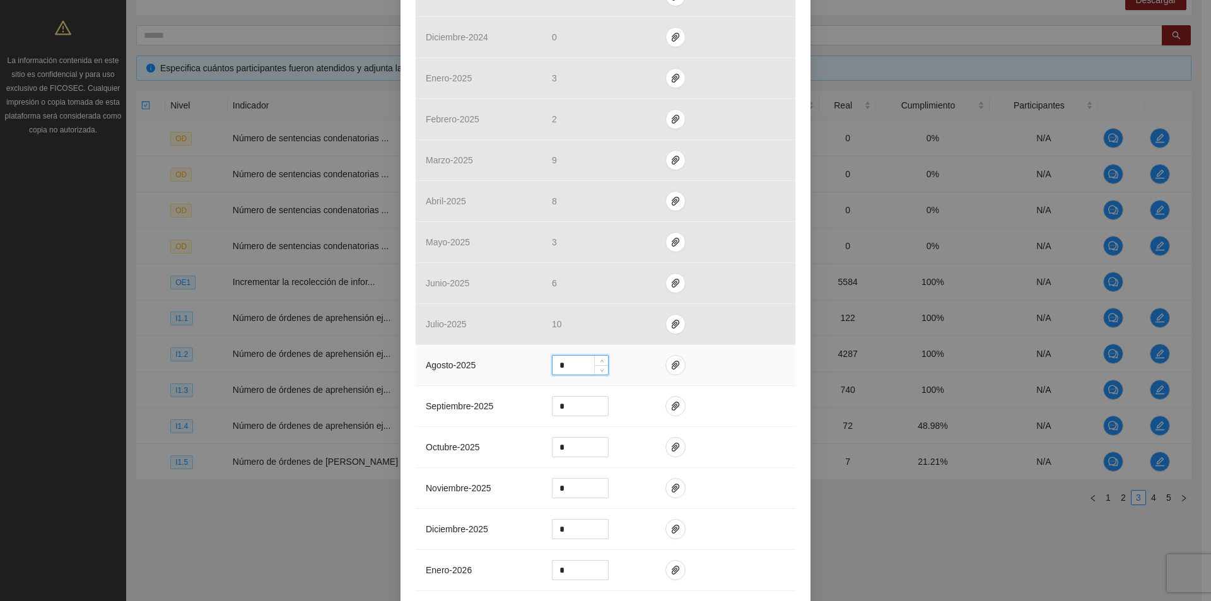
click at [586, 368] on input "*" at bounding box center [581, 365] width 56 height 19
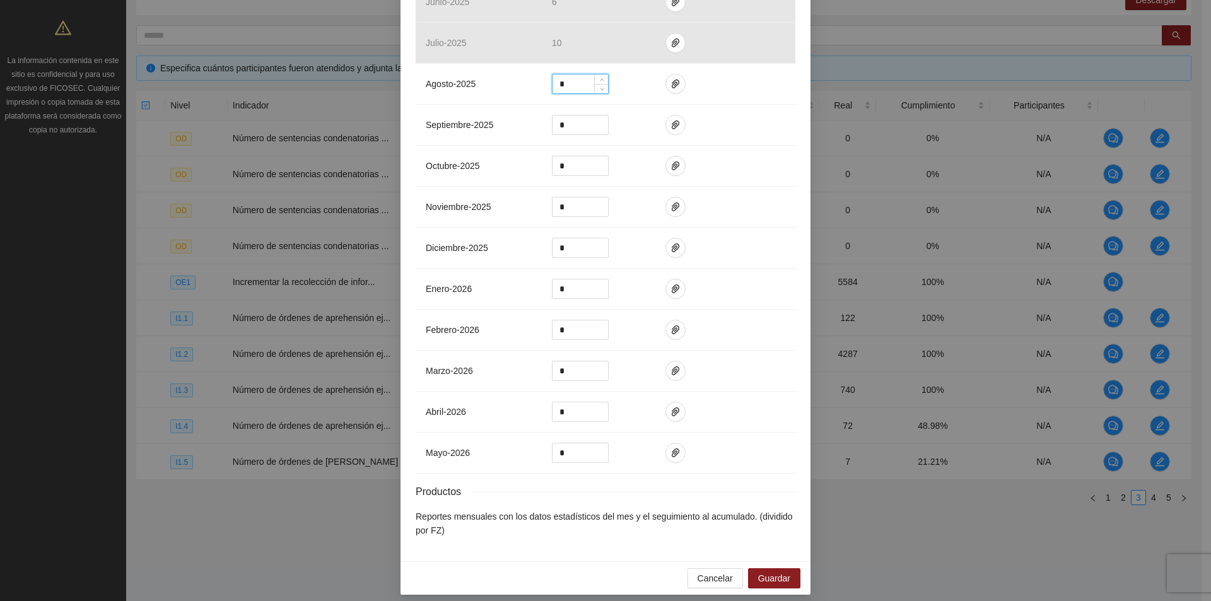
scroll to position [1299, 0]
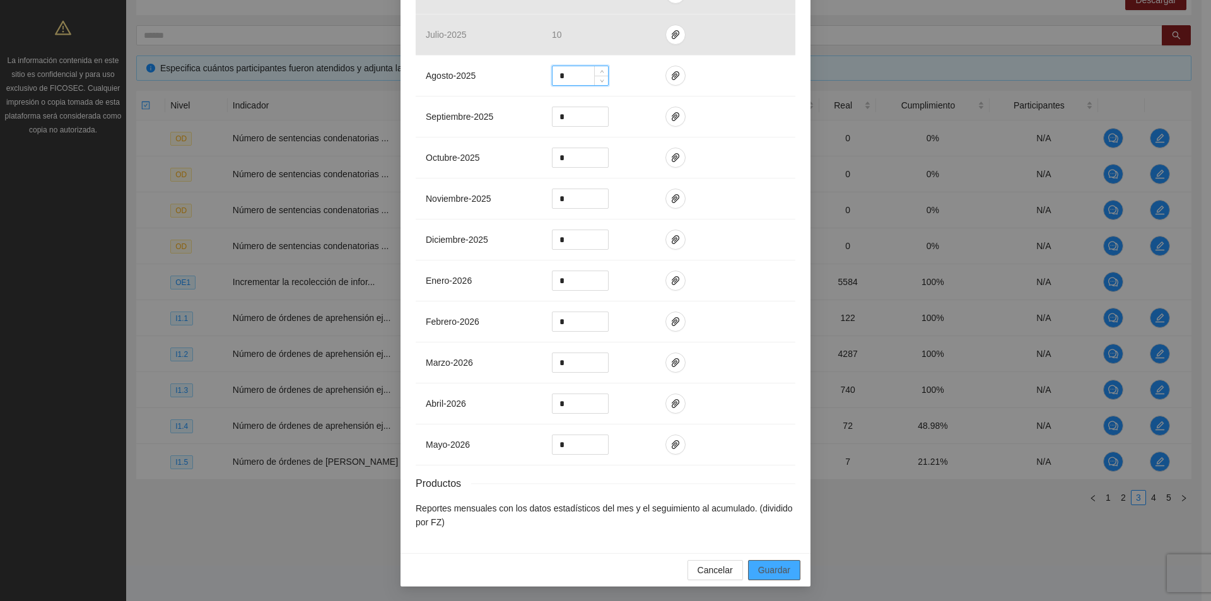
type input "*"
drag, startPoint x: 766, startPoint y: 568, endPoint x: 773, endPoint y: 567, distance: 6.3
click at [768, 568] on span "Guardar" at bounding box center [774, 570] width 32 height 14
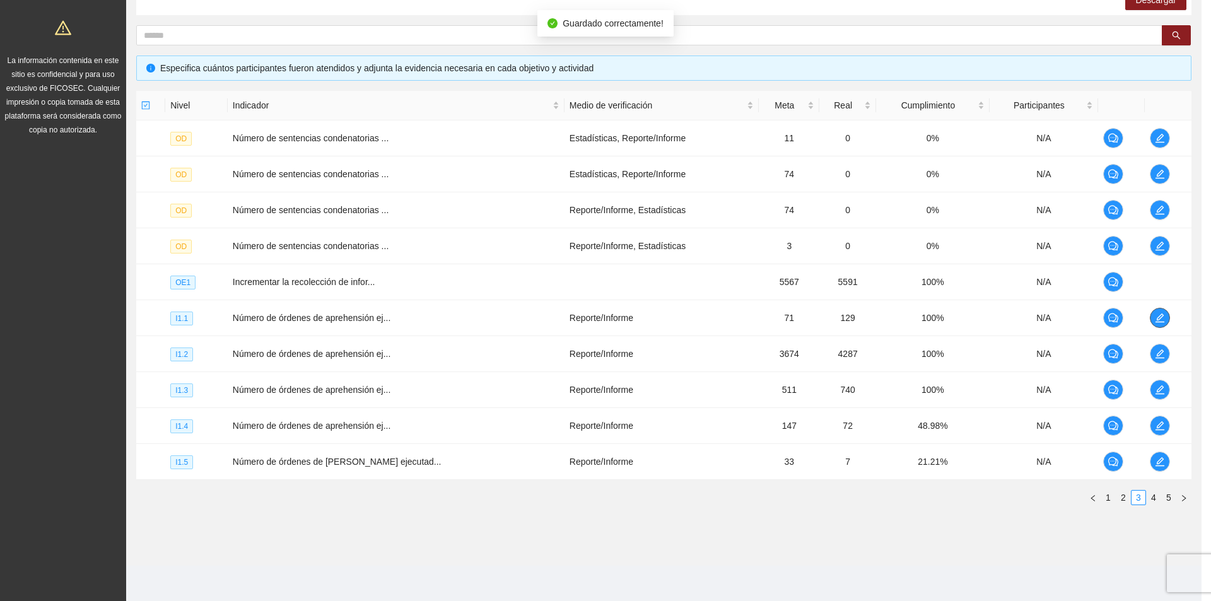
scroll to position [0, 0]
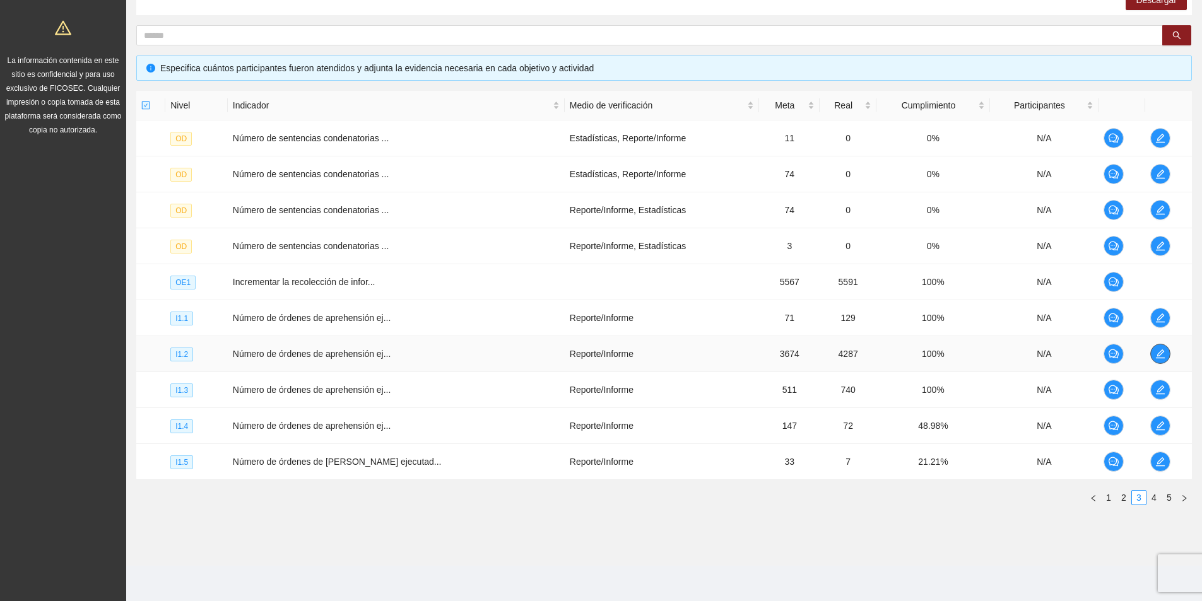
click at [1161, 362] on button "button" at bounding box center [1160, 354] width 20 height 20
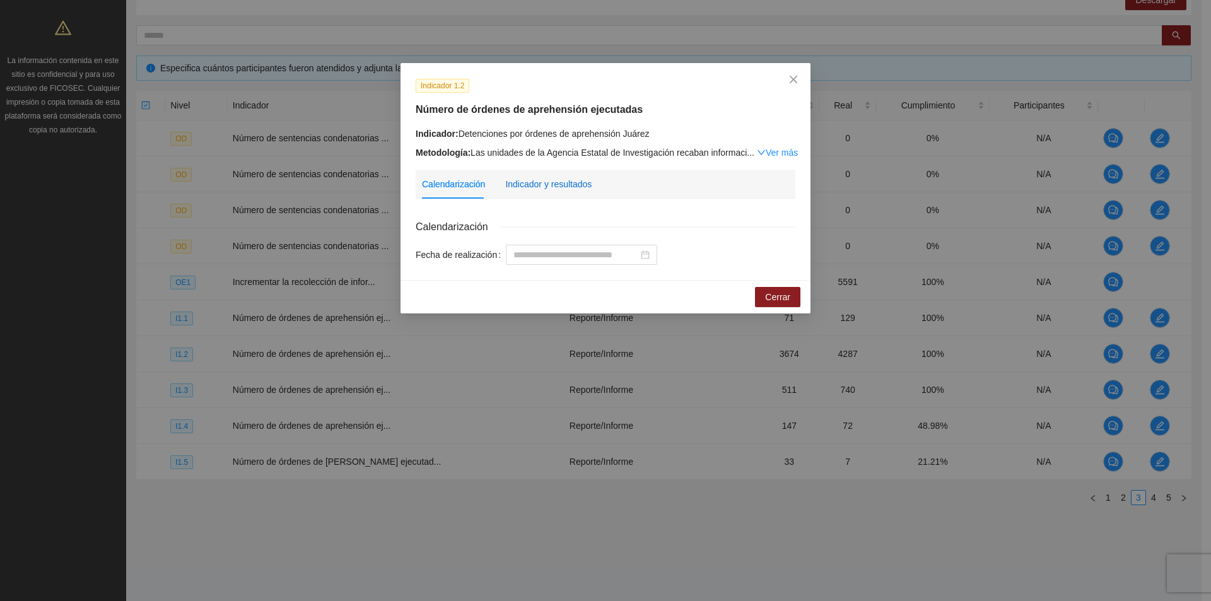
click at [555, 189] on div "Indicador y resultados" at bounding box center [548, 184] width 86 height 14
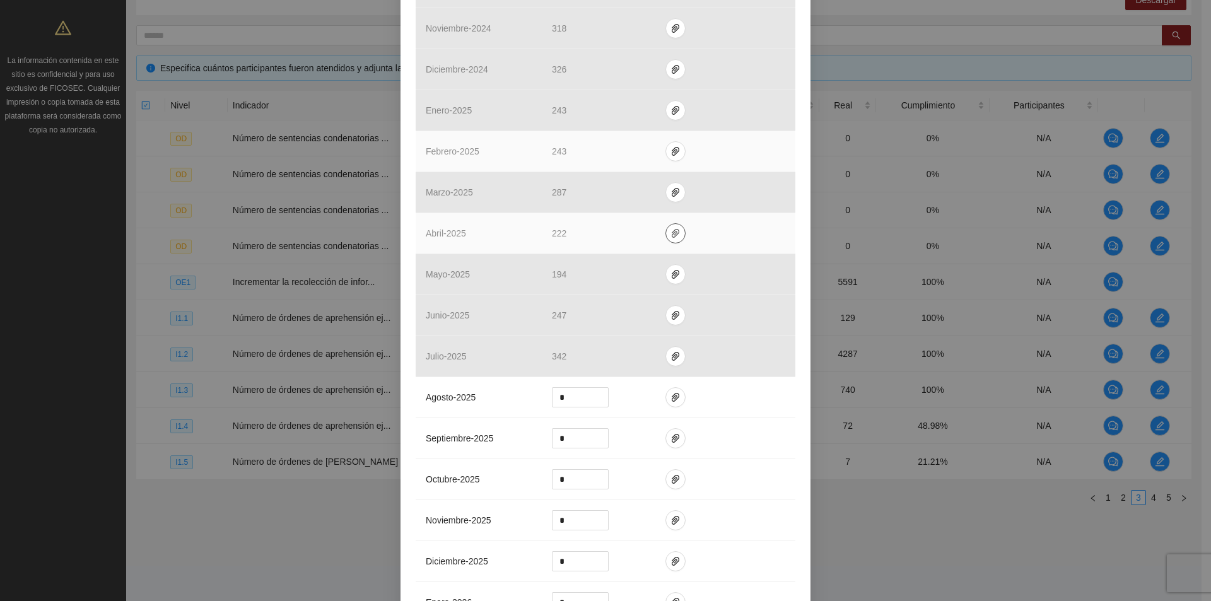
scroll to position [1072, 0]
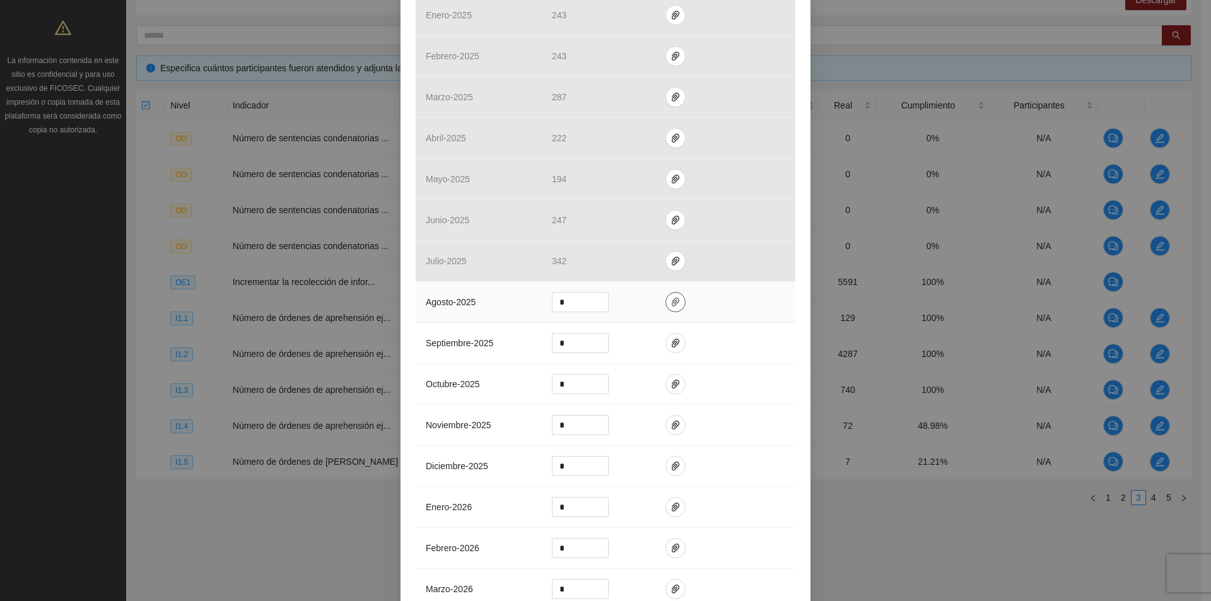
click at [673, 305] on icon "paper-clip" at bounding box center [676, 302] width 10 height 10
click at [635, 266] on span "Adjuntar documento" at bounding box center [636, 262] width 79 height 14
click at [671, 305] on icon "paper-clip" at bounding box center [676, 302] width 10 height 10
click at [671, 298] on icon "paper-clip" at bounding box center [676, 302] width 10 height 10
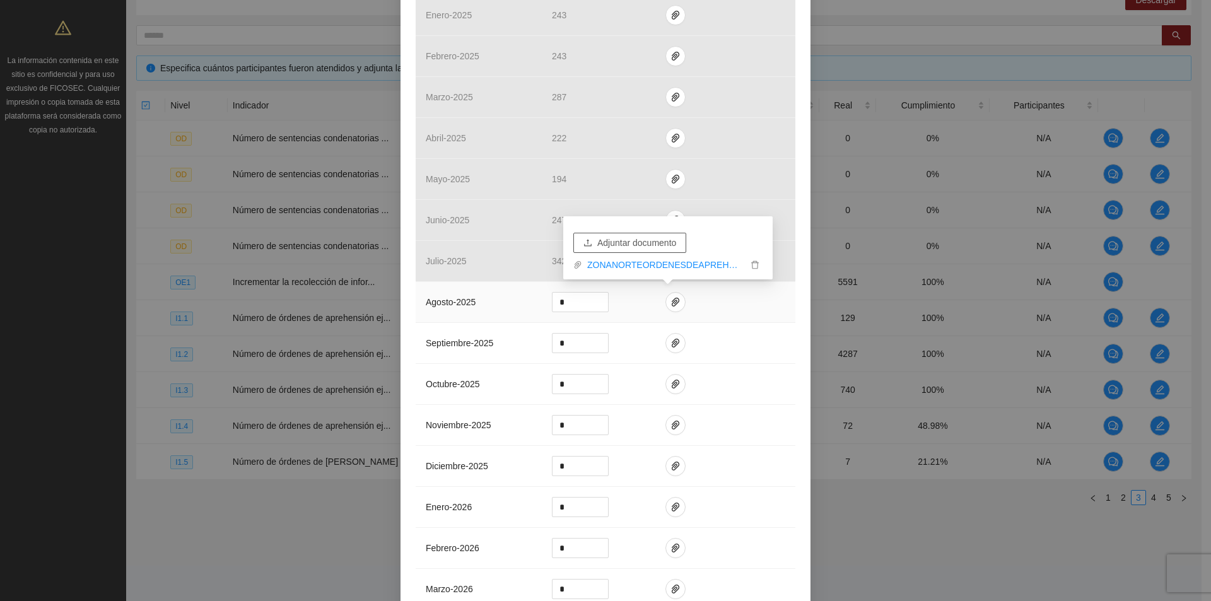
click at [642, 248] on span "Adjuntar documento" at bounding box center [636, 243] width 79 height 14
click at [677, 259] on link "ZONANORTEORDENESDEAPREHENSION_0001.pdf" at bounding box center [664, 265] width 165 height 14
click at [584, 302] on input "*" at bounding box center [581, 302] width 56 height 19
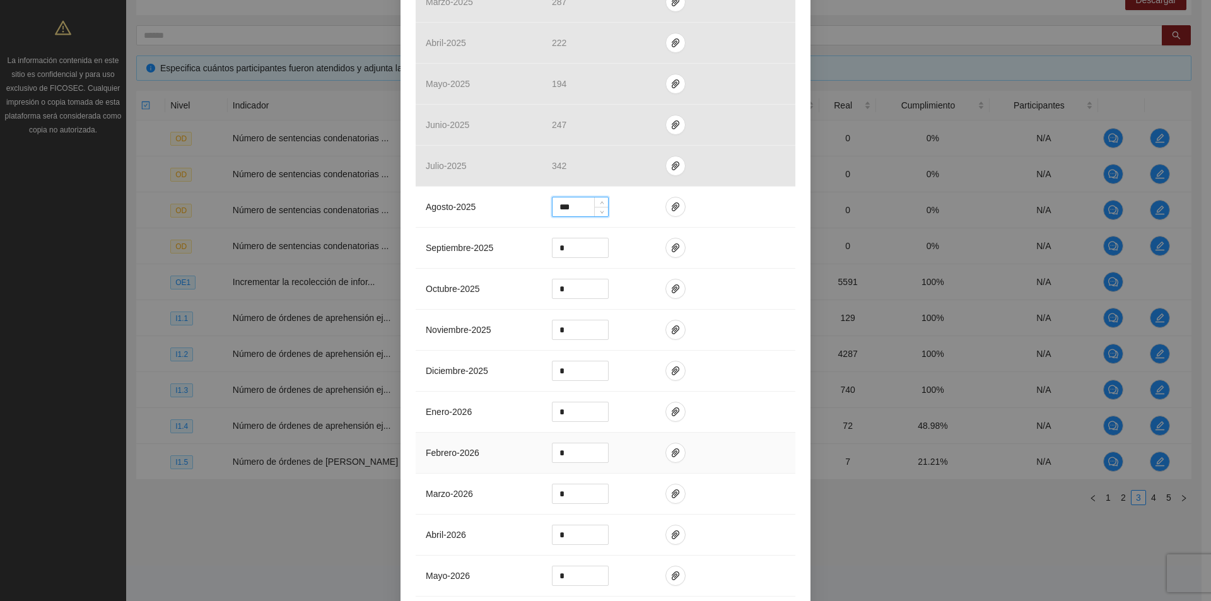
scroll to position [1299, 0]
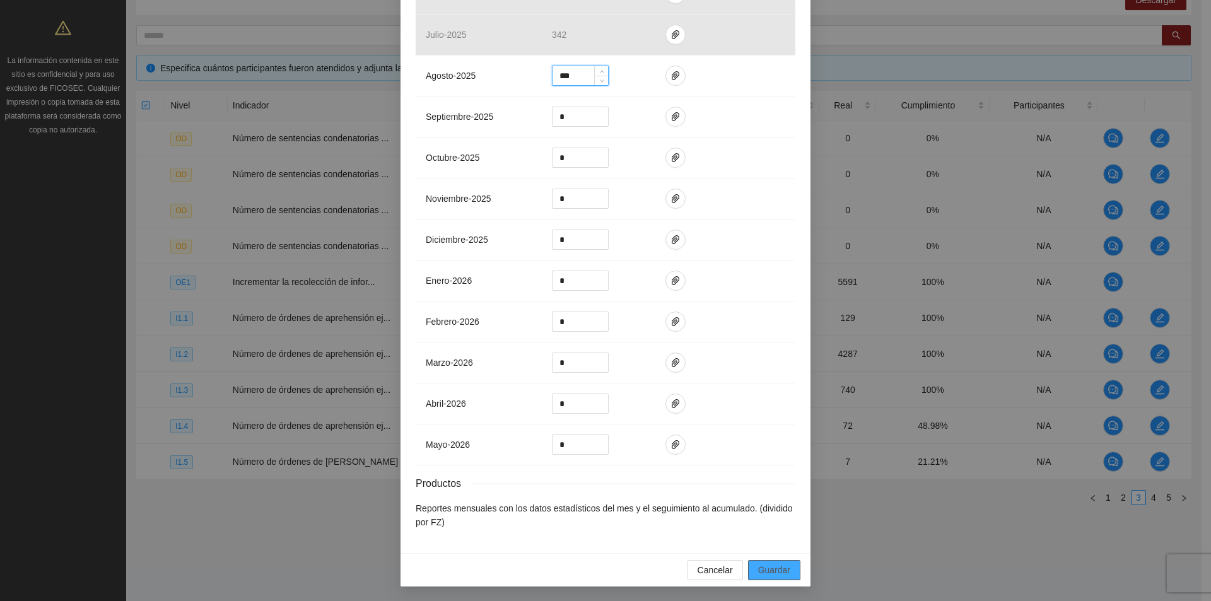
type input "***"
click at [772, 566] on span "Guardar" at bounding box center [774, 570] width 32 height 14
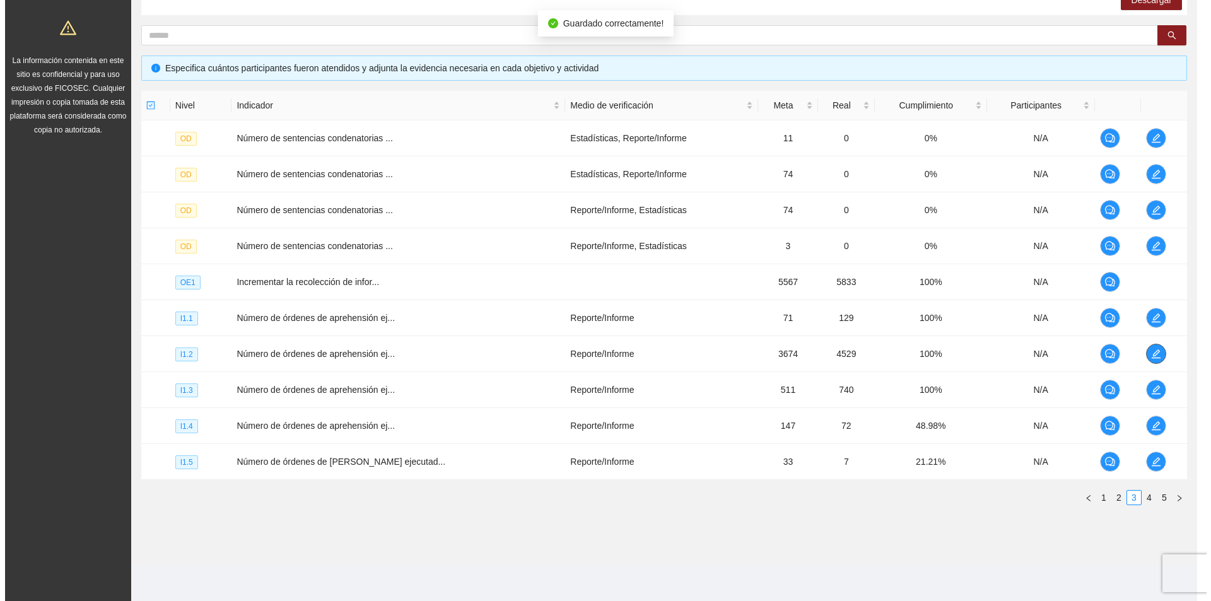
scroll to position [0, 0]
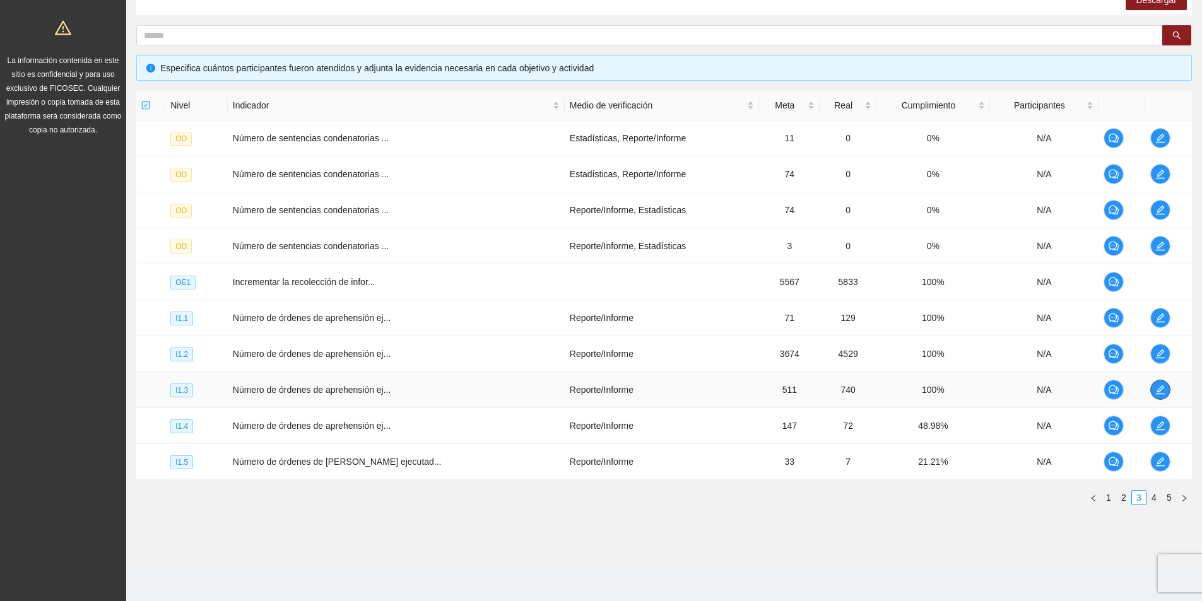
click at [1157, 389] on icon "edit" at bounding box center [1160, 389] width 9 height 9
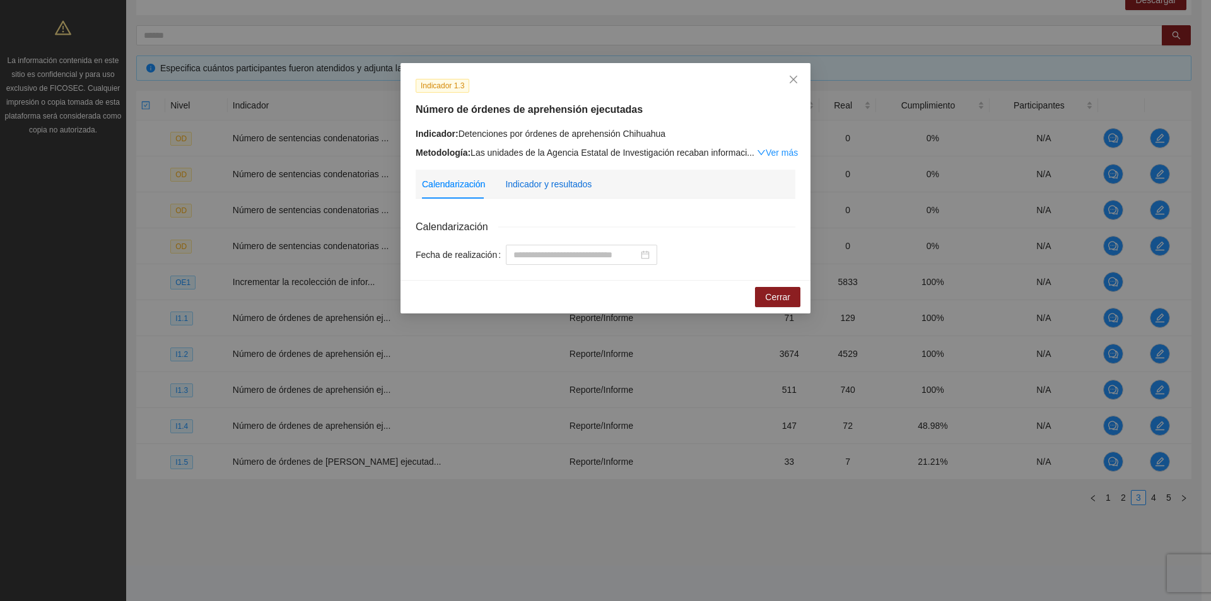
click at [561, 180] on div "Indicador y resultados" at bounding box center [548, 184] width 86 height 14
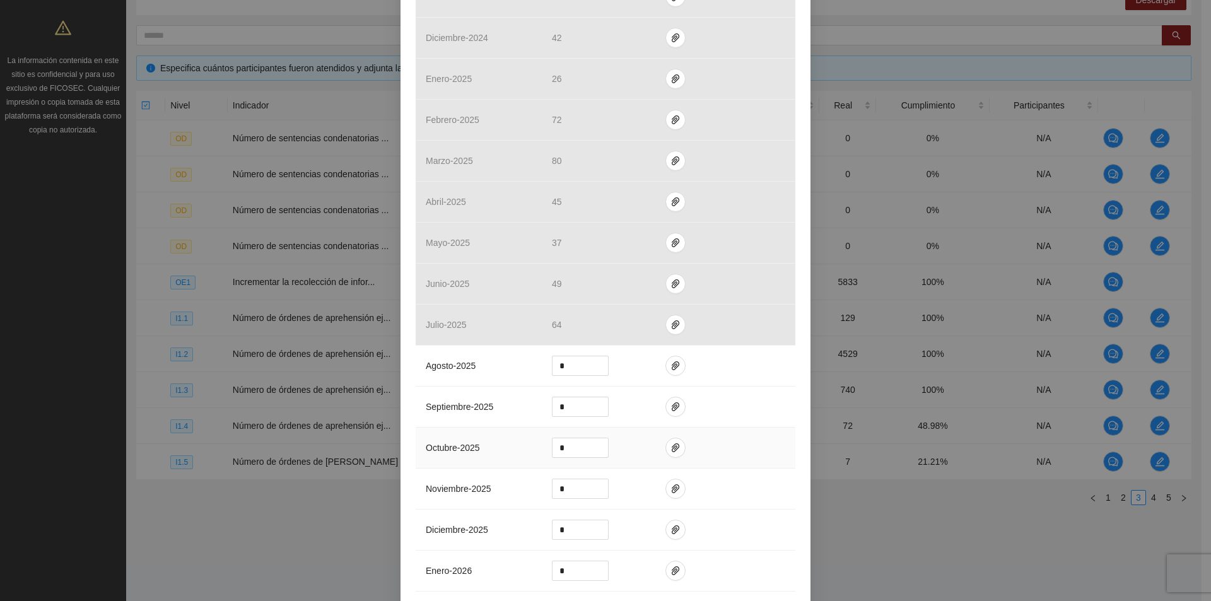
scroll to position [1009, 0]
click at [671, 364] on icon "paper-clip" at bounding box center [676, 365] width 10 height 10
click at [654, 326] on span "Adjuntar documento" at bounding box center [636, 325] width 79 height 14
click at [671, 368] on icon "paper-clip" at bounding box center [676, 365] width 10 height 10
click at [671, 367] on icon "paper-clip" at bounding box center [676, 365] width 10 height 10
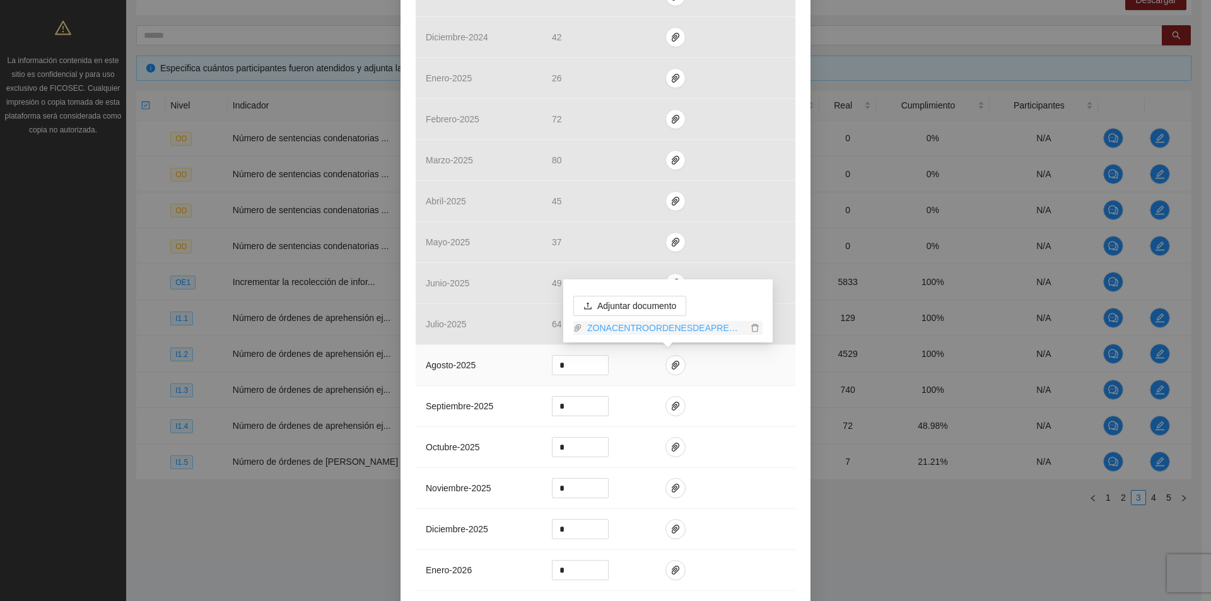
click at [664, 328] on link "ZONACENTROORDENESDEAPREHENSION_0001.pdf" at bounding box center [664, 328] width 165 height 14
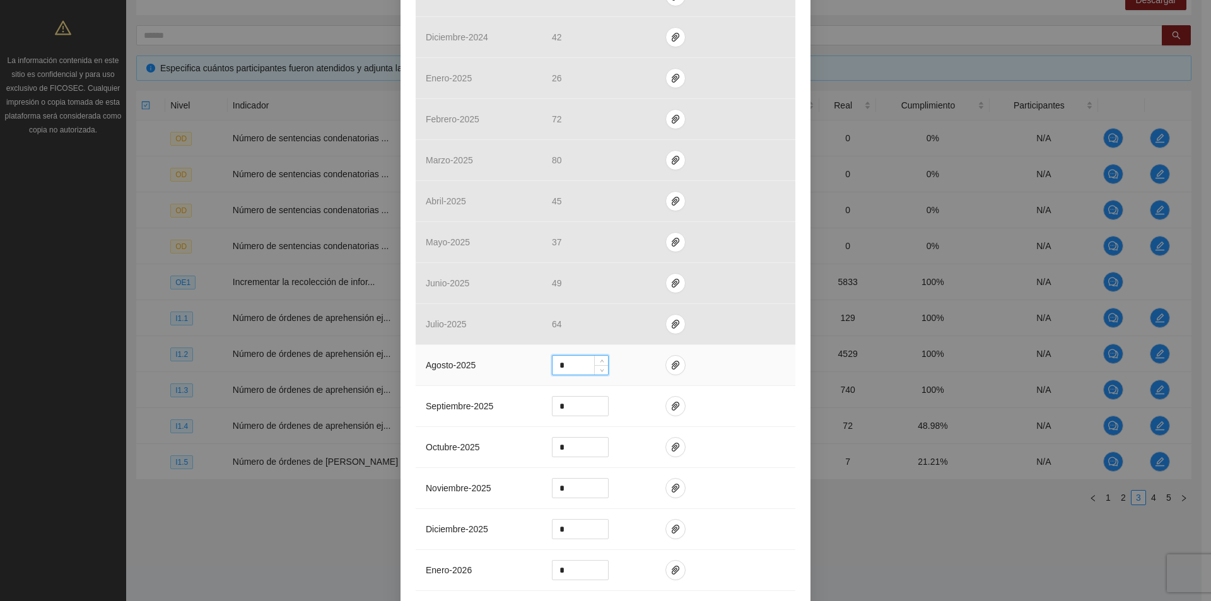
click at [588, 362] on input "*" at bounding box center [581, 365] width 56 height 19
type input "**"
click at [675, 367] on span "paper-clip" at bounding box center [675, 365] width 19 height 10
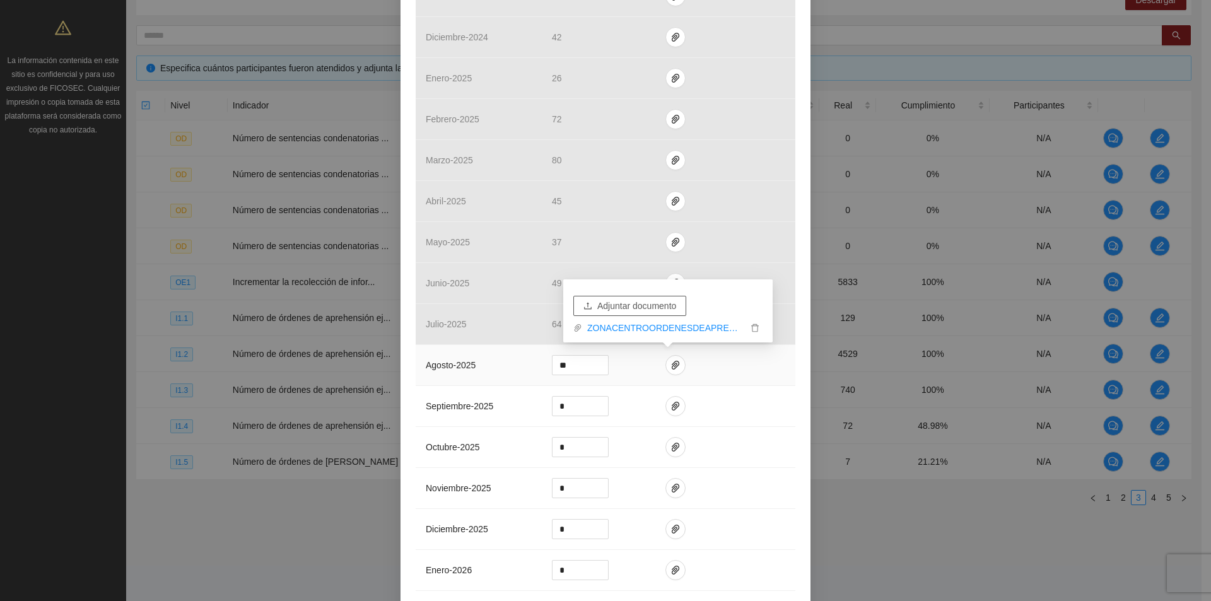
click at [659, 302] on span "Adjuntar documento" at bounding box center [636, 306] width 79 height 14
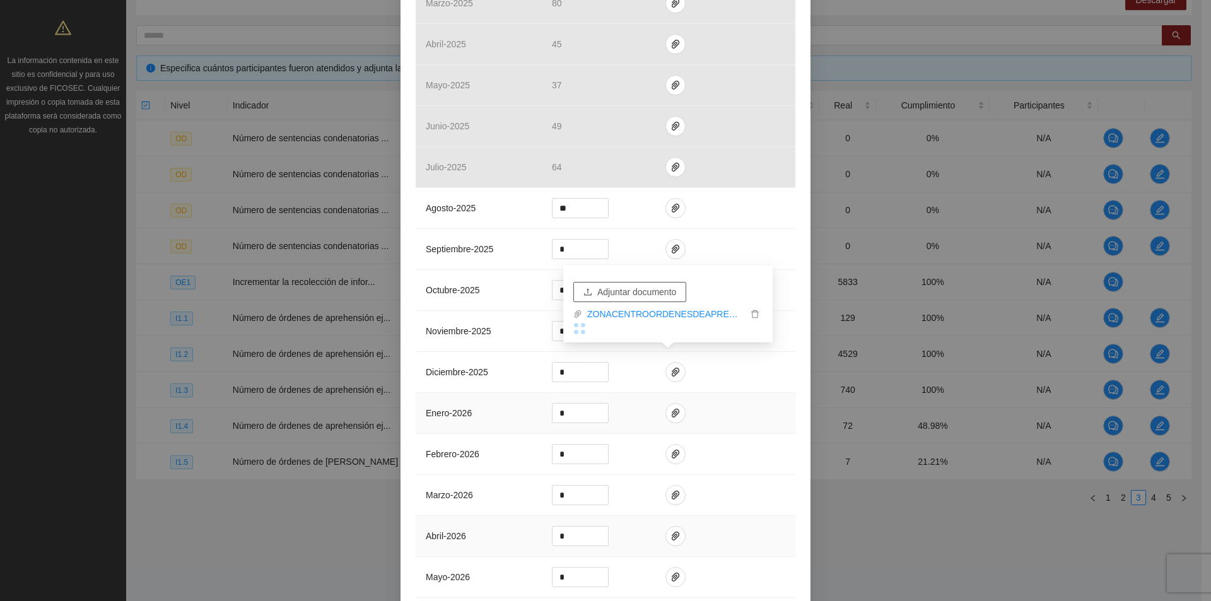
scroll to position [1299, 0]
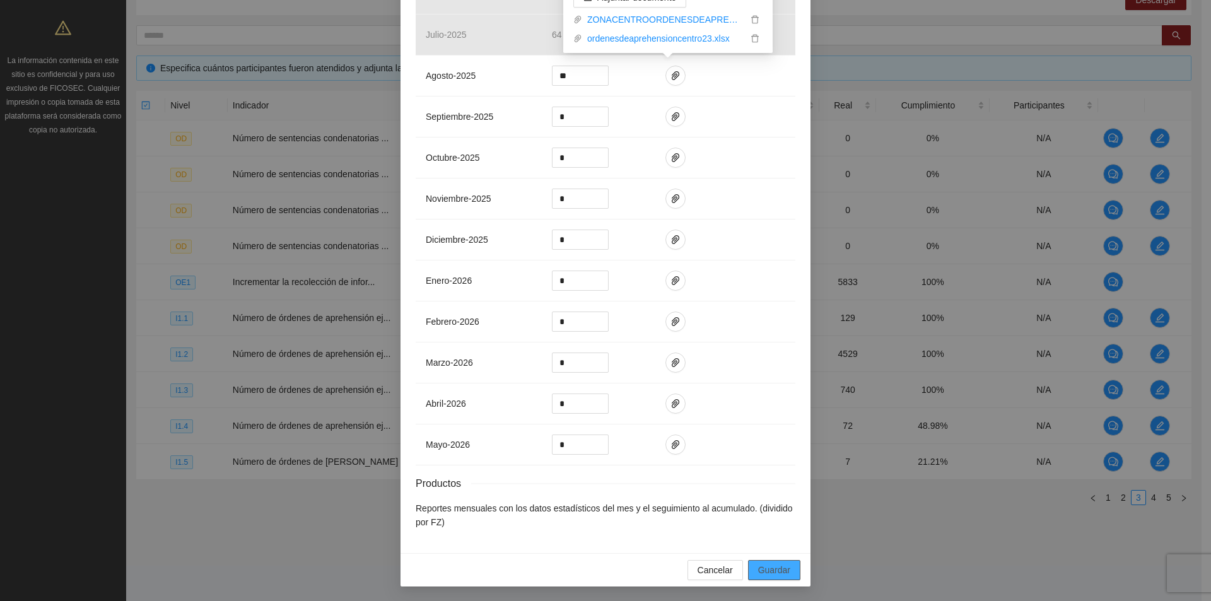
click at [767, 571] on span "Guardar" at bounding box center [774, 570] width 32 height 14
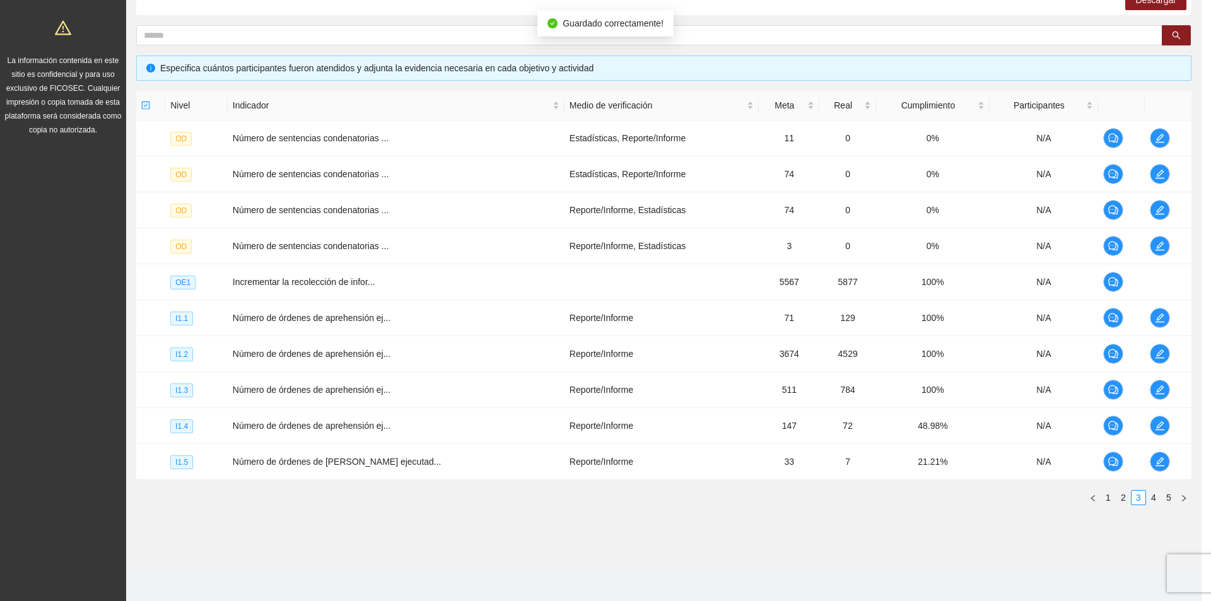
scroll to position [1236, 0]
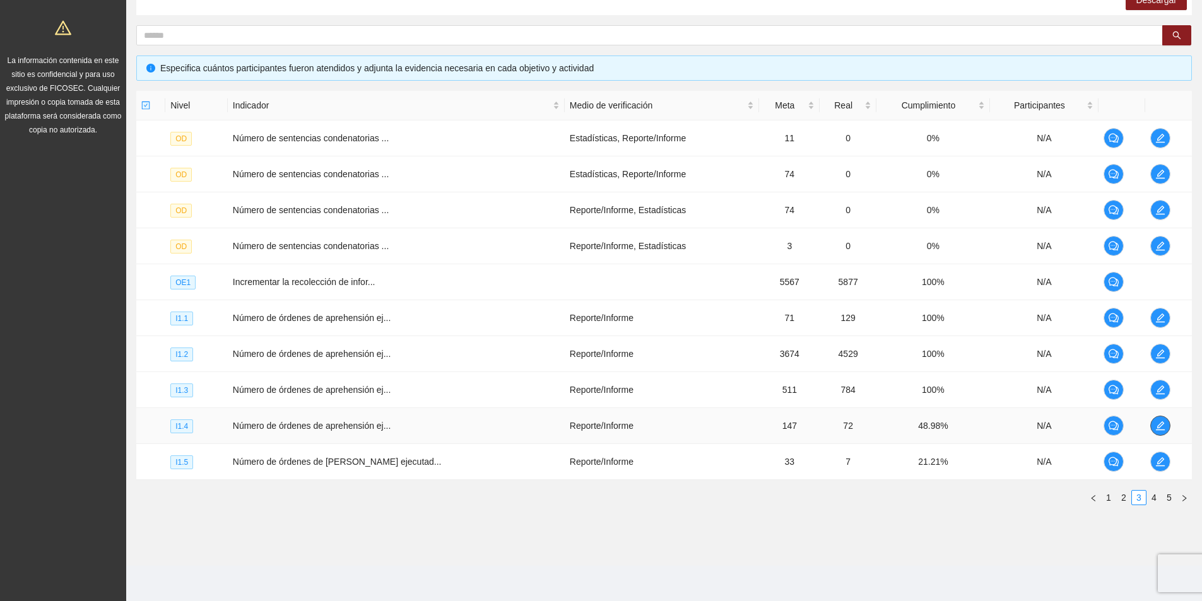
click at [1161, 422] on icon "edit" at bounding box center [1160, 426] width 10 height 10
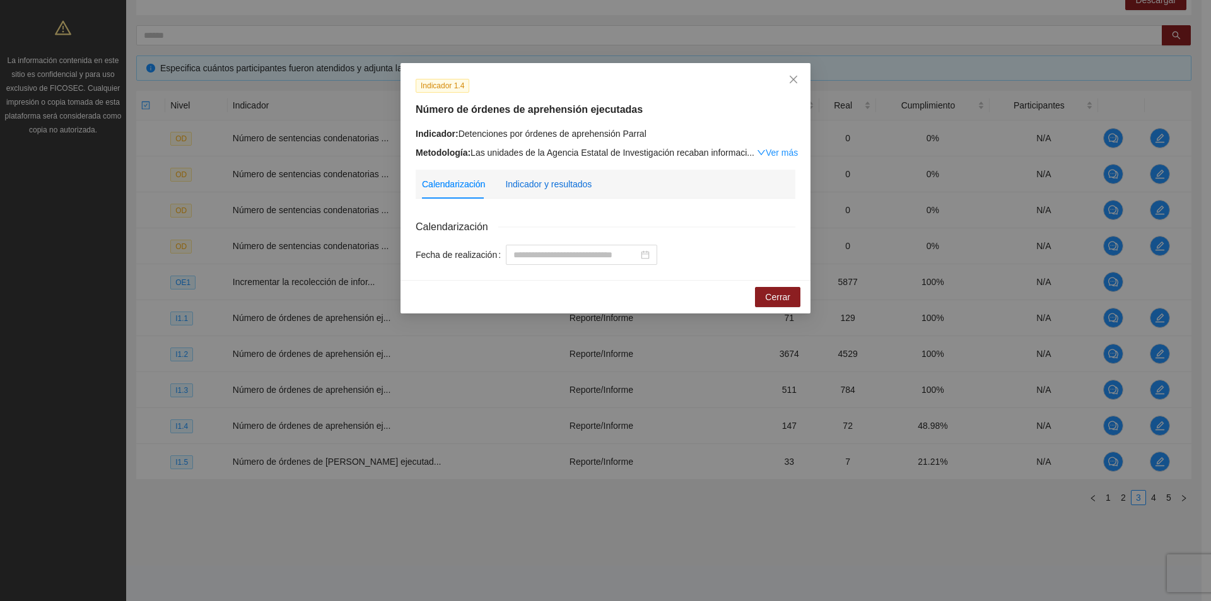
click at [545, 184] on div "Indicador y resultados" at bounding box center [548, 184] width 86 height 14
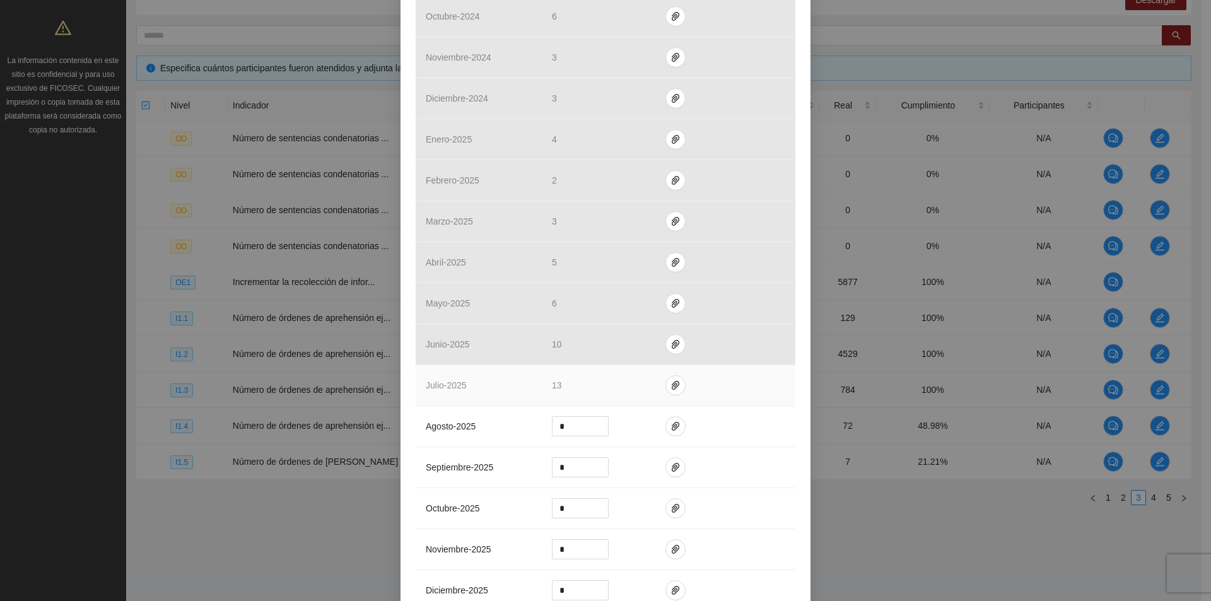
scroll to position [1009, 0]
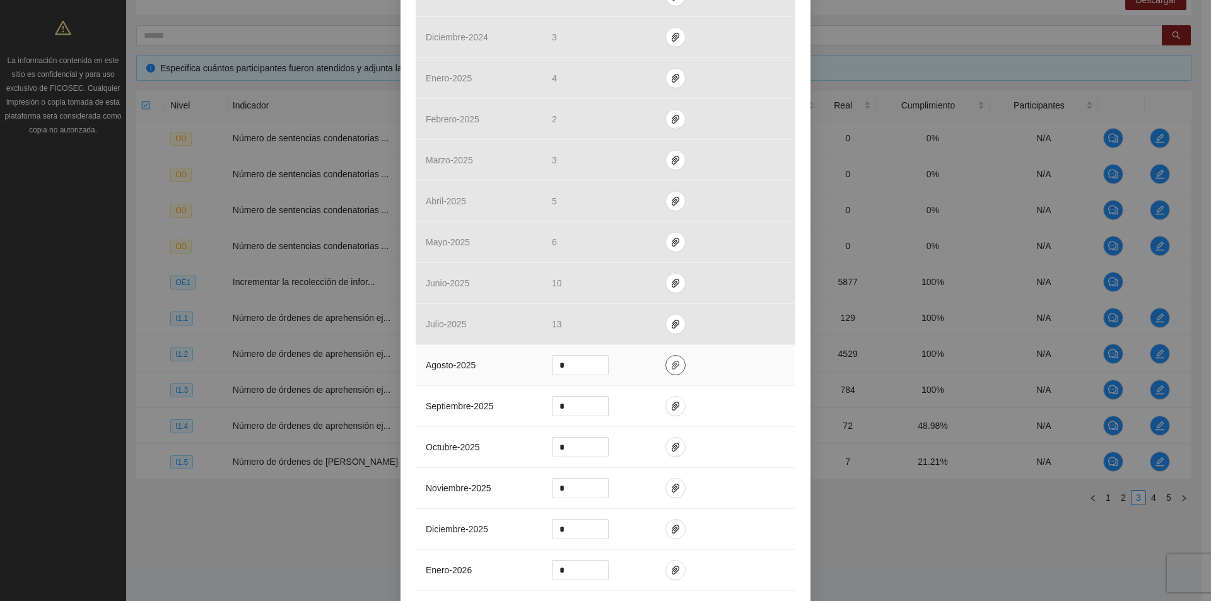
click at [671, 364] on icon "paper-clip" at bounding box center [676, 365] width 10 height 10
click at [637, 327] on span "Adjuntar documento" at bounding box center [636, 325] width 79 height 14
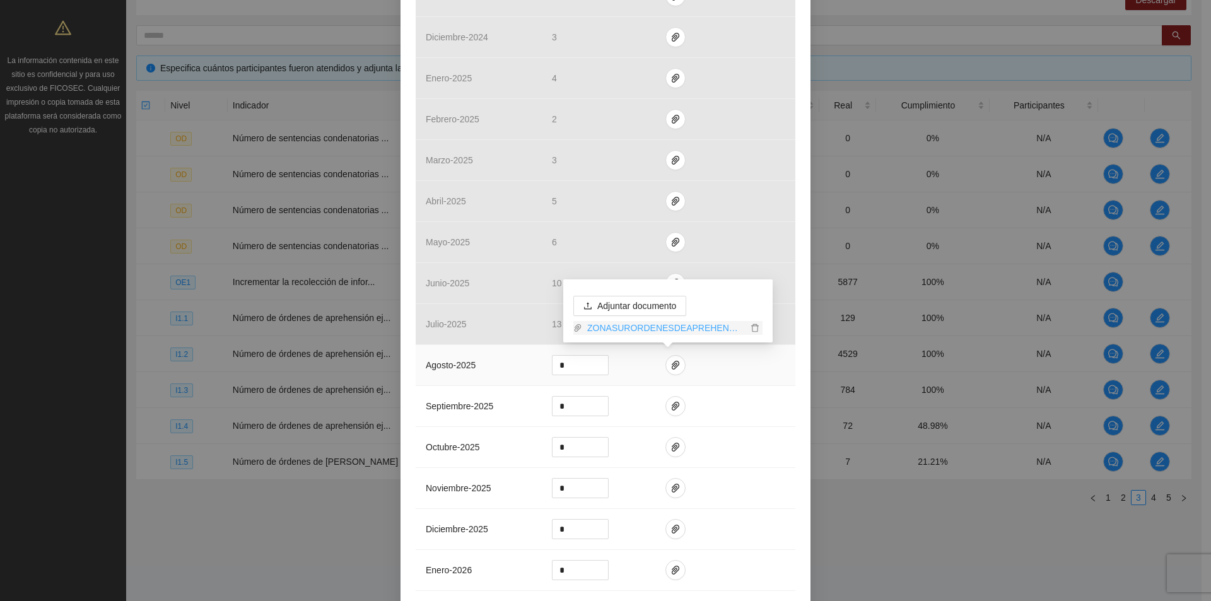
click at [690, 328] on link "ZONASURORDENESDEAPREHENSION_0001.pdf" at bounding box center [664, 328] width 165 height 14
click at [566, 368] on input "*" at bounding box center [581, 365] width 56 height 19
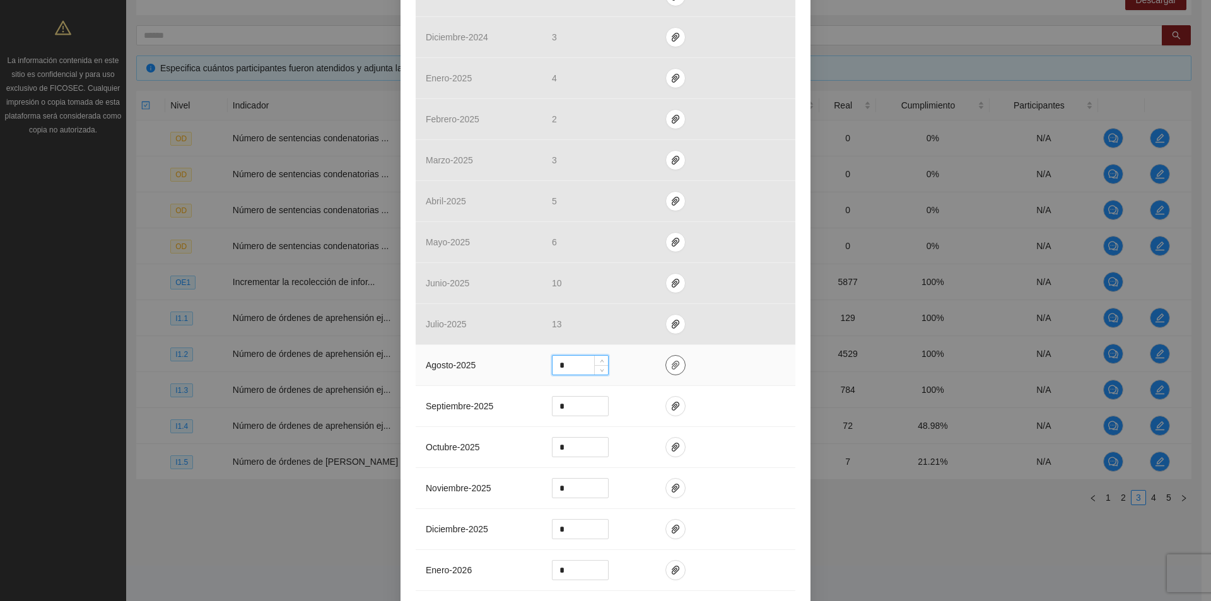
type input "*"
click at [667, 358] on button "button" at bounding box center [676, 365] width 20 height 20
click at [652, 327] on span "Adjuntar documento" at bounding box center [636, 325] width 79 height 14
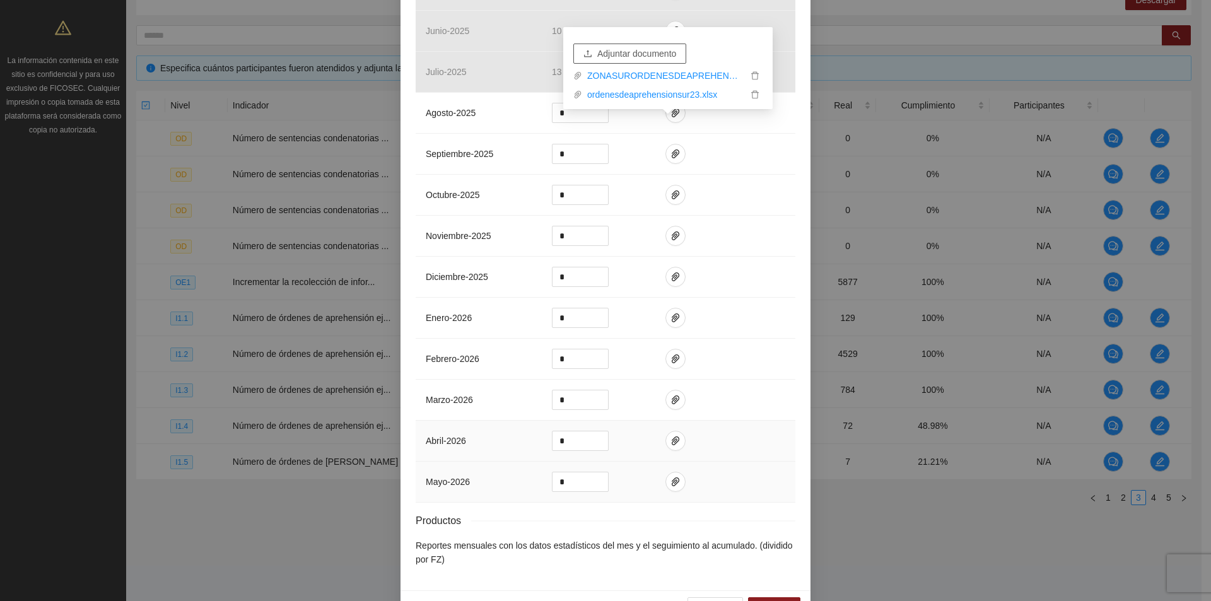
scroll to position [1299, 0]
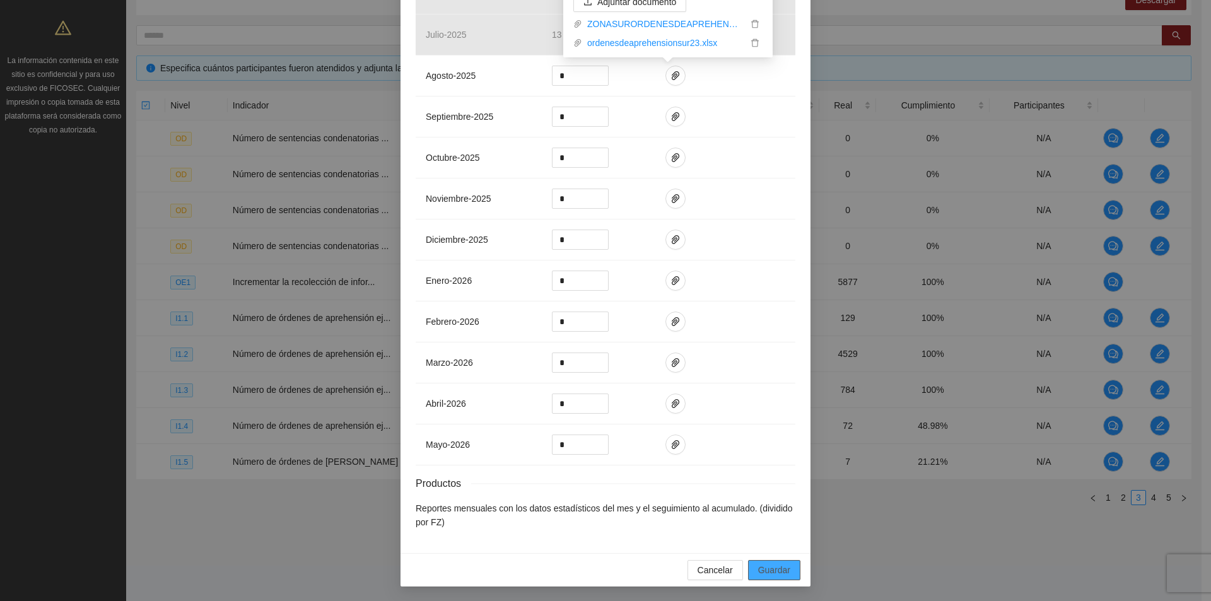
click at [784, 573] on span "Guardar" at bounding box center [774, 570] width 32 height 14
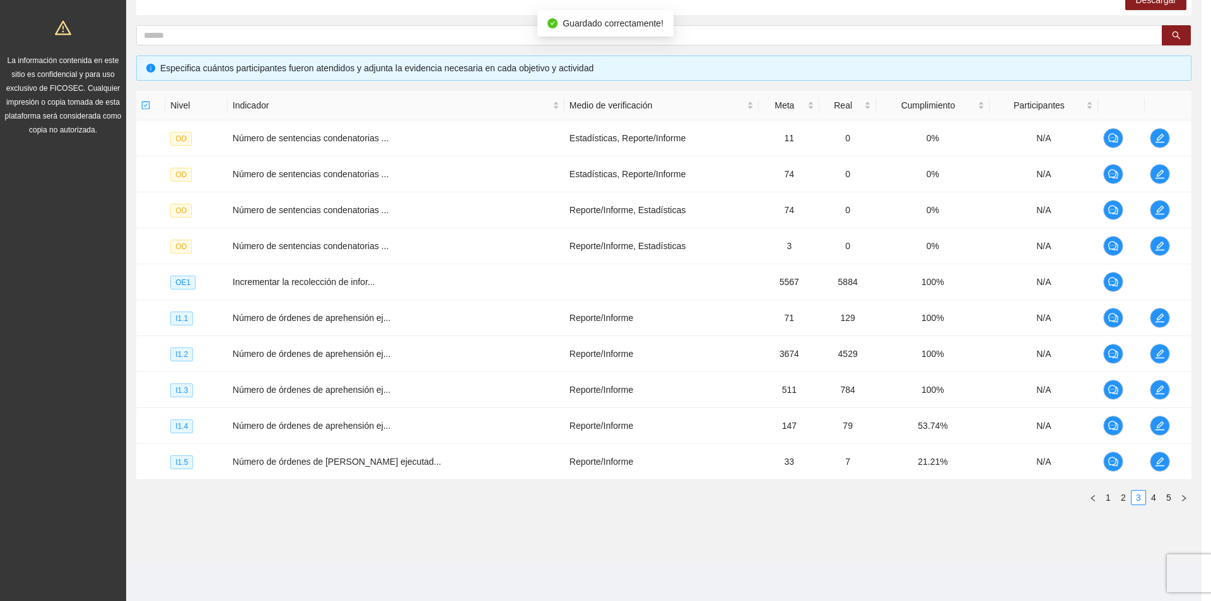
scroll to position [1236, 0]
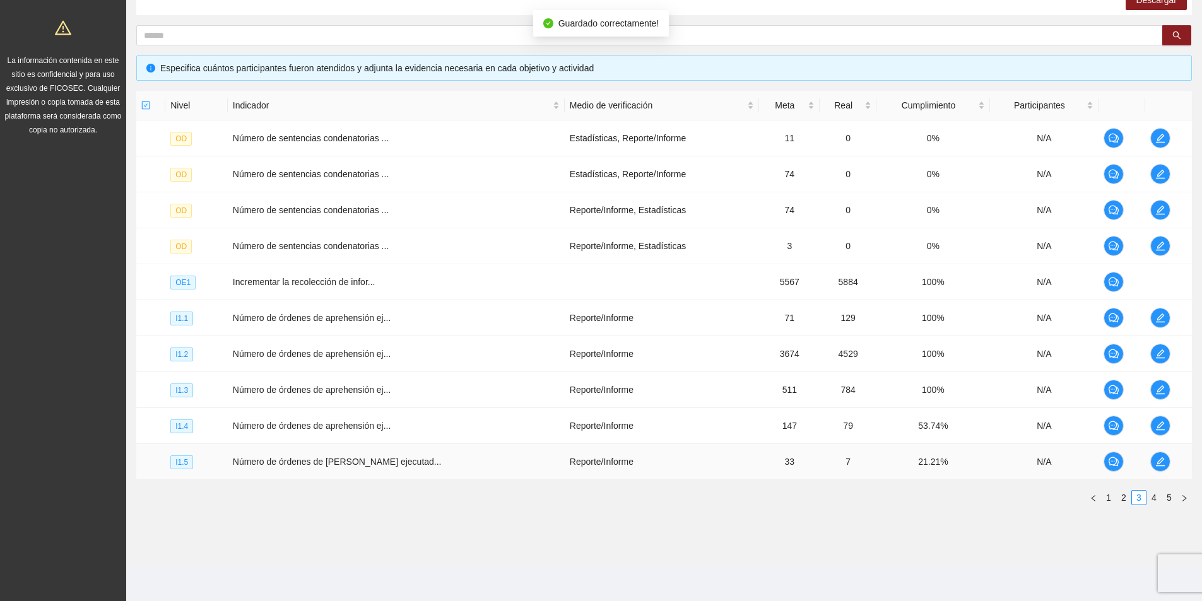
click at [1154, 472] on td at bounding box center [1168, 462] width 47 height 36
click at [1155, 459] on icon "edit" at bounding box center [1160, 462] width 10 height 10
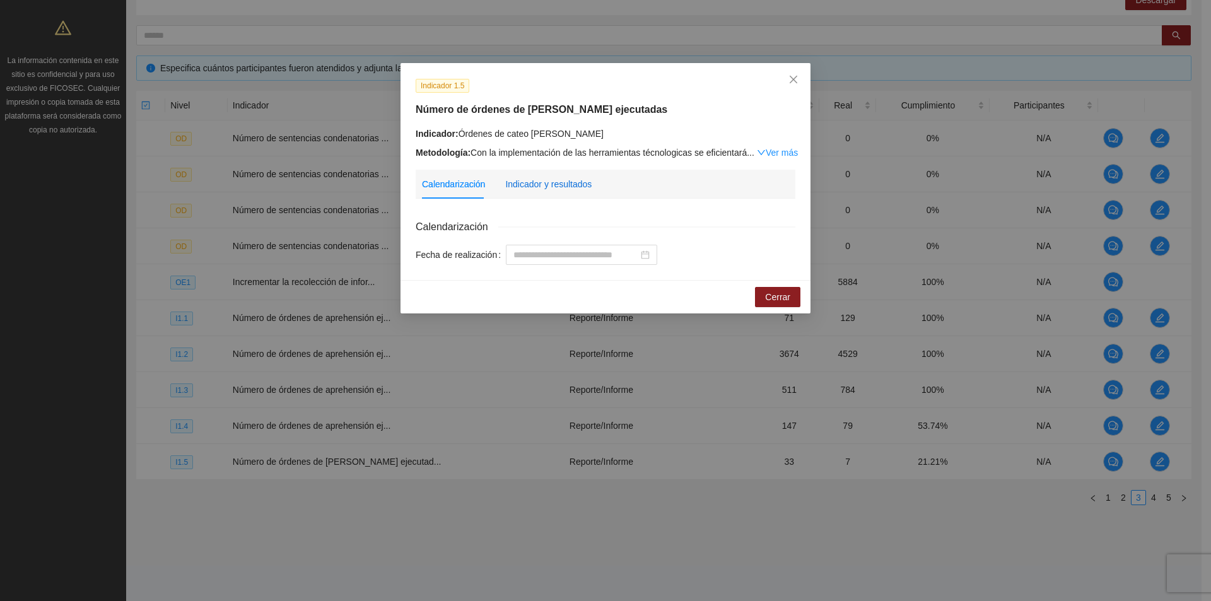
click at [555, 181] on div "Indicador y resultados" at bounding box center [548, 184] width 86 height 14
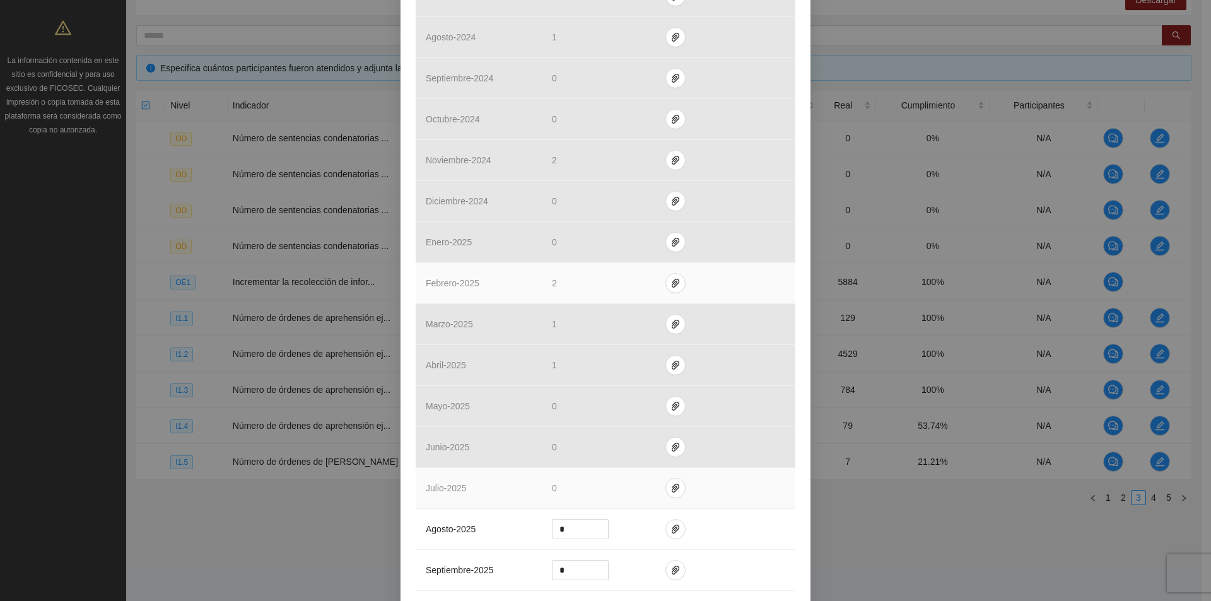
scroll to position [946, 0]
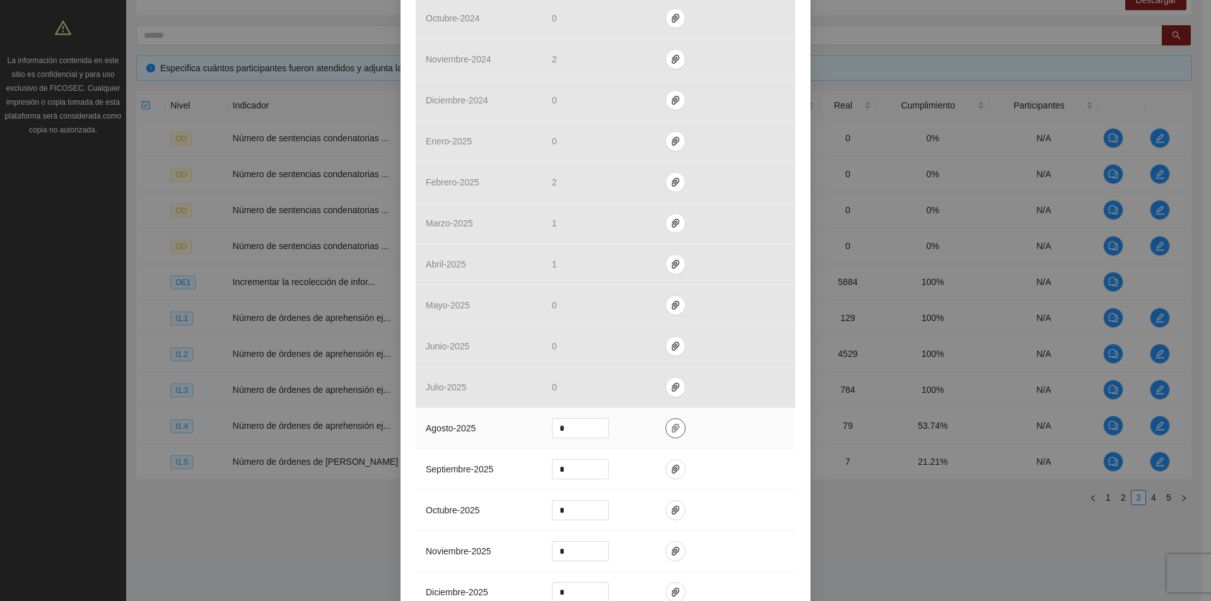
click at [671, 425] on icon "paper-clip" at bounding box center [676, 428] width 10 height 10
click at [646, 389] on span "Adjuntar documento" at bounding box center [636, 388] width 79 height 14
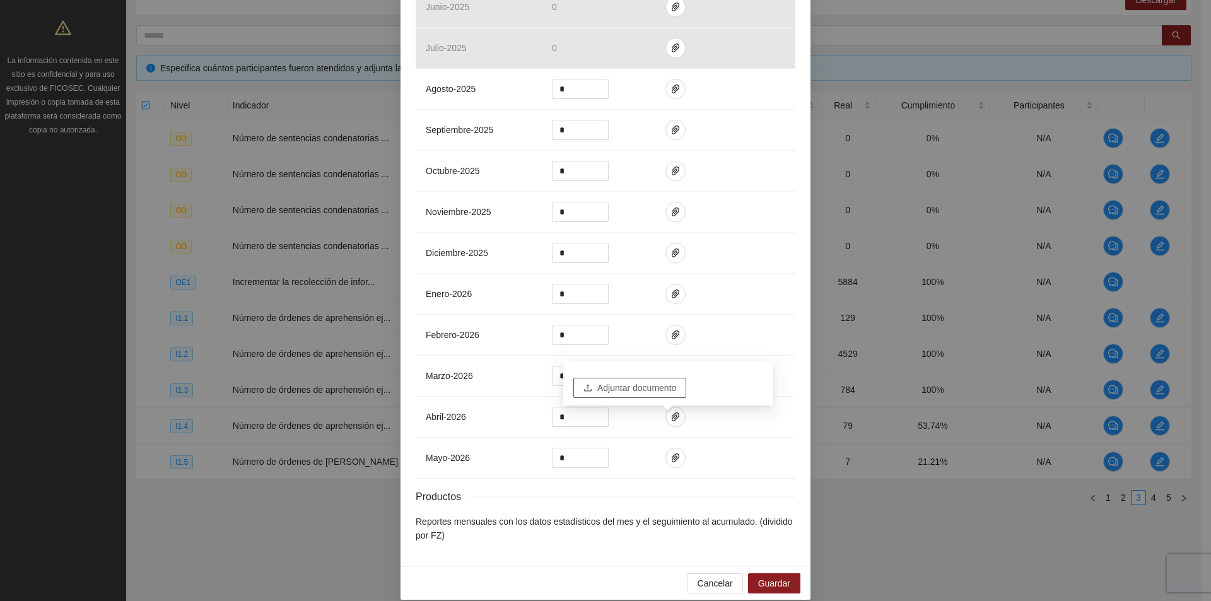
scroll to position [1299, 0]
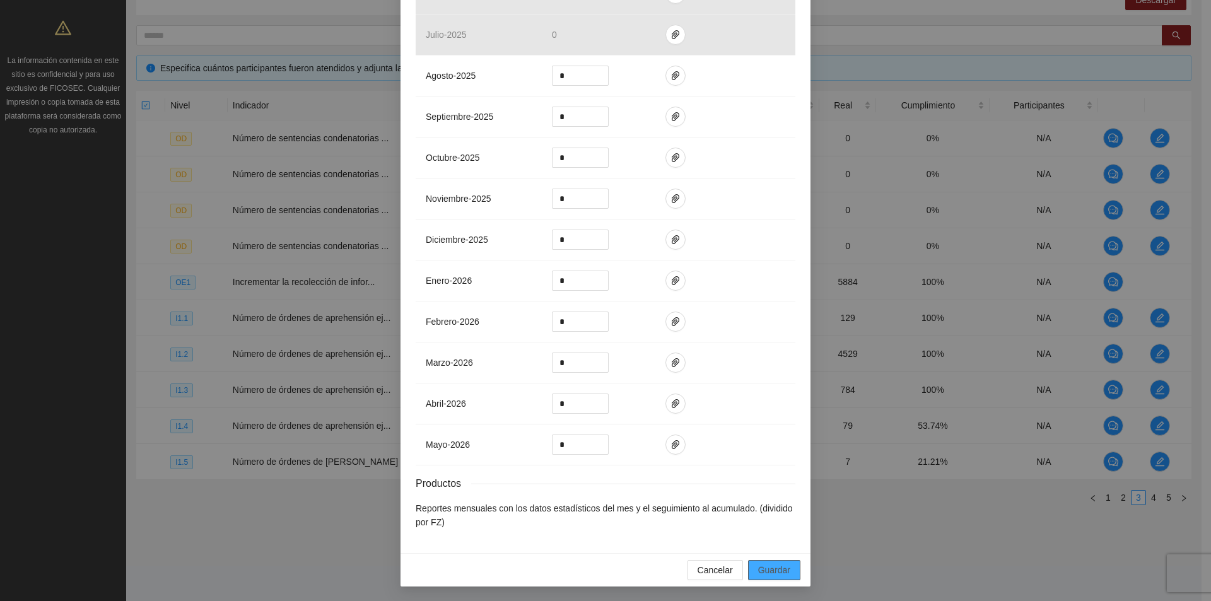
click at [772, 573] on span "Guardar" at bounding box center [774, 570] width 32 height 14
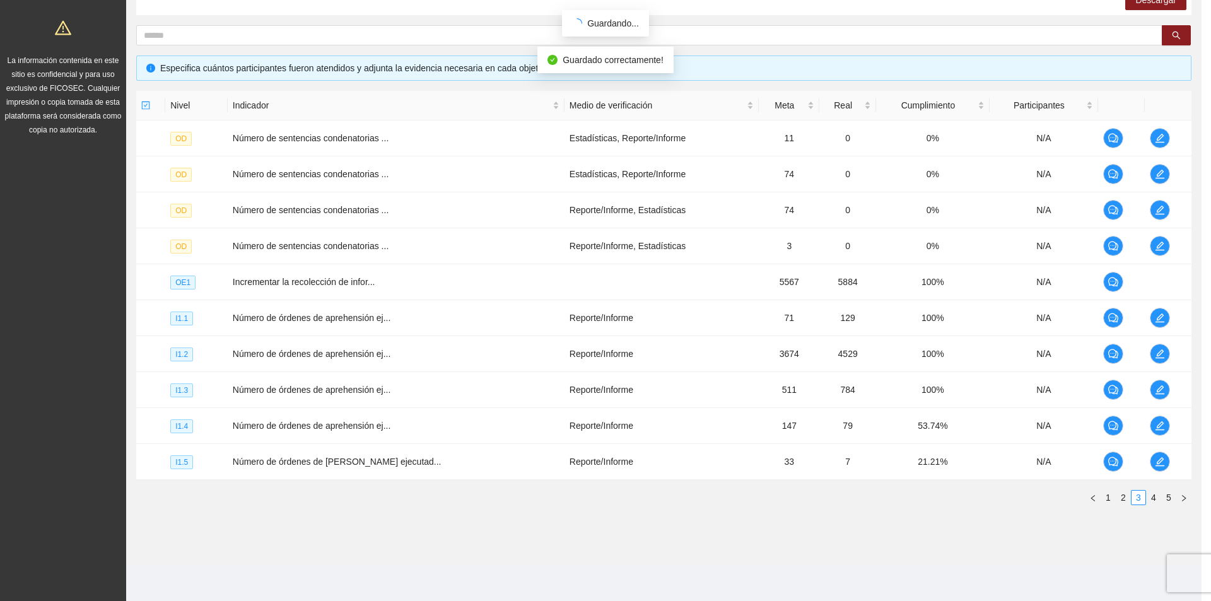
scroll to position [1236, 0]
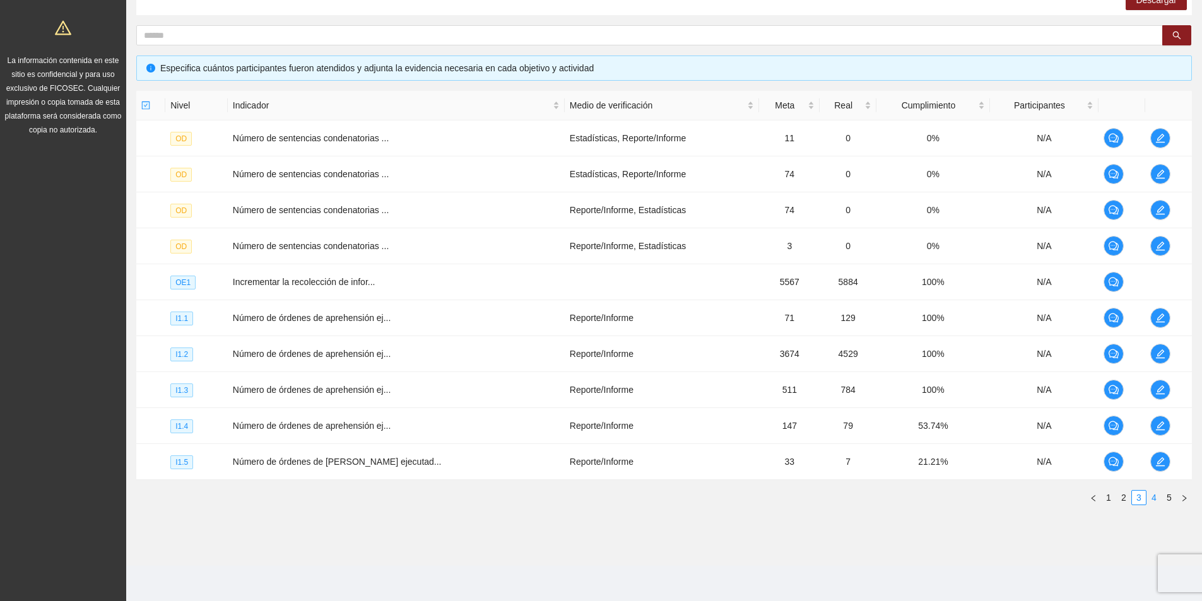
click at [1151, 499] on link "4" at bounding box center [1154, 498] width 14 height 14
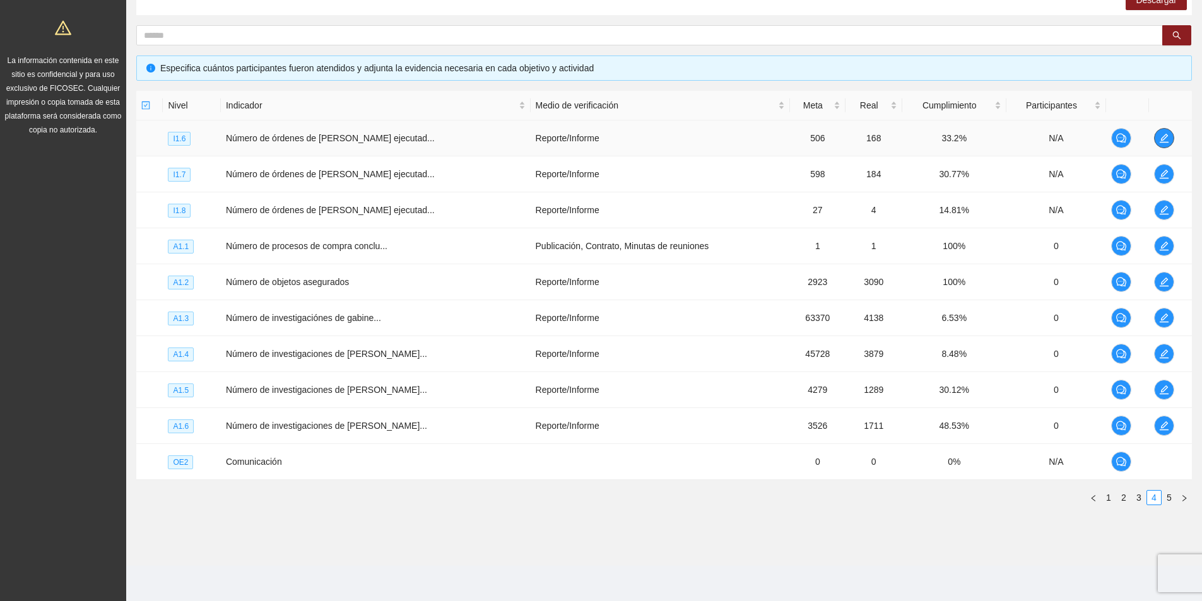
click at [1160, 140] on icon "edit" at bounding box center [1163, 138] width 9 height 9
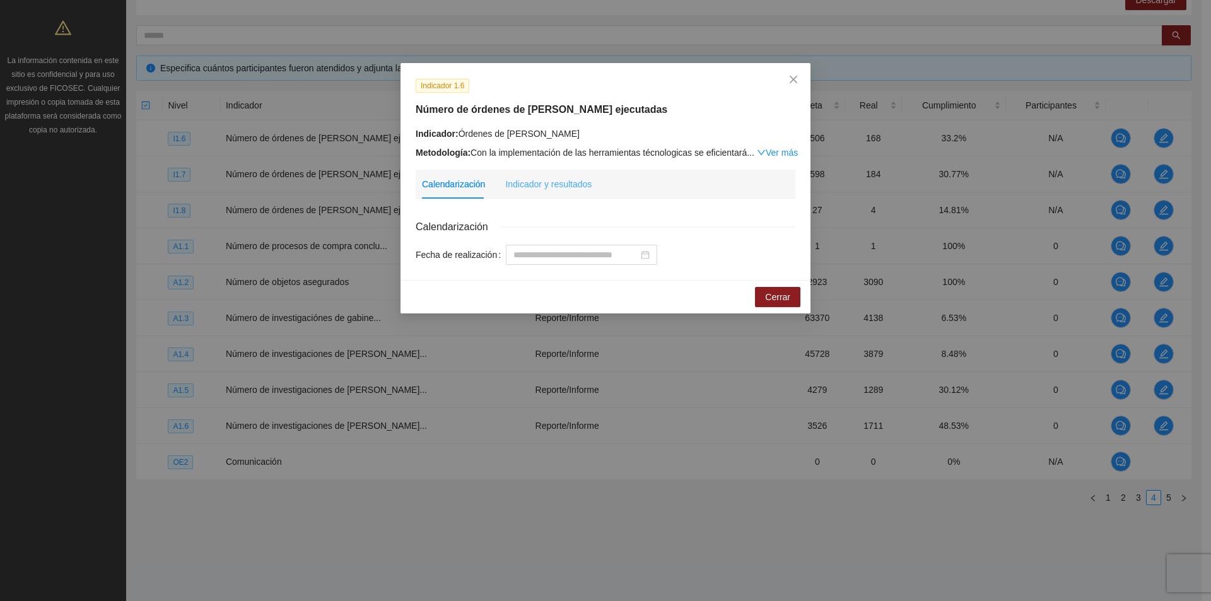
click at [533, 173] on div "Indicador y resultados" at bounding box center [548, 184] width 86 height 29
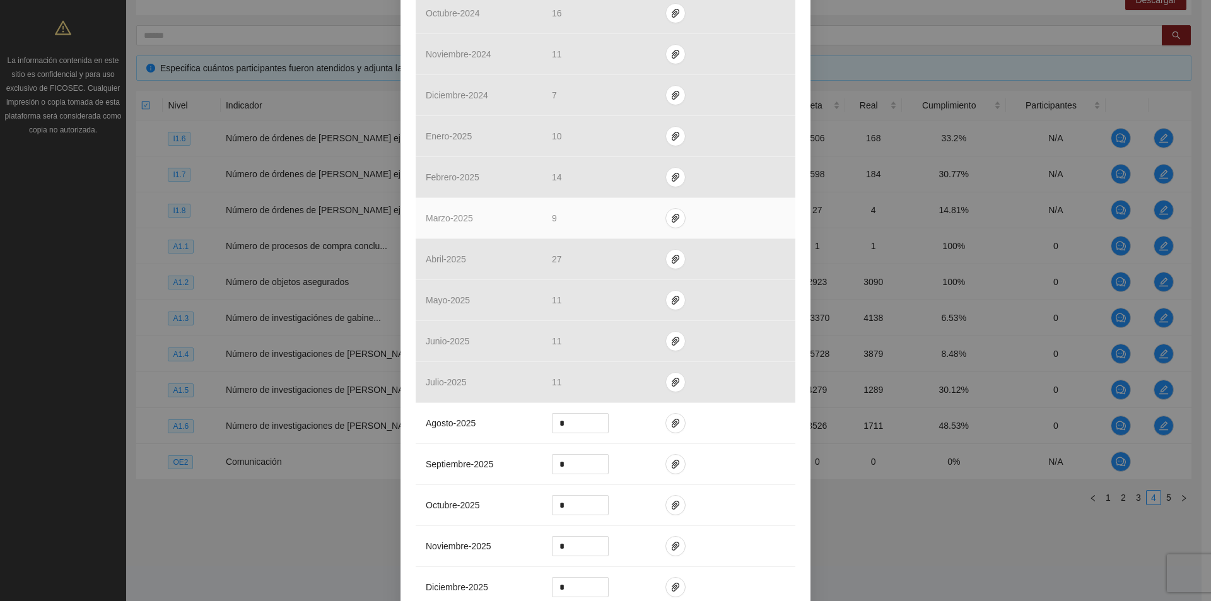
scroll to position [1009, 0]
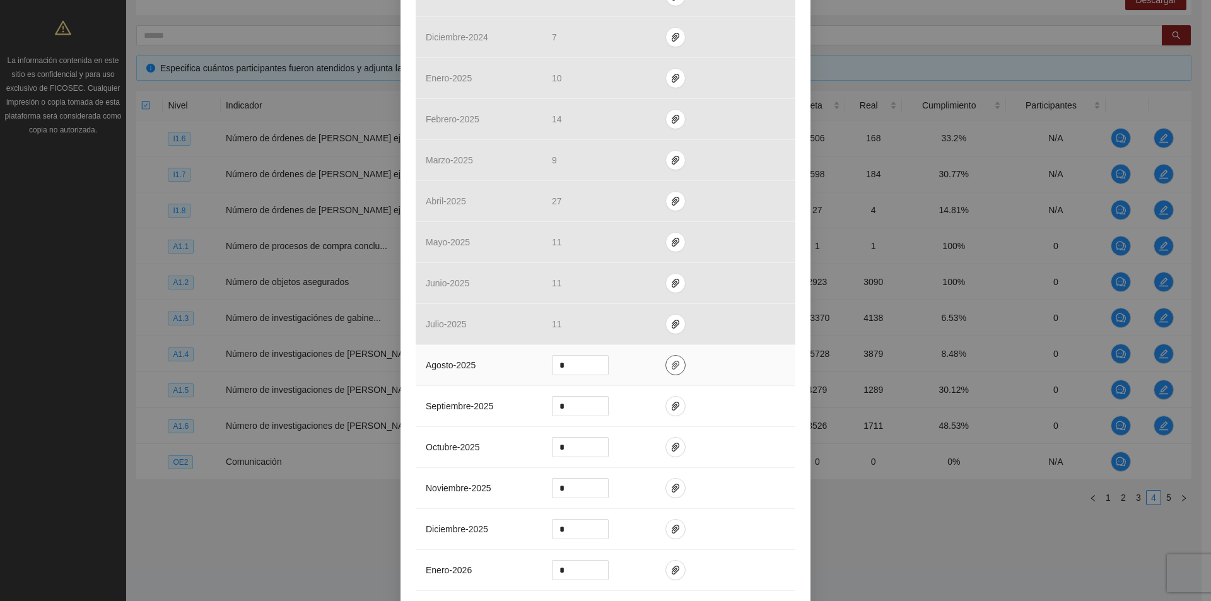
click at [671, 364] on icon "paper-clip" at bounding box center [676, 365] width 10 height 10
click at [624, 321] on span "Adjuntar documento" at bounding box center [636, 325] width 79 height 14
click at [671, 363] on icon "paper-clip" at bounding box center [676, 365] width 10 height 10
click at [672, 364] on icon "paper-clip" at bounding box center [676, 365] width 10 height 10
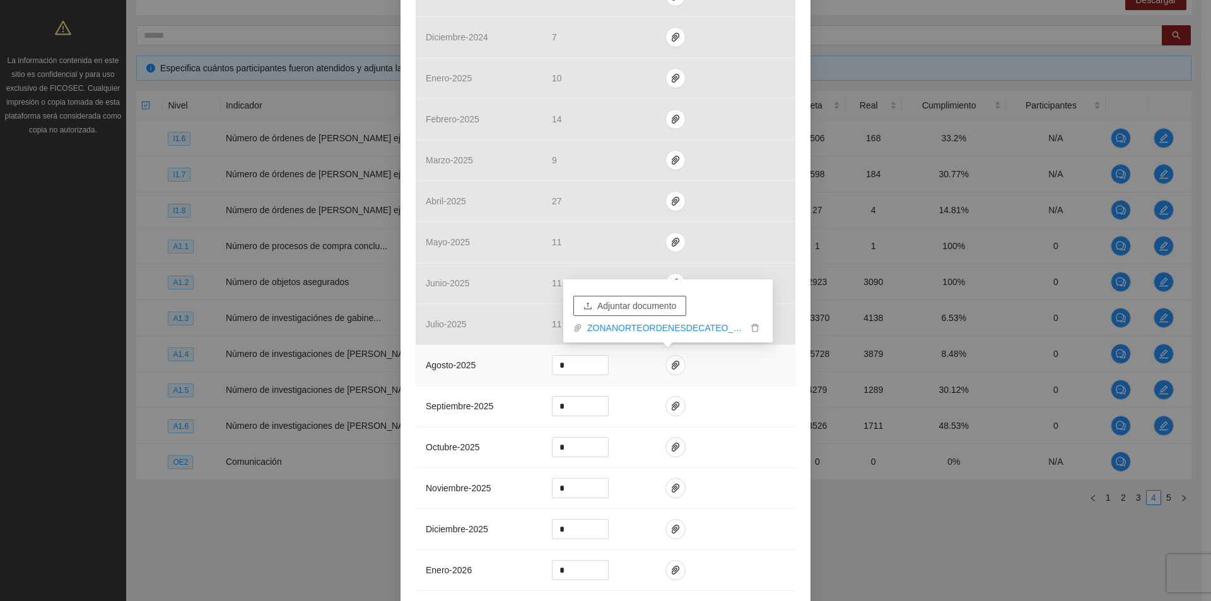
click at [657, 309] on span "Adjuntar documento" at bounding box center [636, 306] width 79 height 14
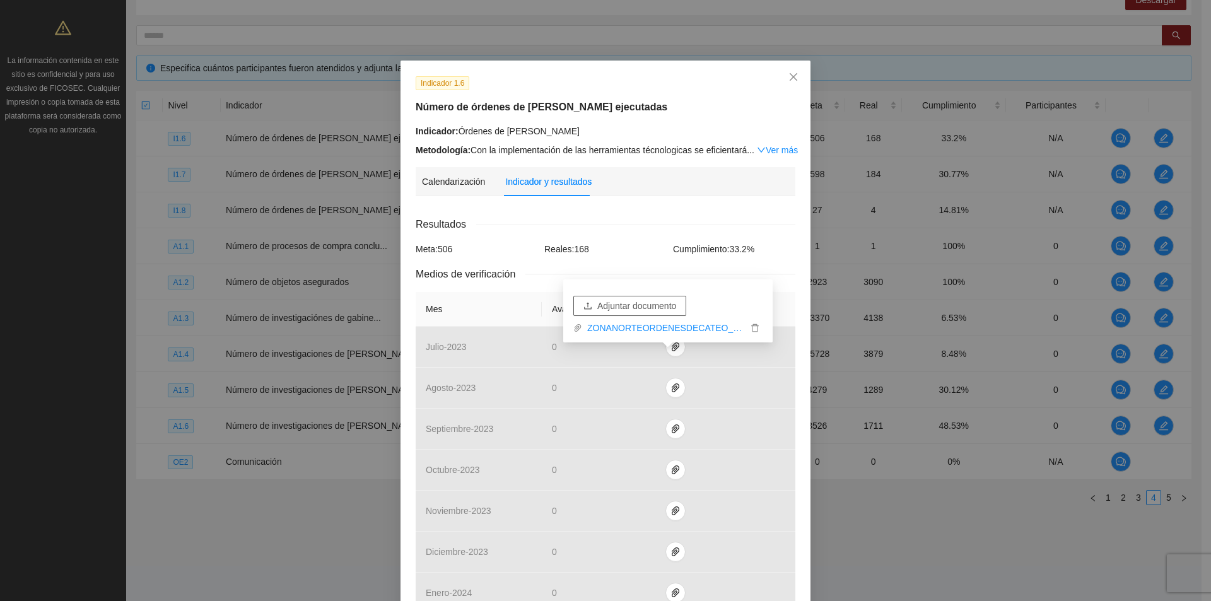
scroll to position [0, 0]
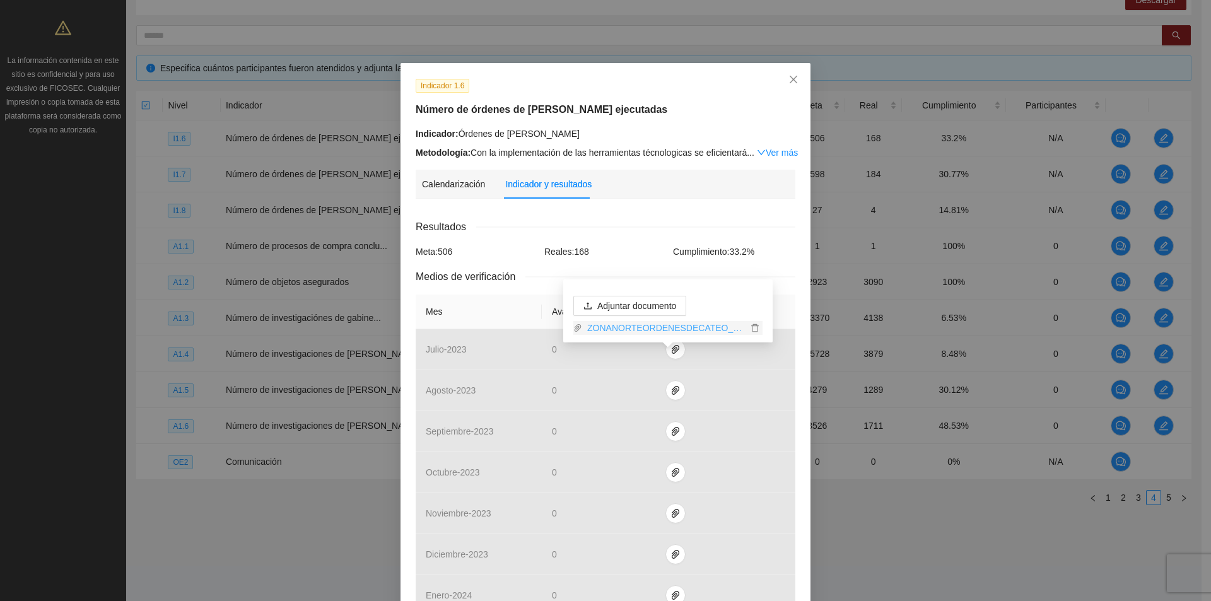
click at [668, 329] on link "ZONANORTEORDENESDECATEO_0001.pdf" at bounding box center [664, 328] width 165 height 14
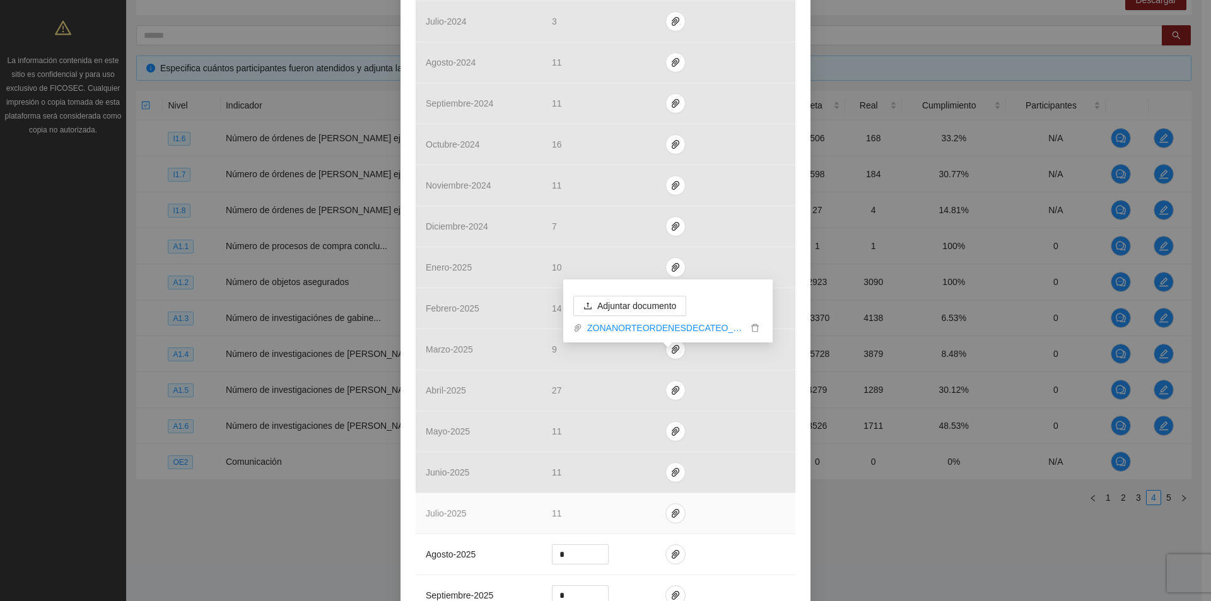
scroll to position [946, 0]
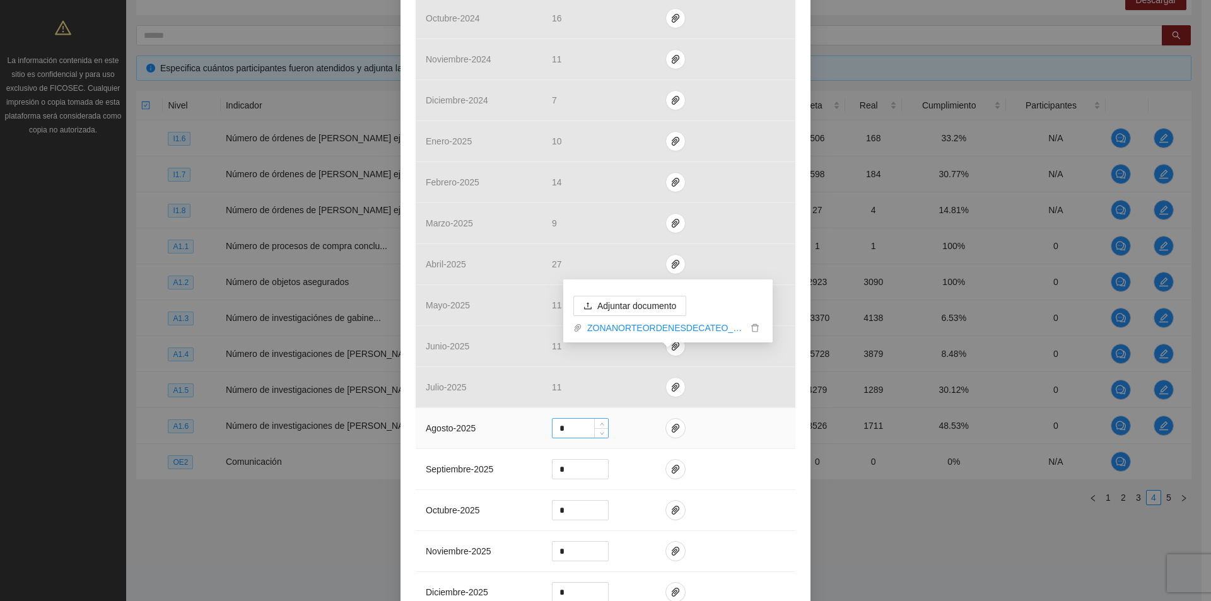
click at [577, 431] on input "*" at bounding box center [581, 428] width 56 height 19
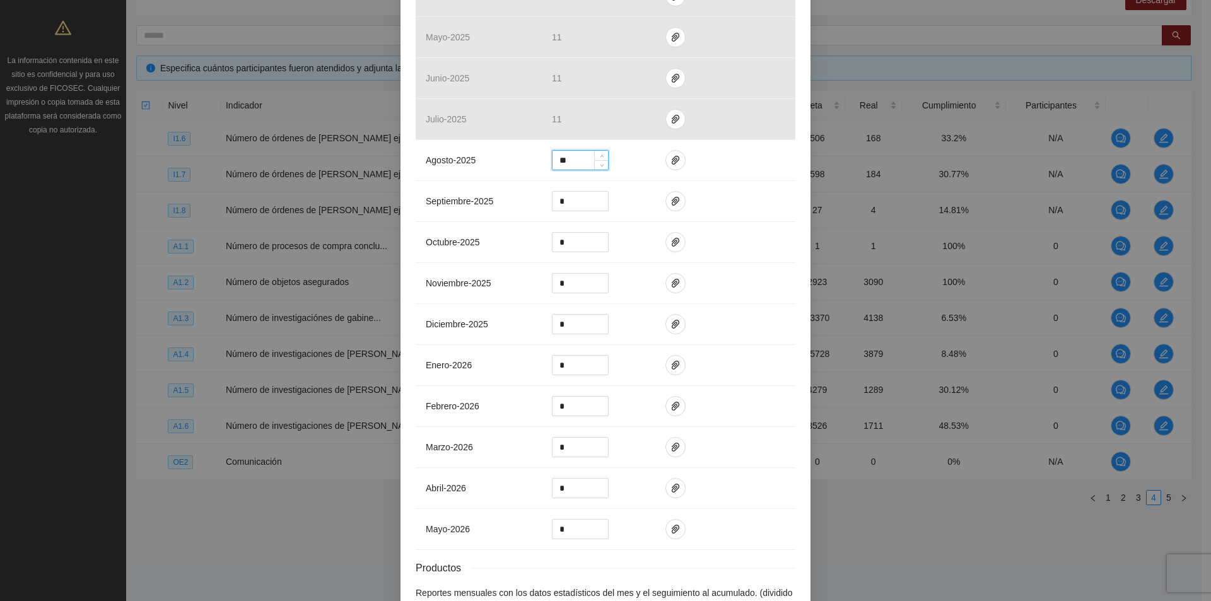
scroll to position [1299, 0]
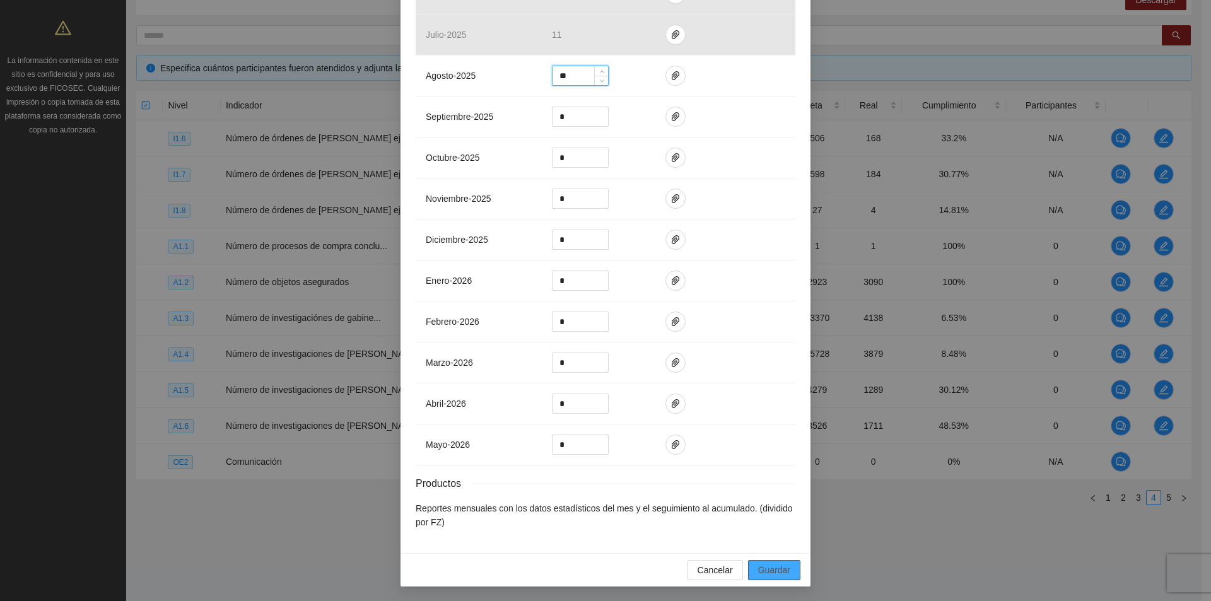
type input "**"
click at [784, 563] on span "Guardar" at bounding box center [774, 570] width 32 height 14
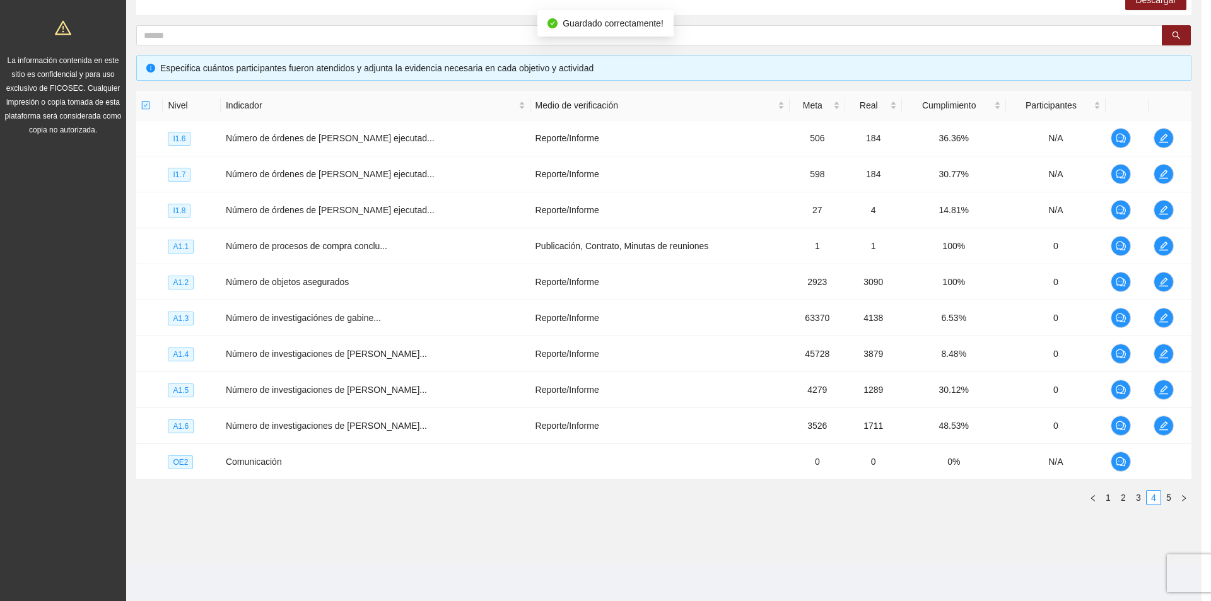
scroll to position [1236, 0]
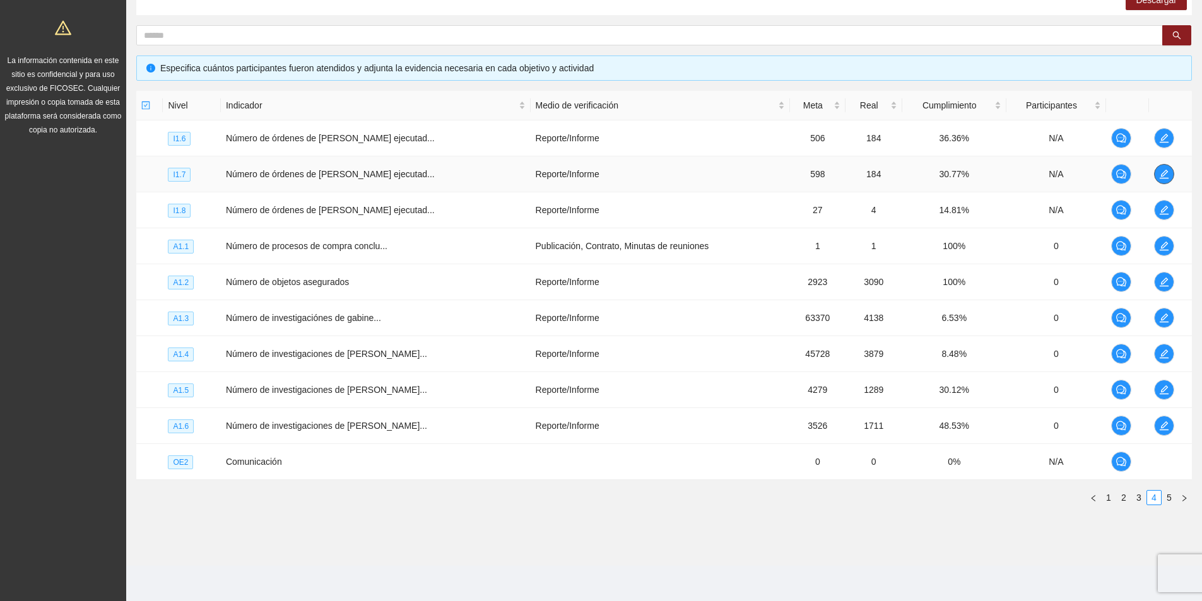
click at [1160, 178] on icon "edit" at bounding box center [1163, 174] width 9 height 9
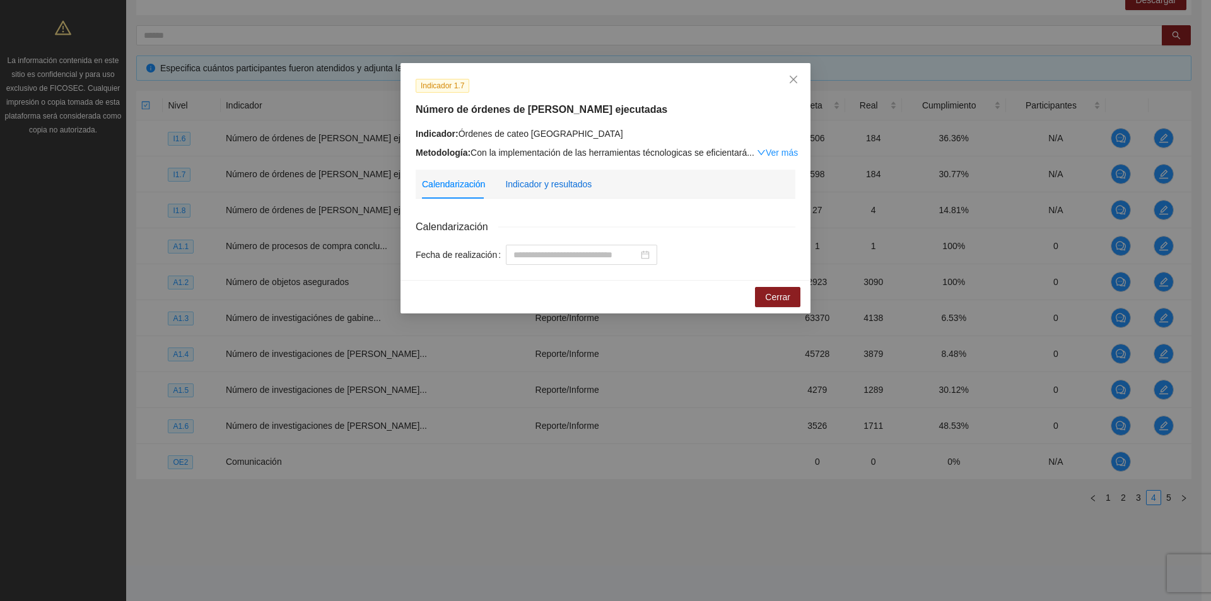
click at [566, 180] on div "Indicador y resultados" at bounding box center [548, 184] width 86 height 14
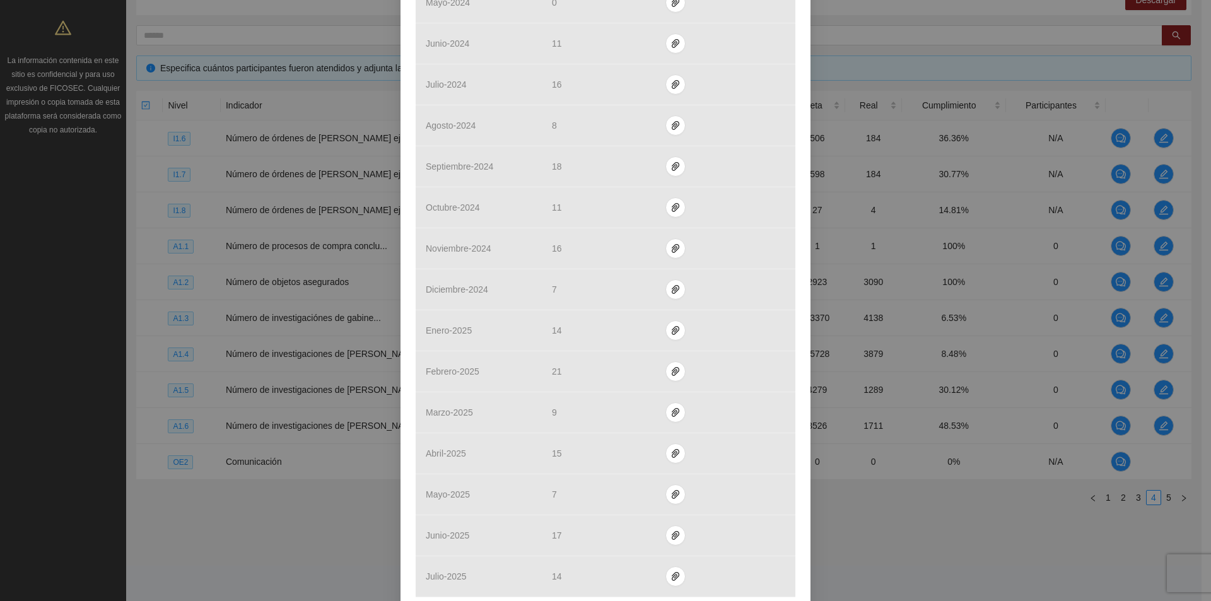
scroll to position [1009, 0]
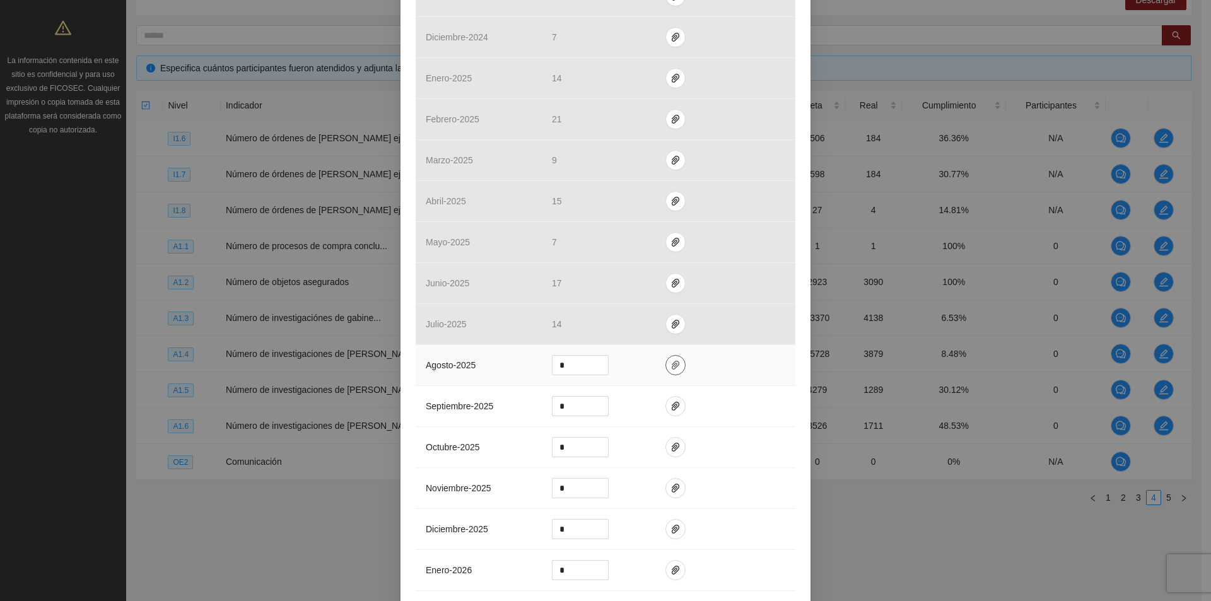
click at [674, 367] on span "paper-clip" at bounding box center [675, 365] width 19 height 10
click at [628, 333] on button "Adjuntar documento" at bounding box center [629, 325] width 113 height 20
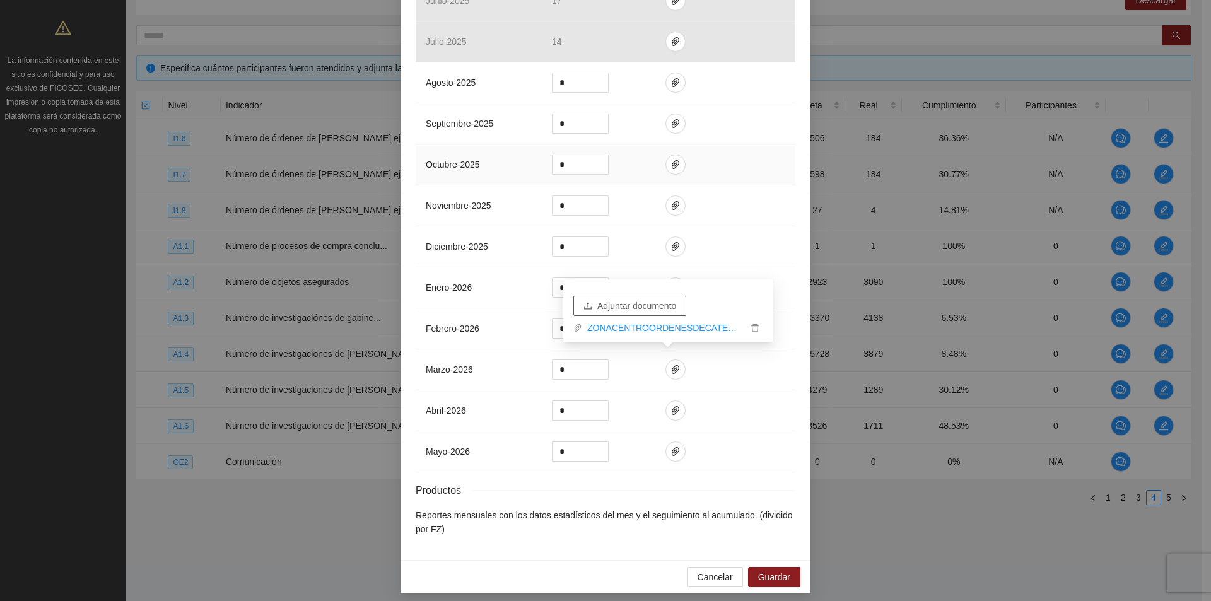
scroll to position [1299, 0]
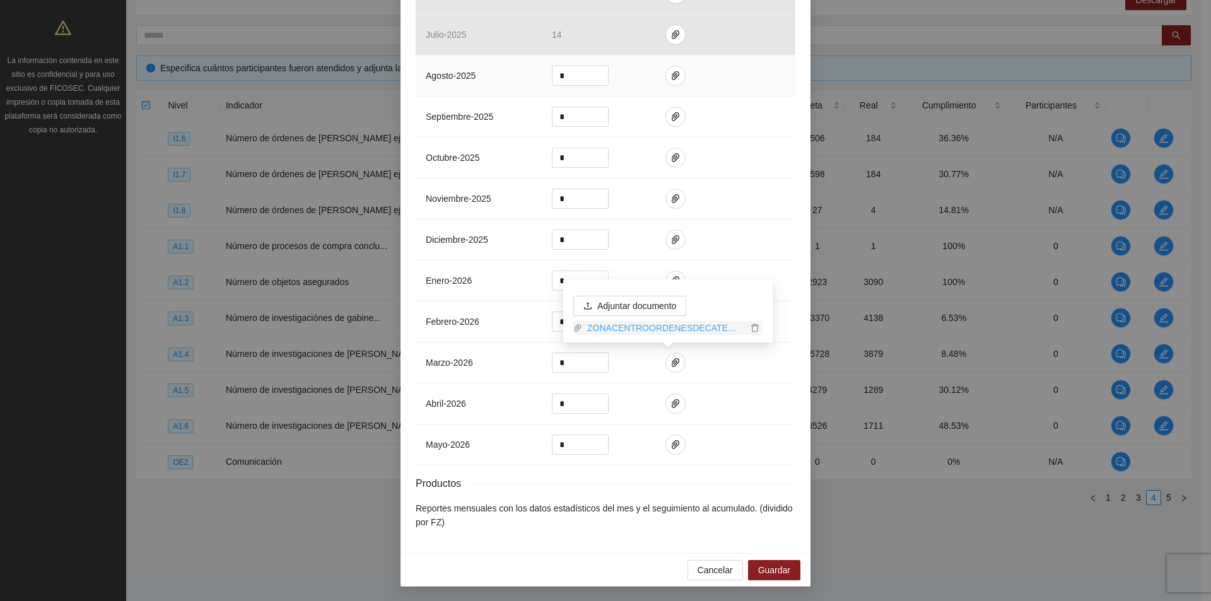
click at [664, 331] on link "ZONACENTROORDENESDECATEO_0001.pdf" at bounding box center [664, 328] width 165 height 14
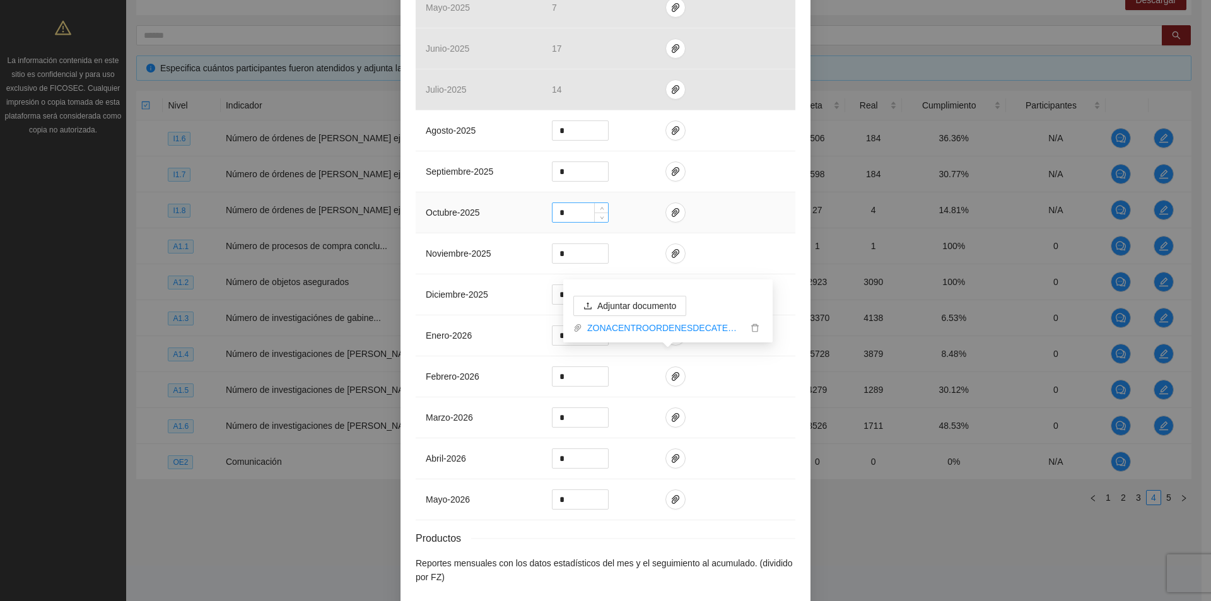
scroll to position [1173, 0]
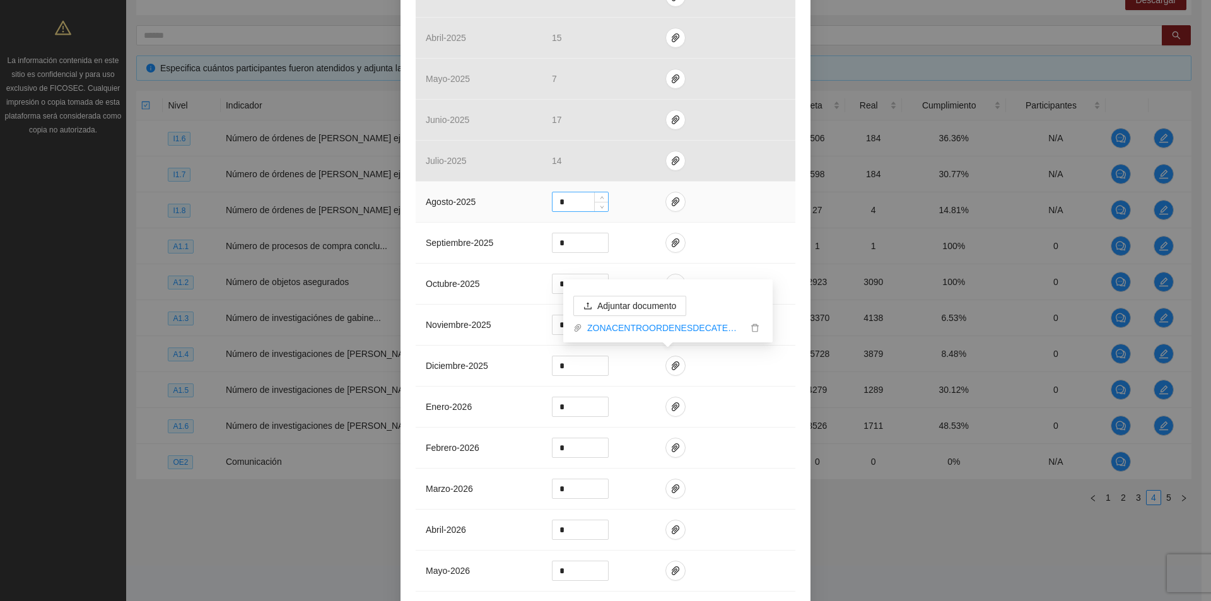
click at [565, 201] on input "*" at bounding box center [581, 201] width 56 height 19
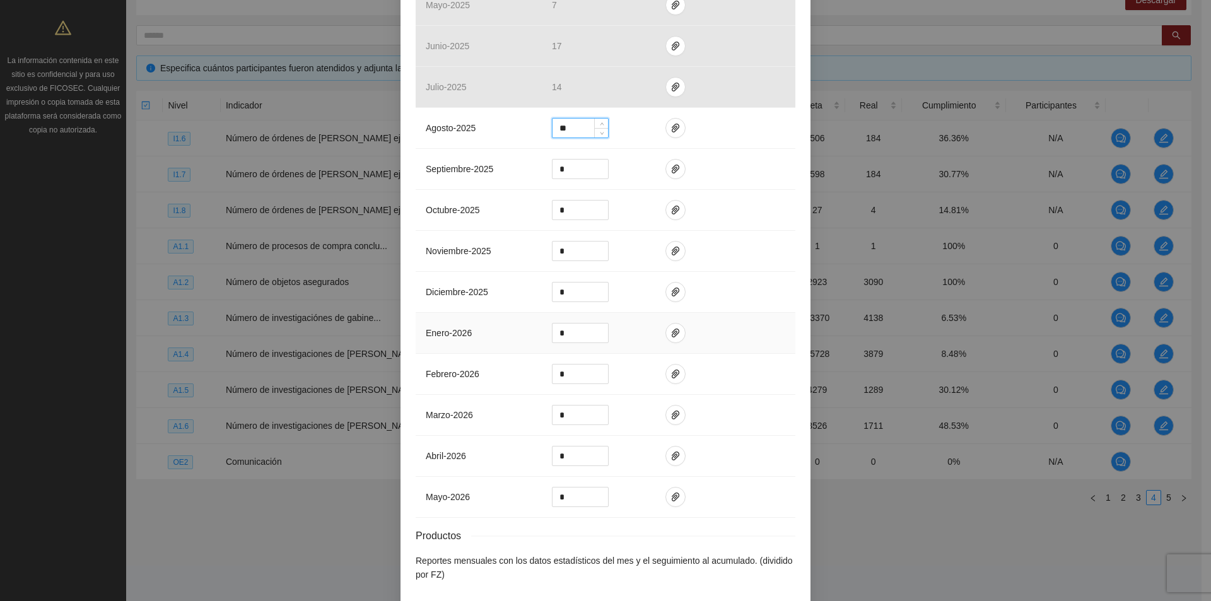
scroll to position [1299, 0]
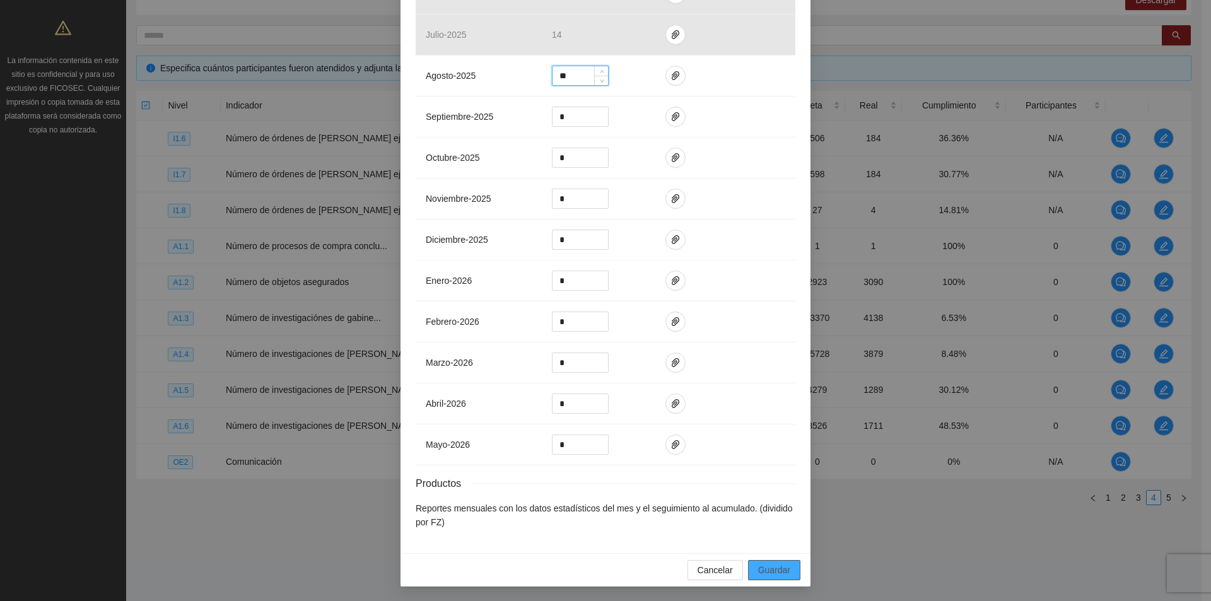
type input "**"
click at [768, 563] on span "Guardar" at bounding box center [774, 570] width 32 height 14
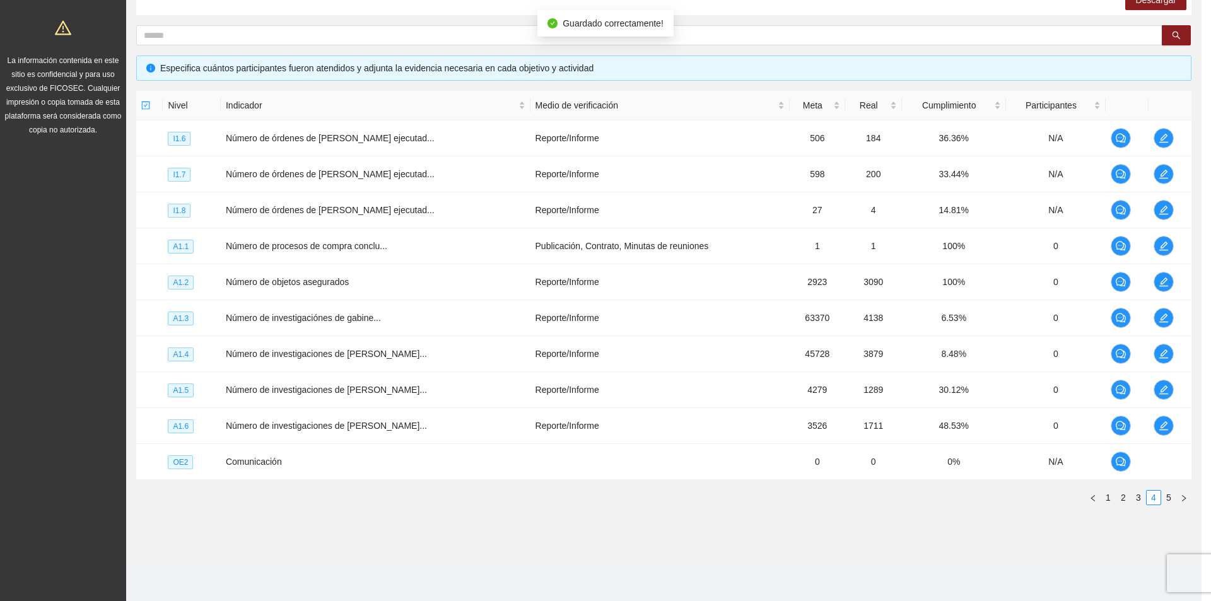
scroll to position [1236, 0]
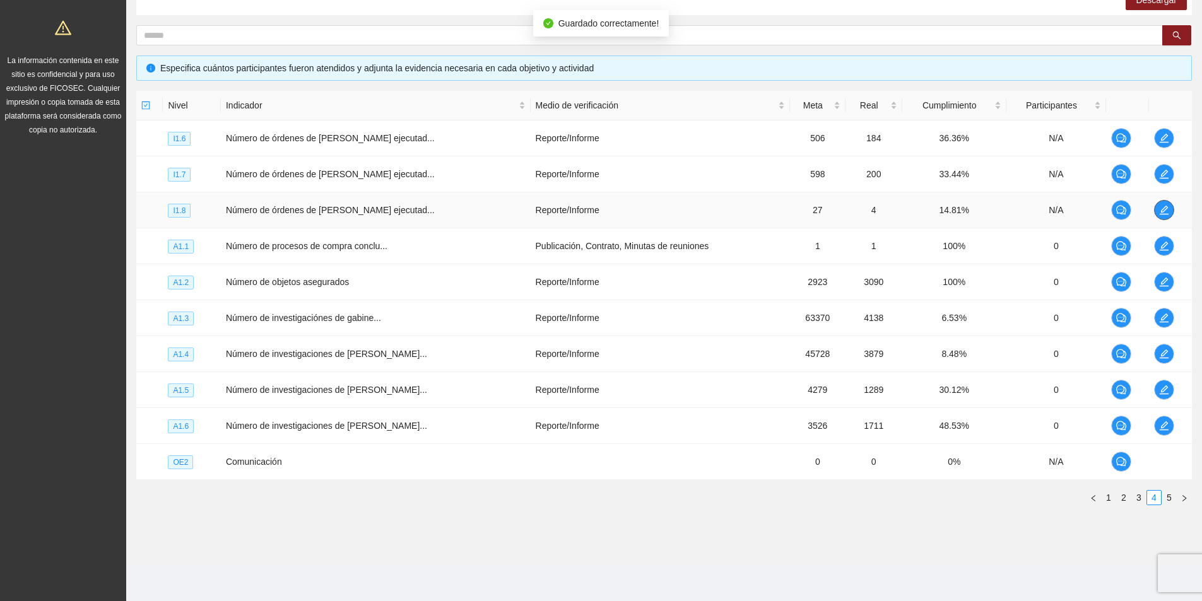
click at [1165, 213] on icon "edit" at bounding box center [1164, 210] width 10 height 10
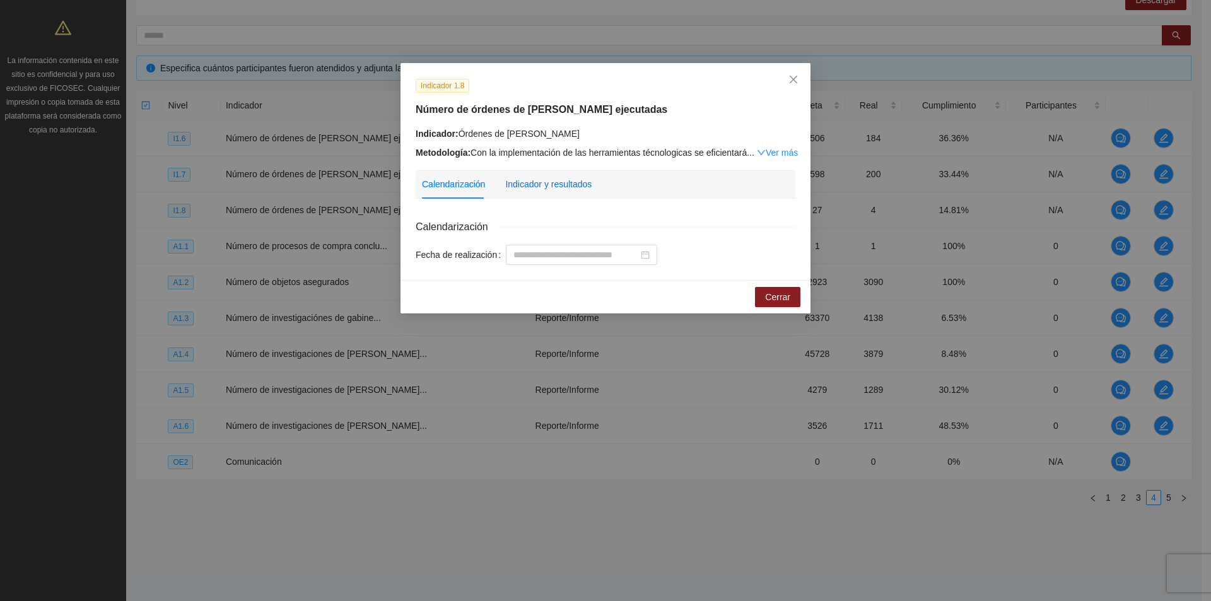
click at [548, 183] on div "Indicador y resultados" at bounding box center [548, 184] width 86 height 14
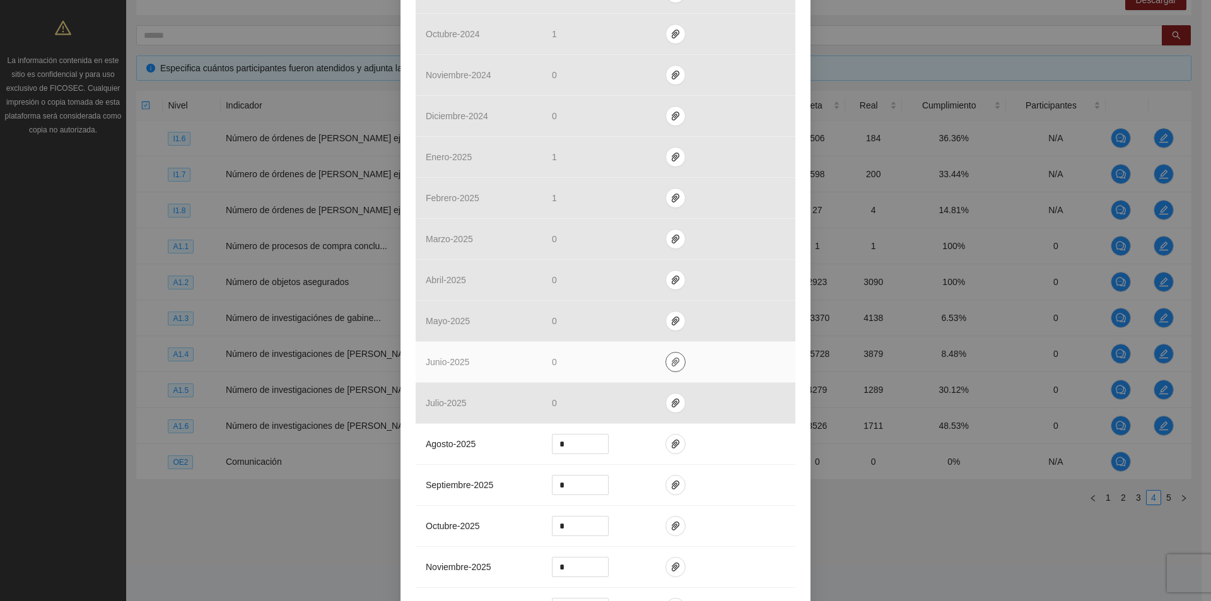
scroll to position [1009, 0]
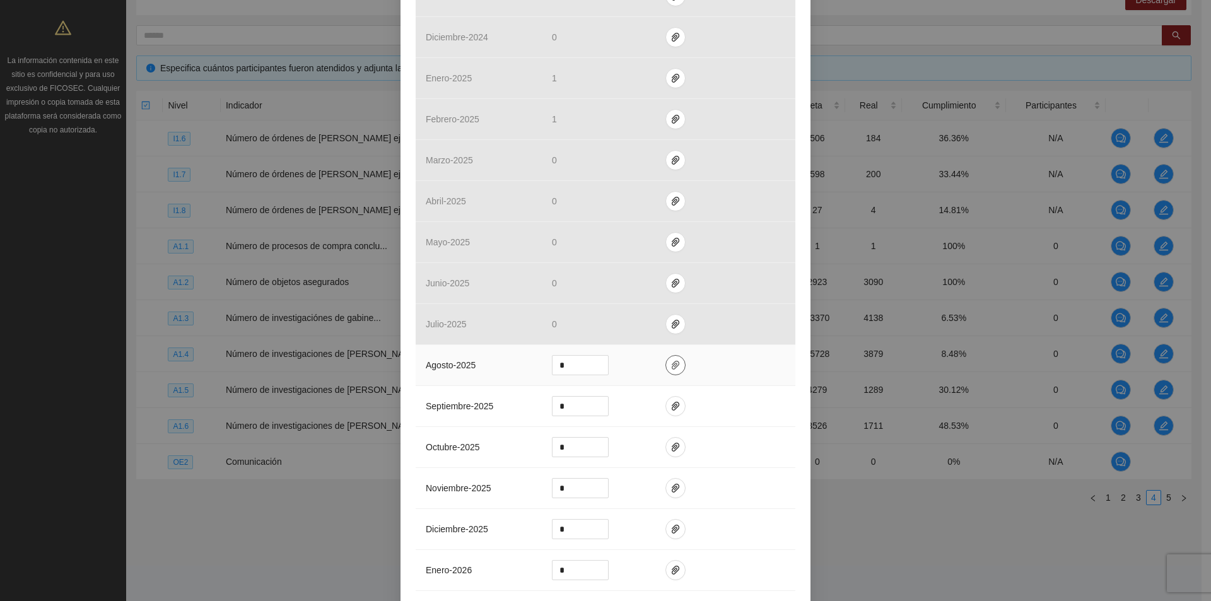
click at [671, 367] on icon "paper-clip" at bounding box center [676, 365] width 10 height 10
click at [674, 326] on span "Adjuntar documento" at bounding box center [636, 325] width 79 height 14
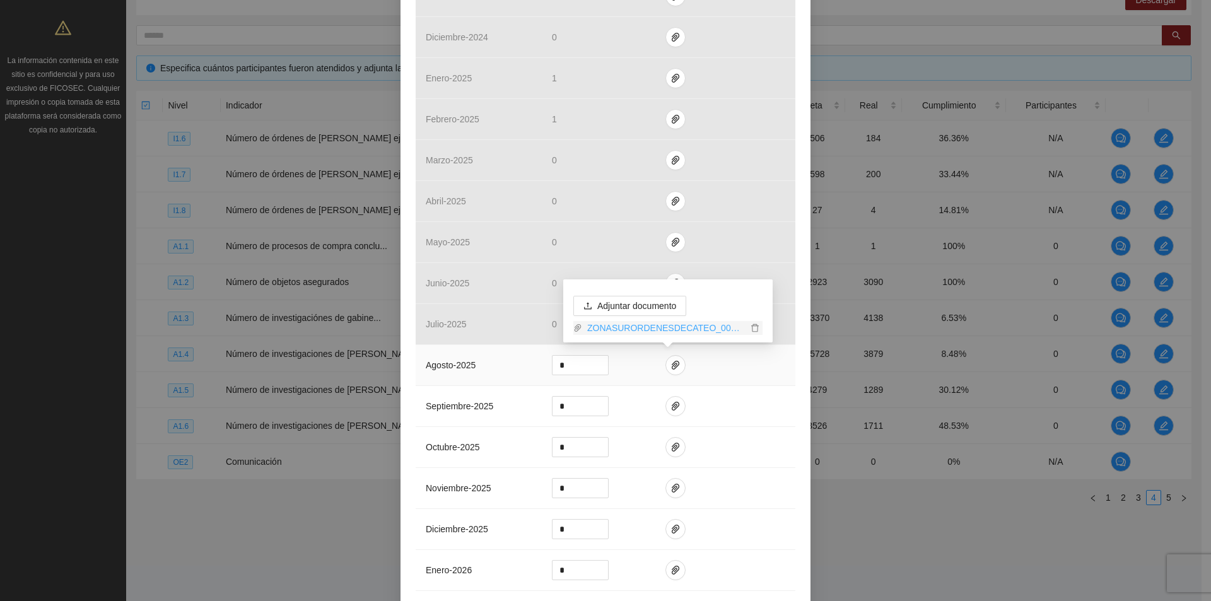
click at [651, 326] on link "ZONASURORDENESDECATEO_0001 (1).pdf" at bounding box center [664, 328] width 165 height 14
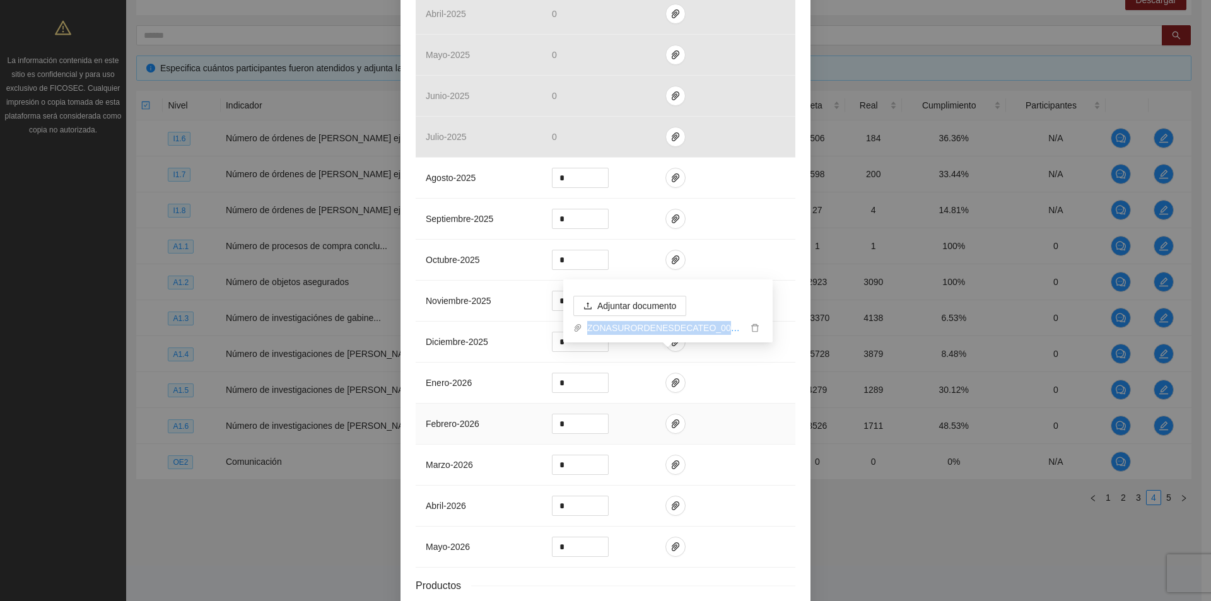
scroll to position [1299, 0]
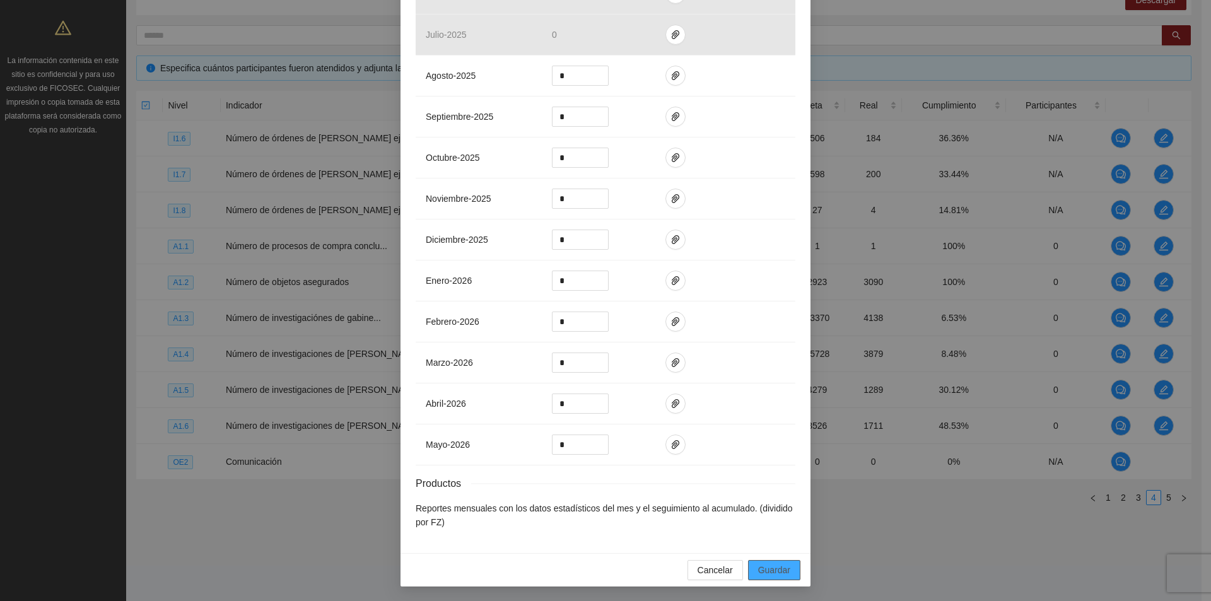
click at [785, 572] on span "Guardar" at bounding box center [774, 570] width 32 height 14
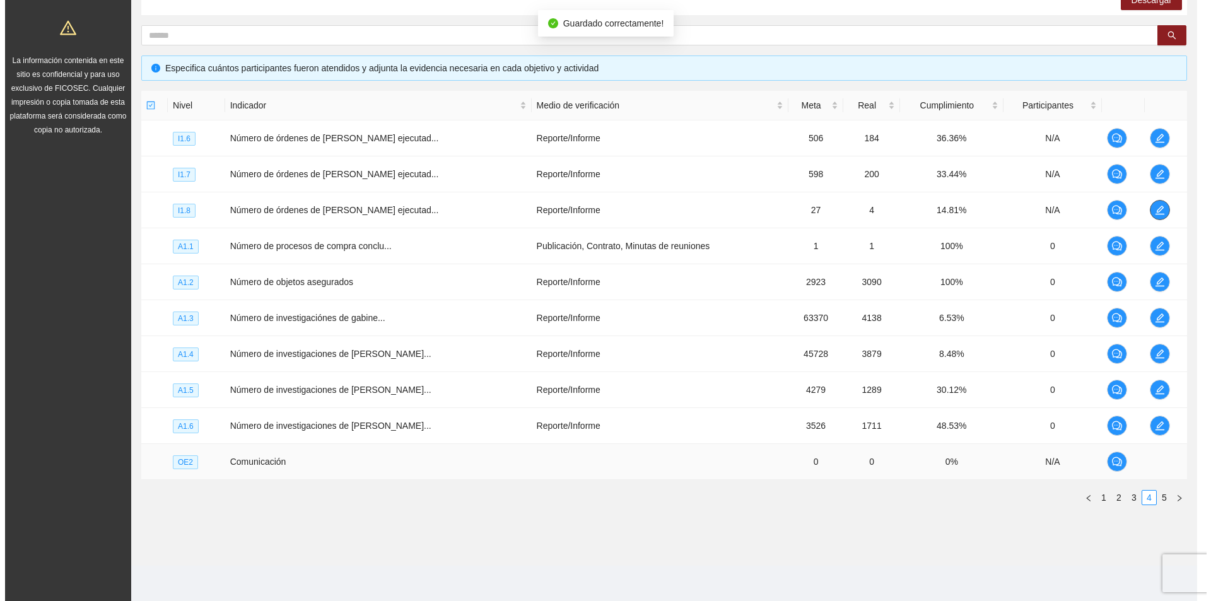
scroll to position [0, 0]
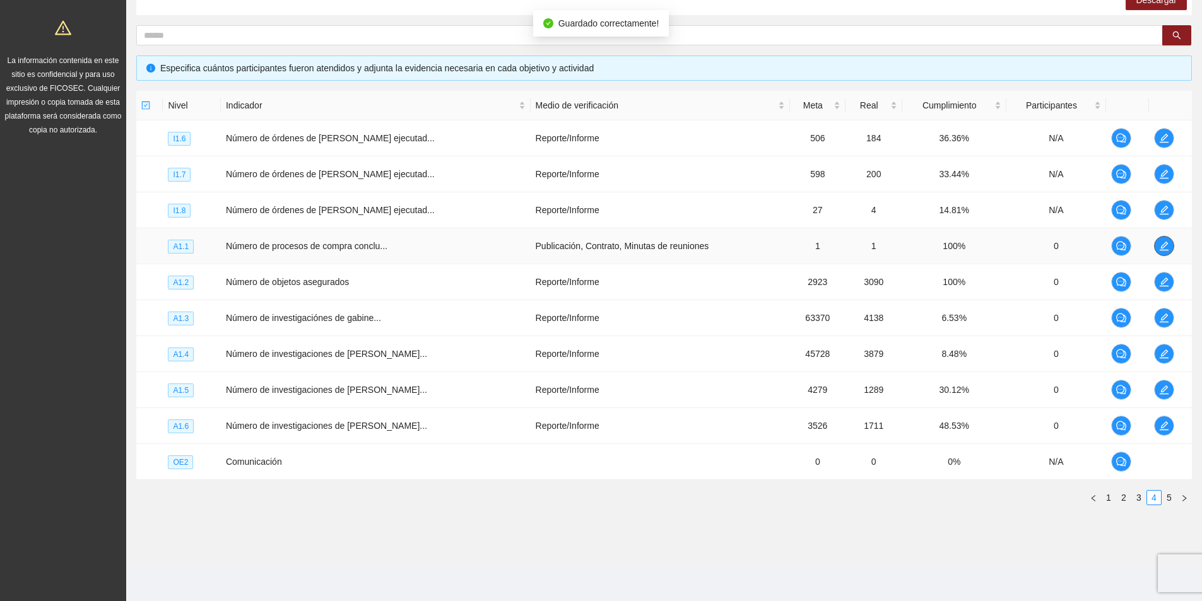
click at [1162, 249] on icon "edit" at bounding box center [1164, 246] width 10 height 10
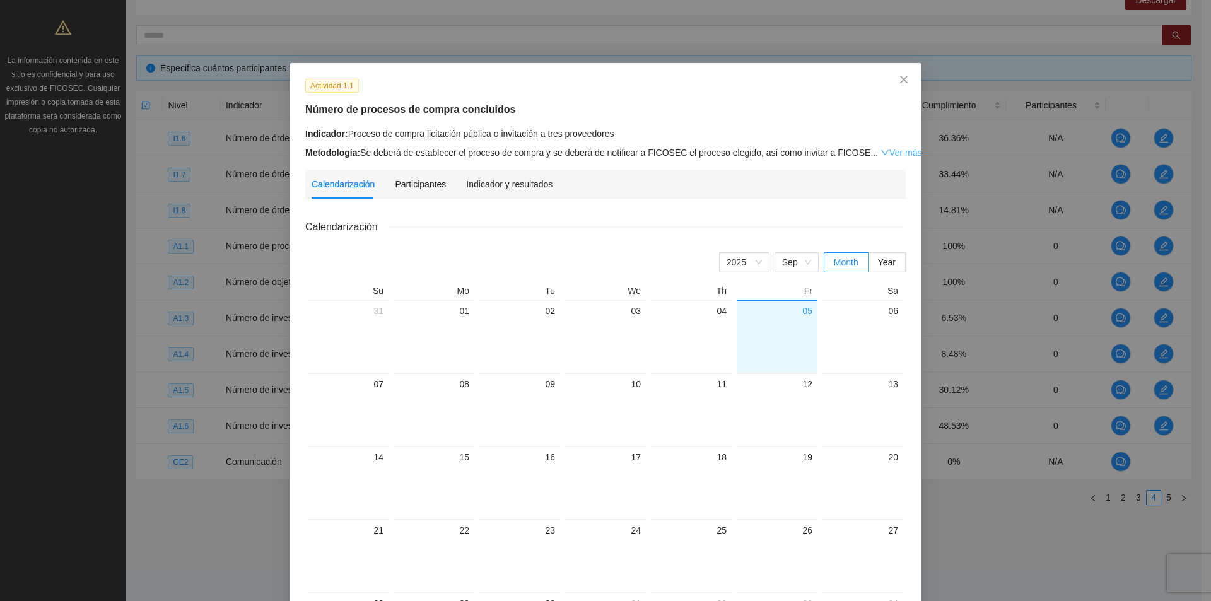
click at [884, 156] on link "Ver más" at bounding box center [901, 153] width 41 height 10
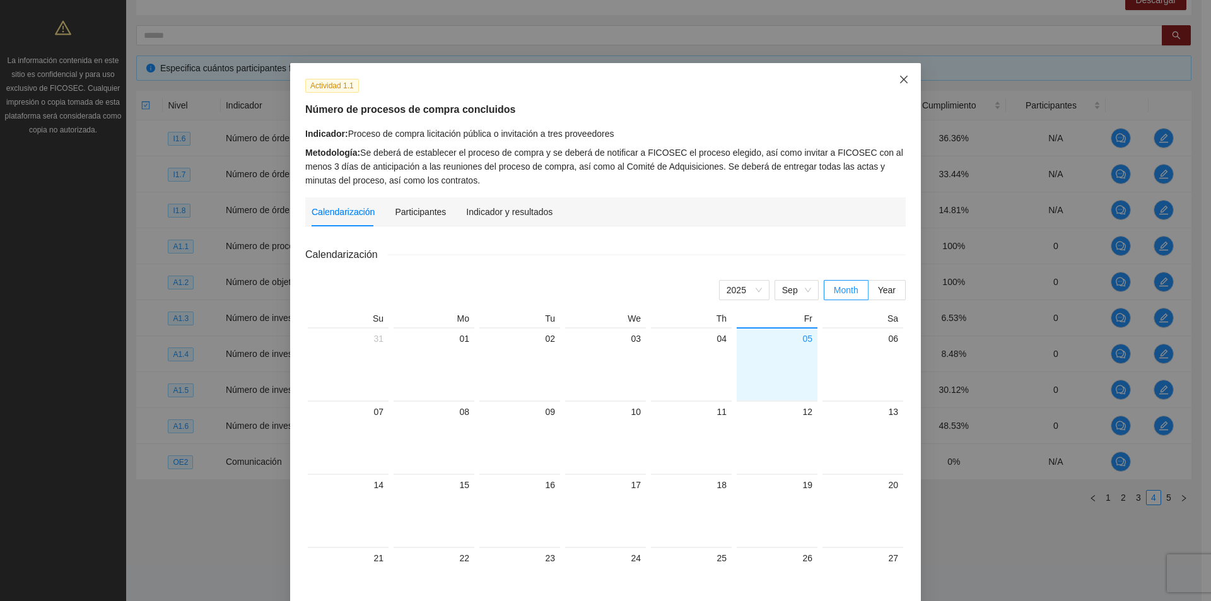
click at [900, 83] on icon "close" at bounding box center [904, 80] width 8 height 8
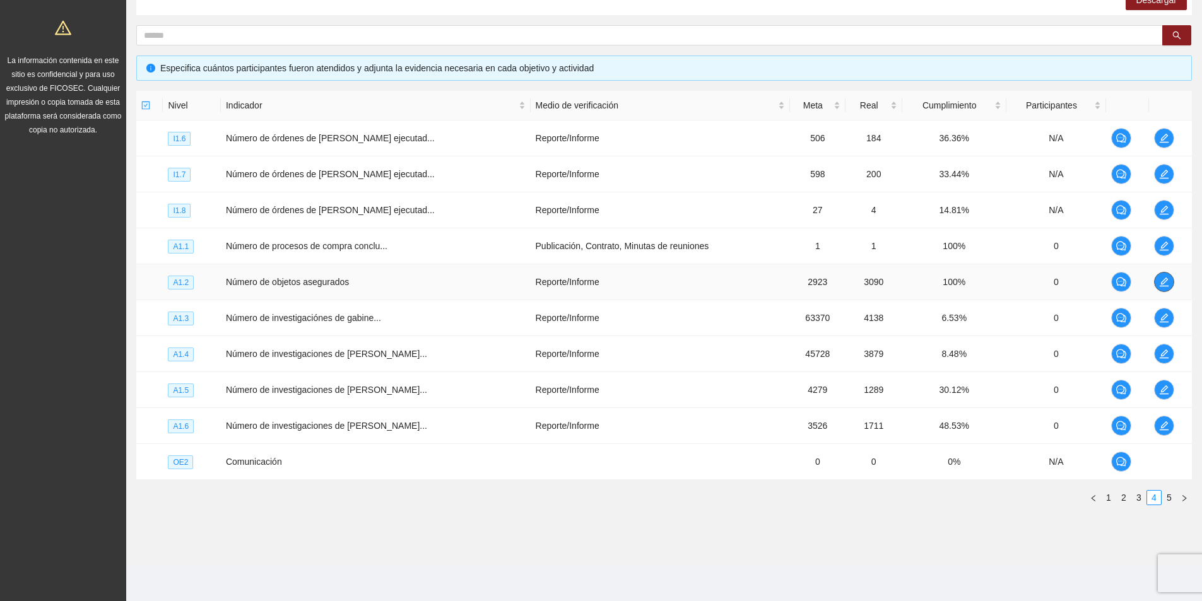
click at [1159, 282] on icon "edit" at bounding box center [1164, 282] width 10 height 10
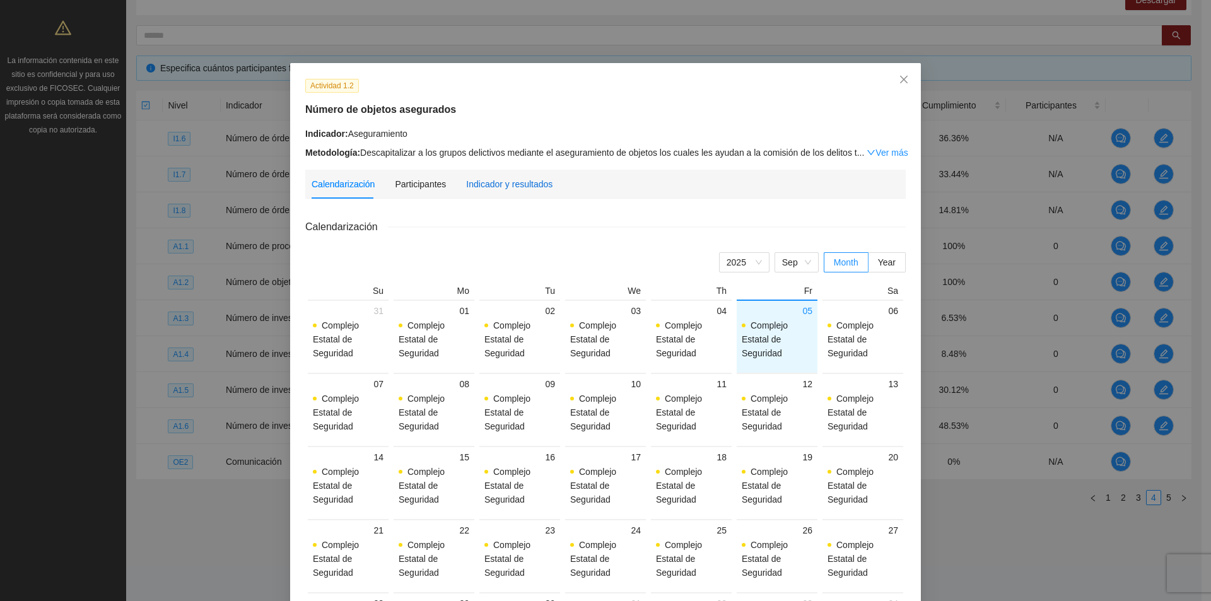
click at [484, 180] on div "Indicador y resultados" at bounding box center [509, 184] width 86 height 14
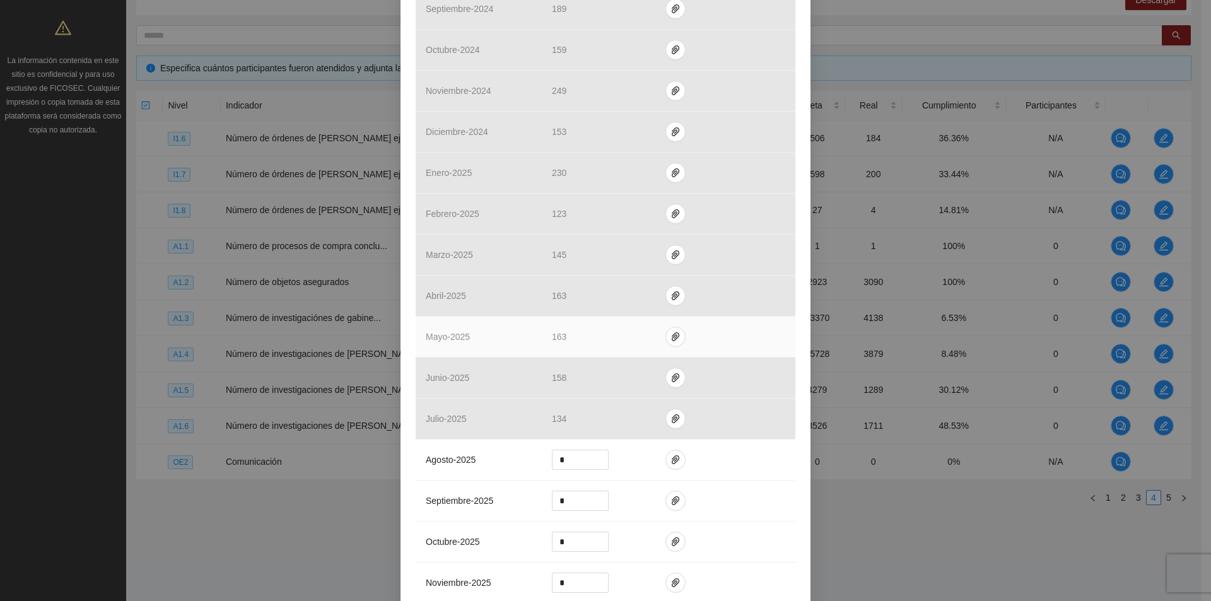
scroll to position [631, 0]
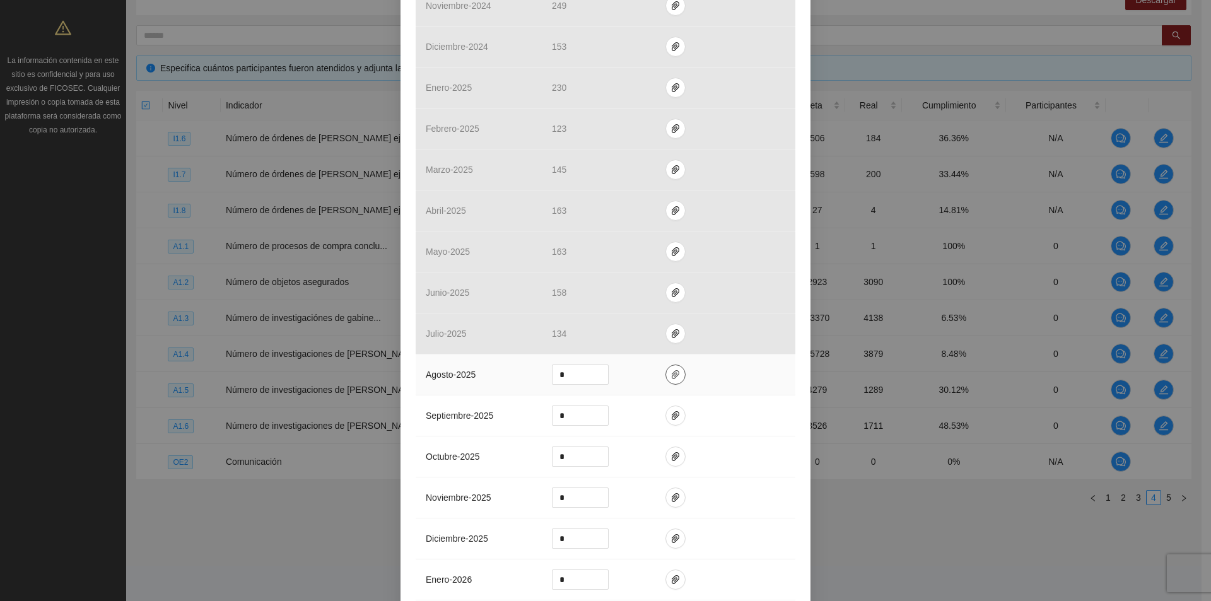
click at [672, 371] on icon "paper-clip" at bounding box center [676, 375] width 10 height 10
click at [622, 327] on span "Adjuntar documento" at bounding box center [636, 334] width 79 height 14
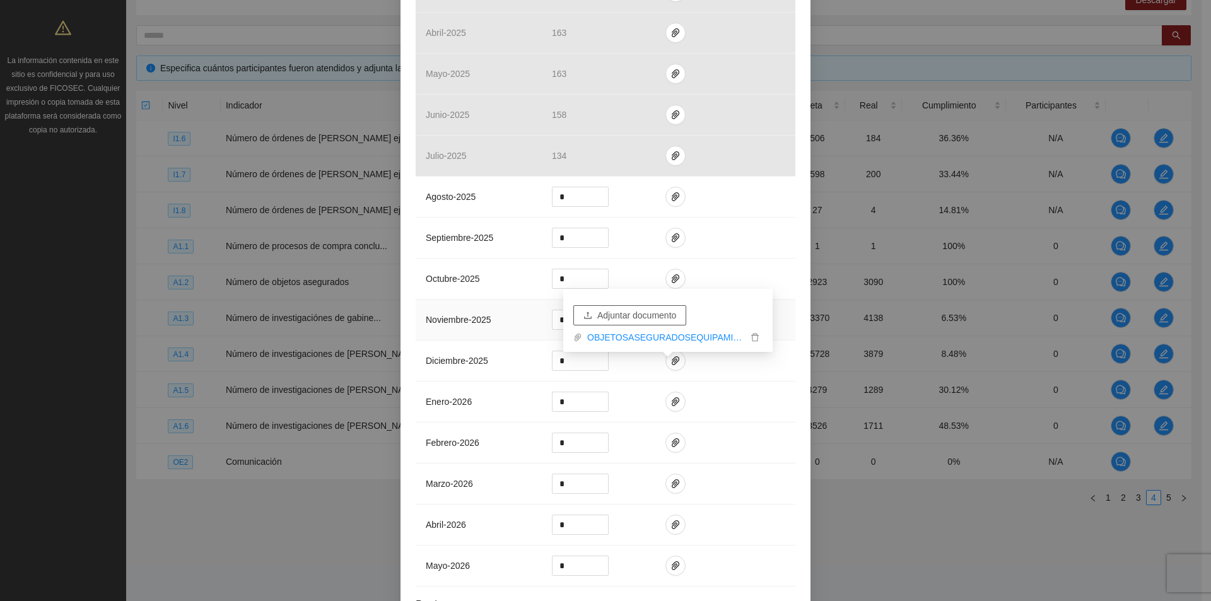
scroll to position [916, 0]
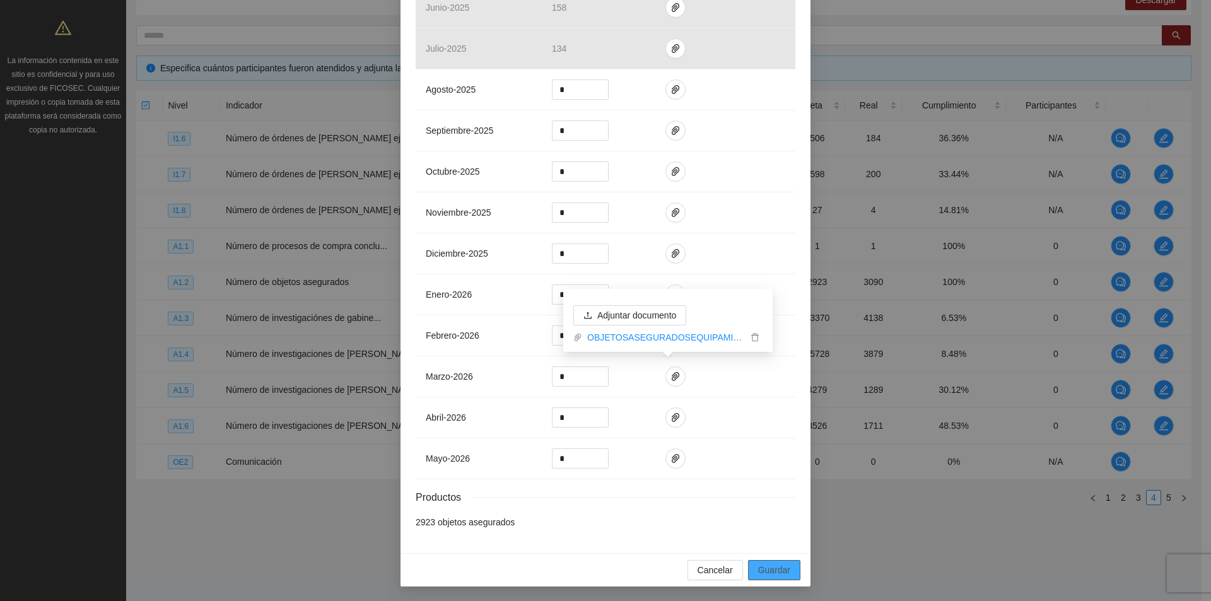
click at [774, 572] on span "Guardar" at bounding box center [774, 570] width 32 height 14
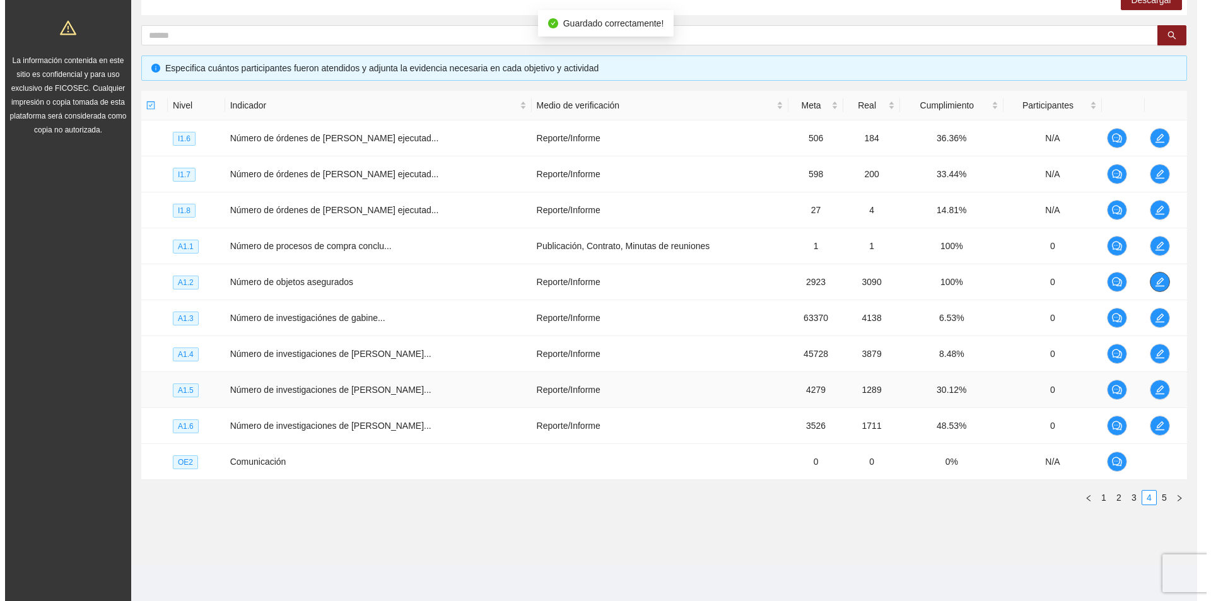
scroll to position [0, 0]
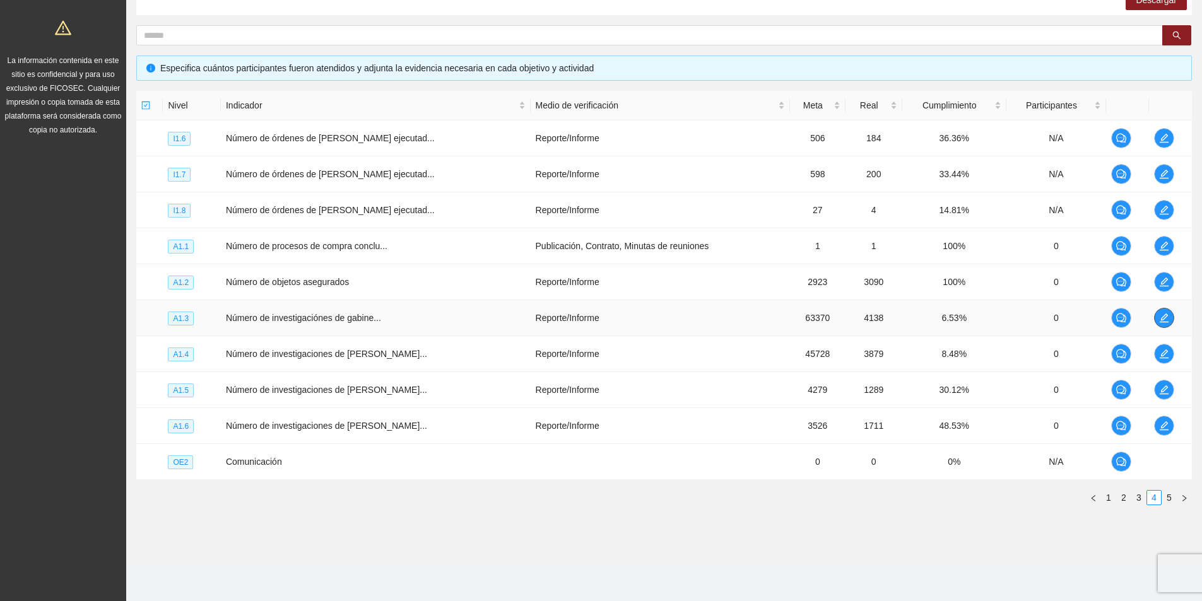
click at [1163, 317] on icon "edit" at bounding box center [1163, 318] width 9 height 9
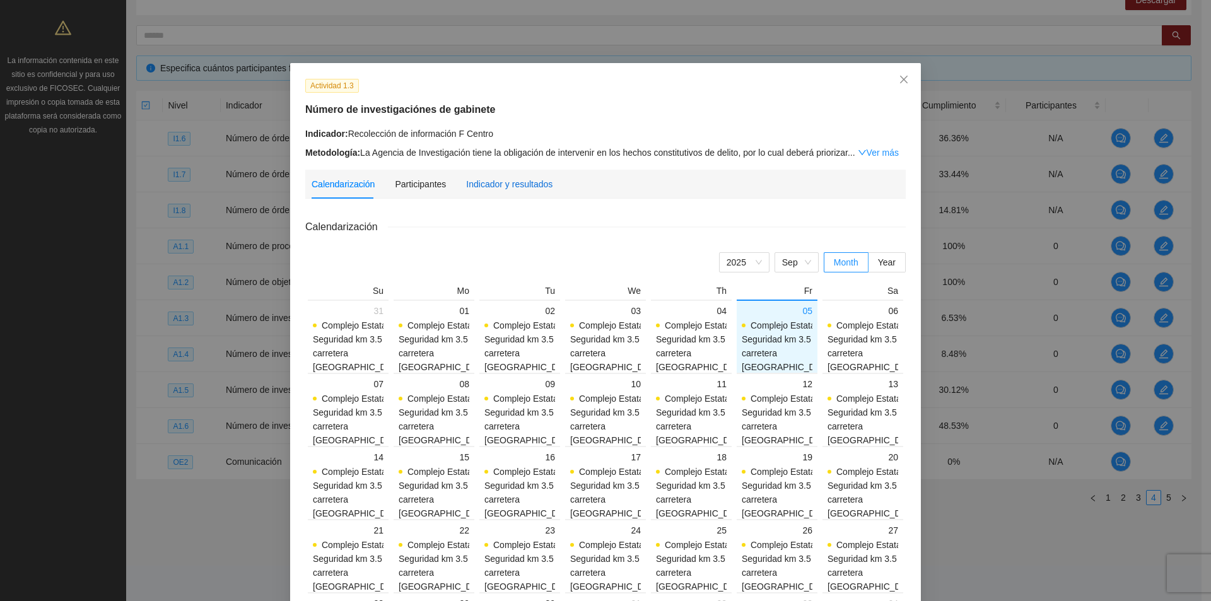
click at [491, 185] on div "Indicador y resultados" at bounding box center [509, 184] width 86 height 14
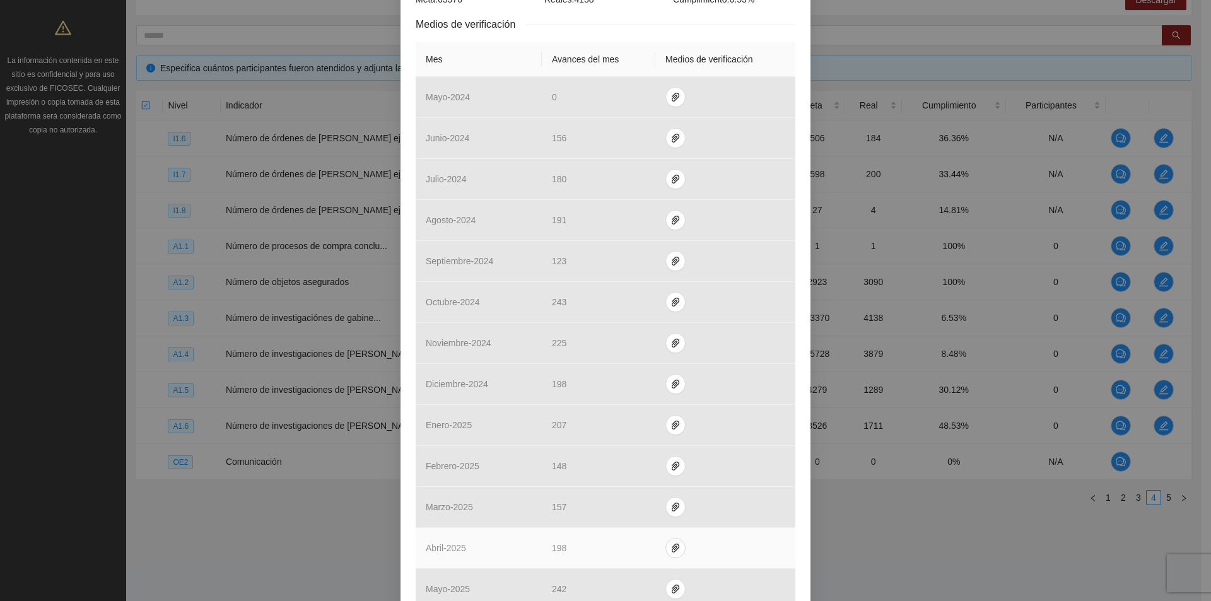
scroll to position [442, 0]
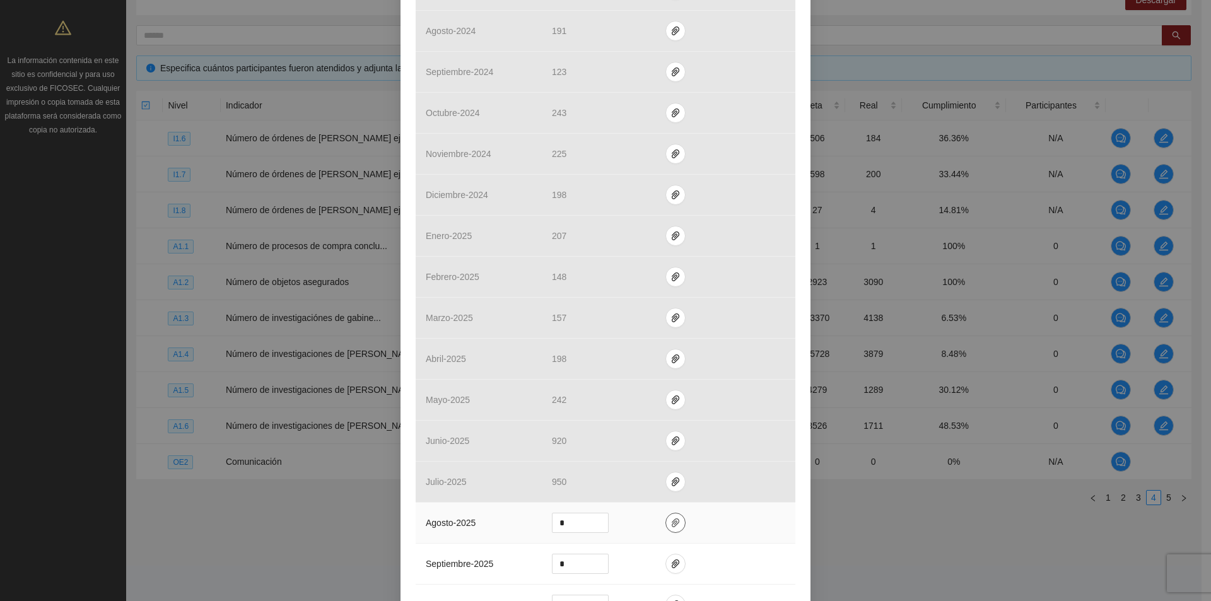
click at [671, 520] on icon "paper-clip" at bounding box center [676, 523] width 10 height 10
click at [647, 479] on span "Adjuntar documento" at bounding box center [636, 483] width 79 height 14
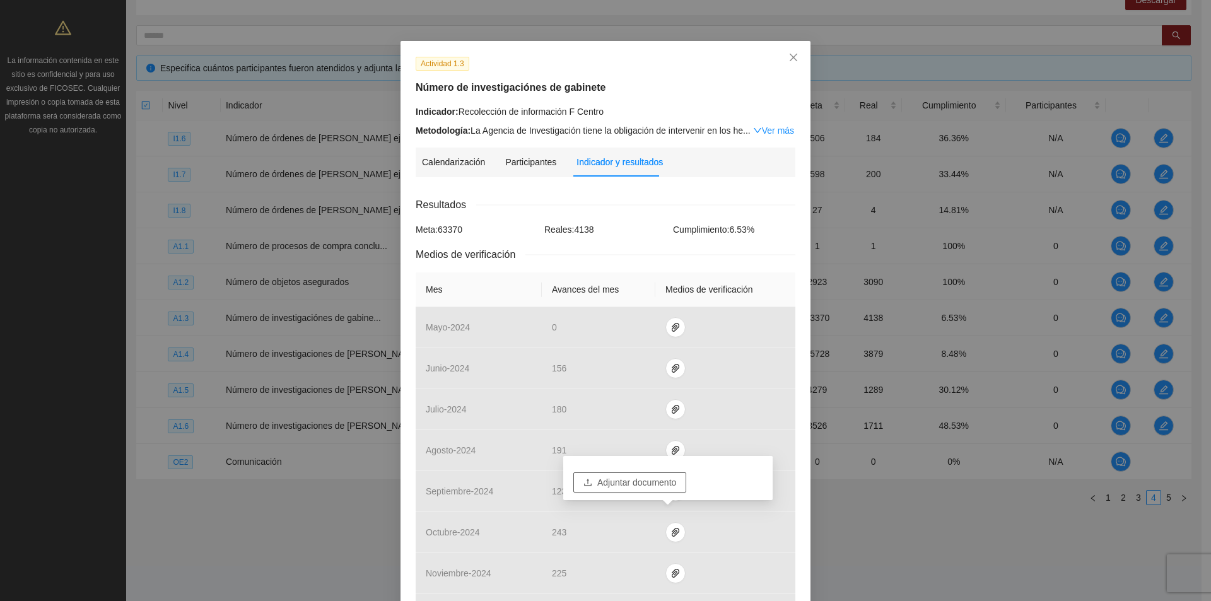
scroll to position [0, 0]
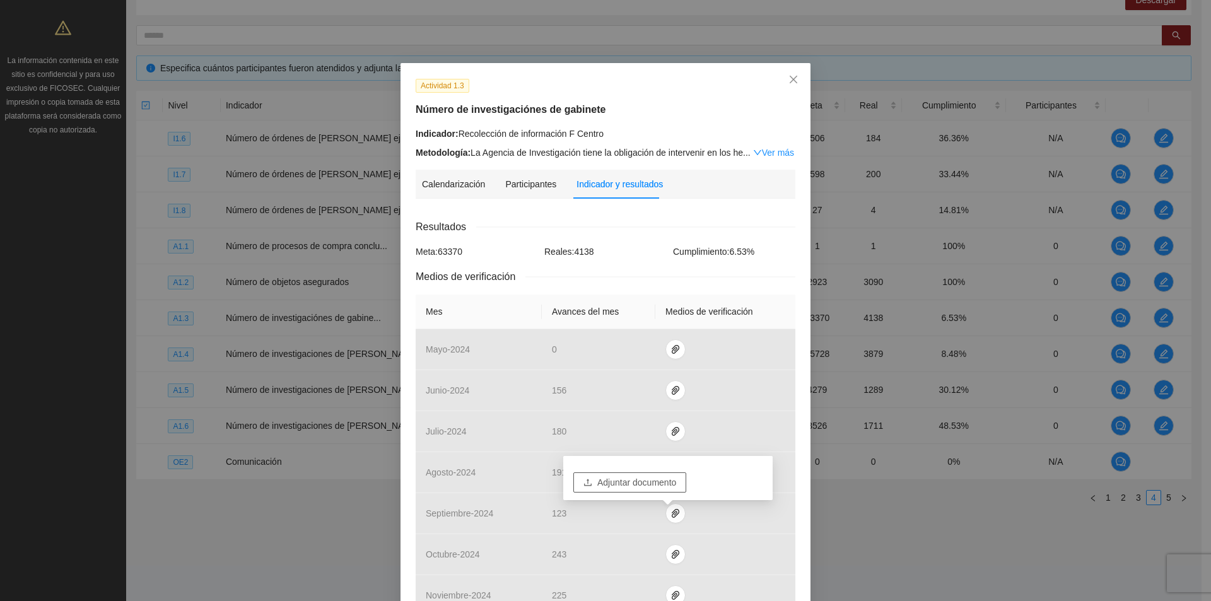
click at [604, 476] on span "Adjuntar documento" at bounding box center [636, 483] width 79 height 14
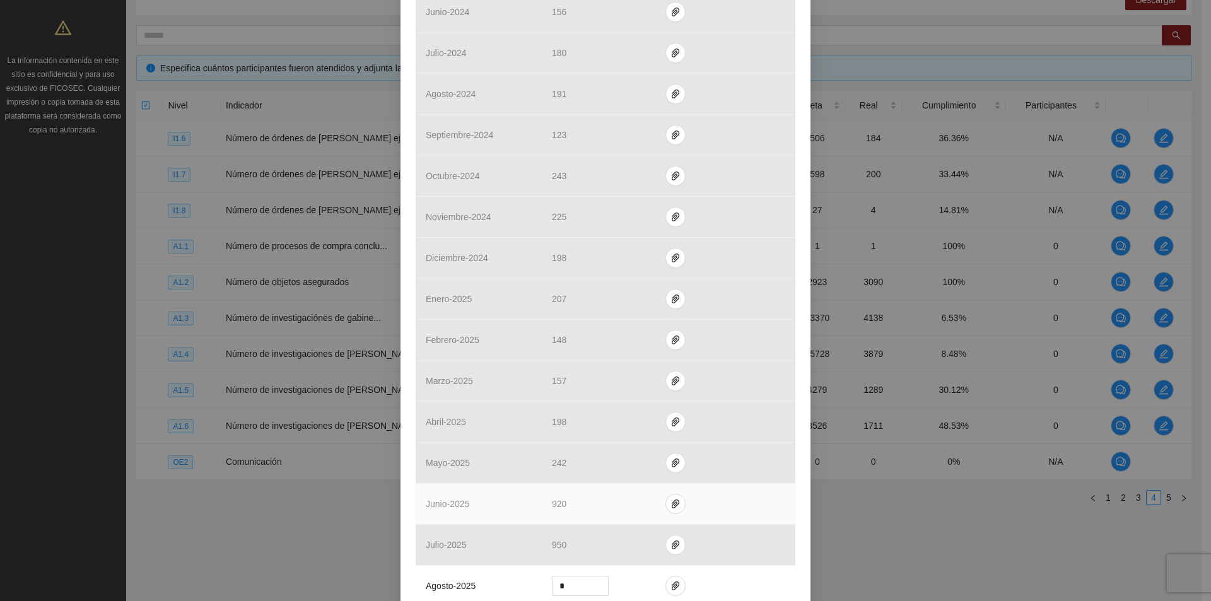
scroll to position [505, 0]
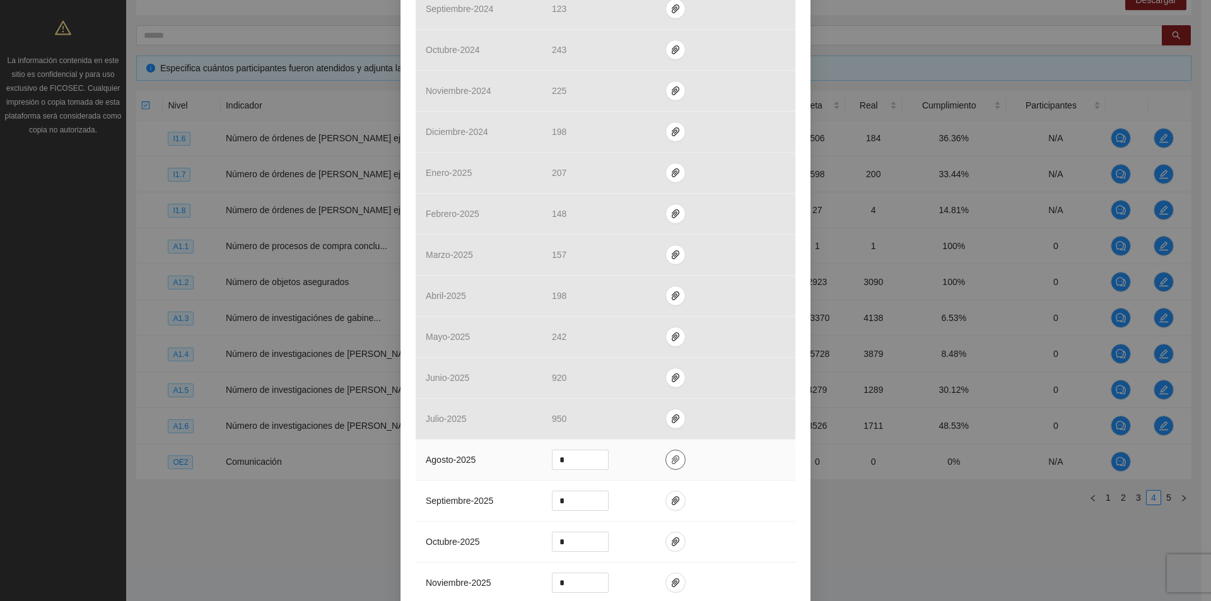
click at [671, 457] on icon "paper-clip" at bounding box center [676, 460] width 10 height 10
click at [671, 456] on icon "paper-clip" at bounding box center [676, 460] width 10 height 10
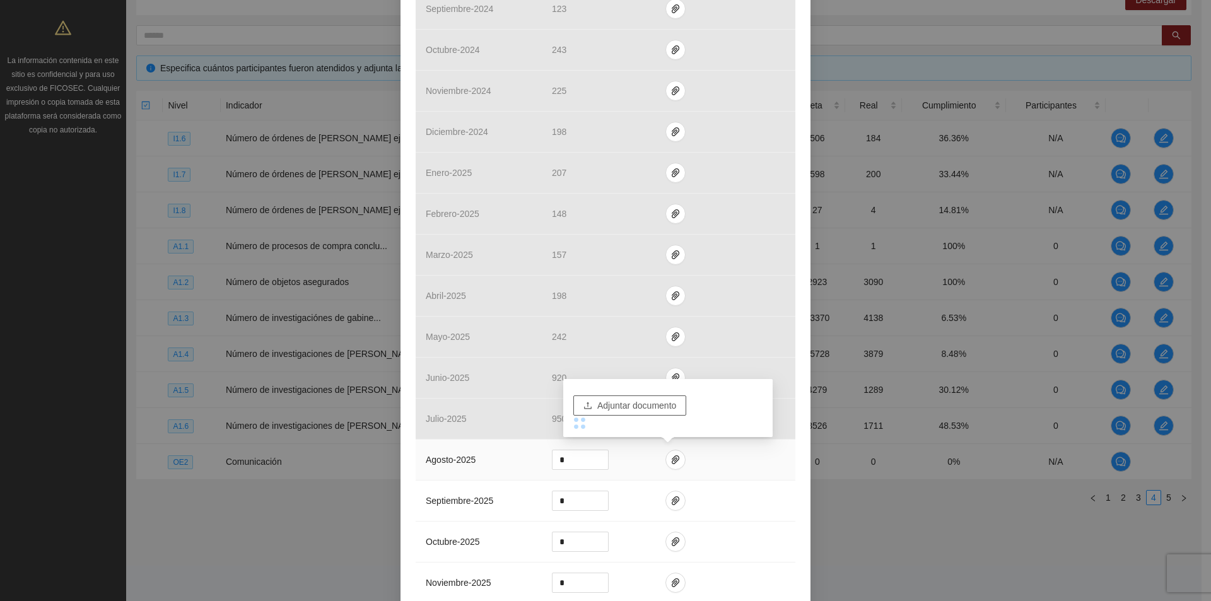
click at [622, 403] on span "Adjuntar documento" at bounding box center [636, 406] width 79 height 14
click at [660, 408] on button "Adjuntar documento" at bounding box center [629, 400] width 113 height 20
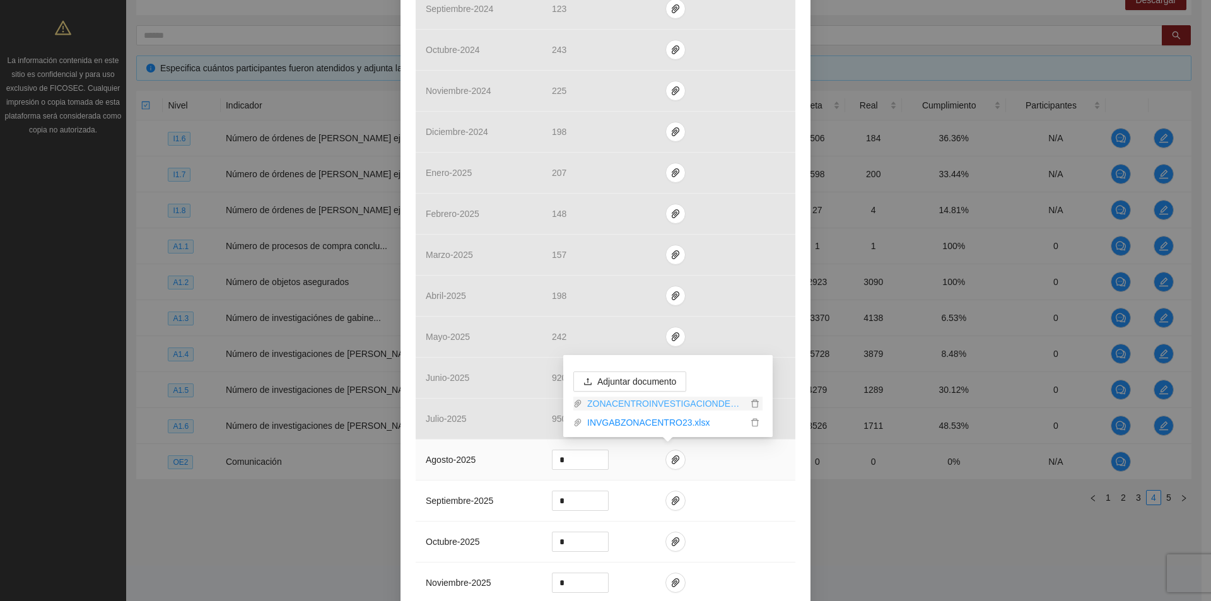
click at [643, 409] on link "ZONACENTROINVESTIGACIONDEGABINETE_0001 (1).pdf" at bounding box center [664, 404] width 165 height 14
click at [560, 461] on input "*" at bounding box center [581, 459] width 56 height 19
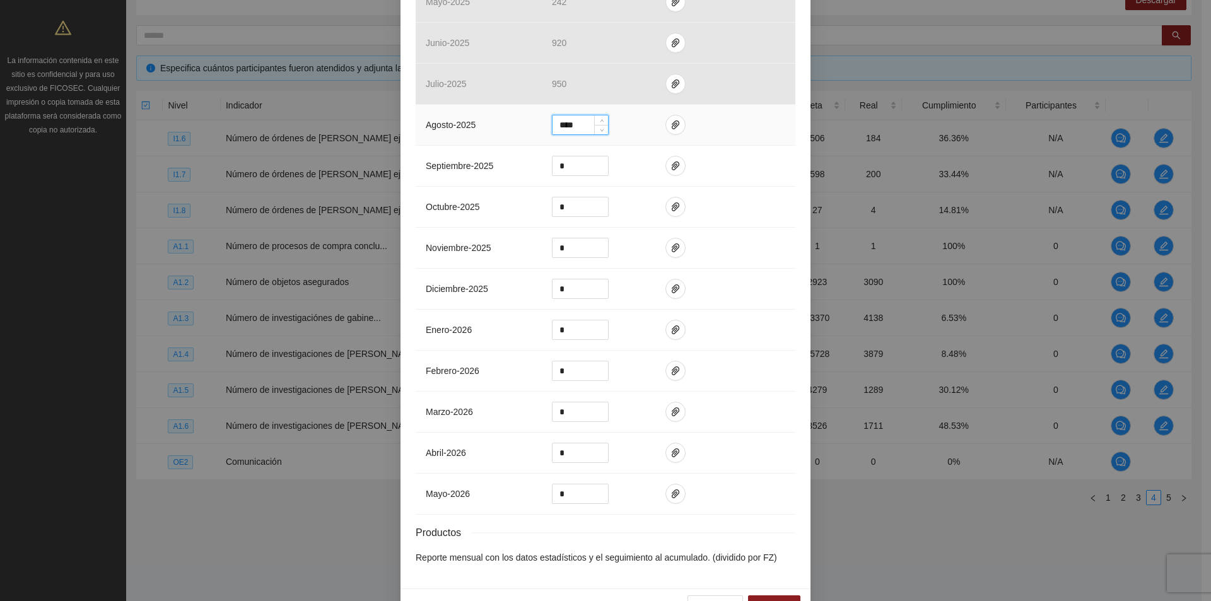
scroll to position [875, 0]
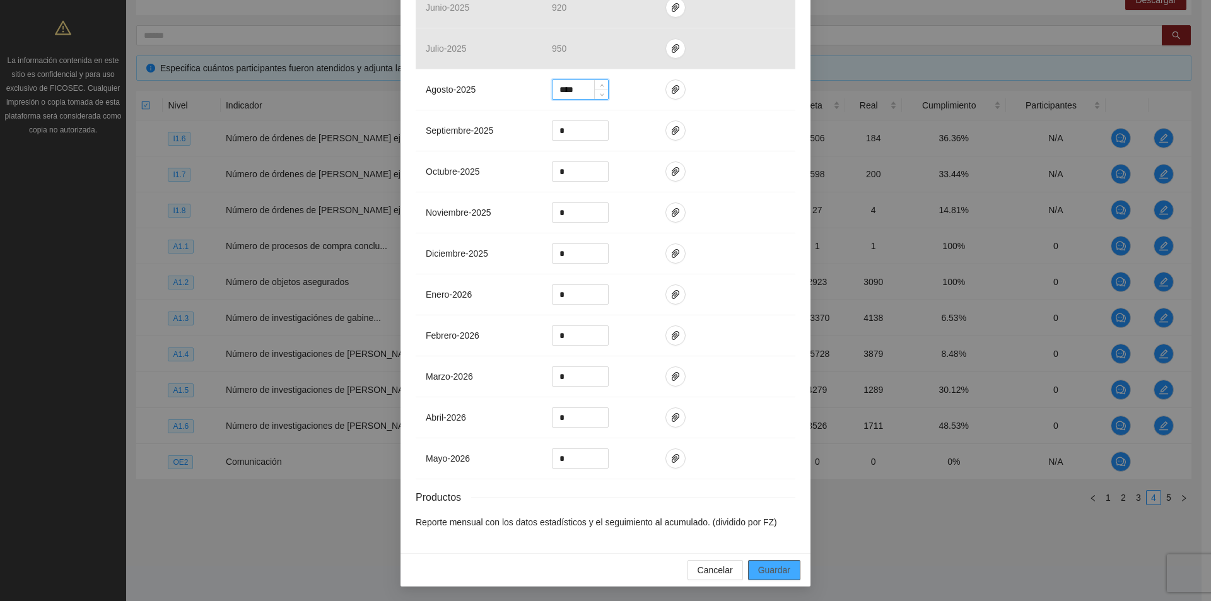
type input "****"
click at [775, 570] on span "Guardar" at bounding box center [774, 570] width 32 height 14
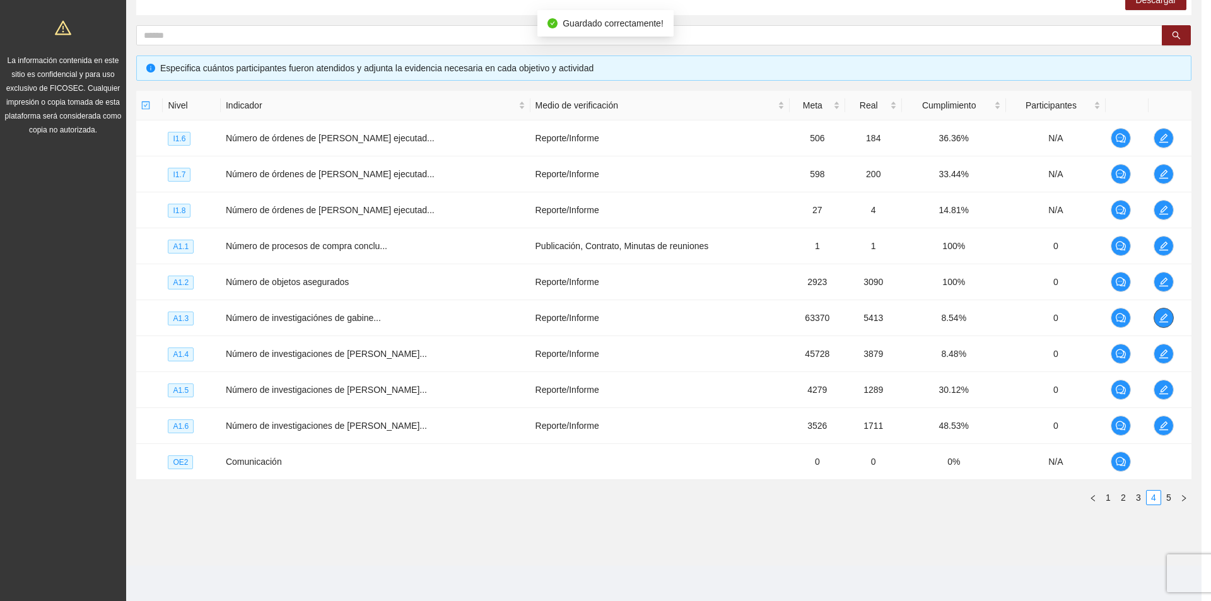
scroll to position [0, 0]
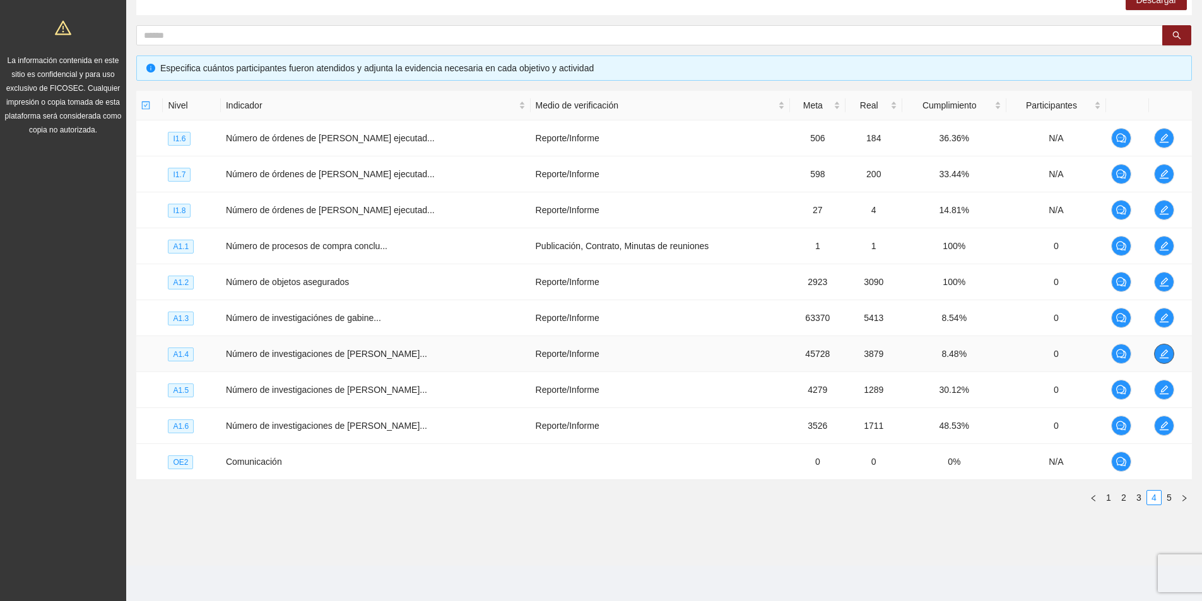
click at [1161, 354] on icon "edit" at bounding box center [1164, 354] width 10 height 10
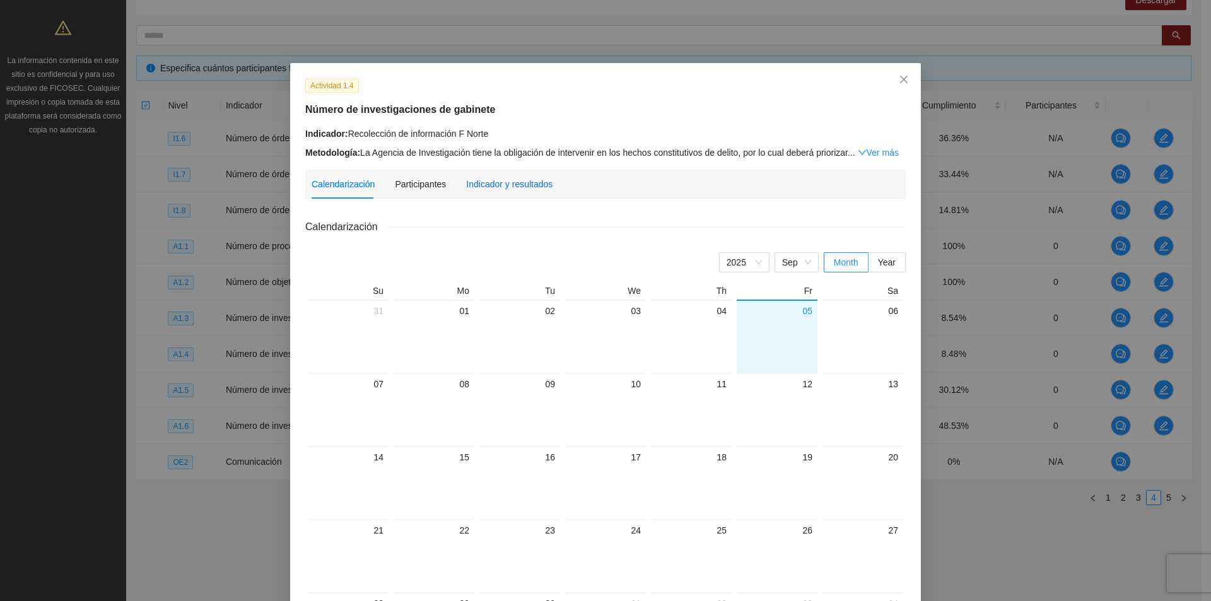
click at [491, 182] on div "Indicador y resultados" at bounding box center [509, 184] width 86 height 14
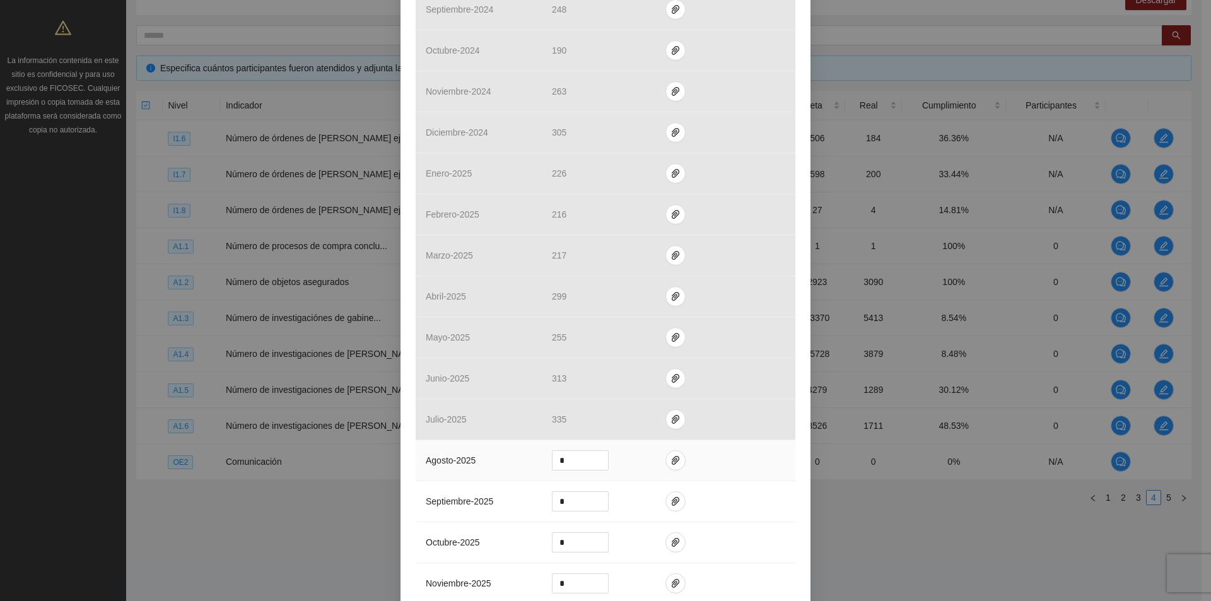
scroll to position [631, 0]
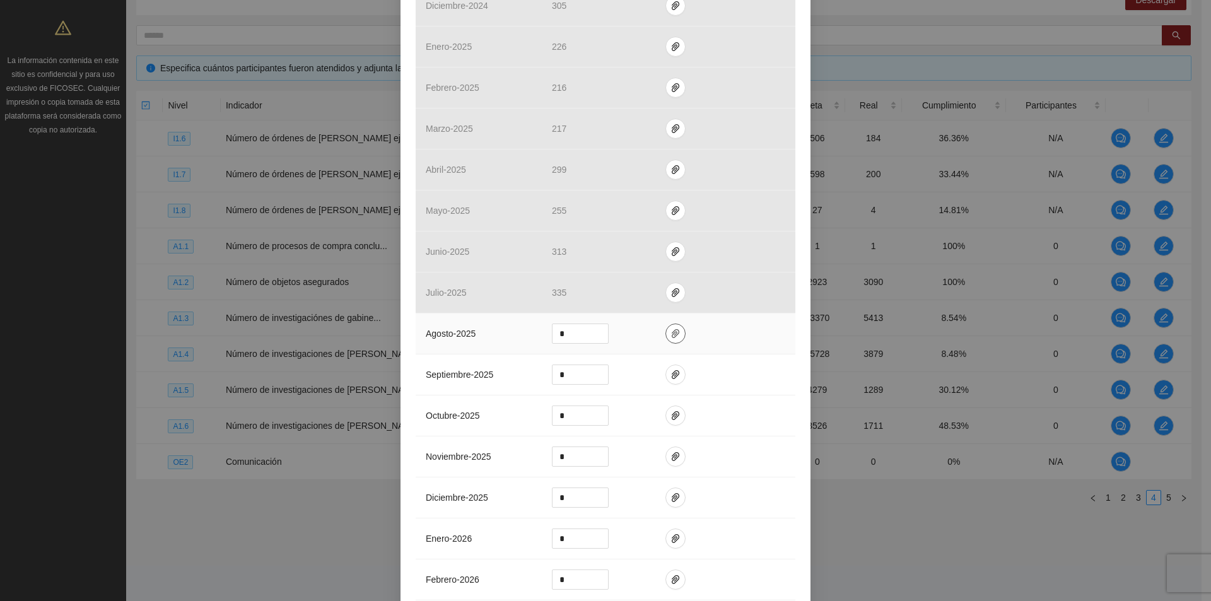
click at [666, 333] on span "paper-clip" at bounding box center [675, 334] width 19 height 10
click at [639, 299] on span "Adjuntar documento" at bounding box center [636, 293] width 79 height 14
click at [666, 329] on span "paper-clip" at bounding box center [675, 334] width 19 height 10
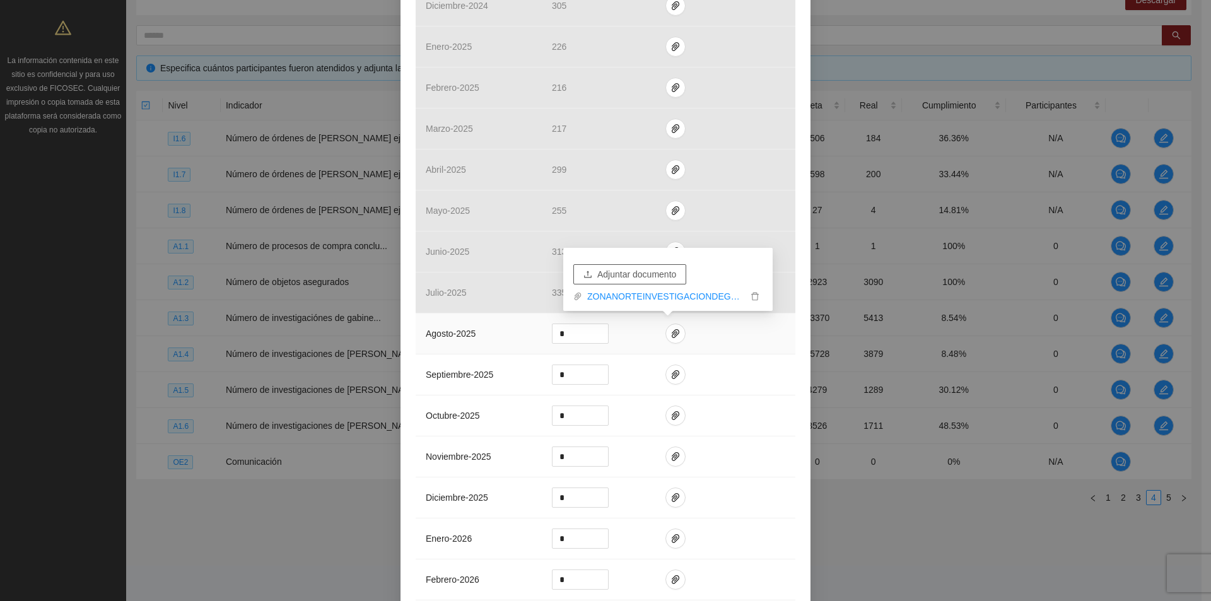
click at [623, 276] on span "Adjuntar documento" at bounding box center [636, 274] width 79 height 14
click at [657, 279] on link "ZONANORTEINVESTIGACIONDEGABINETE_0001.pdf" at bounding box center [664, 278] width 165 height 14
click at [594, 332] on span "Decrease Value" at bounding box center [601, 337] width 14 height 11
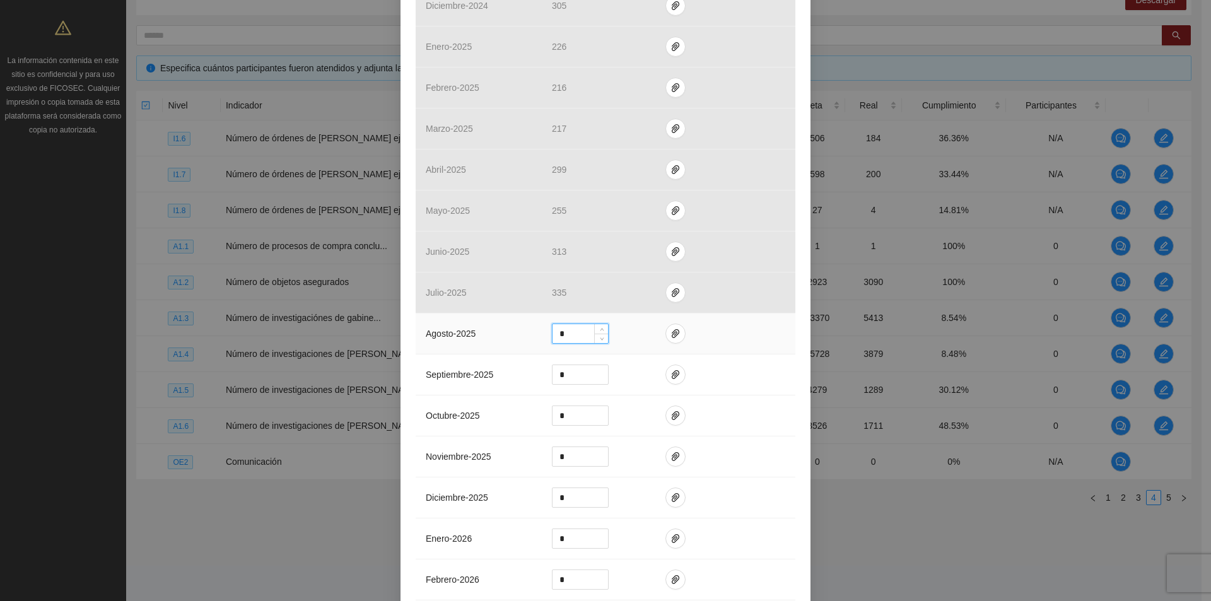
click at [561, 334] on input "*" at bounding box center [581, 333] width 56 height 19
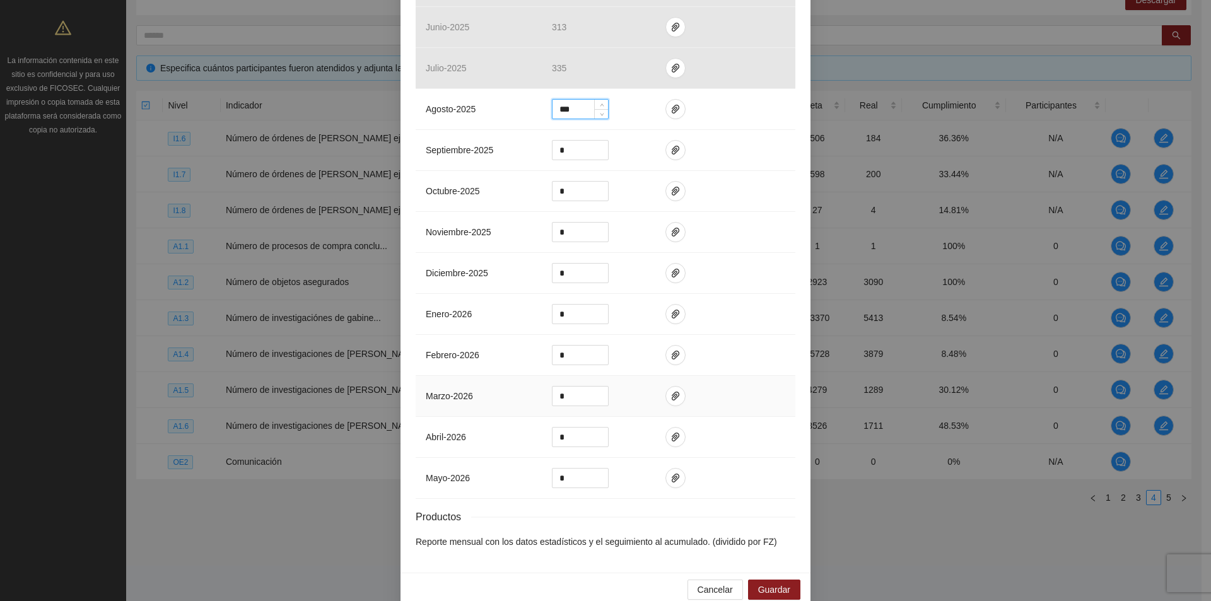
scroll to position [875, 0]
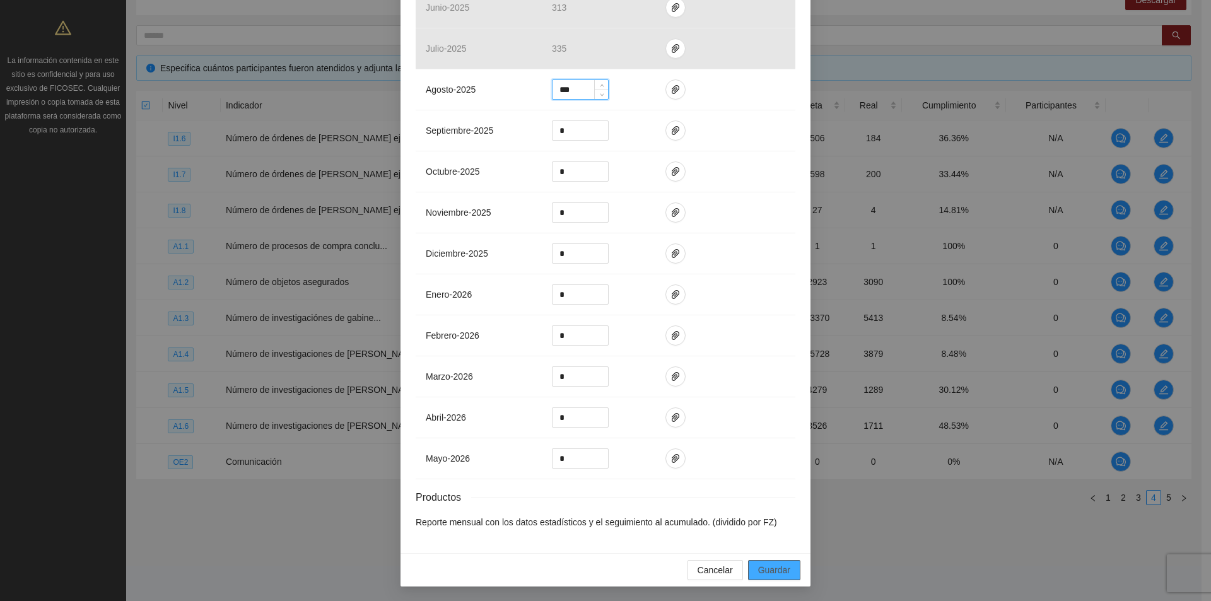
type input "***"
click at [770, 573] on span "Guardar" at bounding box center [774, 570] width 32 height 14
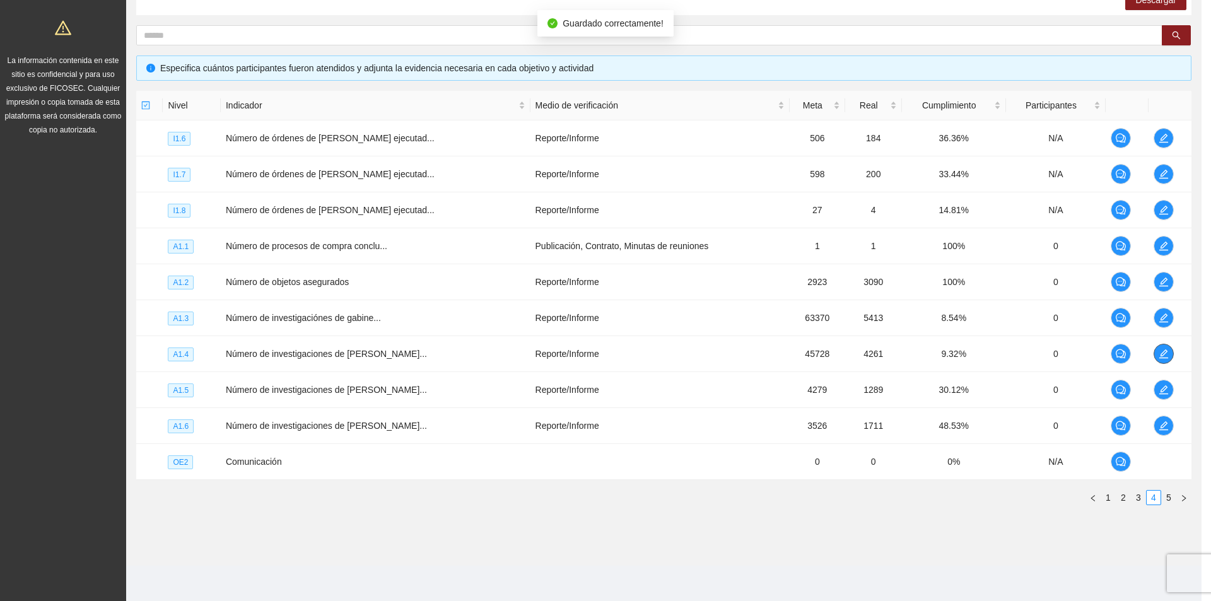
scroll to position [0, 0]
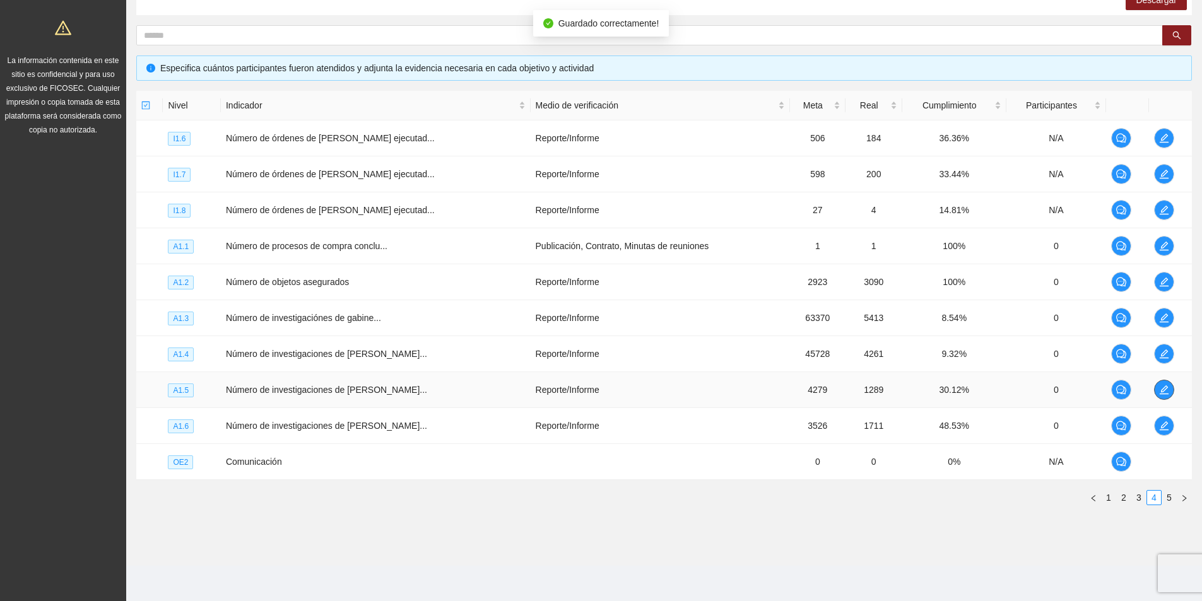
click at [1161, 386] on icon "edit" at bounding box center [1164, 390] width 10 height 10
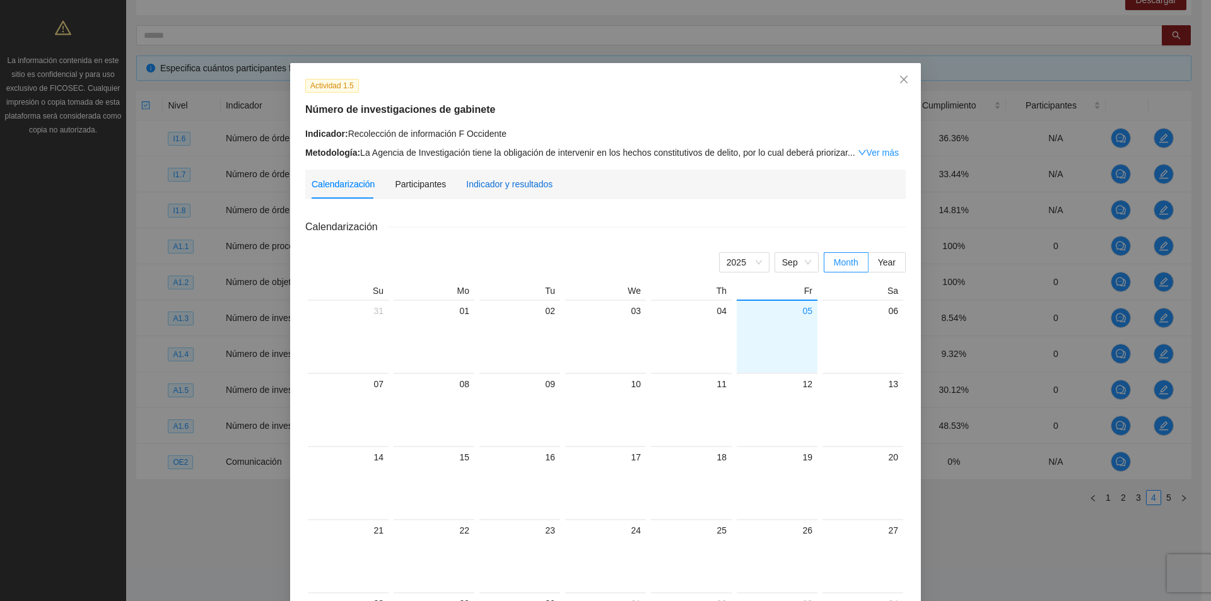
click at [486, 182] on div "Indicador y resultados" at bounding box center [509, 184] width 86 height 14
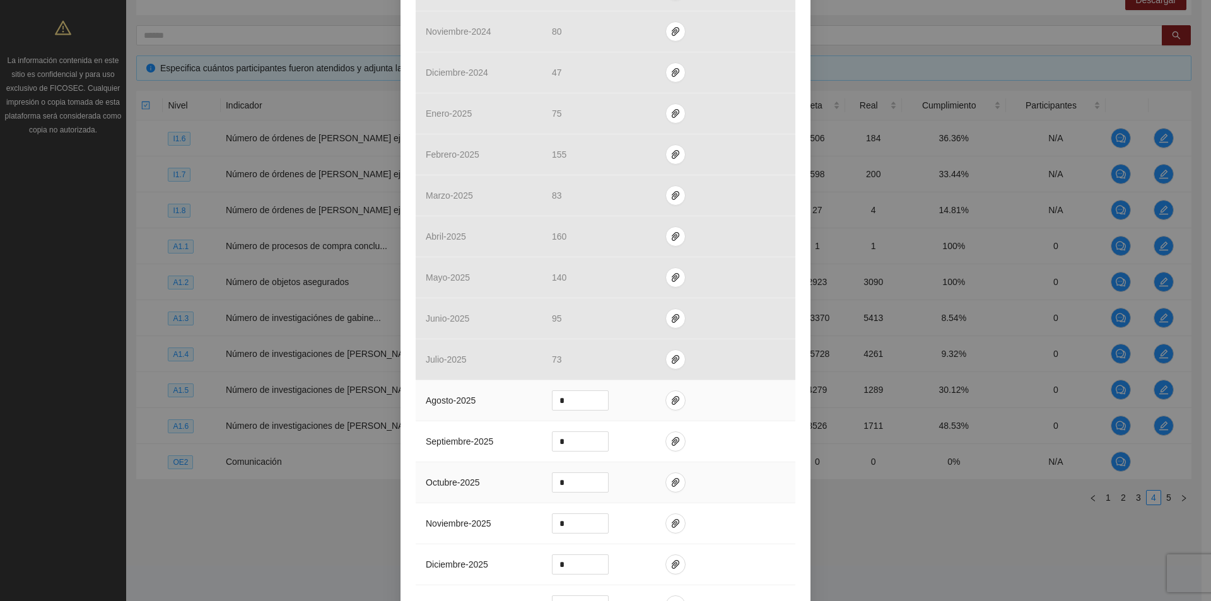
scroll to position [631, 0]
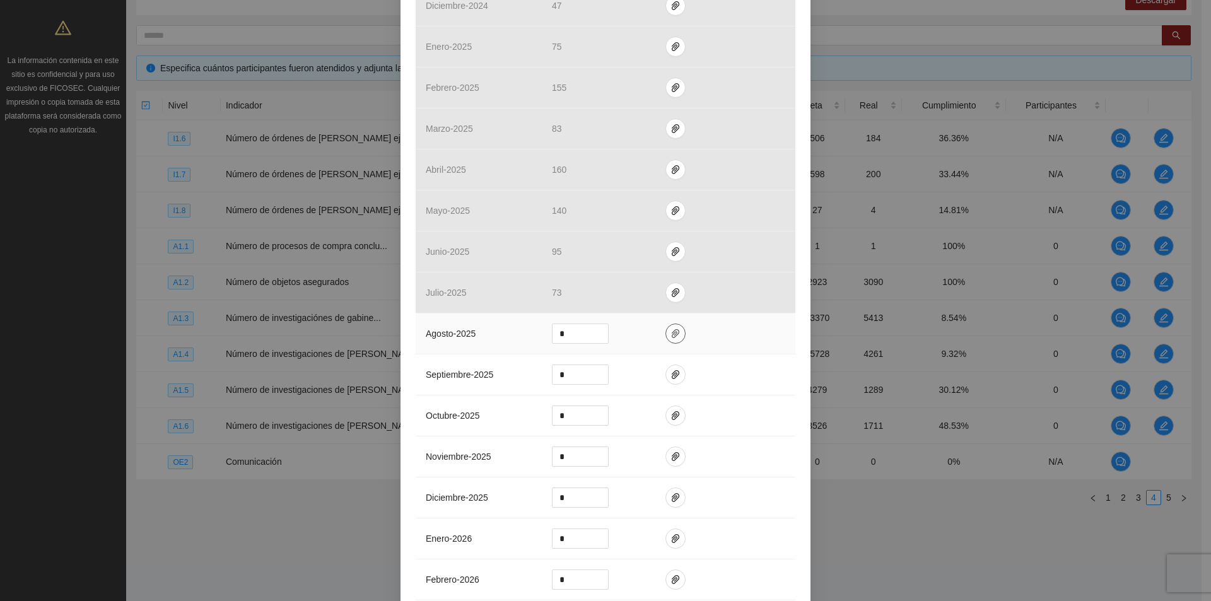
click at [674, 329] on span "paper-clip" at bounding box center [675, 334] width 19 height 10
click at [643, 295] on span "Adjuntar documento" at bounding box center [636, 293] width 79 height 14
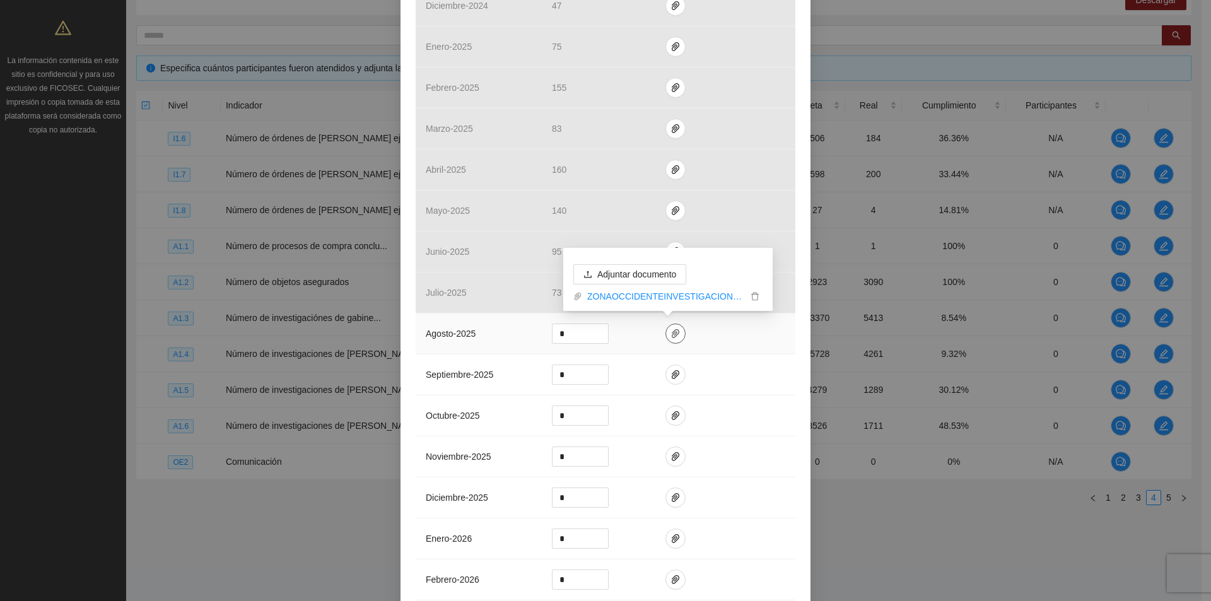
click at [674, 335] on span "paper-clip" at bounding box center [675, 334] width 19 height 10
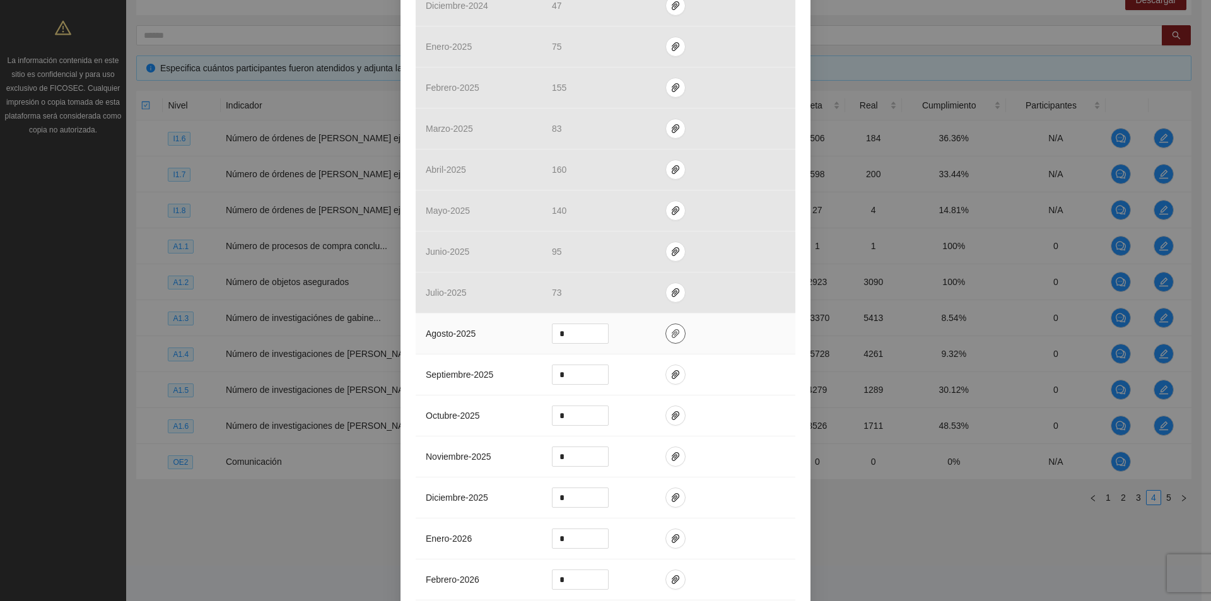
click at [674, 335] on span "paper-clip" at bounding box center [675, 334] width 19 height 10
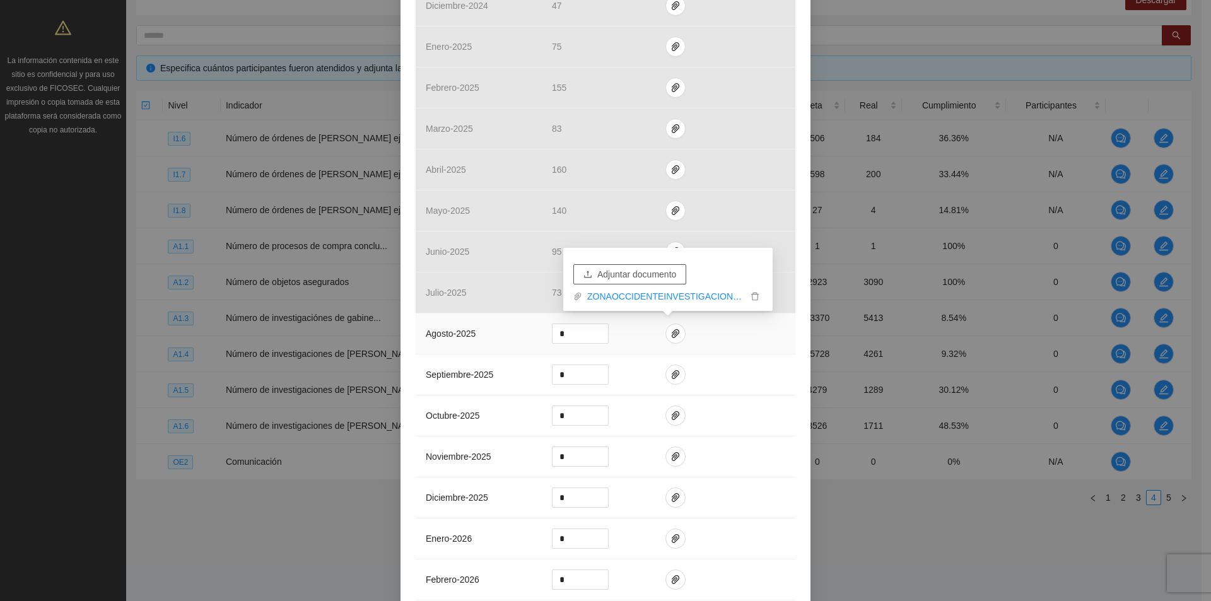
click at [663, 277] on span "Adjuntar documento" at bounding box center [636, 274] width 79 height 14
click at [701, 279] on link "ZONAOCCIDENTEINVESTIGACIONDEGABINETE_0001.pdf" at bounding box center [664, 278] width 165 height 14
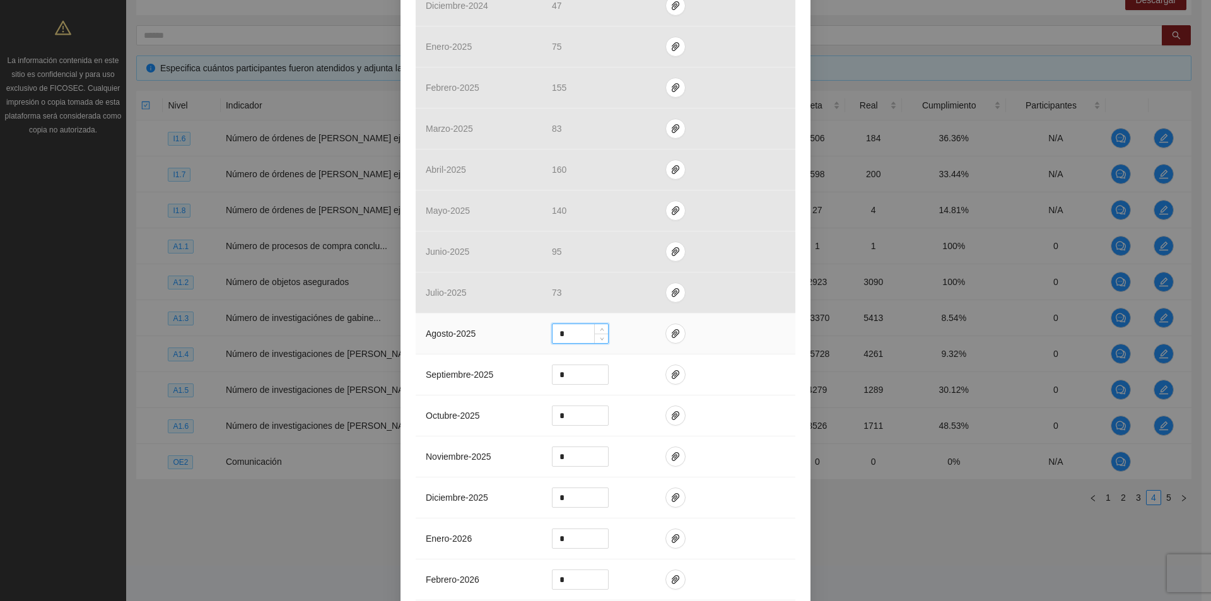
click at [573, 334] on input "*" at bounding box center [581, 333] width 56 height 19
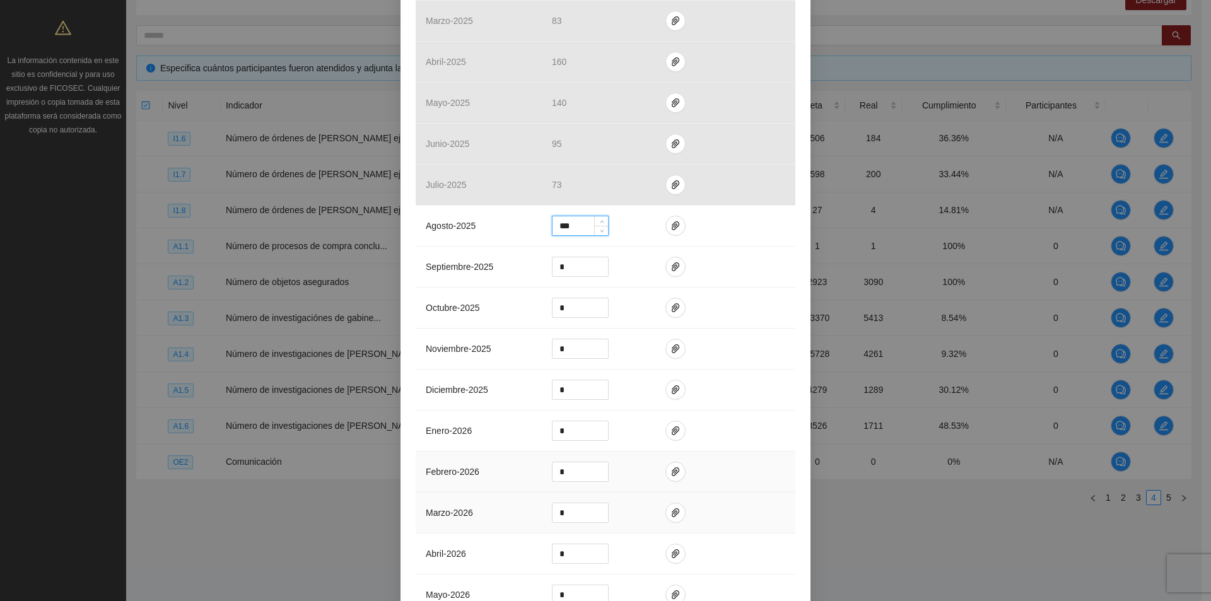
scroll to position [875, 0]
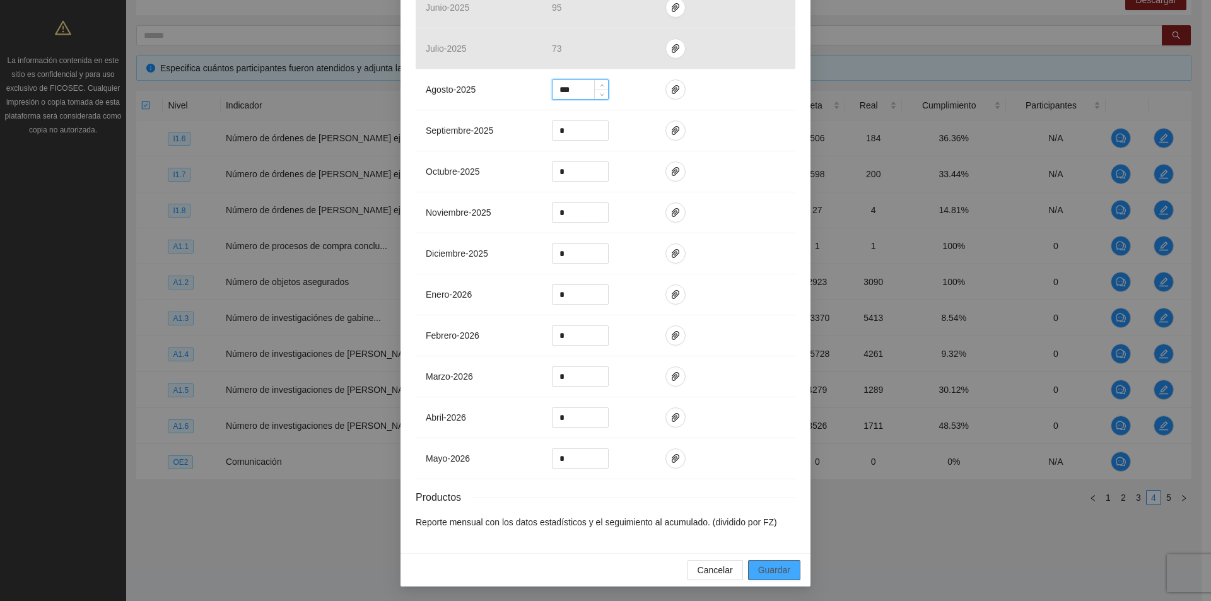
type input "***"
click at [787, 572] on button "Guardar" at bounding box center [774, 570] width 52 height 20
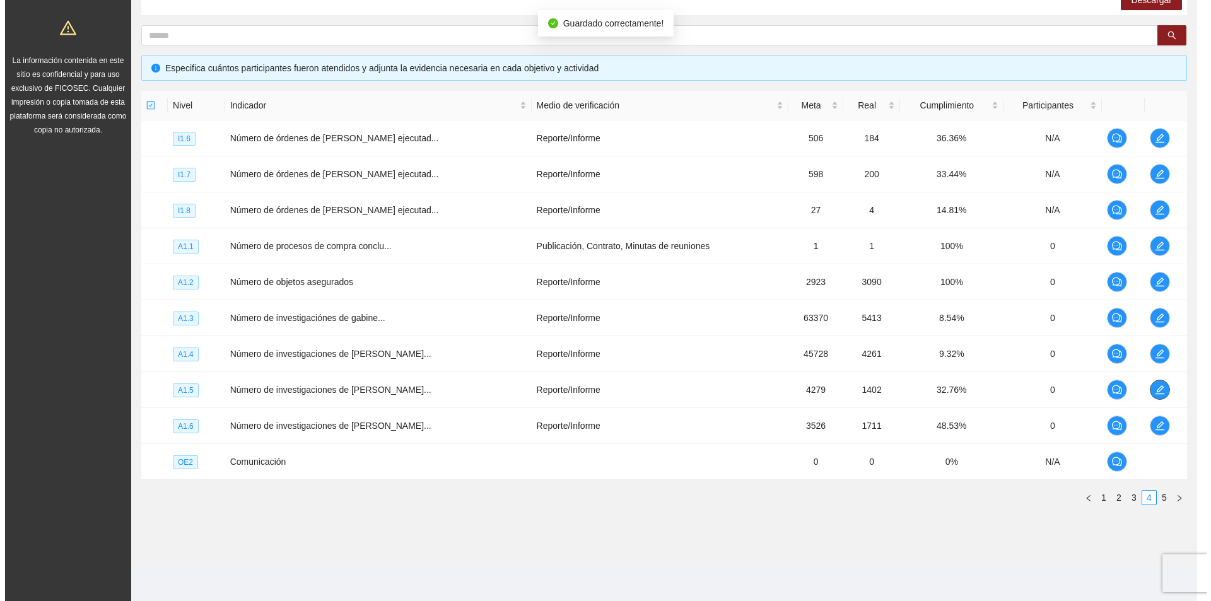
scroll to position [0, 0]
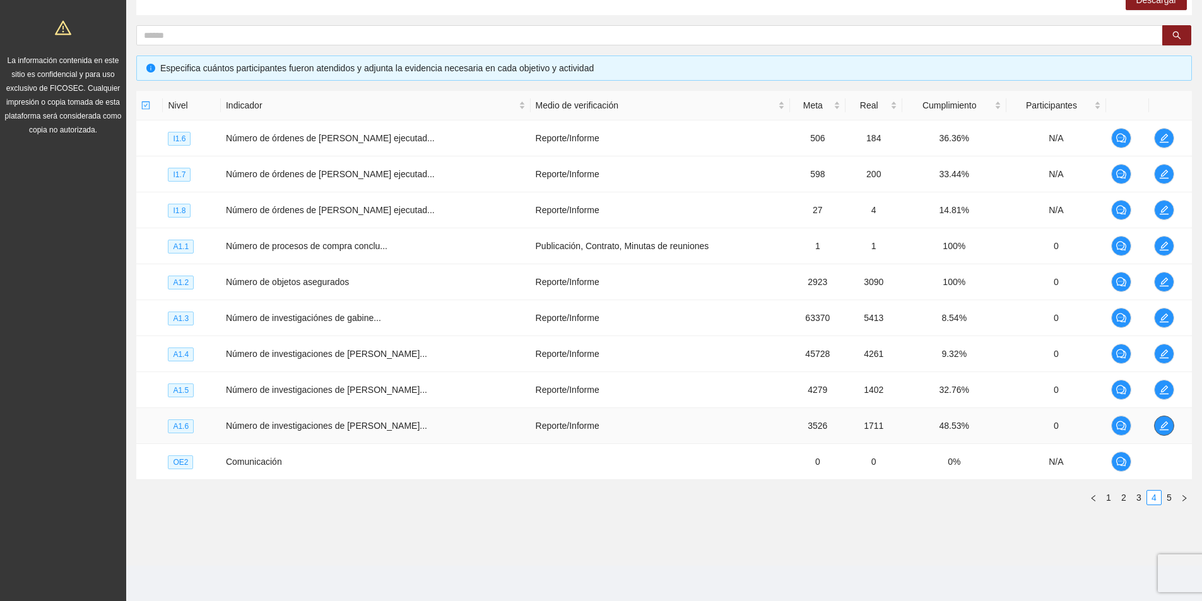
click at [1165, 420] on button "button" at bounding box center [1164, 426] width 20 height 20
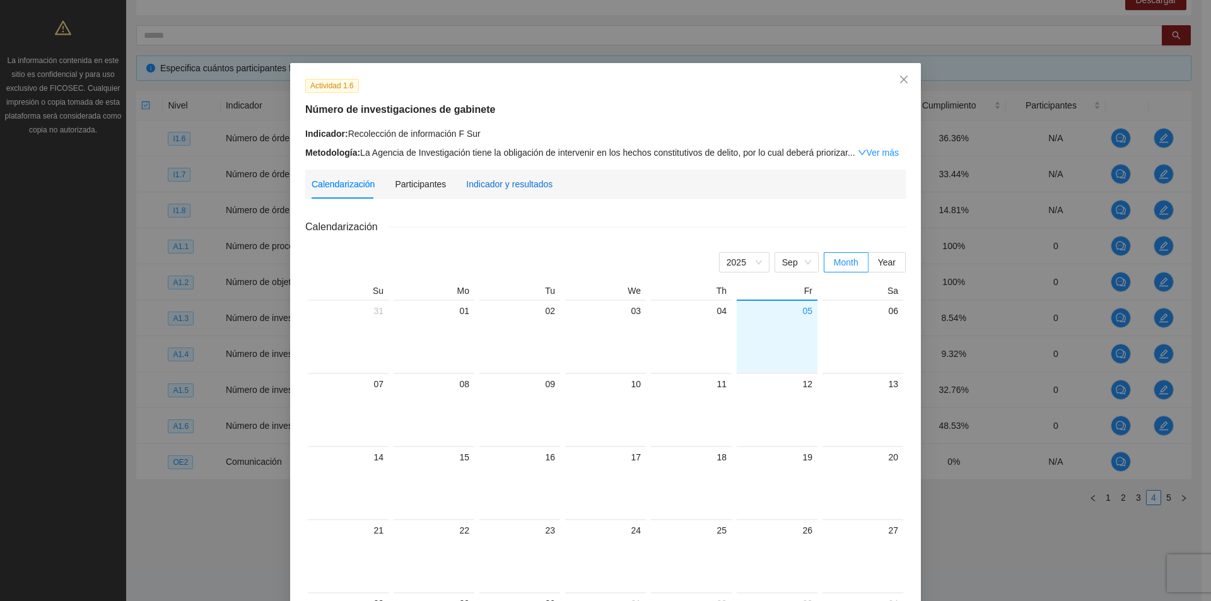
click at [509, 185] on div "Indicador y resultados" at bounding box center [509, 184] width 86 height 14
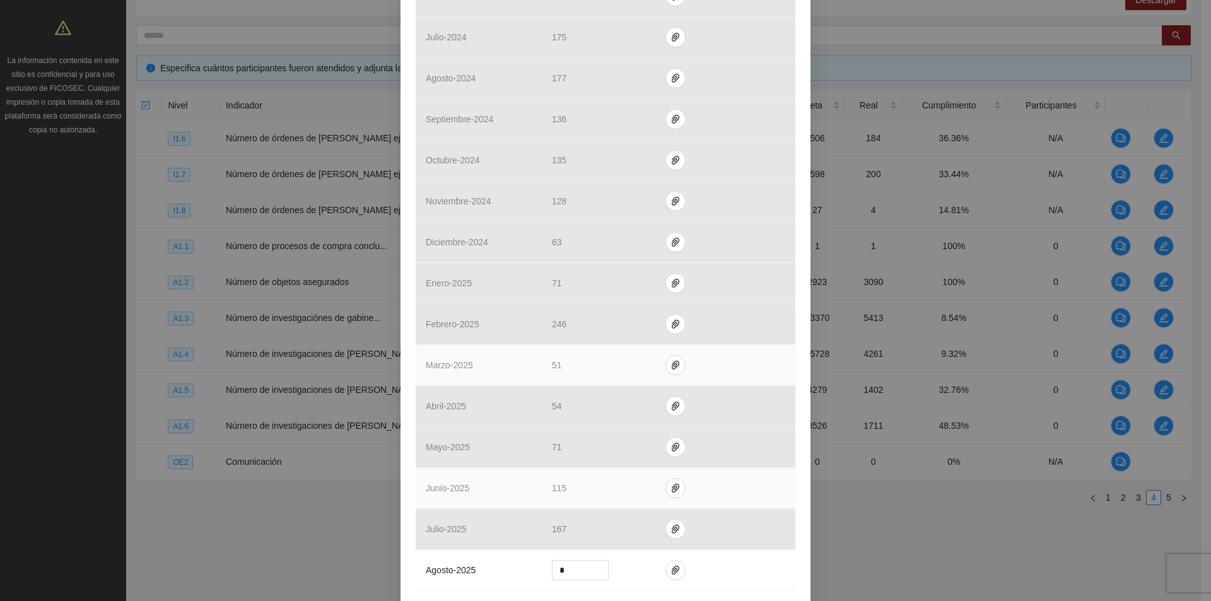
scroll to position [505, 0]
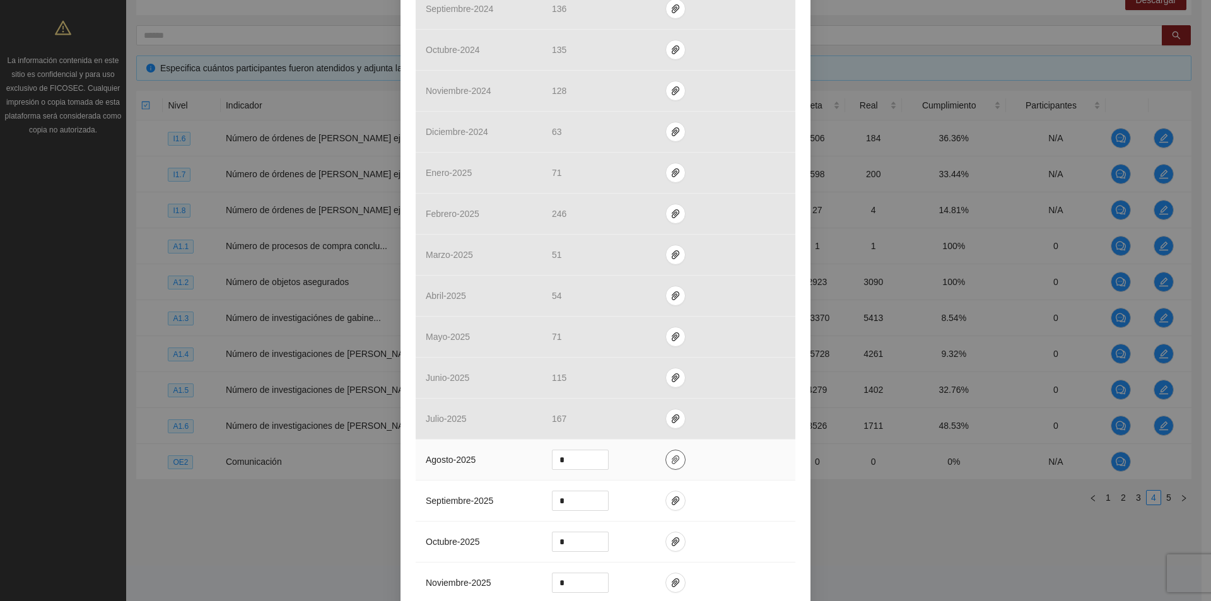
click at [674, 457] on span "paper-clip" at bounding box center [675, 460] width 19 height 10
click at [662, 423] on span "Adjuntar documento" at bounding box center [636, 420] width 79 height 14
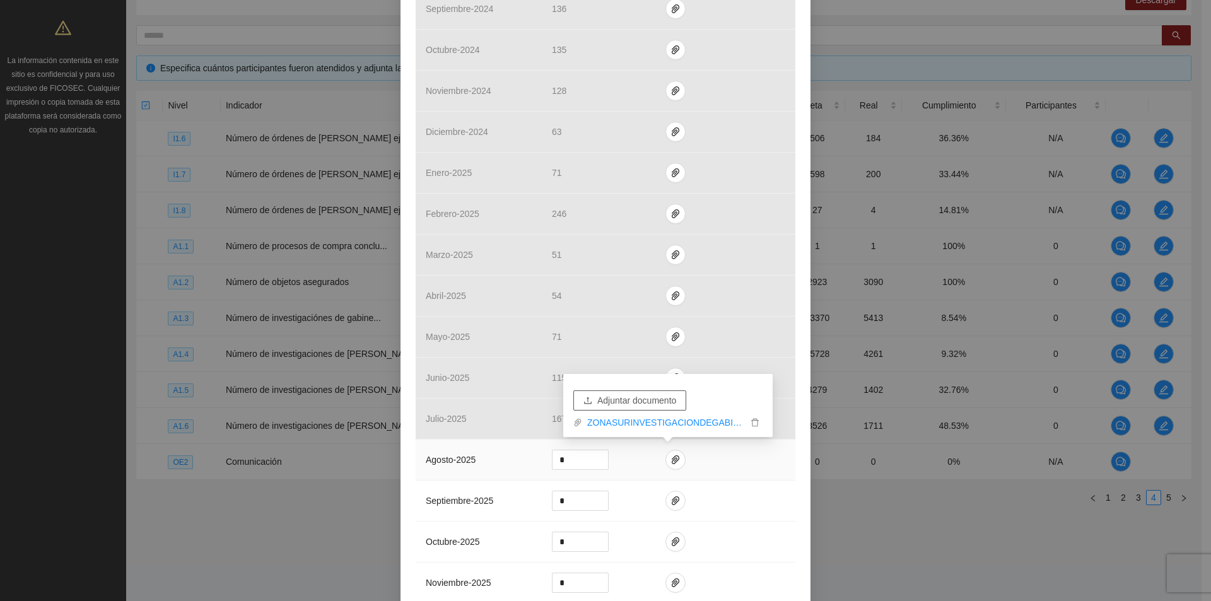
click at [630, 391] on button "Adjuntar documento" at bounding box center [629, 400] width 113 height 20
click at [652, 406] on link "ZONASURINVESTIGACIONDEGABINETE_0001.pdf" at bounding box center [664, 404] width 165 height 14
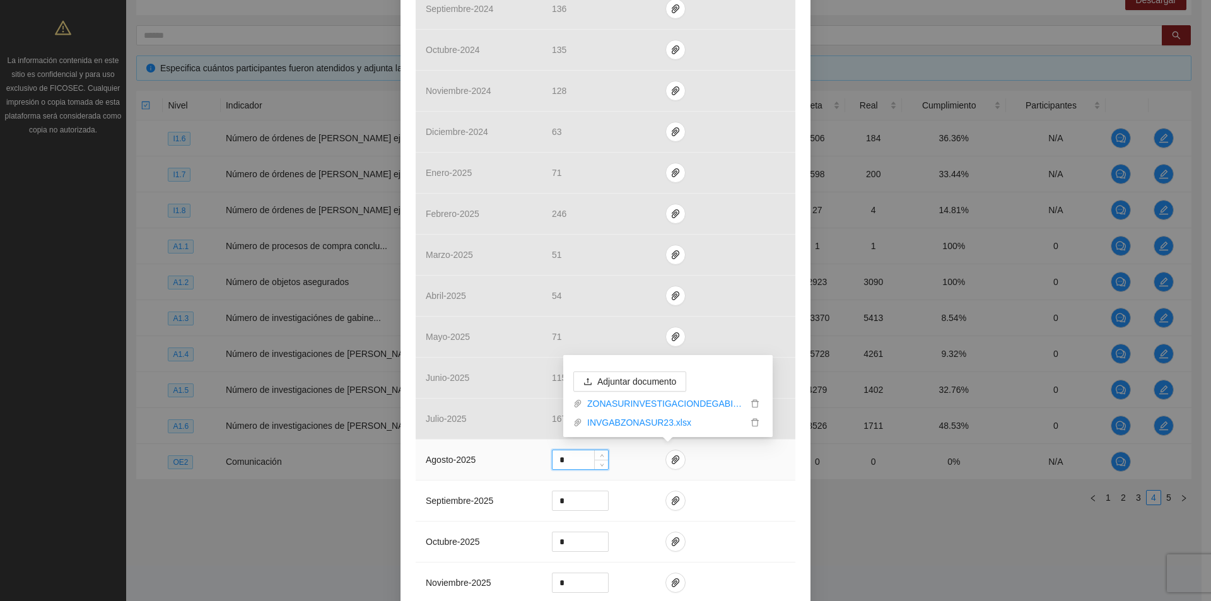
click at [589, 457] on input "*" at bounding box center [581, 459] width 56 height 19
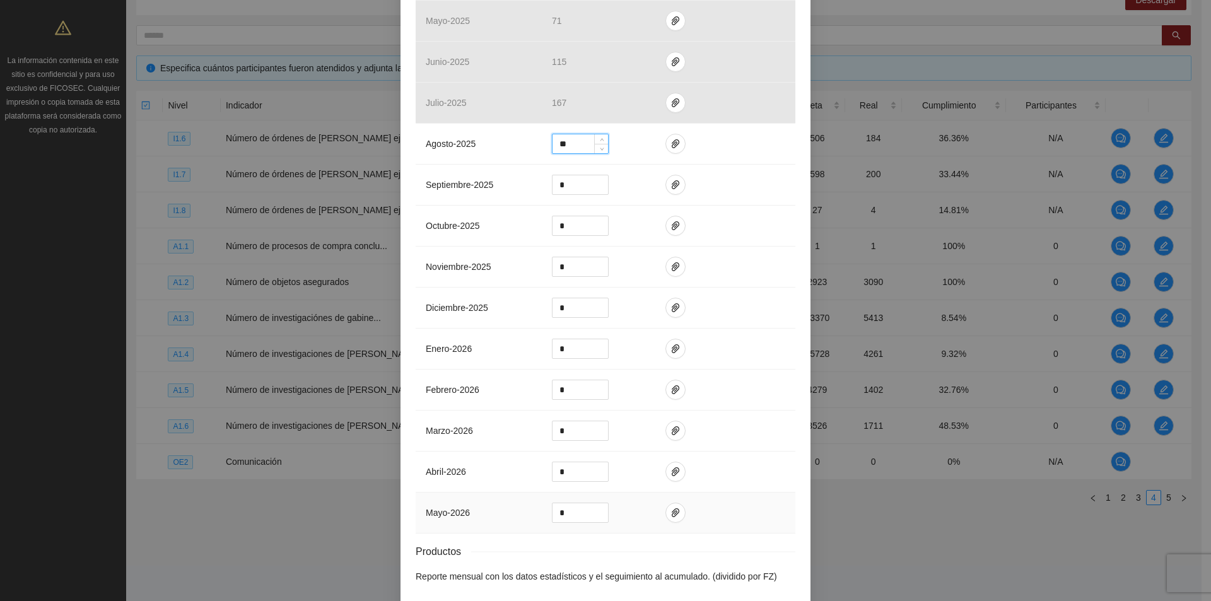
scroll to position [875, 0]
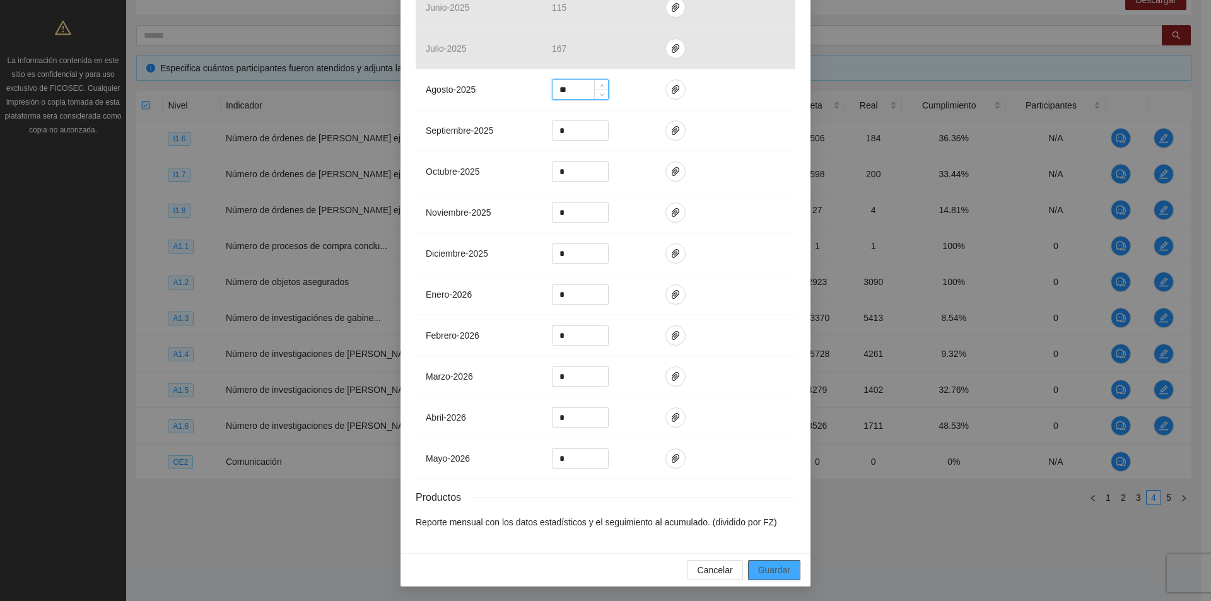
type input "**"
click at [776, 567] on span "Guardar" at bounding box center [774, 570] width 32 height 14
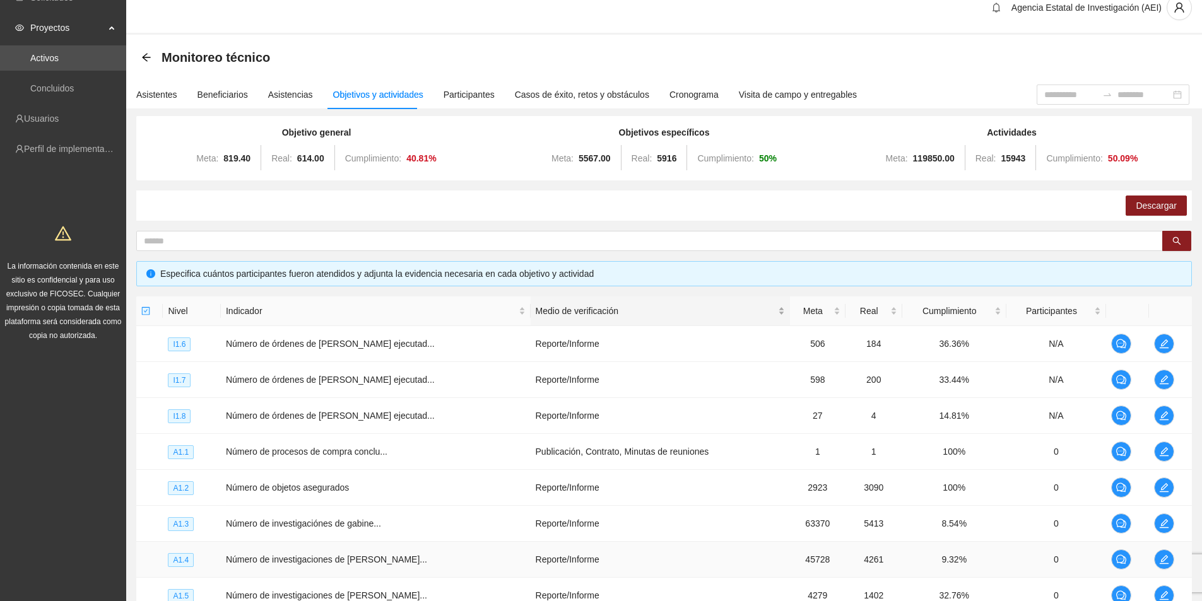
scroll to position [0, 0]
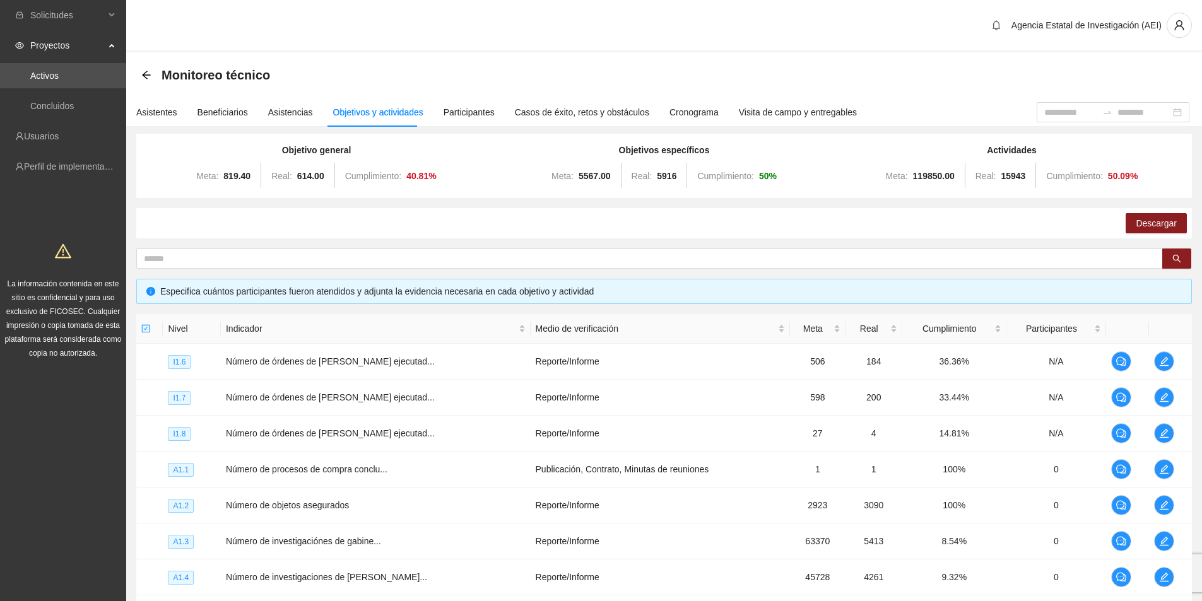
click at [146, 81] on div "Monitoreo técnico" at bounding box center [209, 75] width 136 height 20
click at [150, 71] on icon "arrow-left" at bounding box center [146, 75] width 10 height 10
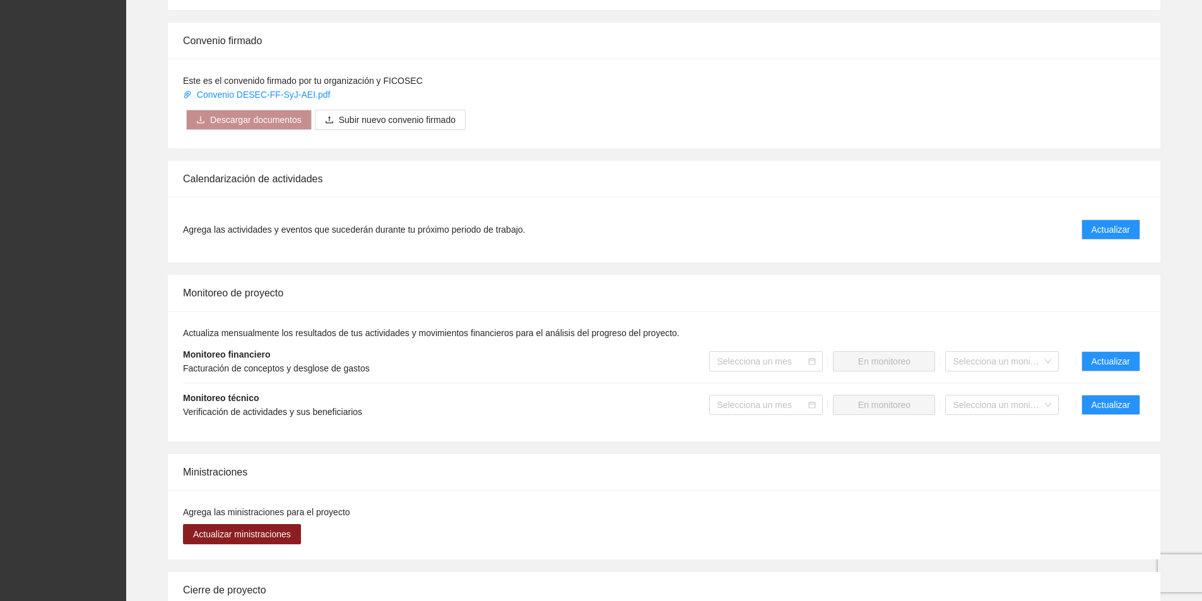
scroll to position [568, 0]
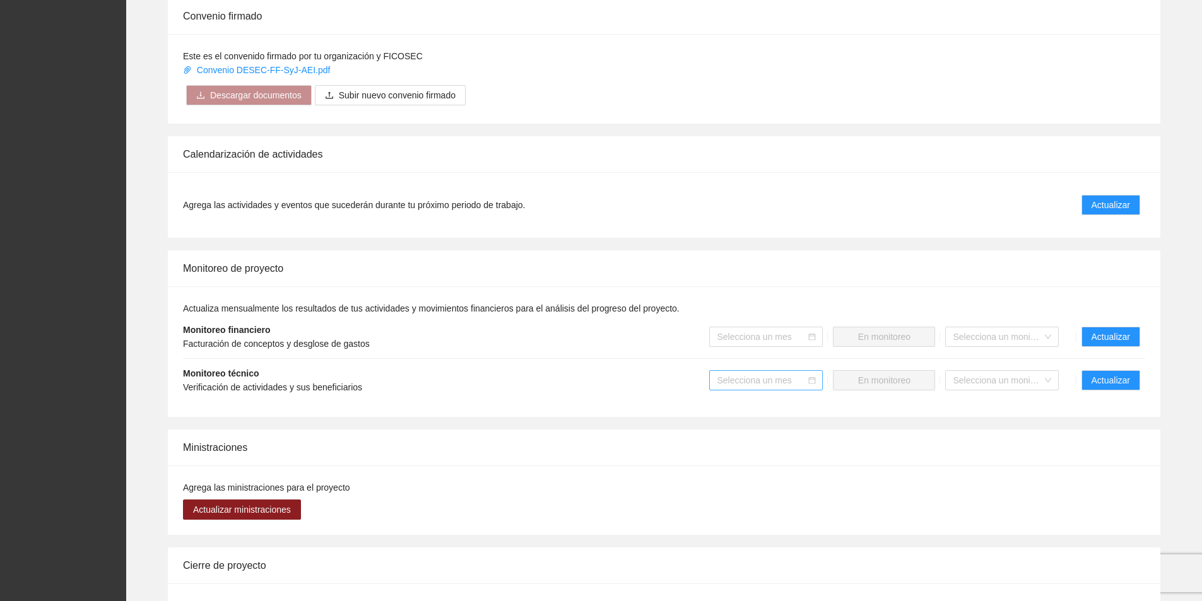
click at [763, 389] on input "search" at bounding box center [762, 380] width 90 height 19
click at [785, 491] on div "Agosto 2025" at bounding box center [766, 491] width 98 height 14
click at [906, 387] on span "Mandar a monitoreo" at bounding box center [884, 380] width 79 height 14
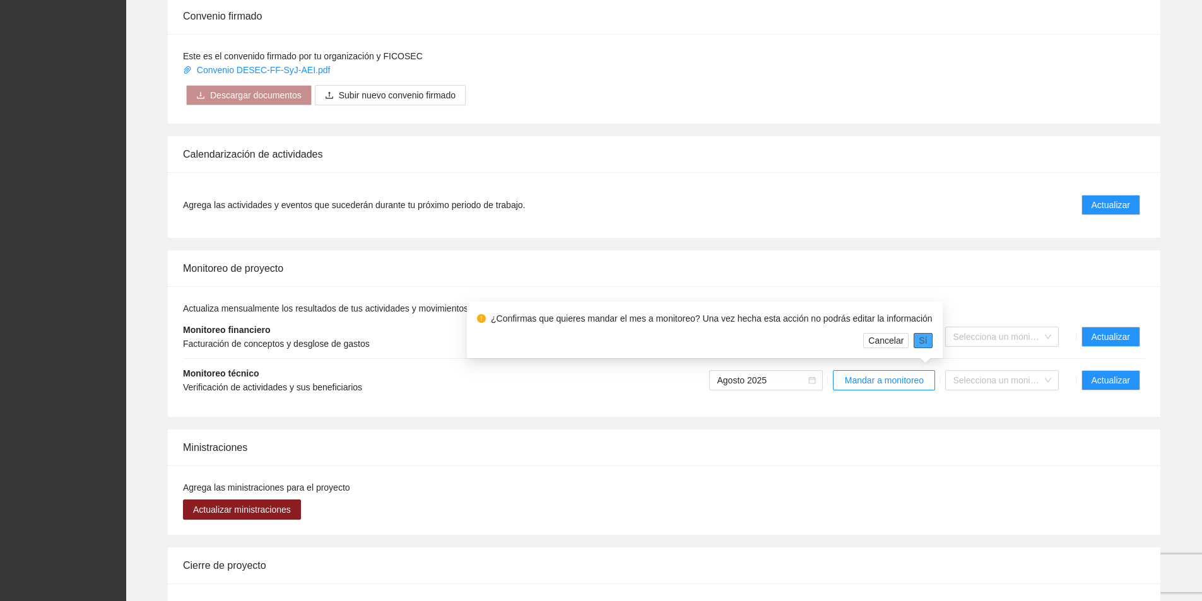
click at [920, 343] on span "Sí" at bounding box center [923, 341] width 8 height 14
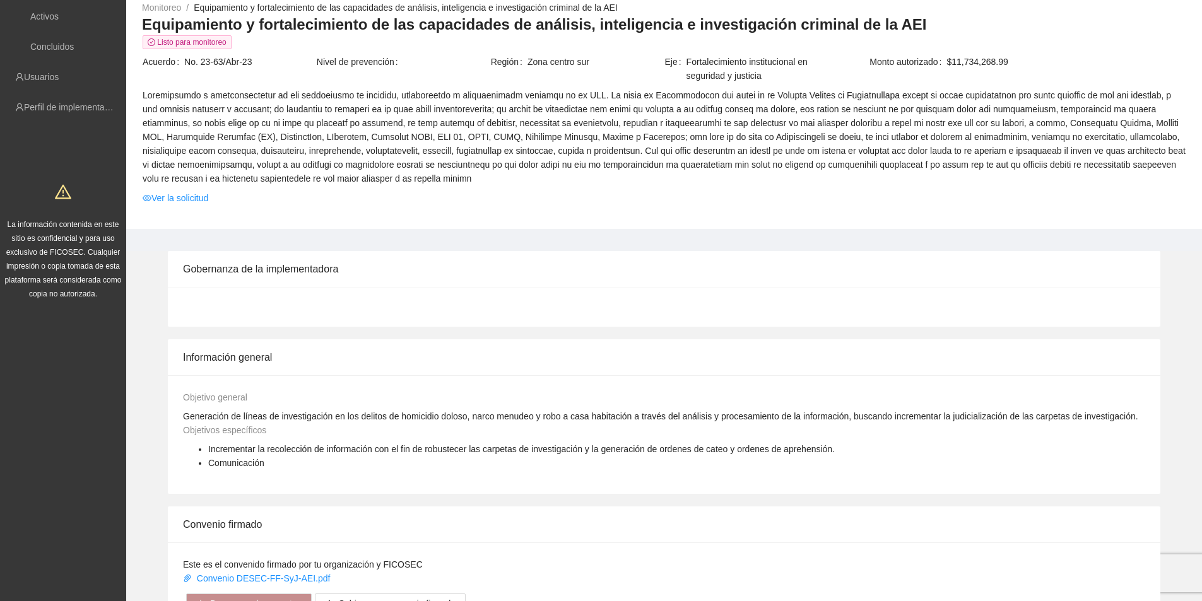
scroll to position [0, 0]
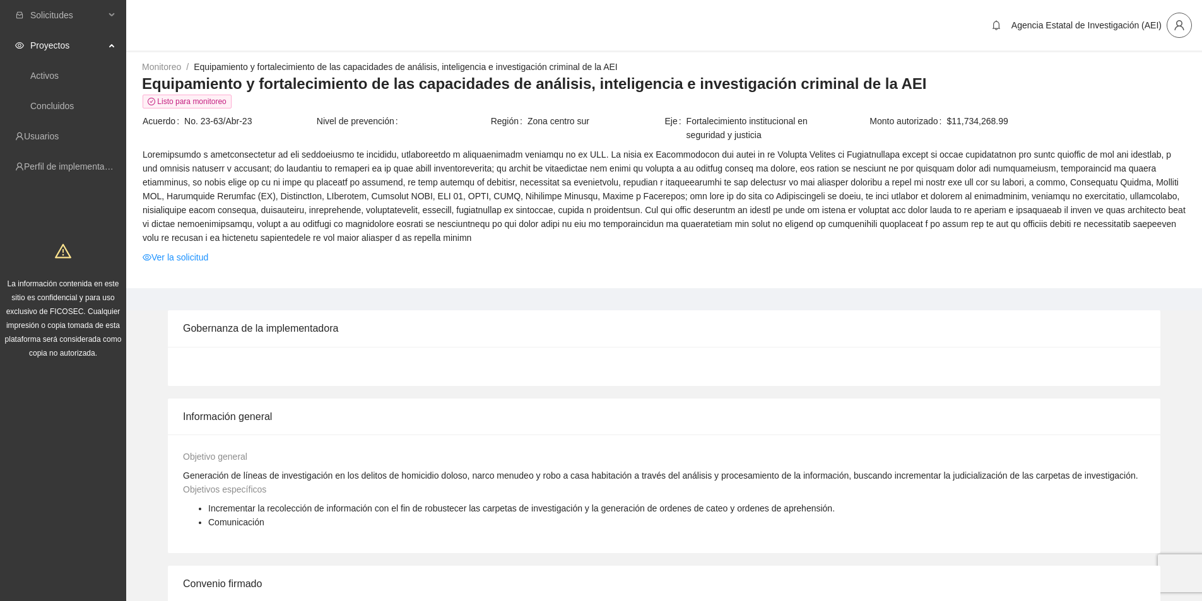
click at [1178, 30] on icon "user" at bounding box center [1178, 25] width 11 height 11
click at [1127, 73] on span "Cerrar sesión" at bounding box center [1145, 73] width 79 height 14
